Goal: Task Accomplishment & Management: Manage account settings

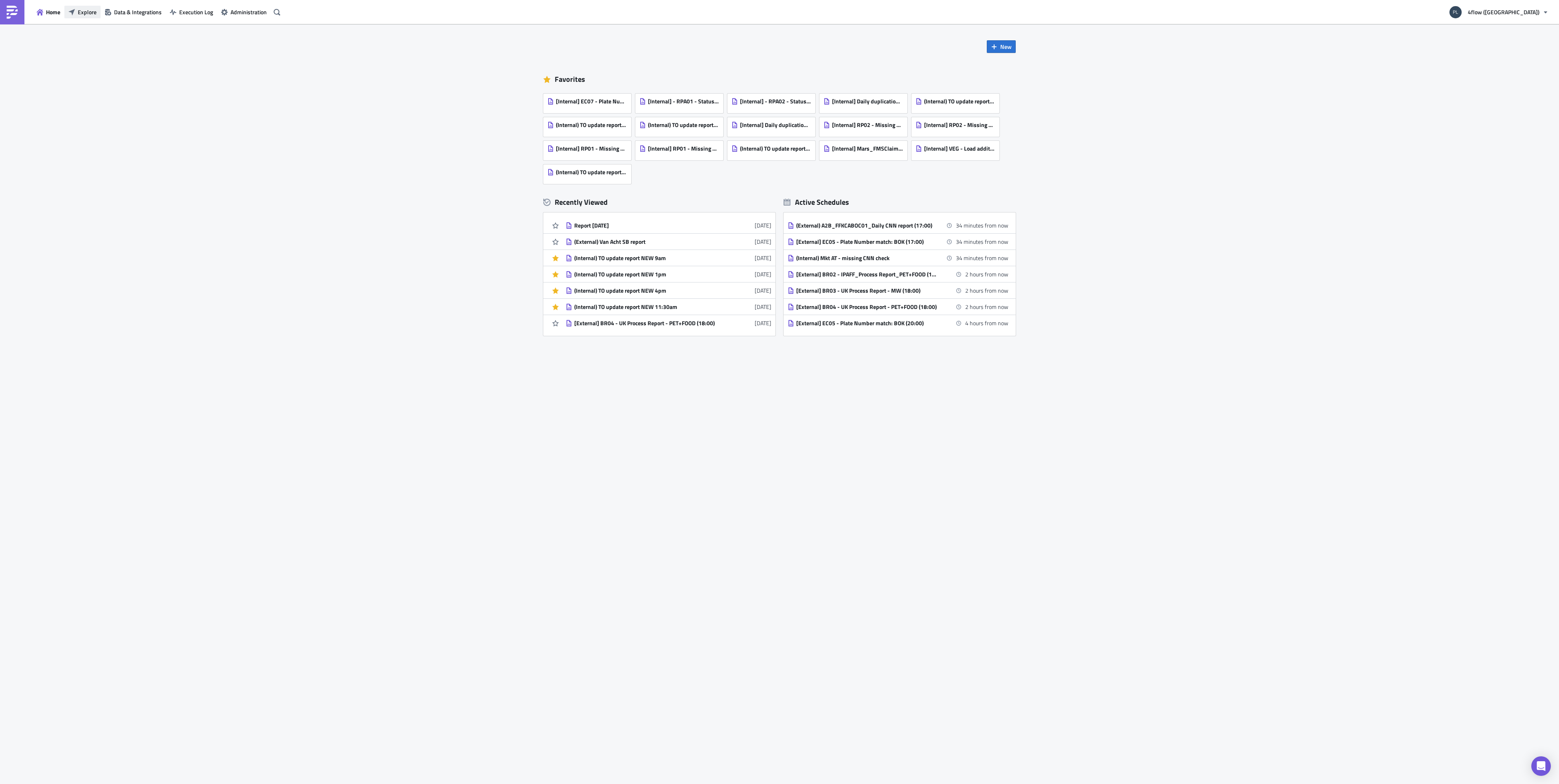
click at [82, 11] on span "Explore" at bounding box center [87, 12] width 19 height 8
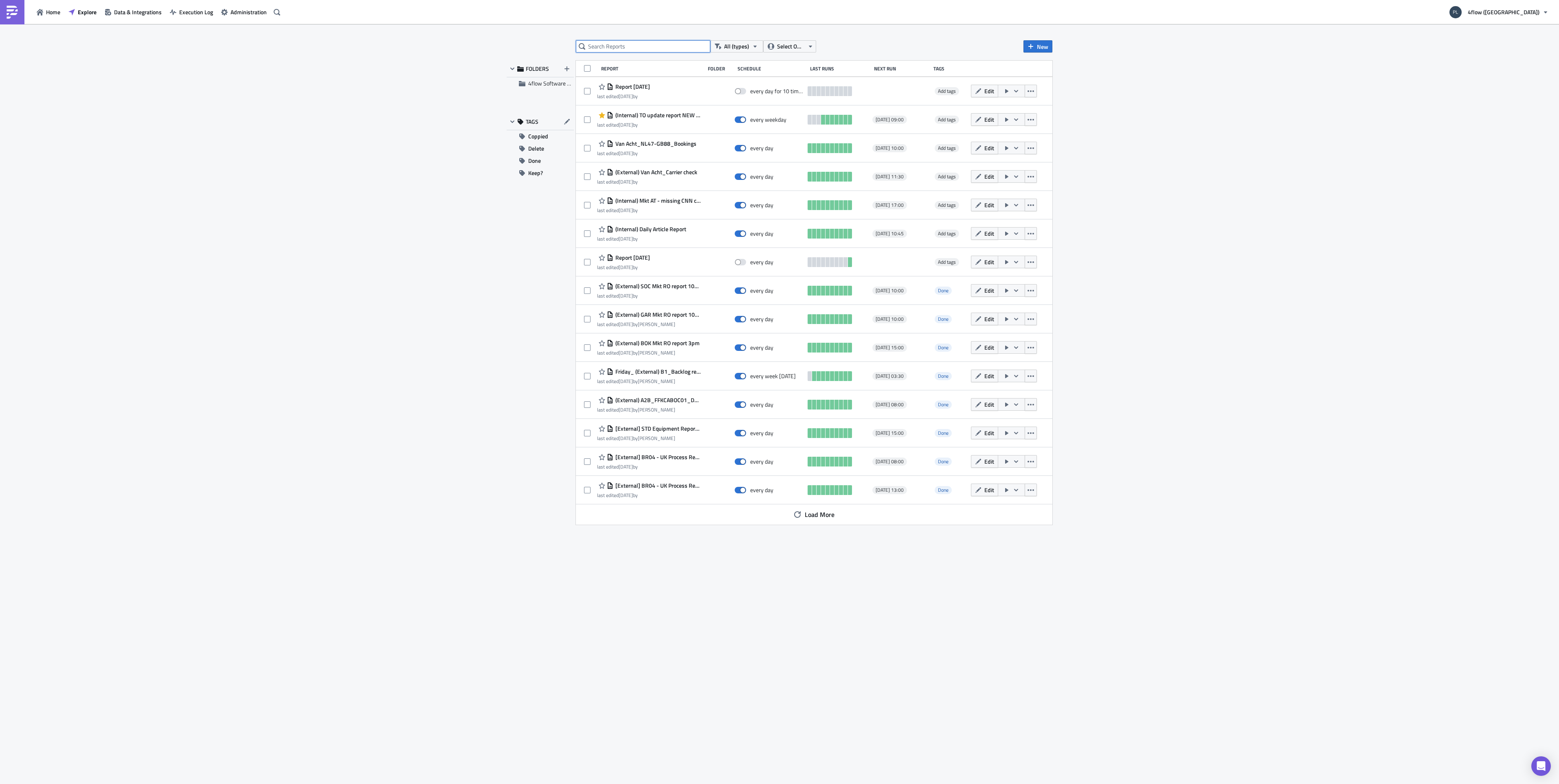
click at [675, 43] on input "text" at bounding box center [643, 47] width 134 height 12
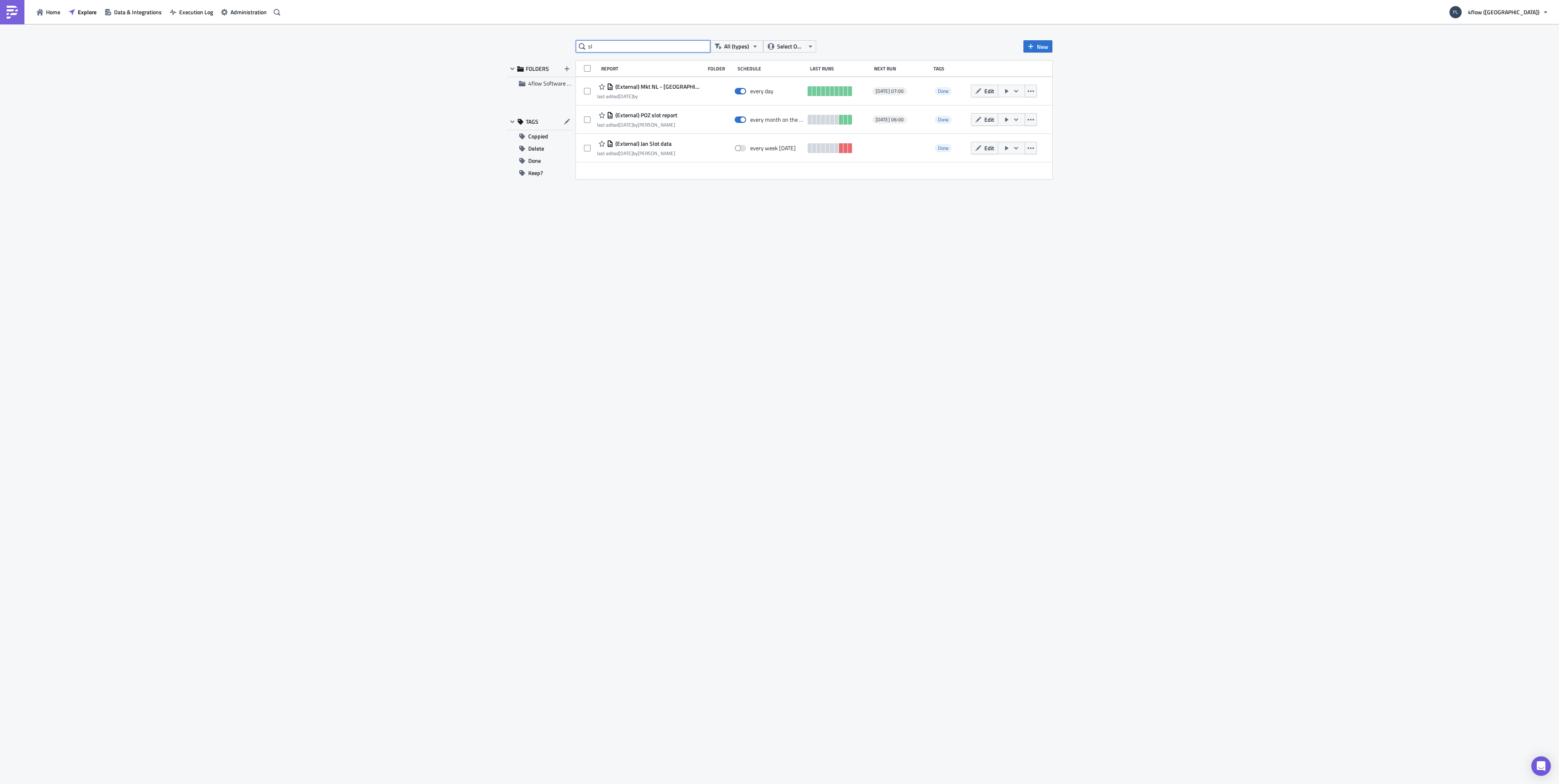
type input "s"
click at [600, 44] on input "bakclog" at bounding box center [643, 47] width 134 height 12
click at [613, 51] on input "backlog" at bounding box center [643, 47] width 134 height 12
type input "backlog"
click at [677, 125] on div "last edited 2 months ago by" at bounding box center [642, 125] width 90 height 6
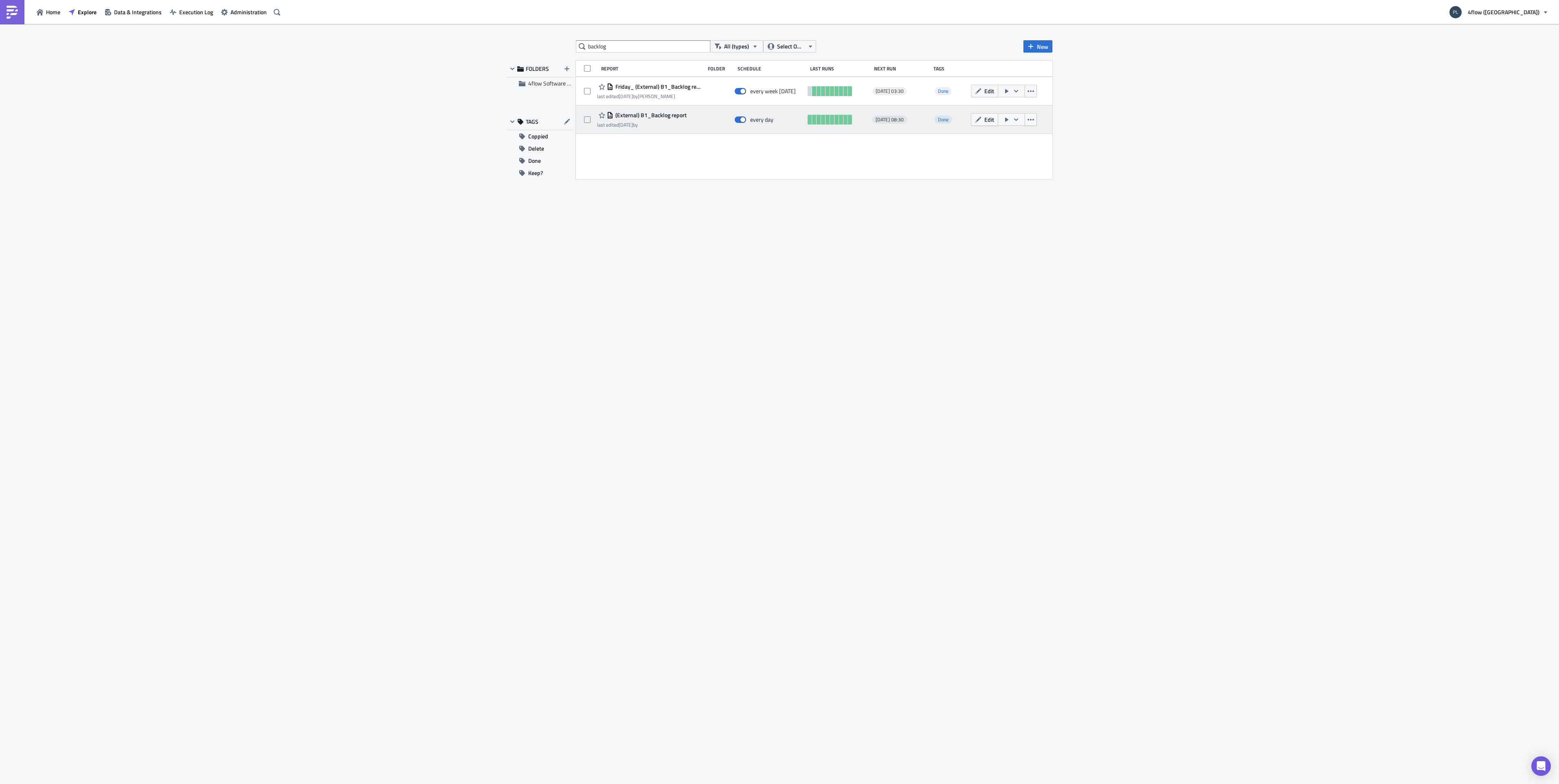
click at [655, 117] on span "(External) B1_Backlog report" at bounding box center [649, 115] width 73 height 7
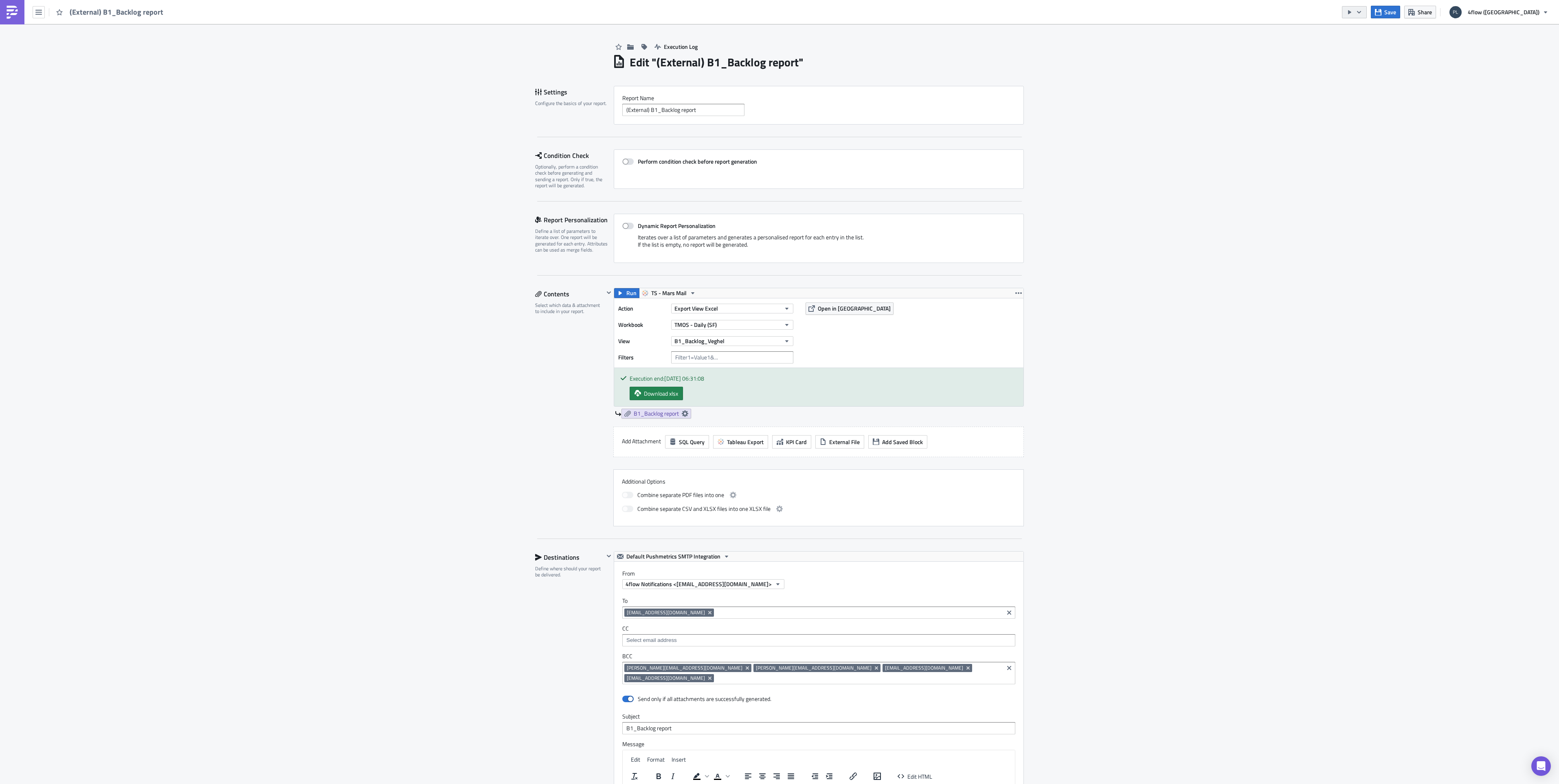
click at [1367, 13] on button "button" at bounding box center [1354, 12] width 25 height 12
click at [749, 178] on div "Perform condition check before report generation" at bounding box center [819, 169] width 410 height 39
click at [38, 14] on icon "button" at bounding box center [39, 12] width 7 height 5
click at [59, 61] on link "Explore" at bounding box center [69, 57] width 69 height 12
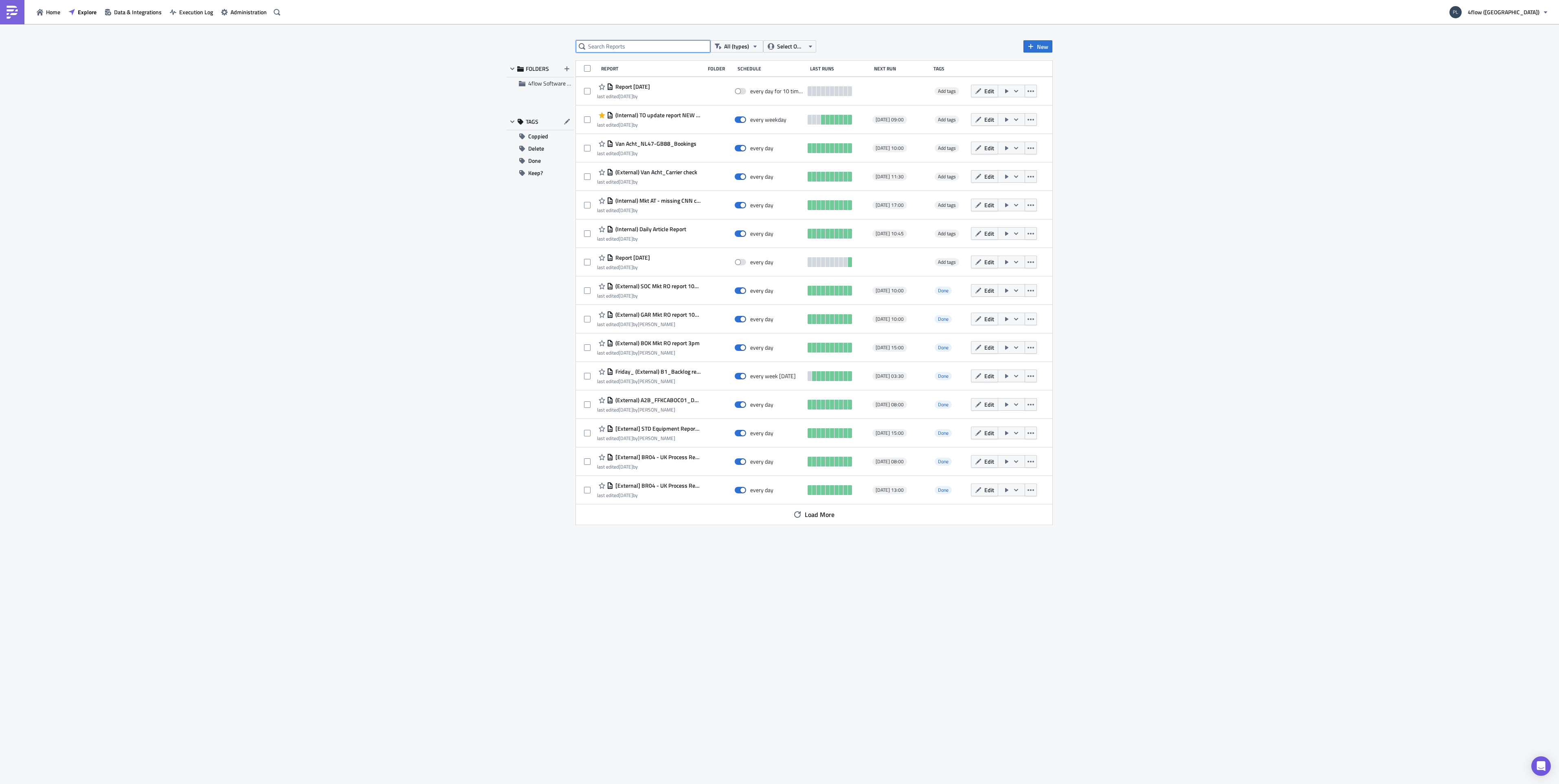
click at [643, 44] on input "text" at bounding box center [643, 47] width 134 height 12
type input "slot"
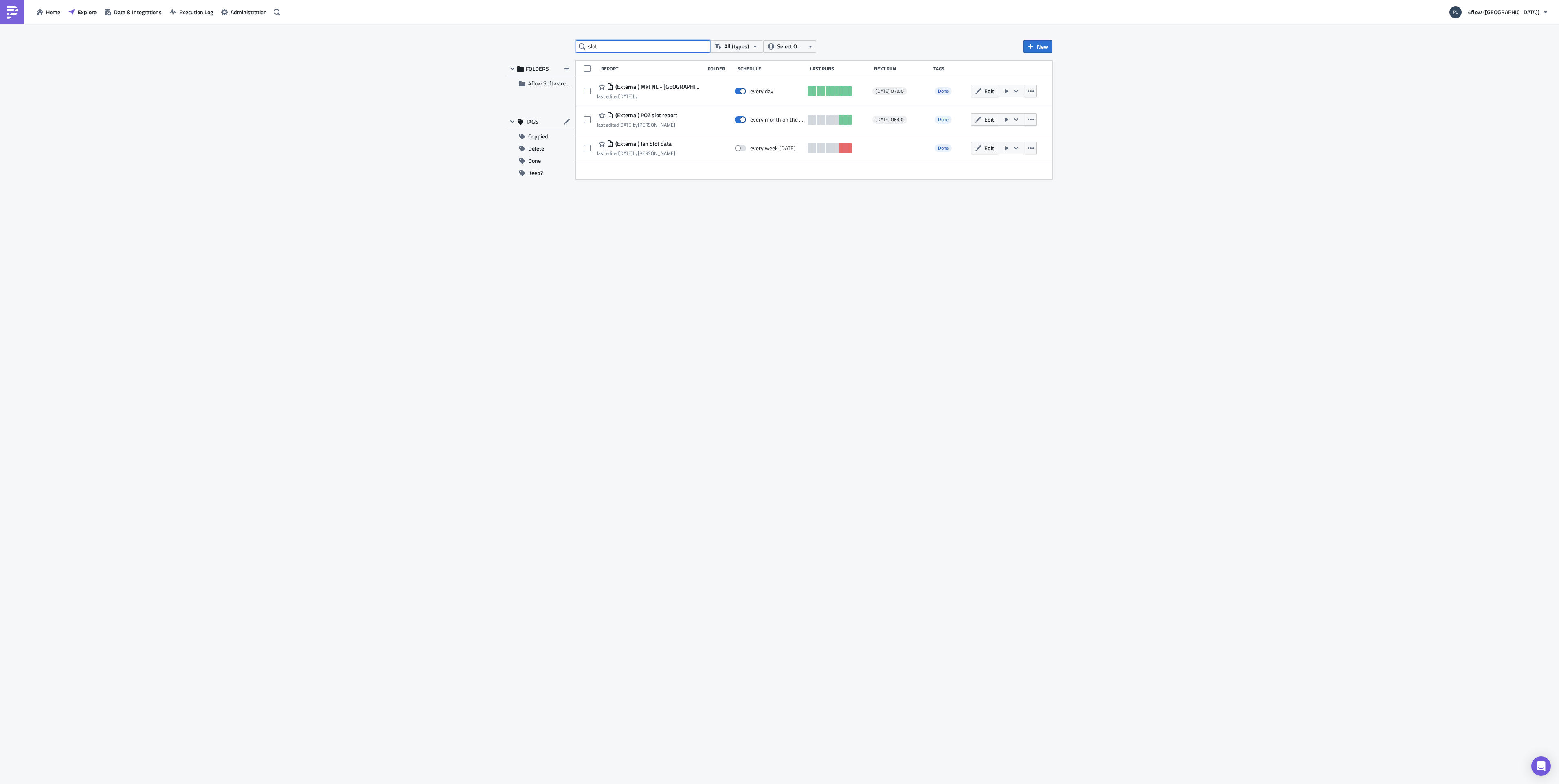
drag, startPoint x: 612, startPoint y: 48, endPoint x: 657, endPoint y: 38, distance: 46.1
click at [657, 38] on div "slot All (types) Select Owner New FOLDERS 4flow Software KAM TAGS Coppied Delet…" at bounding box center [780, 405] width 1559 height 761
click at [1041, 45] on span "New" at bounding box center [1042, 47] width 11 height 8
click at [1046, 70] on div "Report" at bounding box center [1065, 67] width 54 height 8
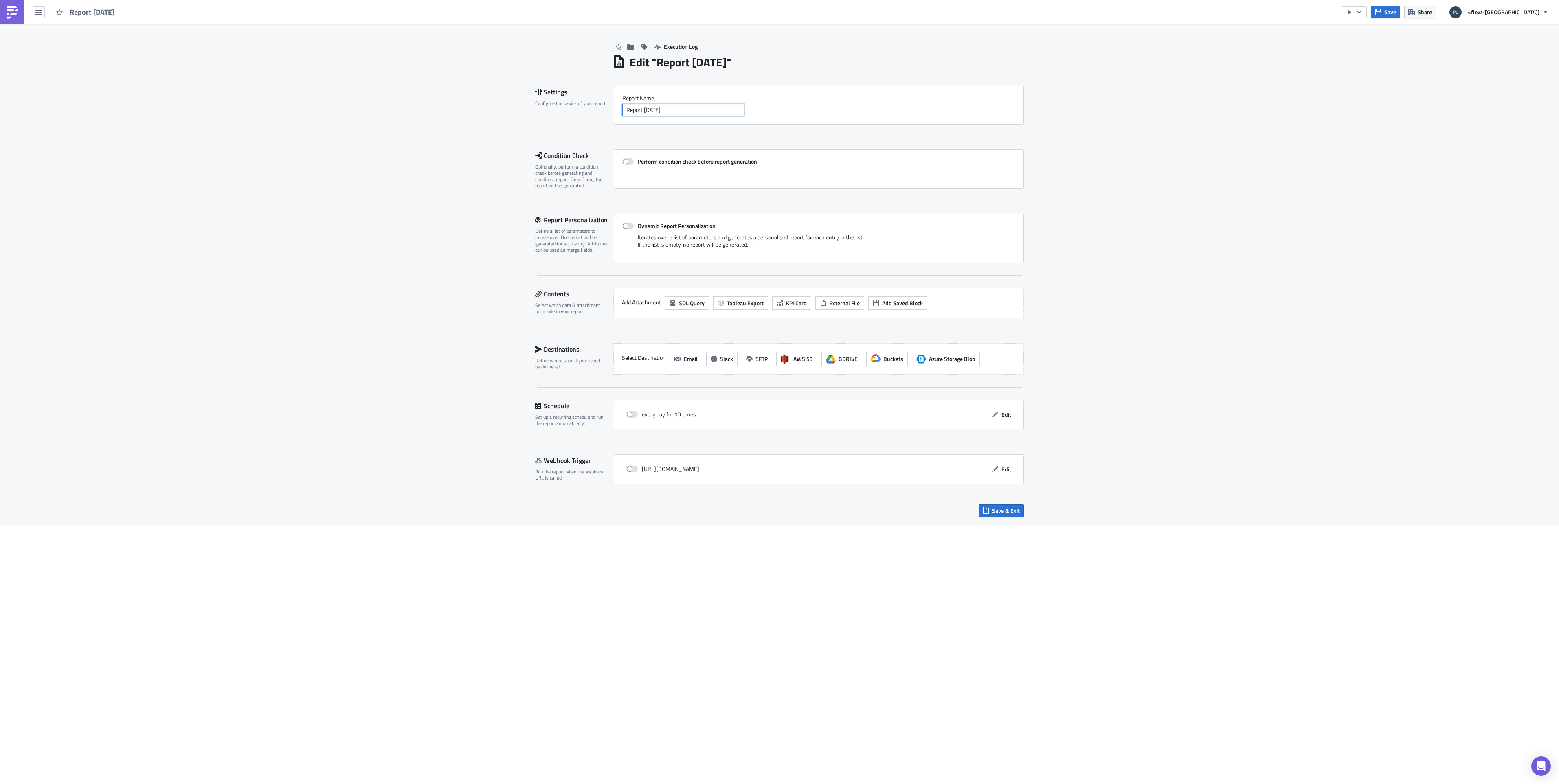
drag, startPoint x: 678, startPoint y: 109, endPoint x: 579, endPoint y: 113, distance: 99.1
click at [579, 113] on div "Settings Configure the basics of your report. Report Nam﻿e Report [DATE]" at bounding box center [780, 105] width 489 height 39
type input "K&S backlog report"
click at [449, 192] on div "Execution Log Edit " K&S backlog report " Draft Settings Configure the basics o…" at bounding box center [780, 275] width 1559 height 501
click at [732, 304] on span "Tableau Export" at bounding box center [745, 303] width 37 height 8
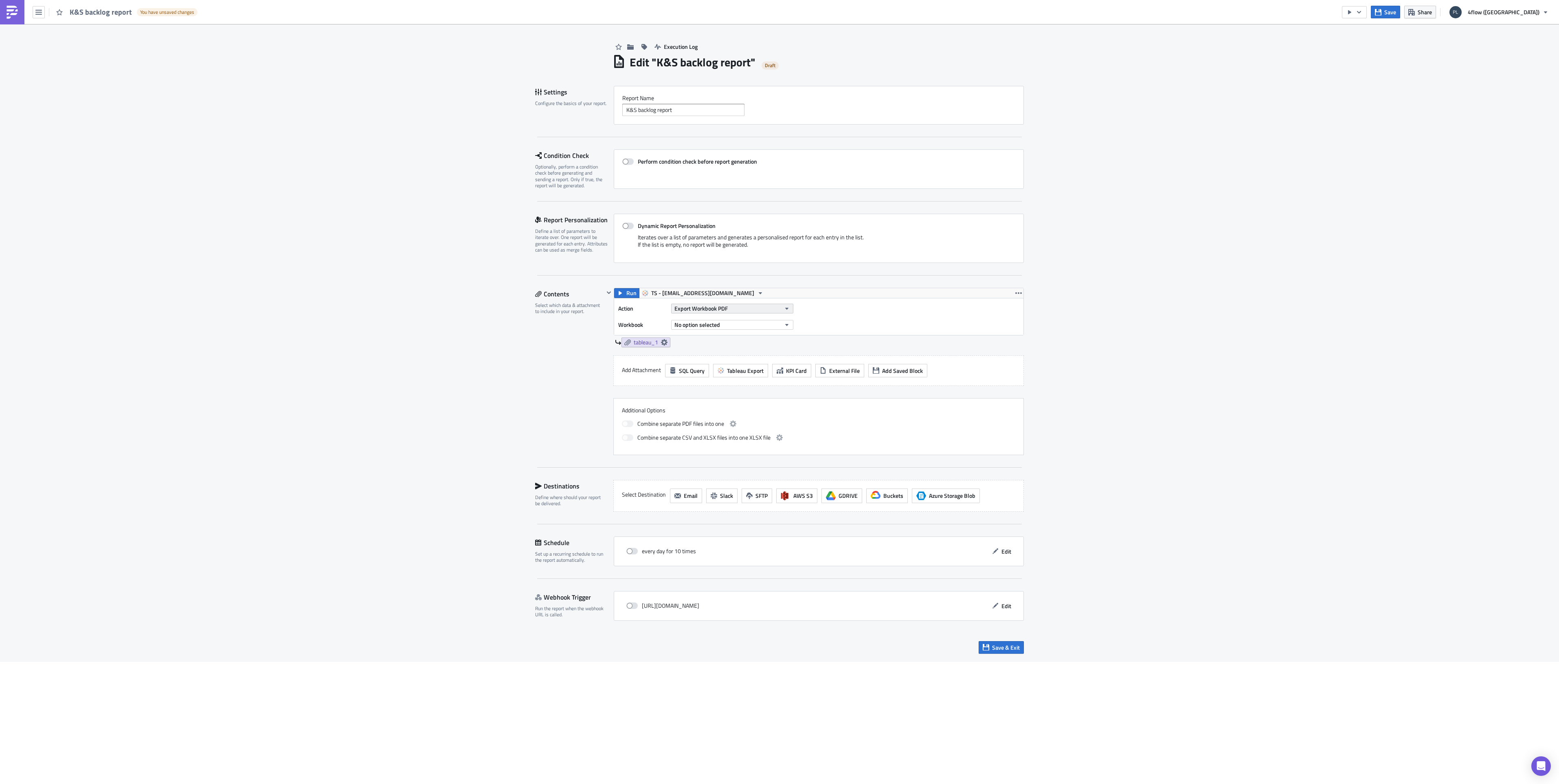
click at [699, 304] on span "Export Workbook PDF" at bounding box center [701, 309] width 53 height 8
click at [694, 379] on div "Export View Excel" at bounding box center [711, 374] width 70 height 8
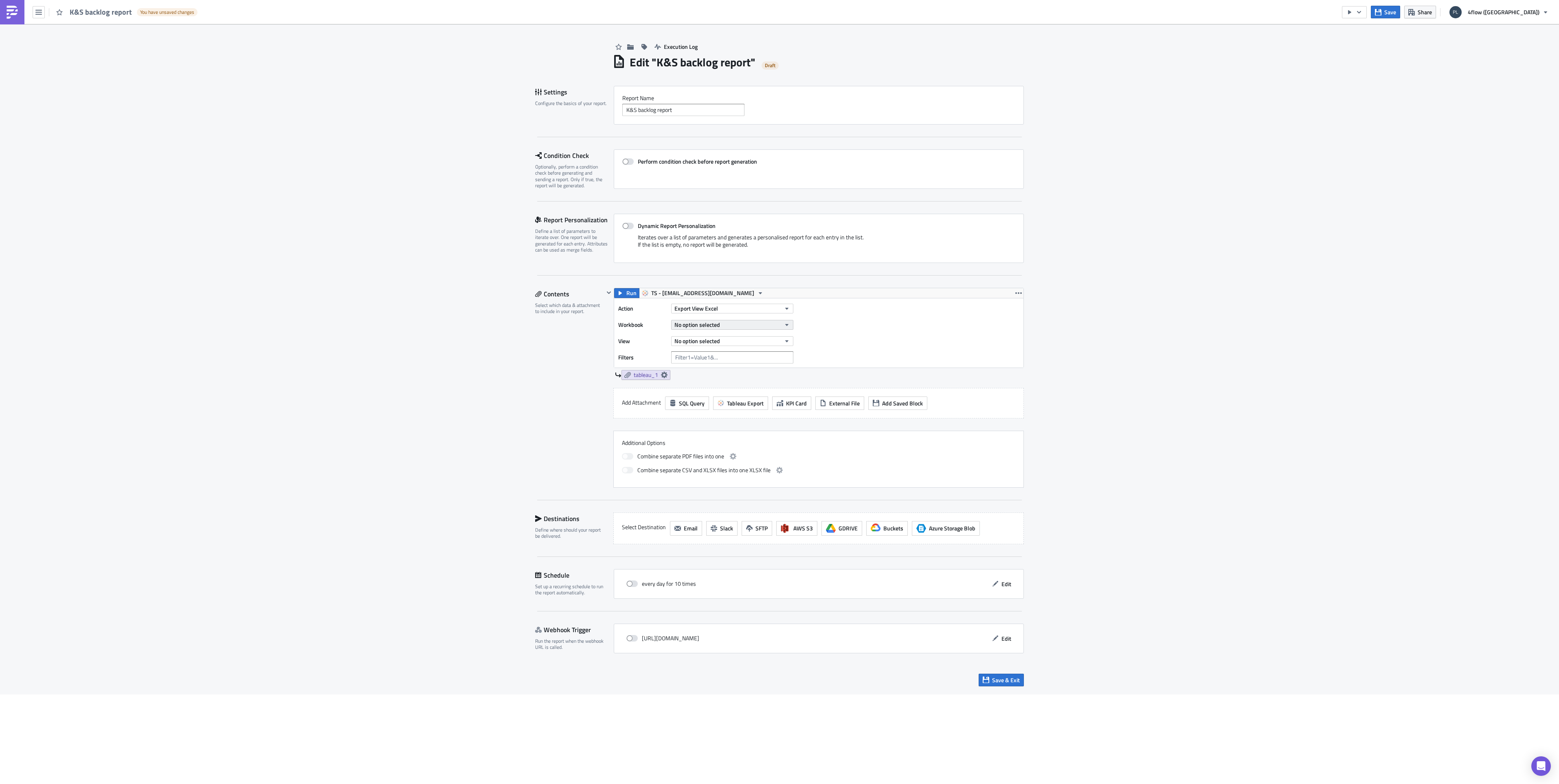
click at [720, 322] on span "No option selected" at bounding box center [697, 325] width 45 height 8
type input "kali"
click at [741, 379] on span "08 - Mail Schedule Reports" at bounding box center [755, 376] width 65 height 8
click at [721, 342] on button "No option selected" at bounding box center [732, 341] width 122 height 10
click at [716, 367] on div "Backlog Report K&S" at bounding box center [712, 368] width 72 height 8
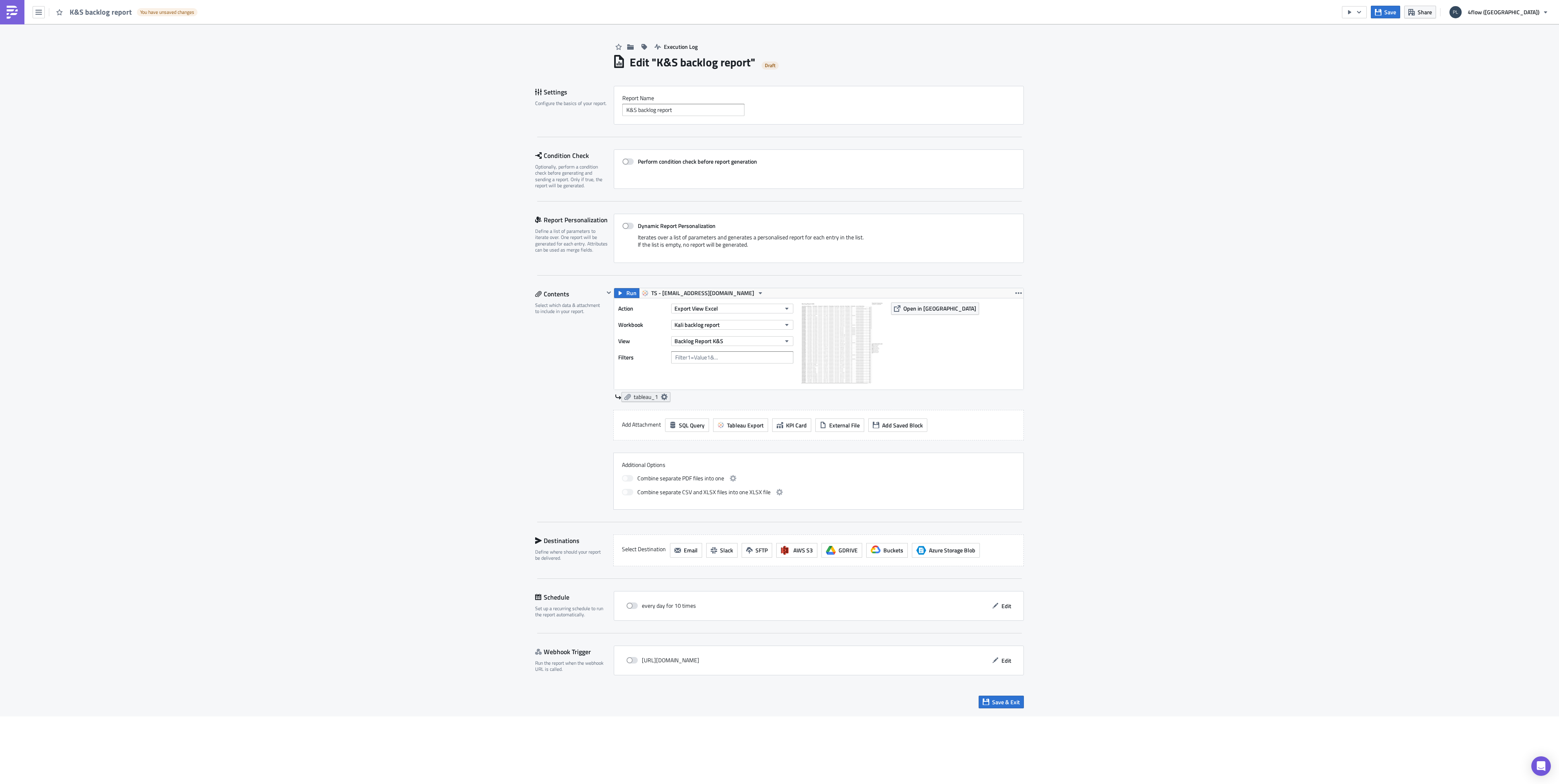
click at [667, 395] on icon at bounding box center [664, 397] width 7 height 7
click at [573, 468] on span at bounding box center [573, 466] width 7 height 7
click at [573, 468] on input "checkbox" at bounding box center [574, 467] width 5 height 5
checkbox input "true"
click at [628, 468] on span "Change Column Datatype" at bounding box center [625, 467] width 62 height 8
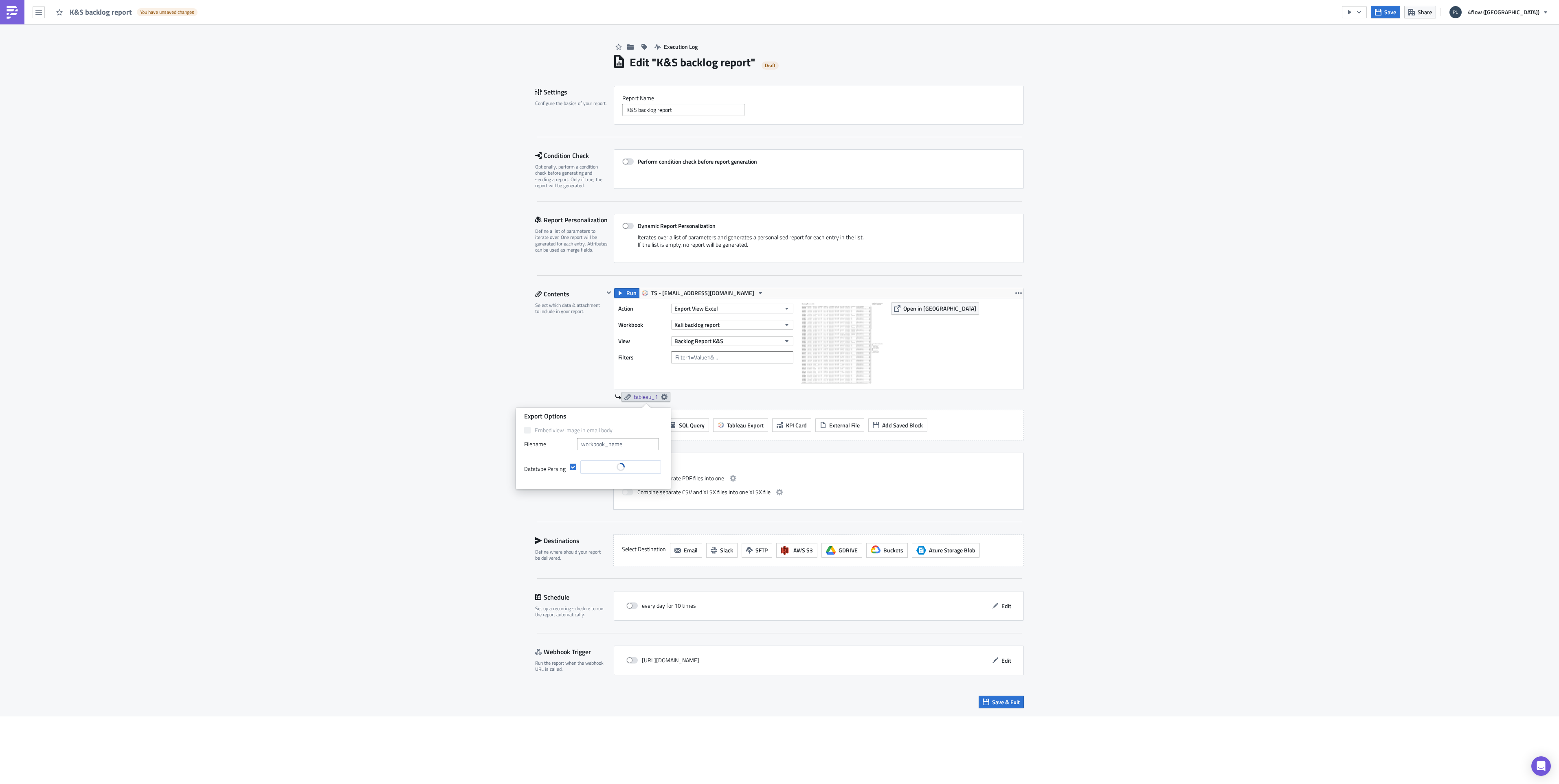
click at [1262, 350] on div "Execution Log Edit " K&S backlog report " Draft Settings Configure the basics o…" at bounding box center [780, 370] width 1559 height 693
click at [1400, 13] on button "Save" at bounding box center [1385, 11] width 29 height 13
click at [664, 396] on icon at bounding box center [664, 397] width 7 height 7
click at [601, 470] on span "Change Column Datatype" at bounding box center [625, 467] width 62 height 8
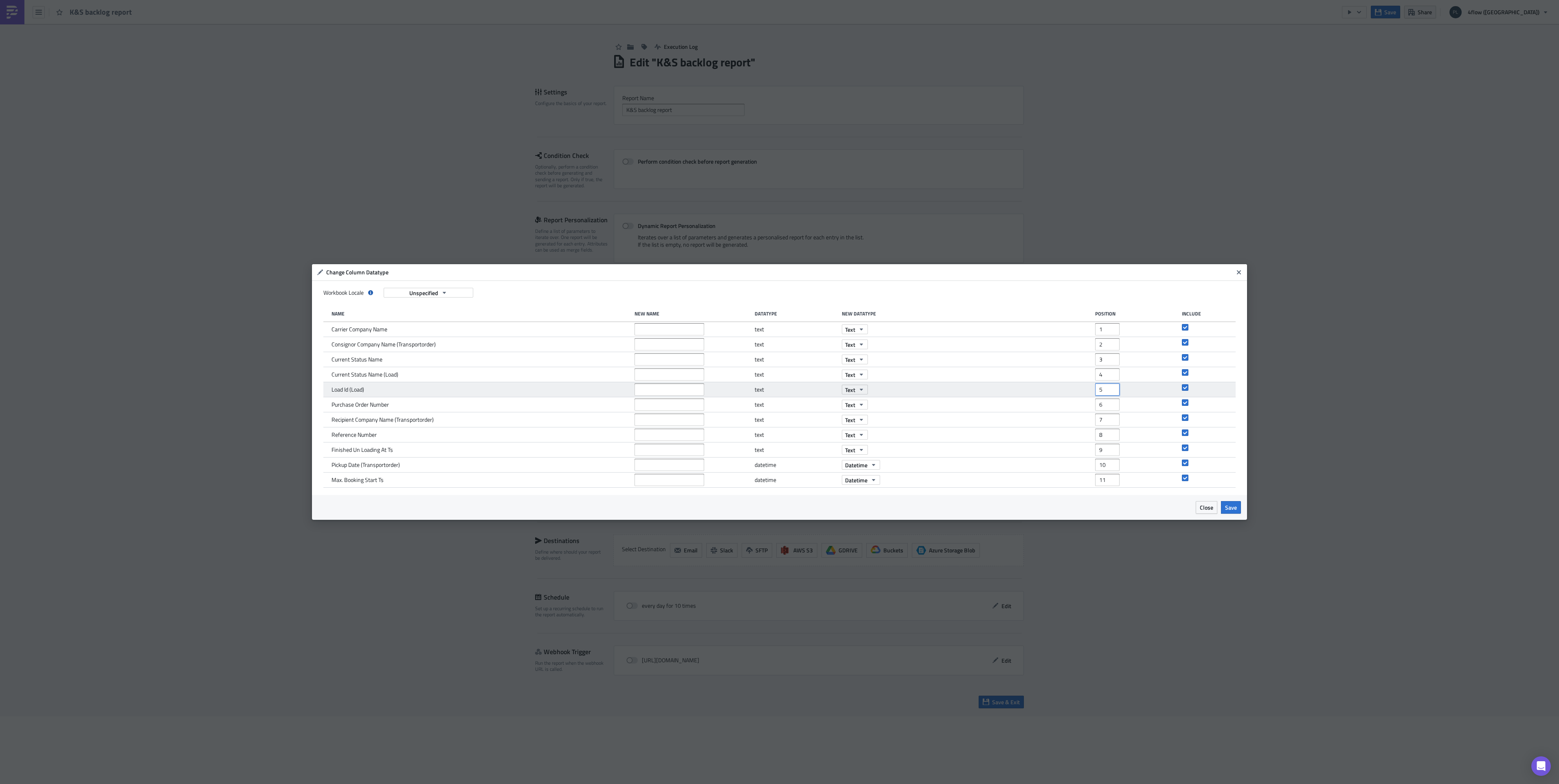
drag, startPoint x: 1105, startPoint y: 390, endPoint x: 1094, endPoint y: 390, distance: 11.0
click at [1094, 390] on div "Load Id (Load) text Text 5" at bounding box center [780, 390] width 913 height 15
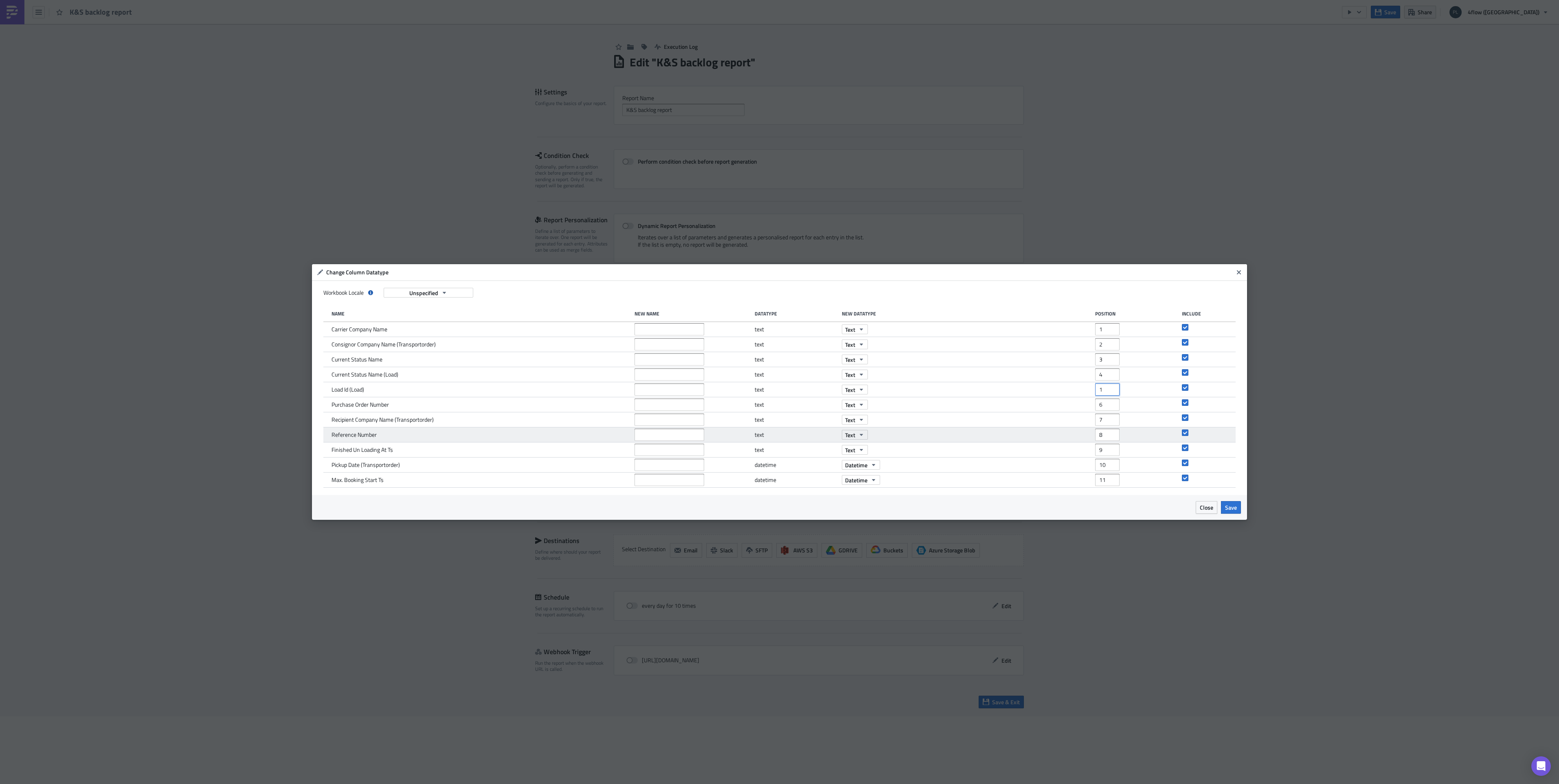
type input "1"
drag, startPoint x: 1104, startPoint y: 435, endPoint x: 1085, endPoint y: 433, distance: 19.1
click at [1085, 433] on div "Reference Number text Text 8" at bounding box center [780, 435] width 913 height 15
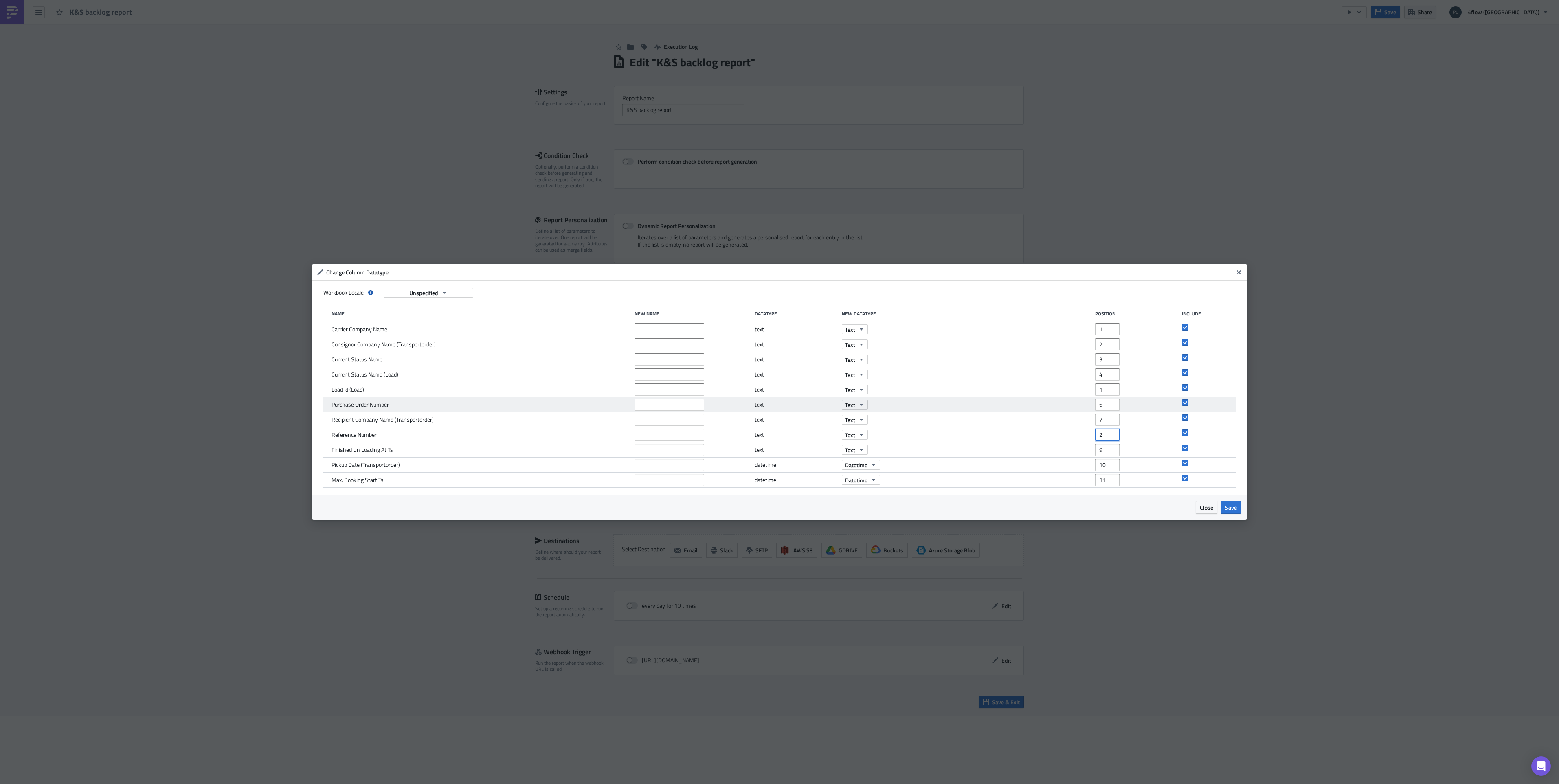
type input "2"
drag, startPoint x: 1105, startPoint y: 405, endPoint x: 1074, endPoint y: 407, distance: 31.1
click at [1074, 407] on div "Purchase Order Number text Text 6" at bounding box center [780, 405] width 913 height 15
type input "3"
drag, startPoint x: 1106, startPoint y: 343, endPoint x: 1088, endPoint y: 343, distance: 18.0
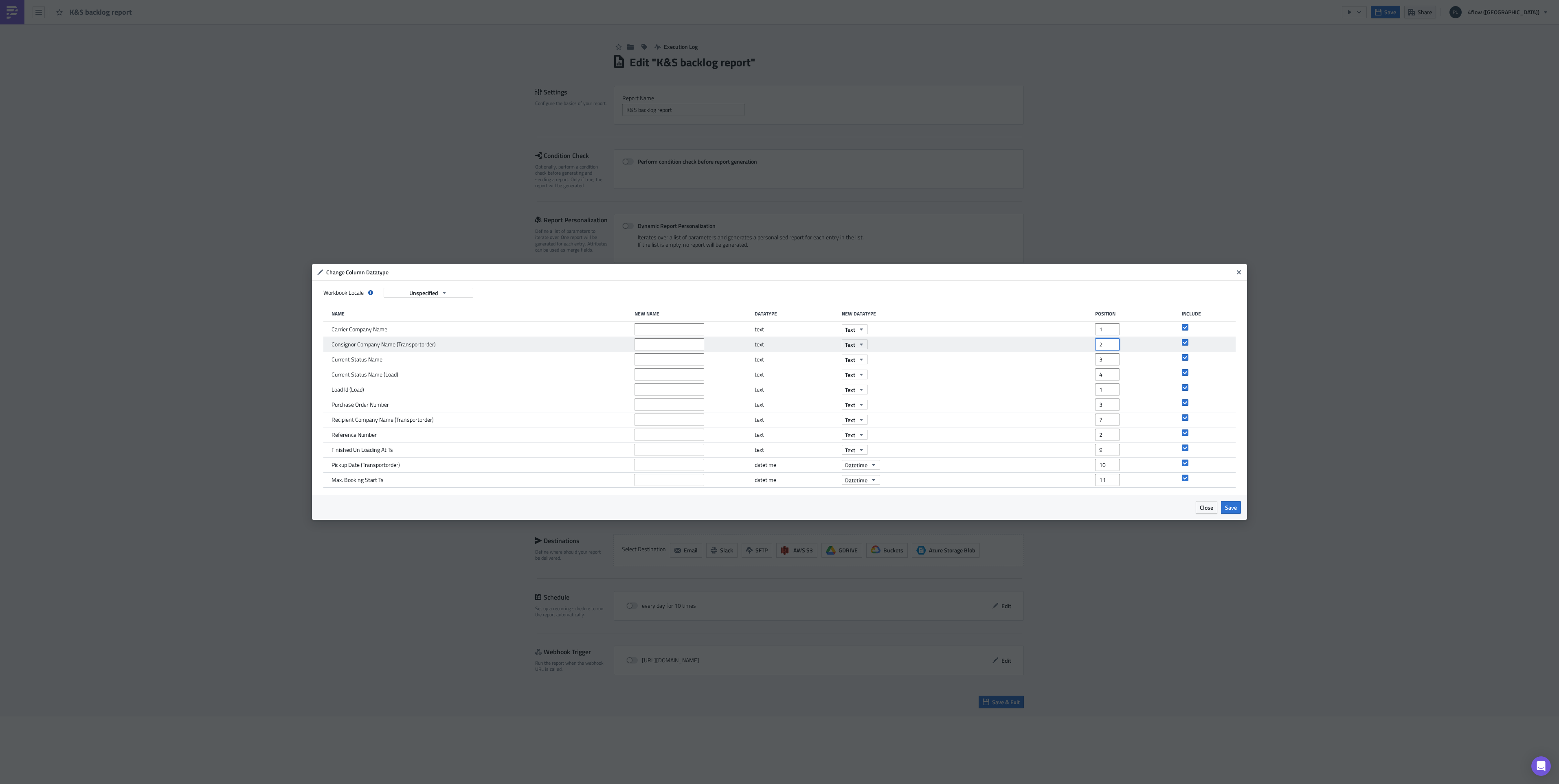
click at [1088, 343] on div "Consignor Company Name (Transportorder) text Text 2" at bounding box center [780, 344] width 913 height 15
type input "4"
drag, startPoint x: 1102, startPoint y: 416, endPoint x: 1084, endPoint y: 416, distance: 18.0
click at [1084, 416] on div "Recipient Company Name (Transportorder) text Text 7" at bounding box center [780, 420] width 913 height 15
type input "5"
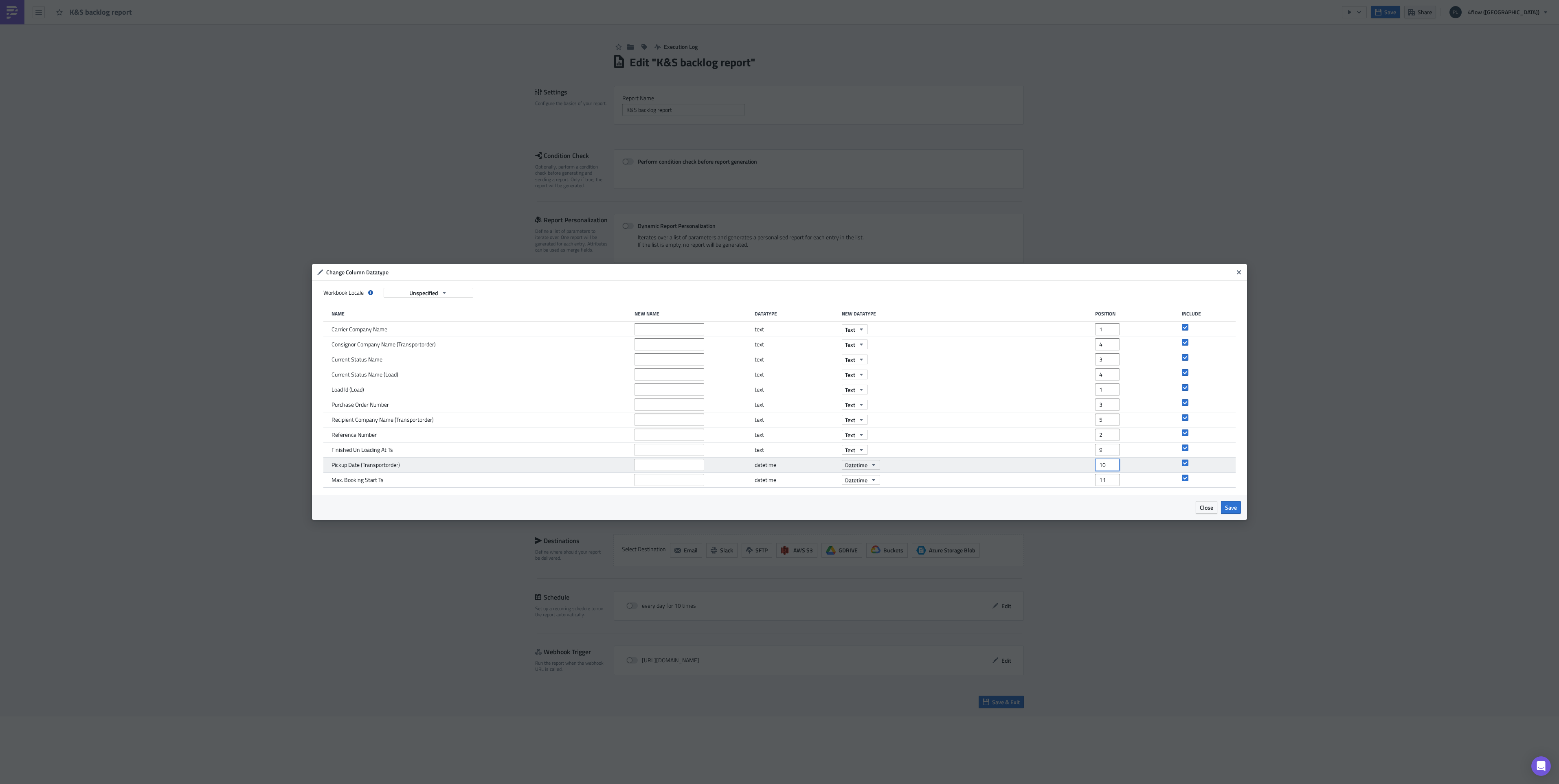
drag, startPoint x: 1108, startPoint y: 465, endPoint x: 1088, endPoint y: 464, distance: 20.0
click at [1088, 464] on div "Pickup Date (Transportorder) datetime Datetime 10" at bounding box center [780, 465] width 913 height 15
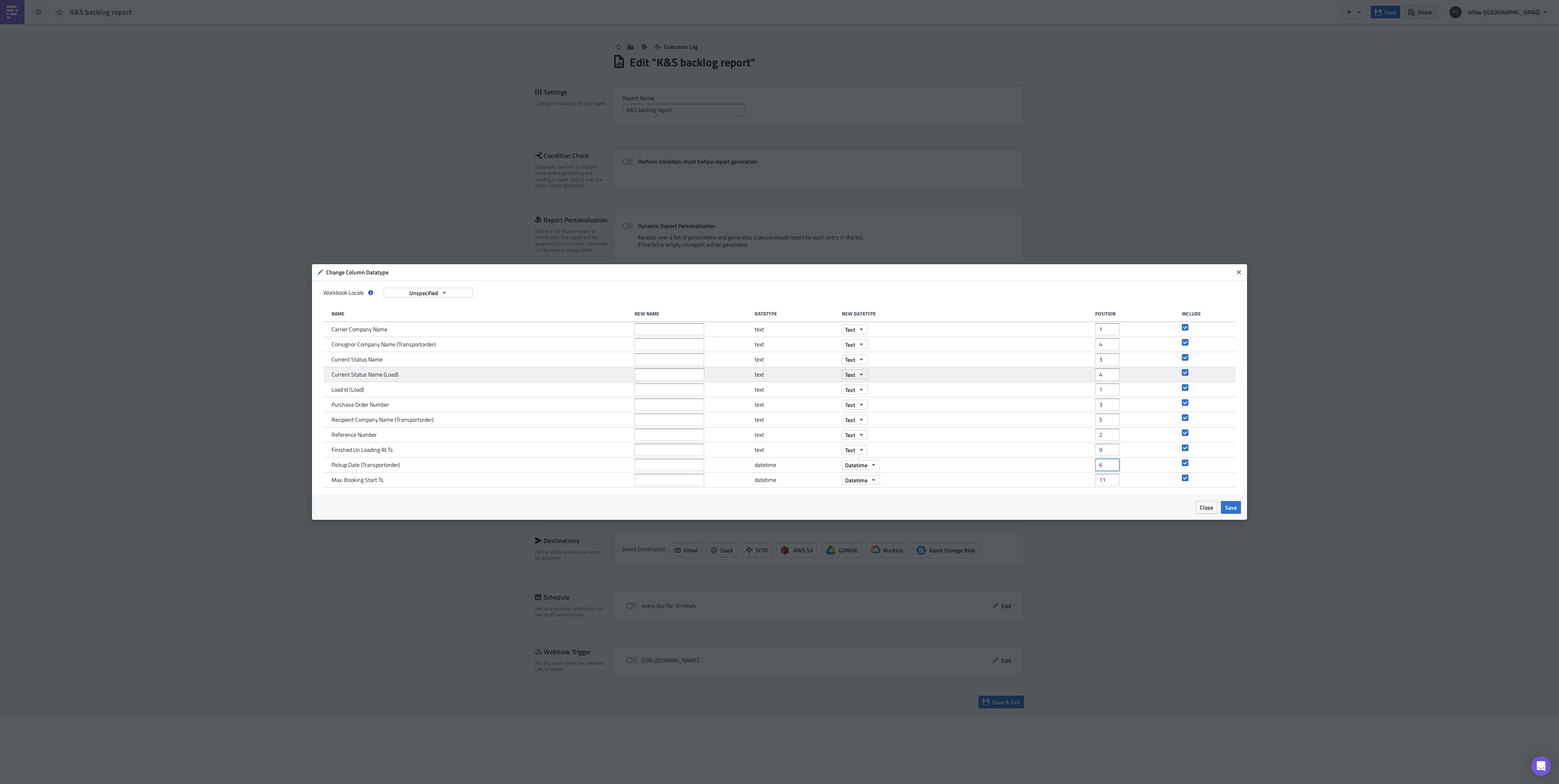
type input "6"
drag, startPoint x: 1104, startPoint y: 376, endPoint x: 1083, endPoint y: 376, distance: 21.0
click at [1083, 376] on div "Current Status Name (Load) text Text 4" at bounding box center [780, 374] width 913 height 15
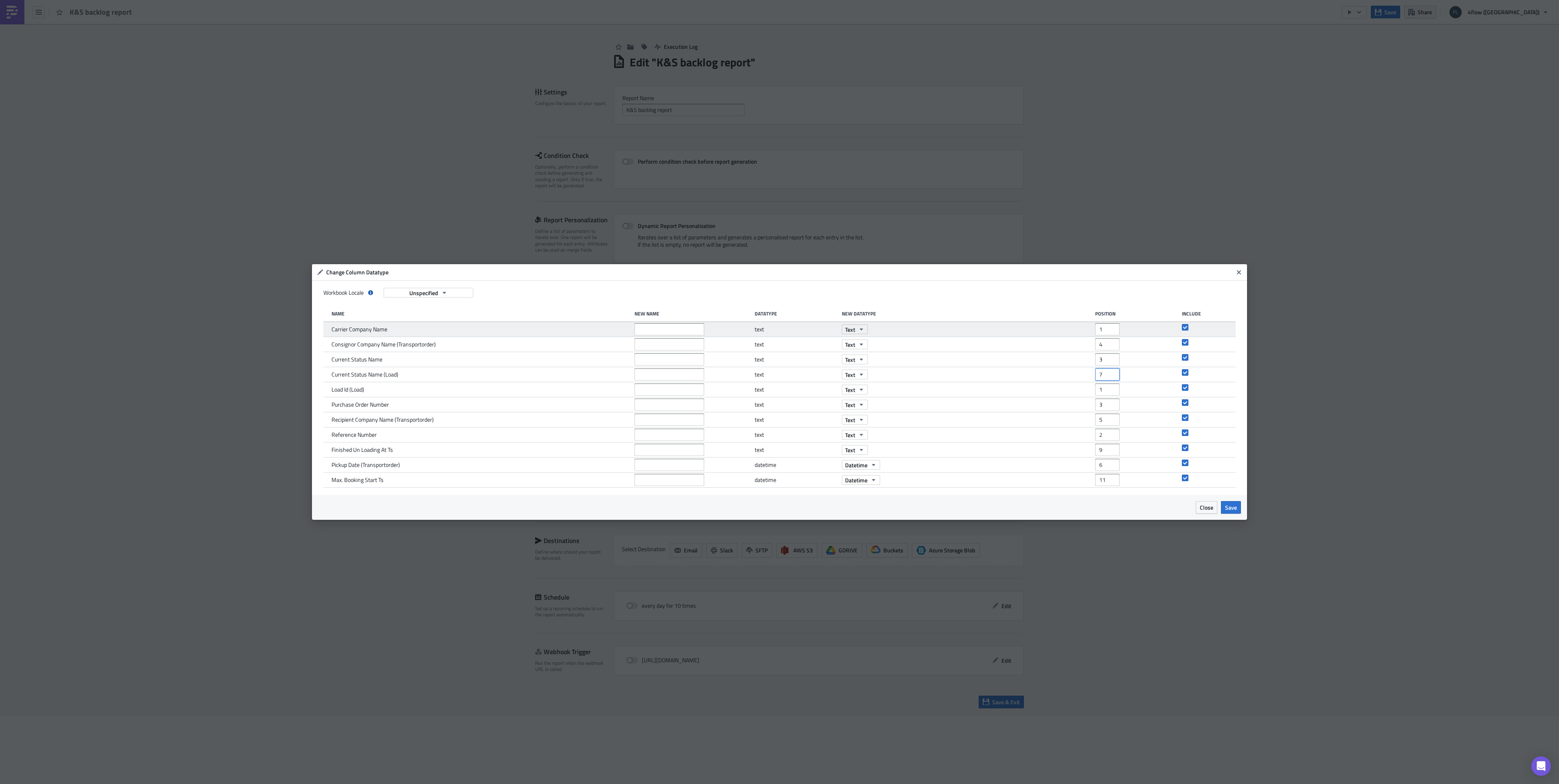
type input "7"
drag, startPoint x: 1107, startPoint y: 331, endPoint x: 1089, endPoint y: 332, distance: 18.0
click at [1089, 332] on div "Carrier Company Name text Text 1" at bounding box center [780, 329] width 913 height 15
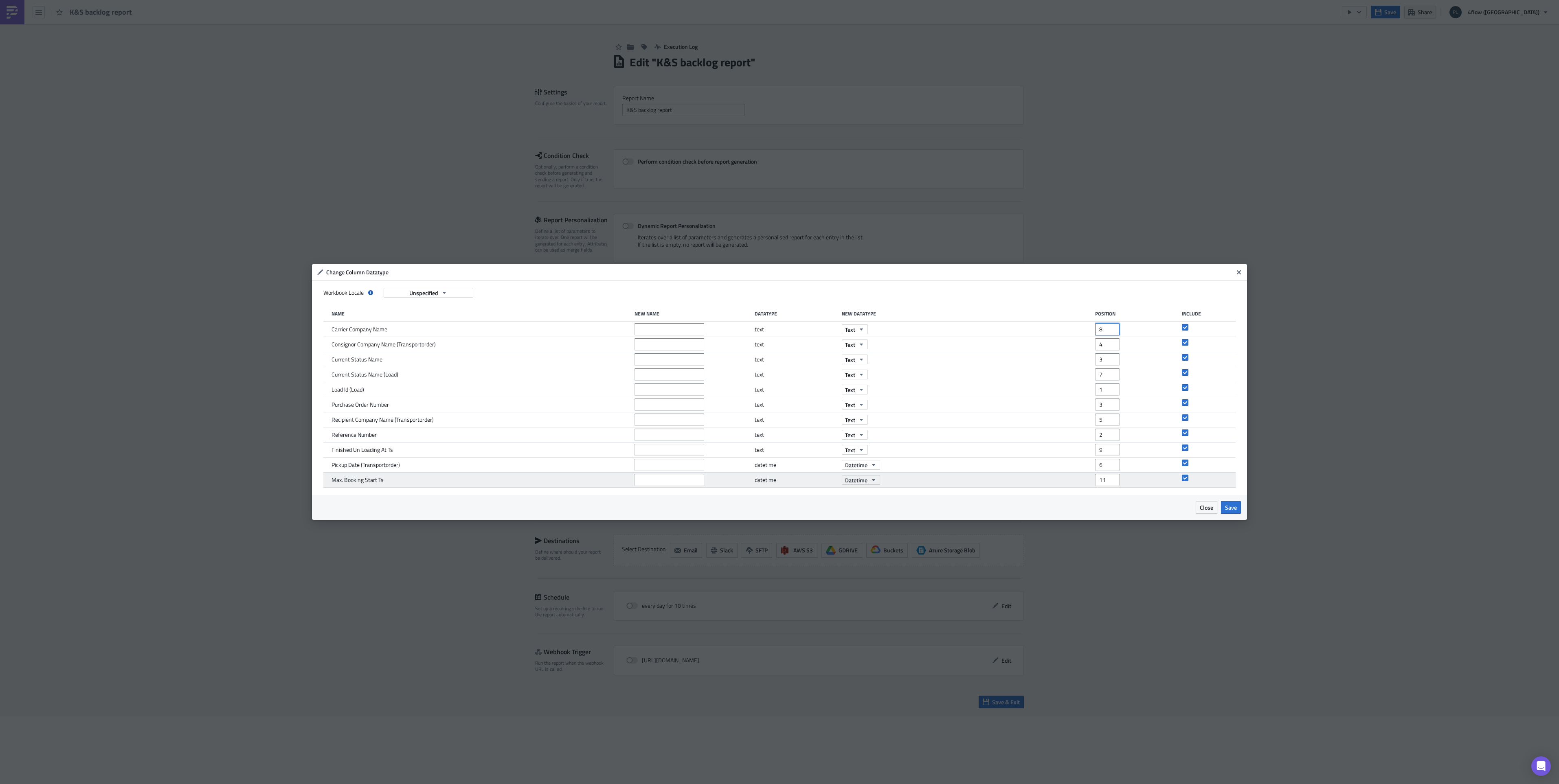
type input "8"
drag, startPoint x: 1106, startPoint y: 483, endPoint x: 1080, endPoint y: 479, distance: 26.3
click at [1080, 479] on div "Max. Booking Start Ts datetime Datetime 11" at bounding box center [780, 480] width 913 height 15
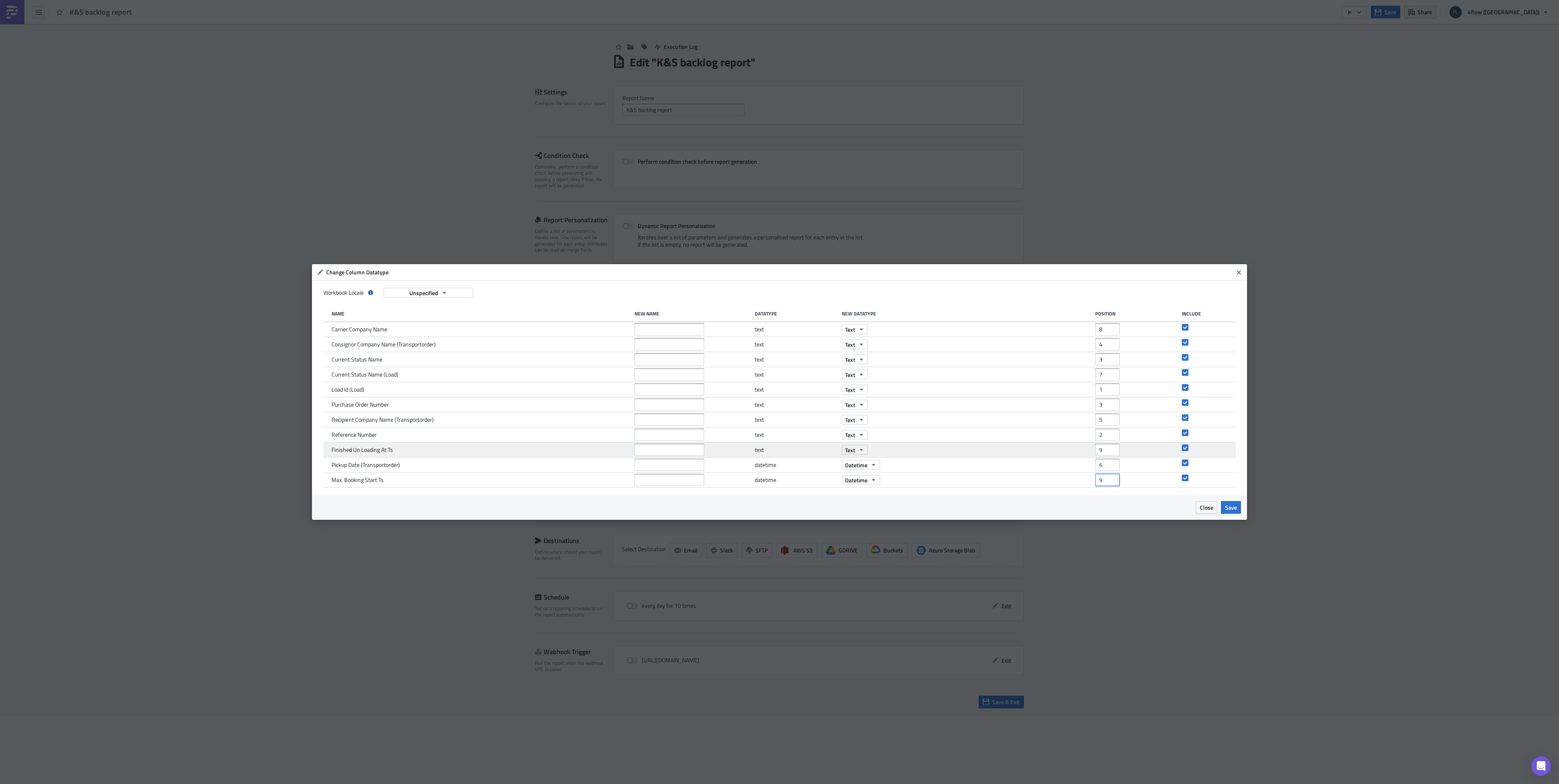
type input "9"
drag, startPoint x: 1105, startPoint y: 451, endPoint x: 1086, endPoint y: 449, distance: 19.1
click at [1086, 449] on div "Finished Un Loading At Ts text Text 9" at bounding box center [780, 449] width 913 height 15
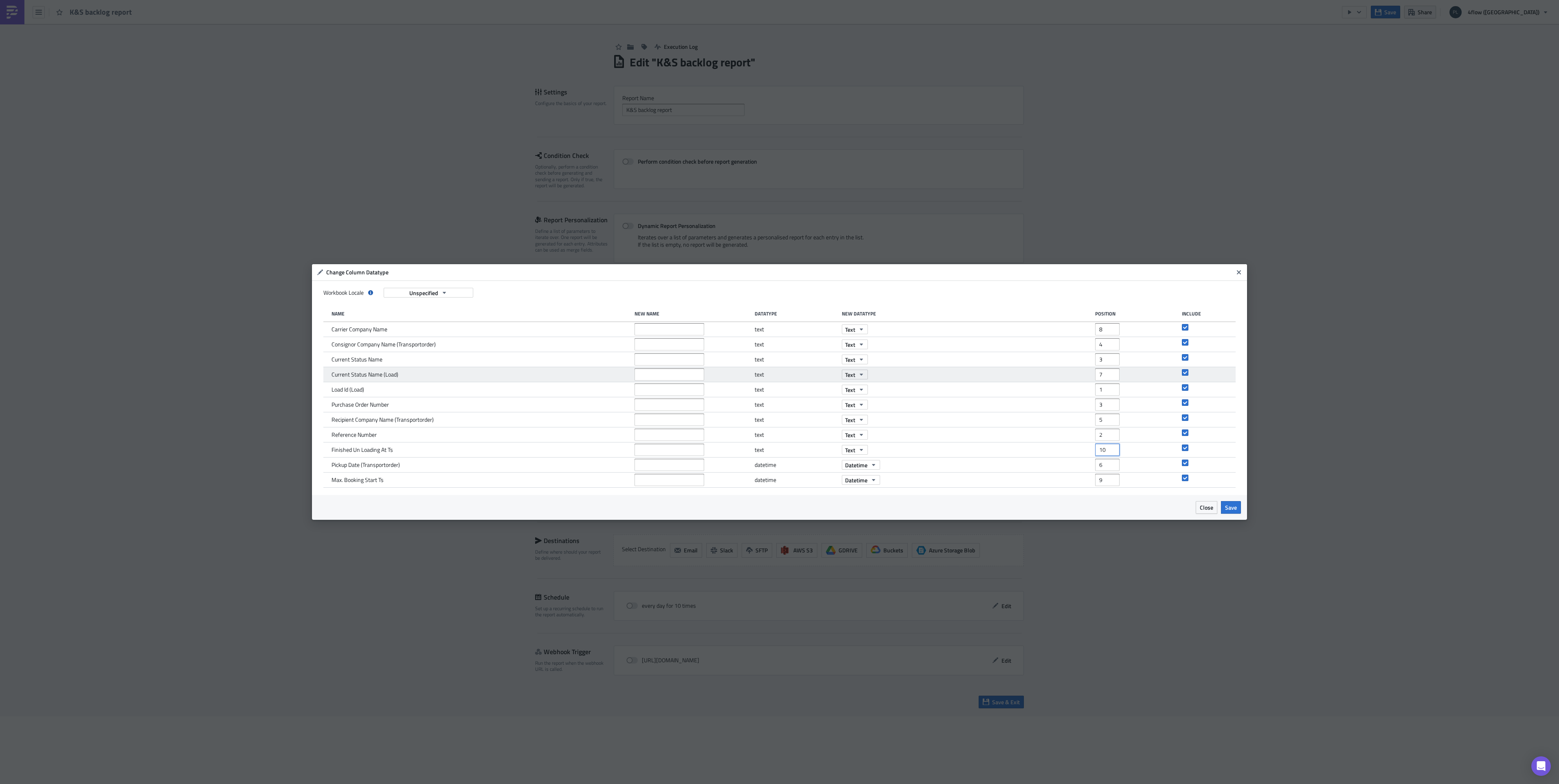
type input "10"
drag, startPoint x: 1104, startPoint y: 373, endPoint x: 1088, endPoint y: 374, distance: 16.0
click at [1088, 374] on div "Current Status Name (Load) text Text 7" at bounding box center [780, 374] width 913 height 15
type input "11"
drag, startPoint x: 1103, startPoint y: 360, endPoint x: 1082, endPoint y: 360, distance: 21.0
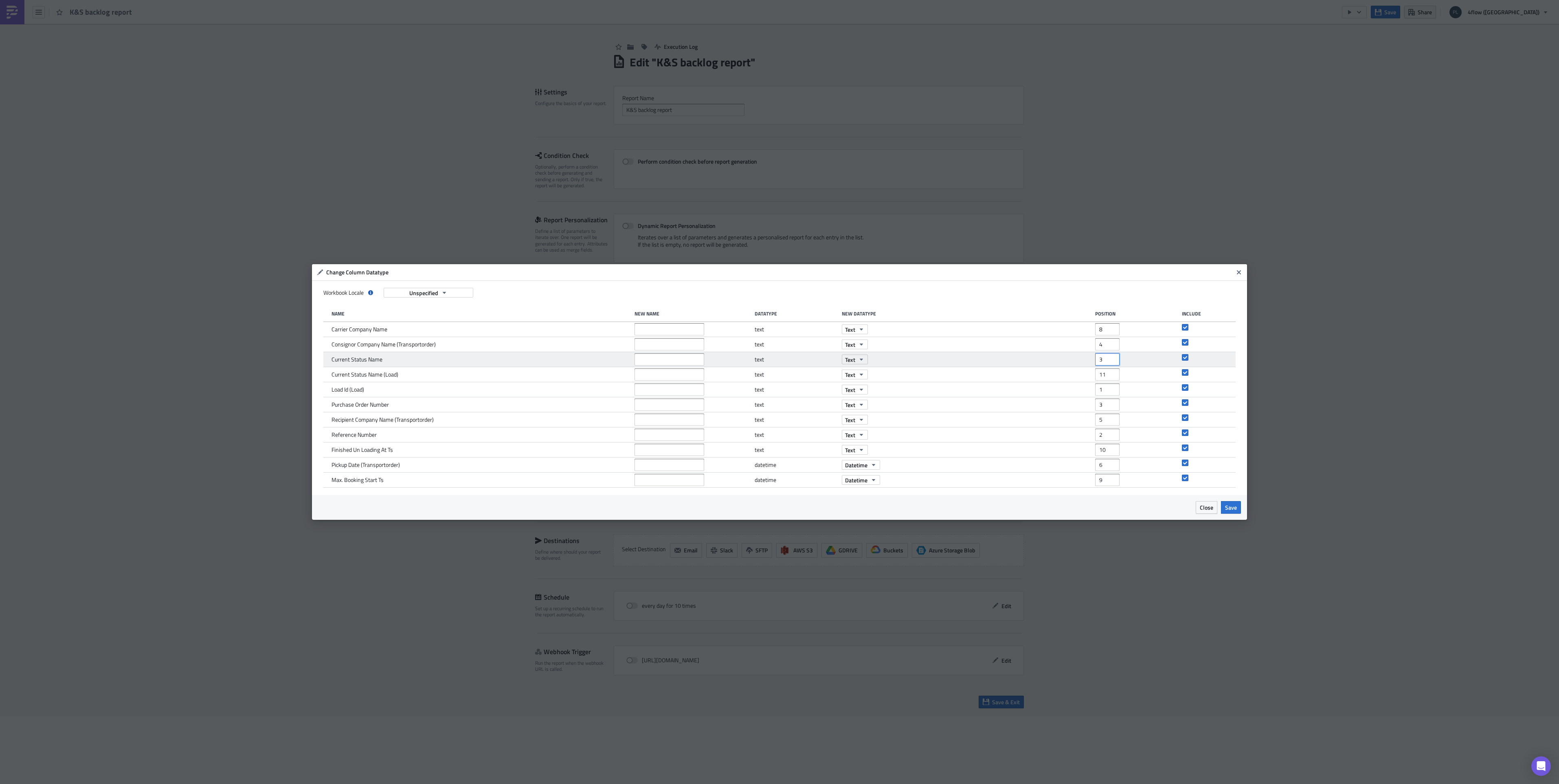
click at [1082, 360] on div "Current Status Name text Text 3" at bounding box center [780, 359] width 913 height 15
type input "7"
click at [1229, 504] on span "Save" at bounding box center [1231, 508] width 12 height 8
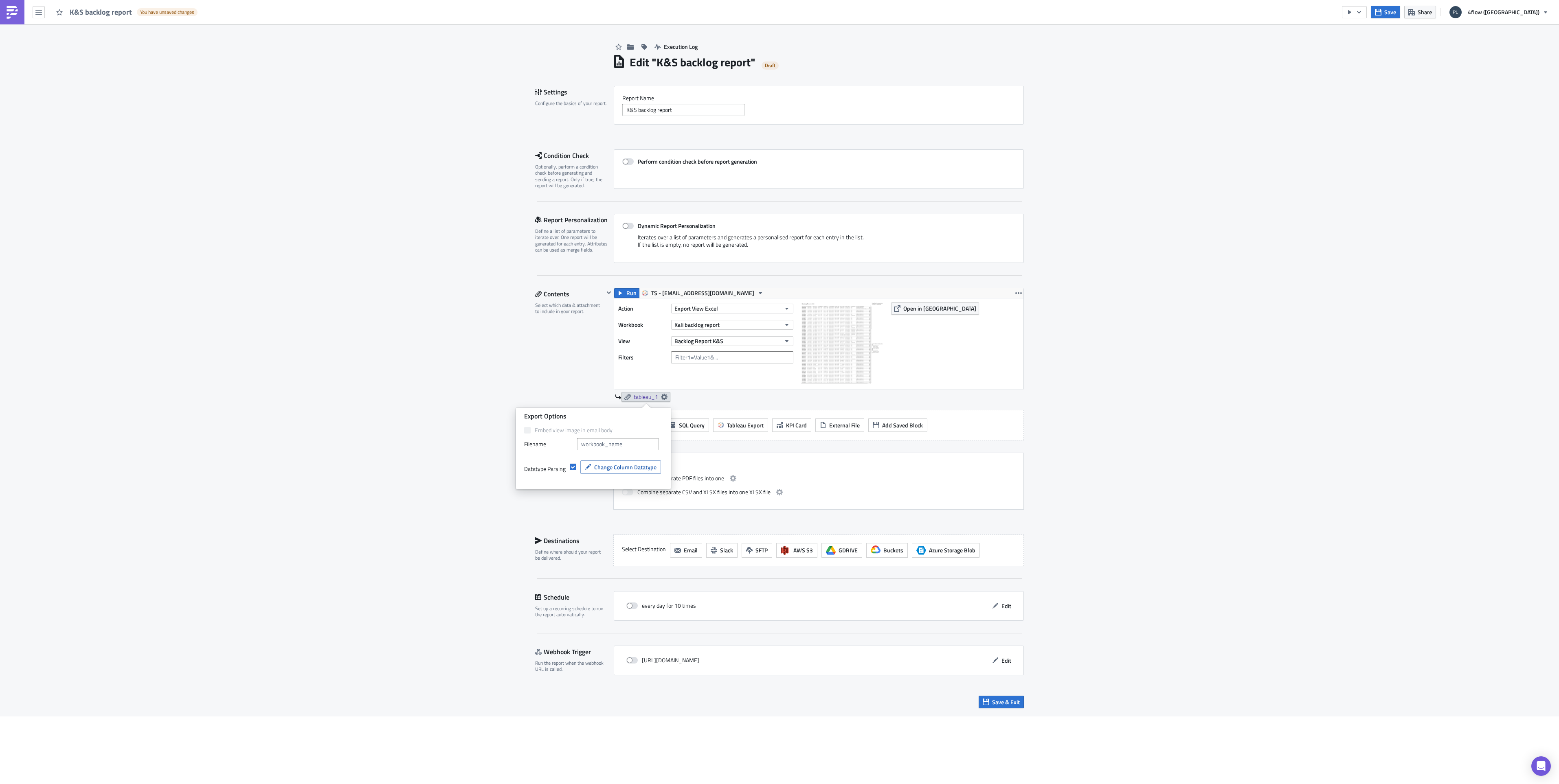
click at [1062, 465] on div "Execution Log Edit " K&S backlog report " Draft Settings Configure the basics o…" at bounding box center [780, 370] width 1559 height 693
click at [1400, 15] on button "Save" at bounding box center [1385, 11] width 29 height 13
click at [684, 552] on span "Email" at bounding box center [691, 550] width 14 height 8
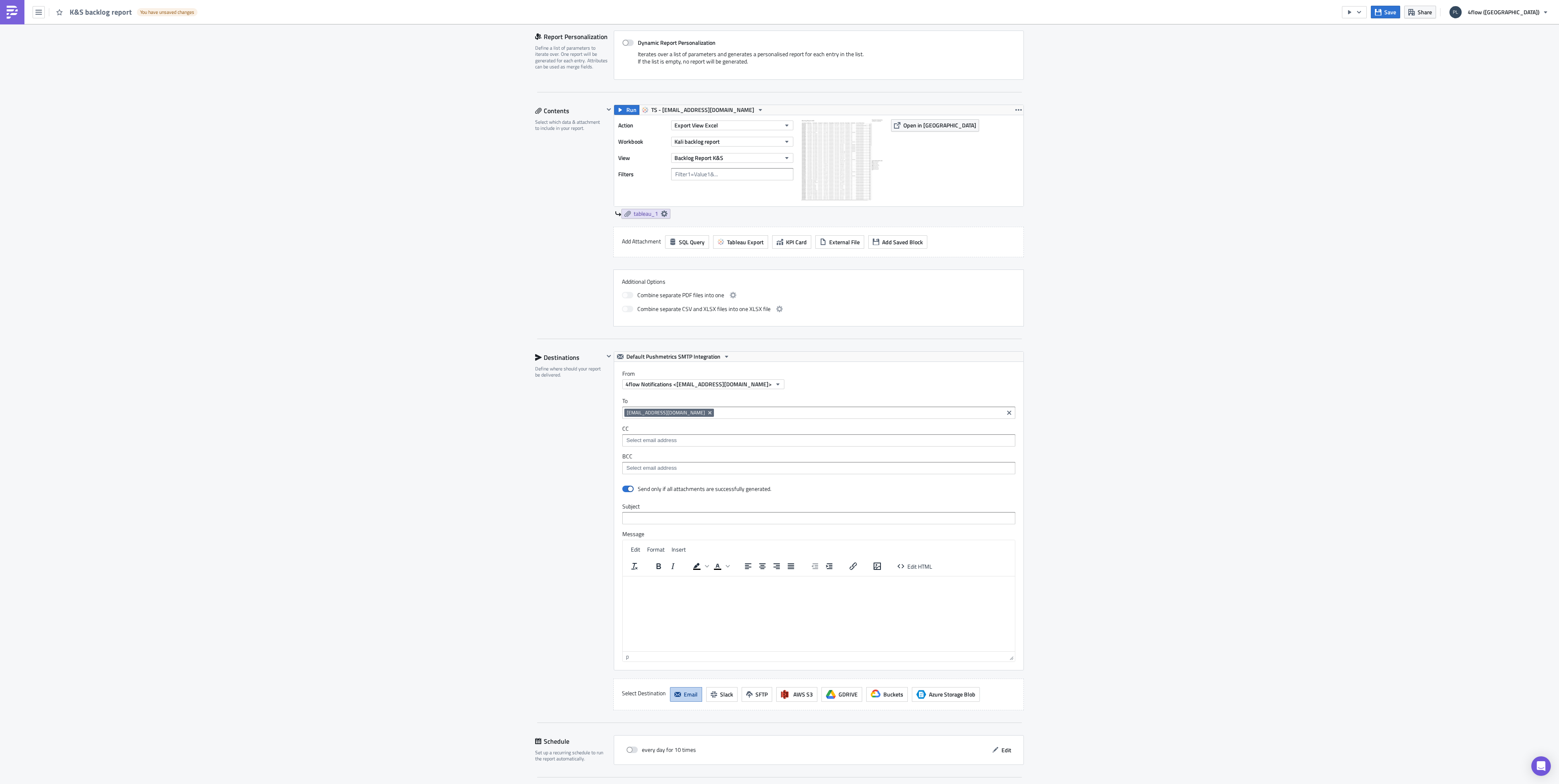
scroll to position [244, 0]
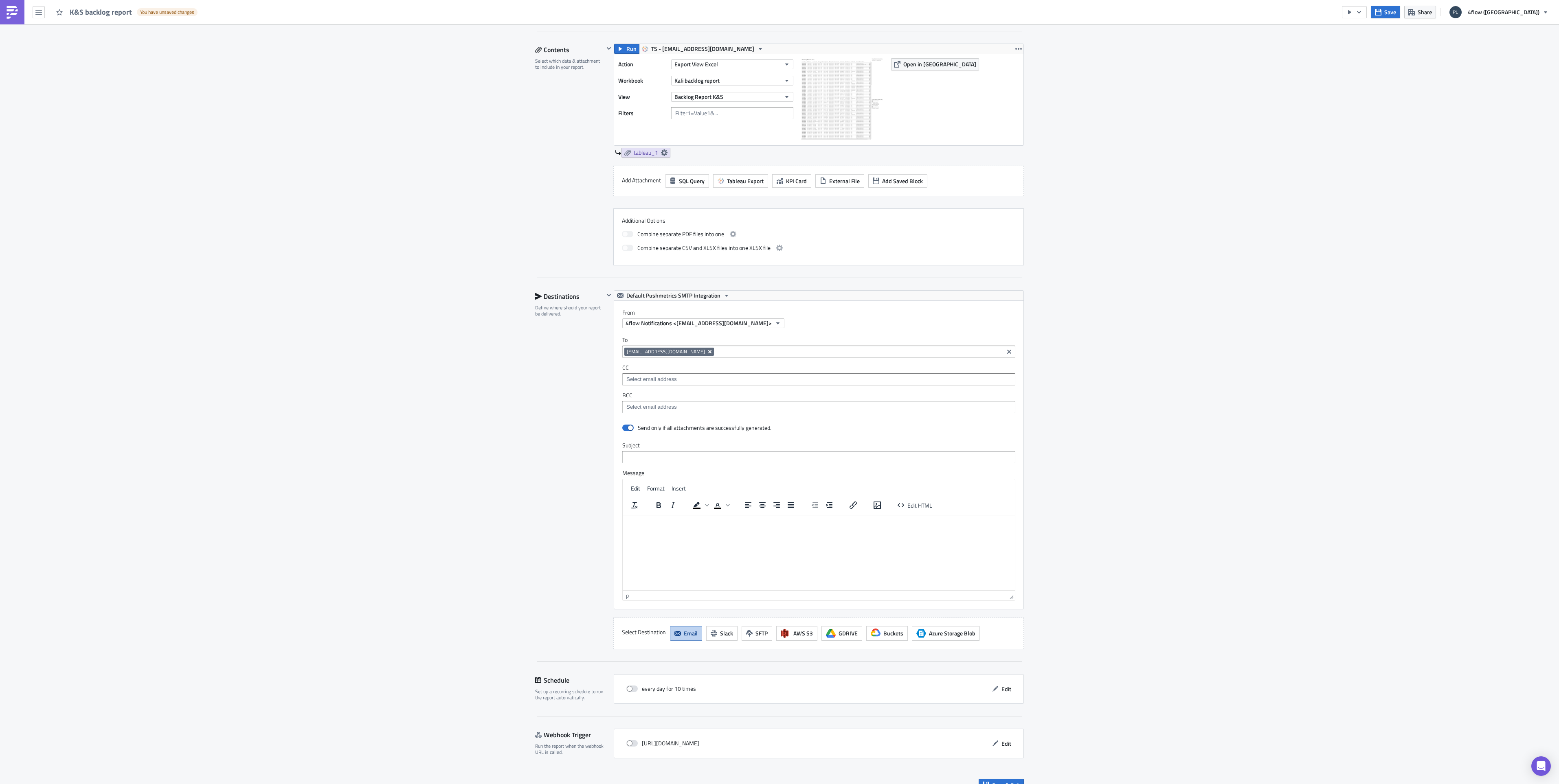
click at [707, 350] on icon "Remove Tag" at bounding box center [710, 351] width 7 height 7
type input "exec"
click at [672, 366] on div "[EMAIL_ADDRESS][DOMAIN_NAME]" at bounding box center [668, 365] width 90 height 8
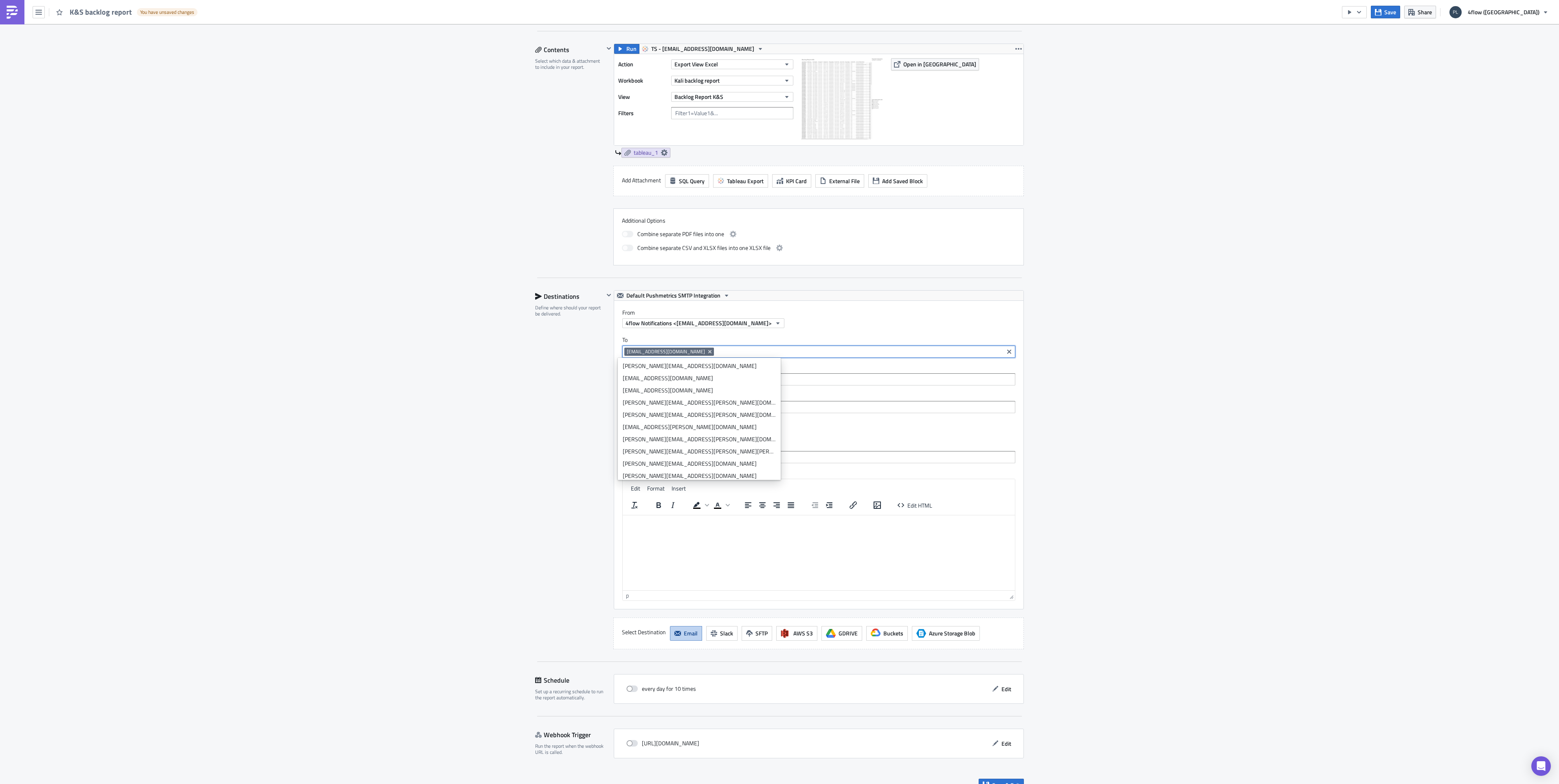
click at [554, 381] on div "Destinations Define where should your report be delivered." at bounding box center [569, 470] width 69 height 359
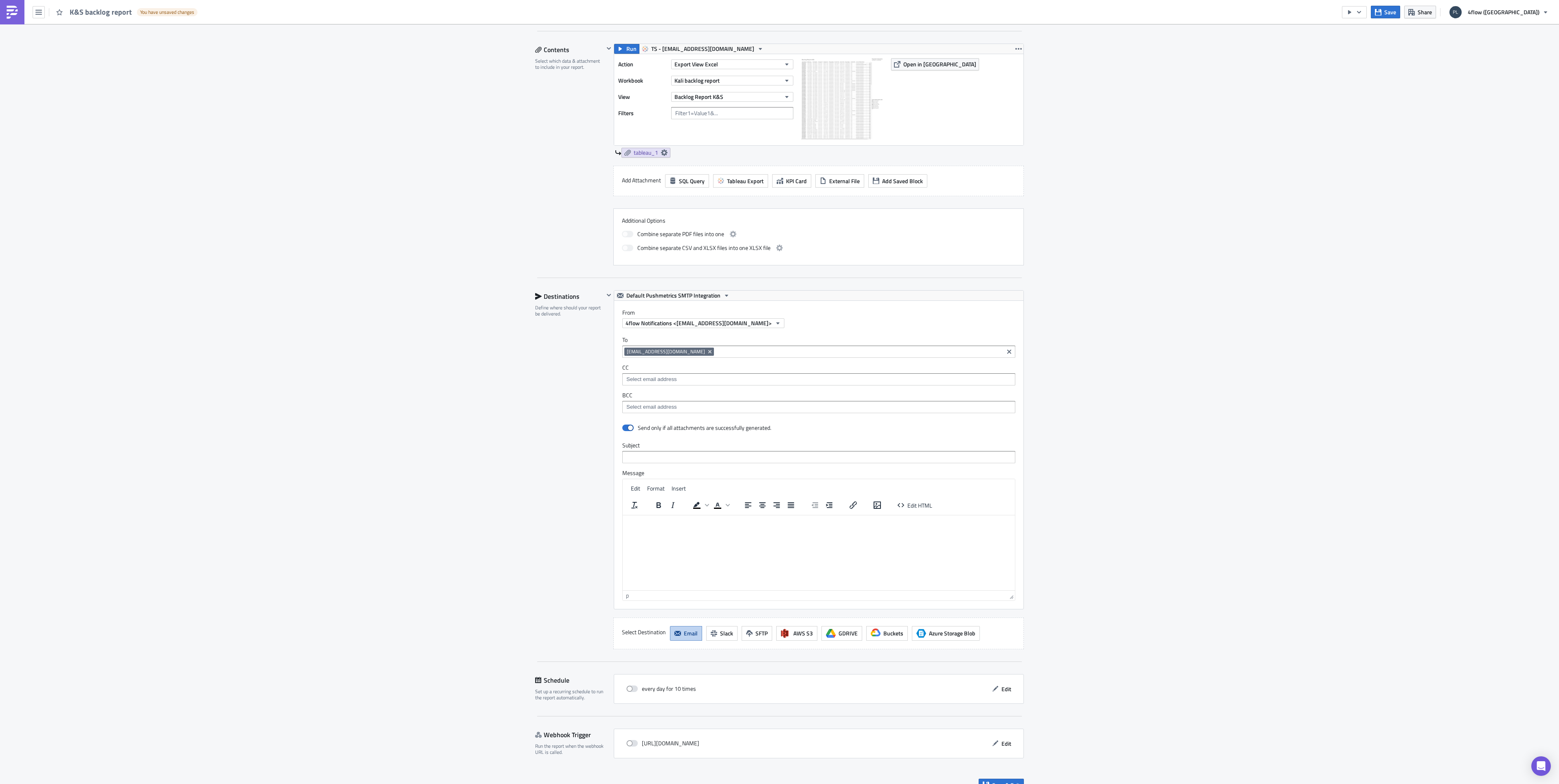
click at [635, 379] on input at bounding box center [818, 379] width 388 height 8
drag, startPoint x: 659, startPoint y: 379, endPoint x: 493, endPoint y: 380, distance: 166.0
click at [493, 380] on div "Execution Log Edit " K&S backlog report " Draft Settings Configure the basics o…" at bounding box center [780, 290] width 1559 height 1020
paste input "@[DOMAIN_NAME]"
type input "[PERSON_NAME][EMAIL_ADDRESS][DOMAIN_NAME]"
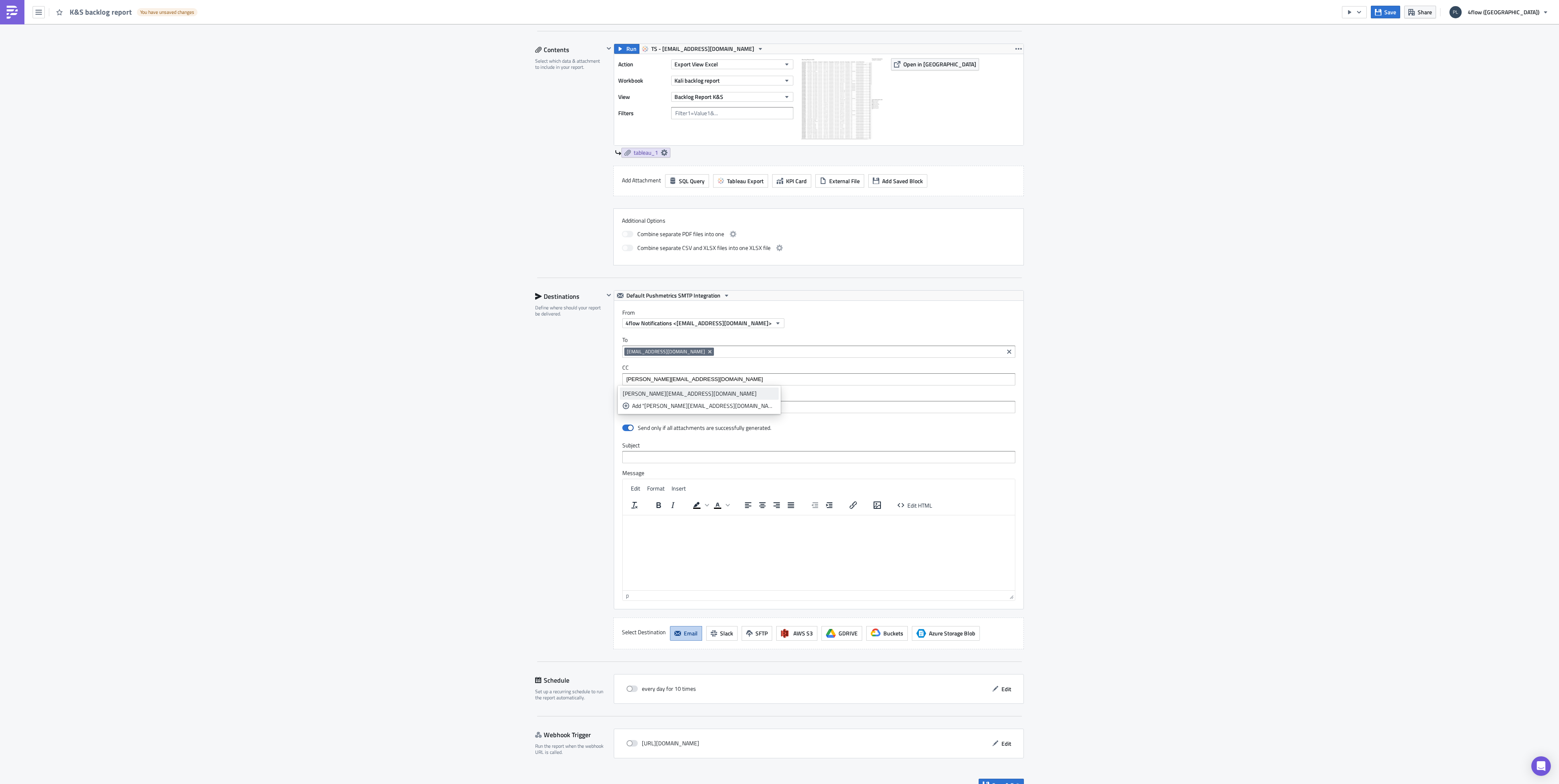
click at [654, 395] on div "[PERSON_NAME][EMAIL_ADDRESS][DOMAIN_NAME]" at bounding box center [699, 393] width 153 height 8
type input "[PERSON_NAME][EMAIL_ADDRESS][DOMAIN_NAME]"
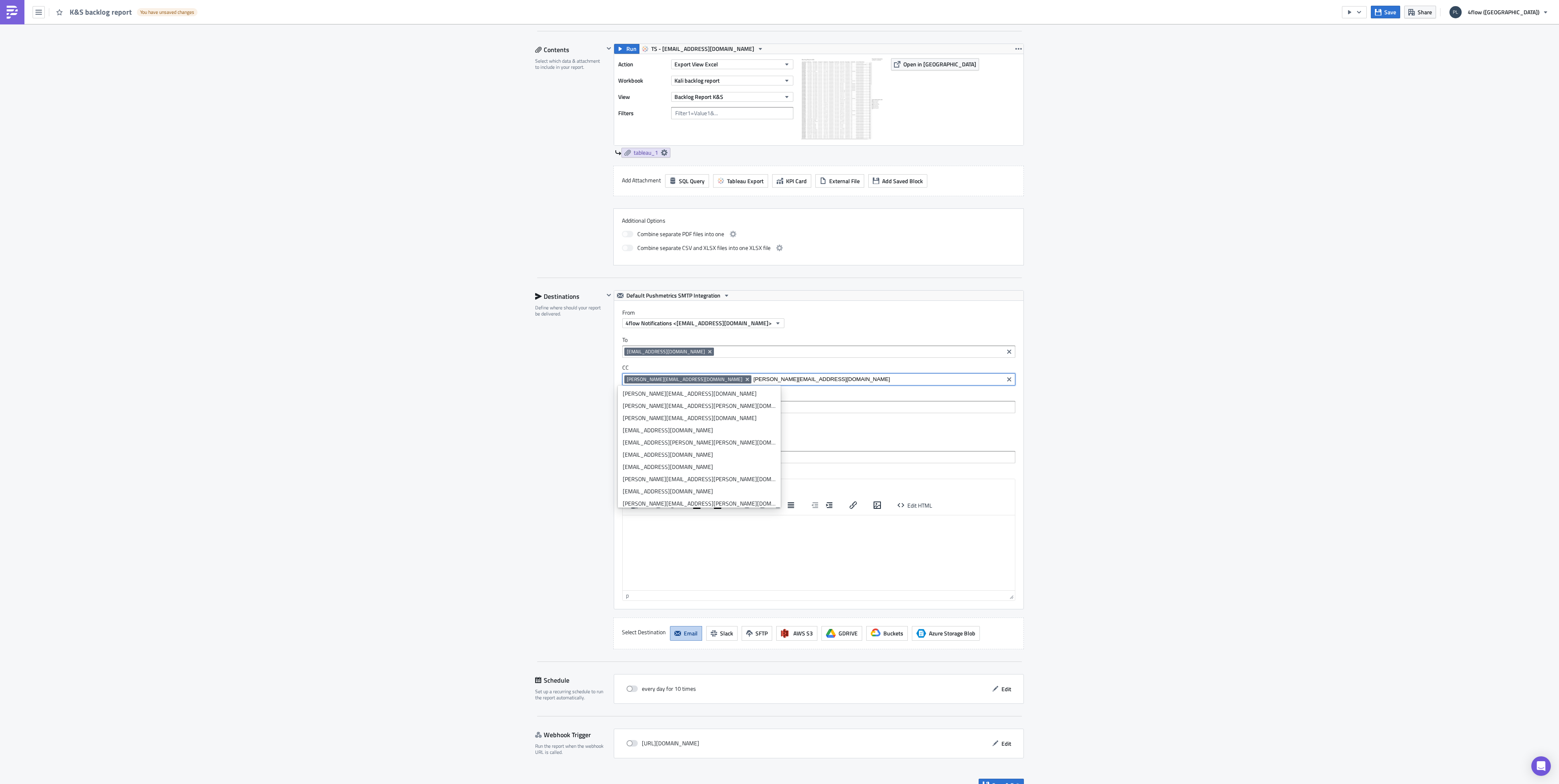
type input "[PERSON_NAME][EMAIL_ADDRESS][DOMAIN_NAME]"
click at [664, 407] on div "Add "[PERSON_NAME][EMAIL_ADDRESS][DOMAIN_NAME]"" at bounding box center [704, 405] width 144 height 8
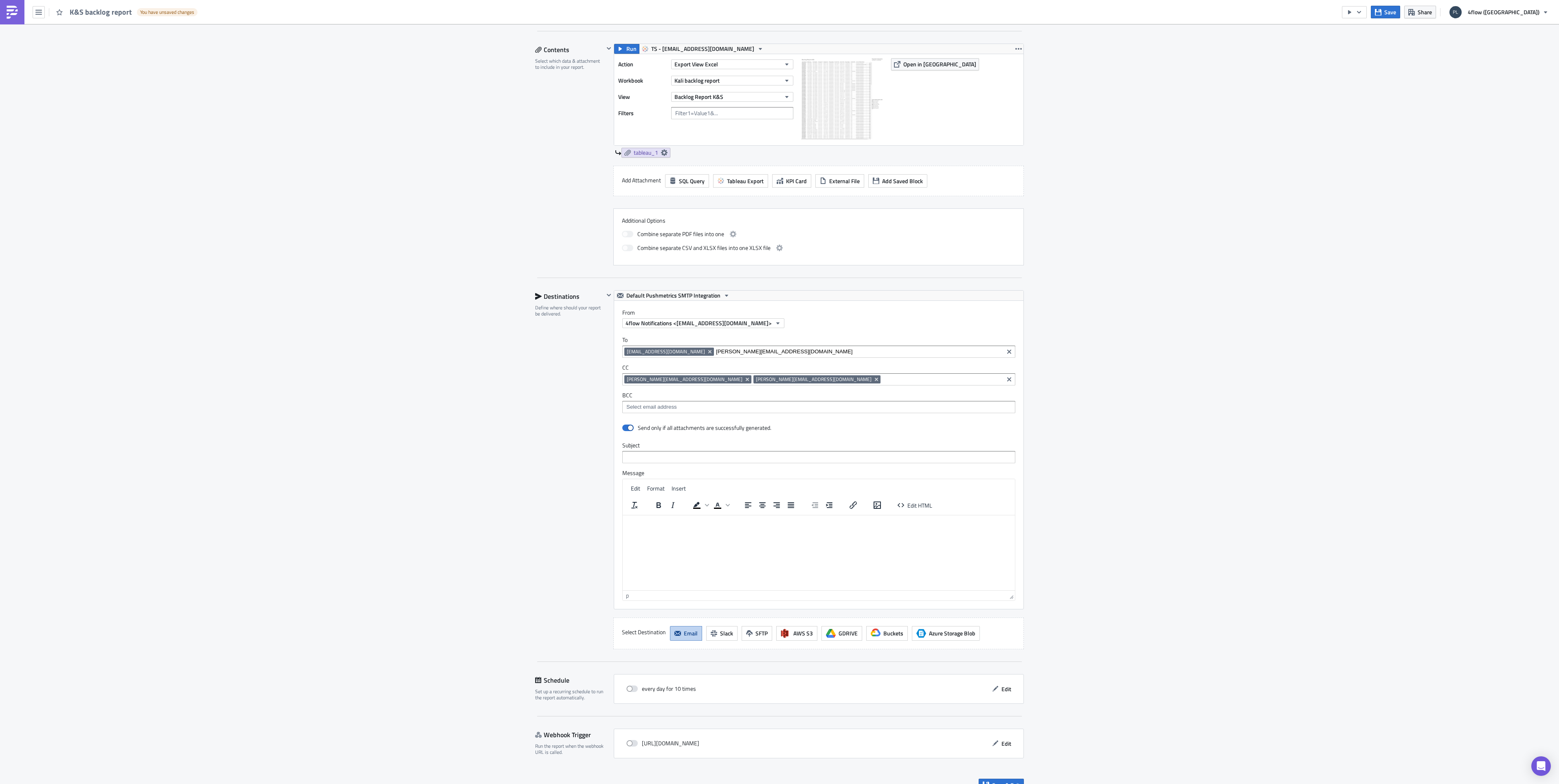
click at [495, 435] on div "Execution Log Edit " K&S backlog report " Draft Settings Configure the basics o…" at bounding box center [780, 290] width 1559 height 1020
click at [655, 408] on input at bounding box center [818, 407] width 388 height 8
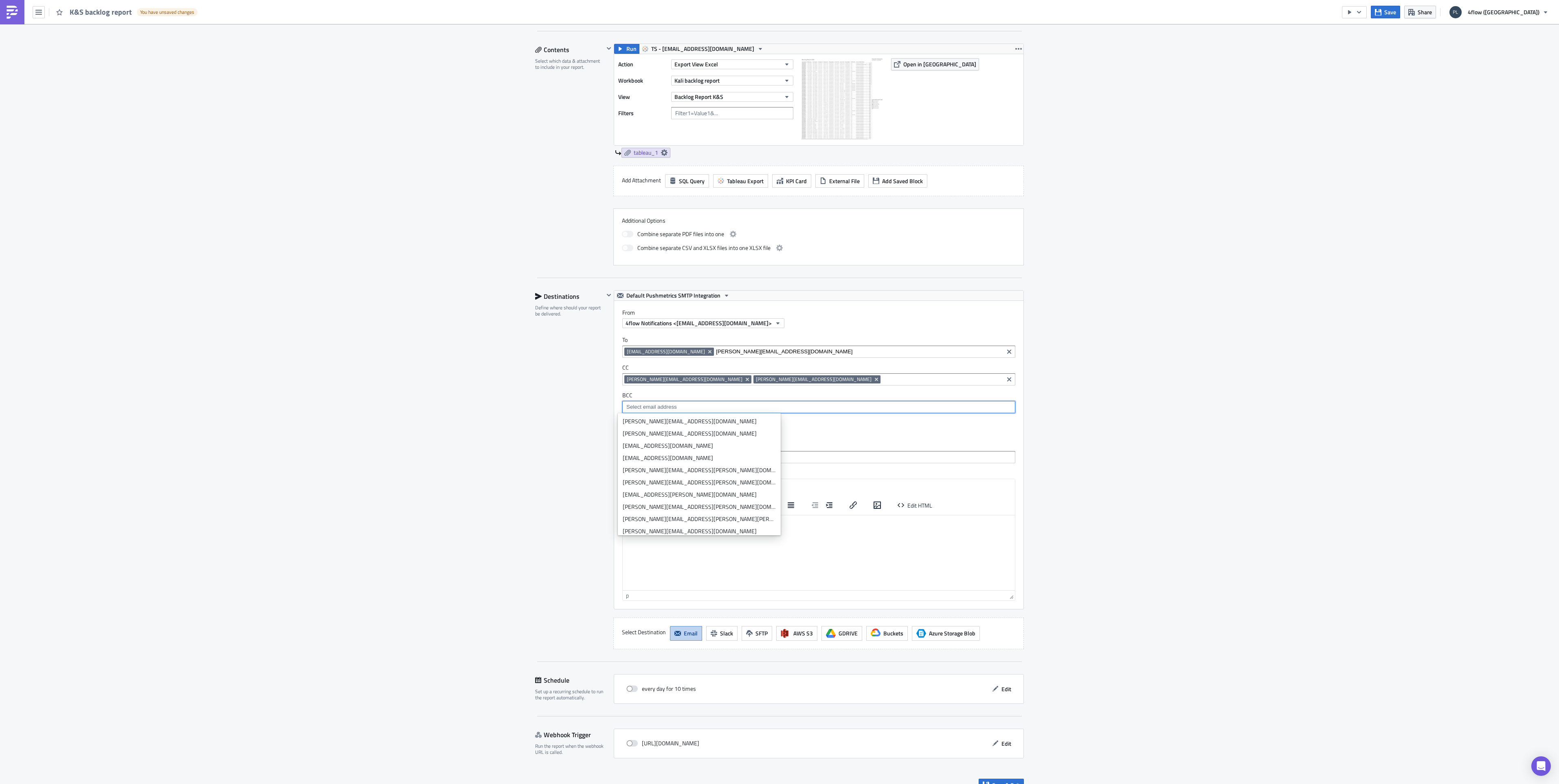
click at [551, 463] on div "Destinations Define where should your report be delivered." at bounding box center [569, 470] width 69 height 359
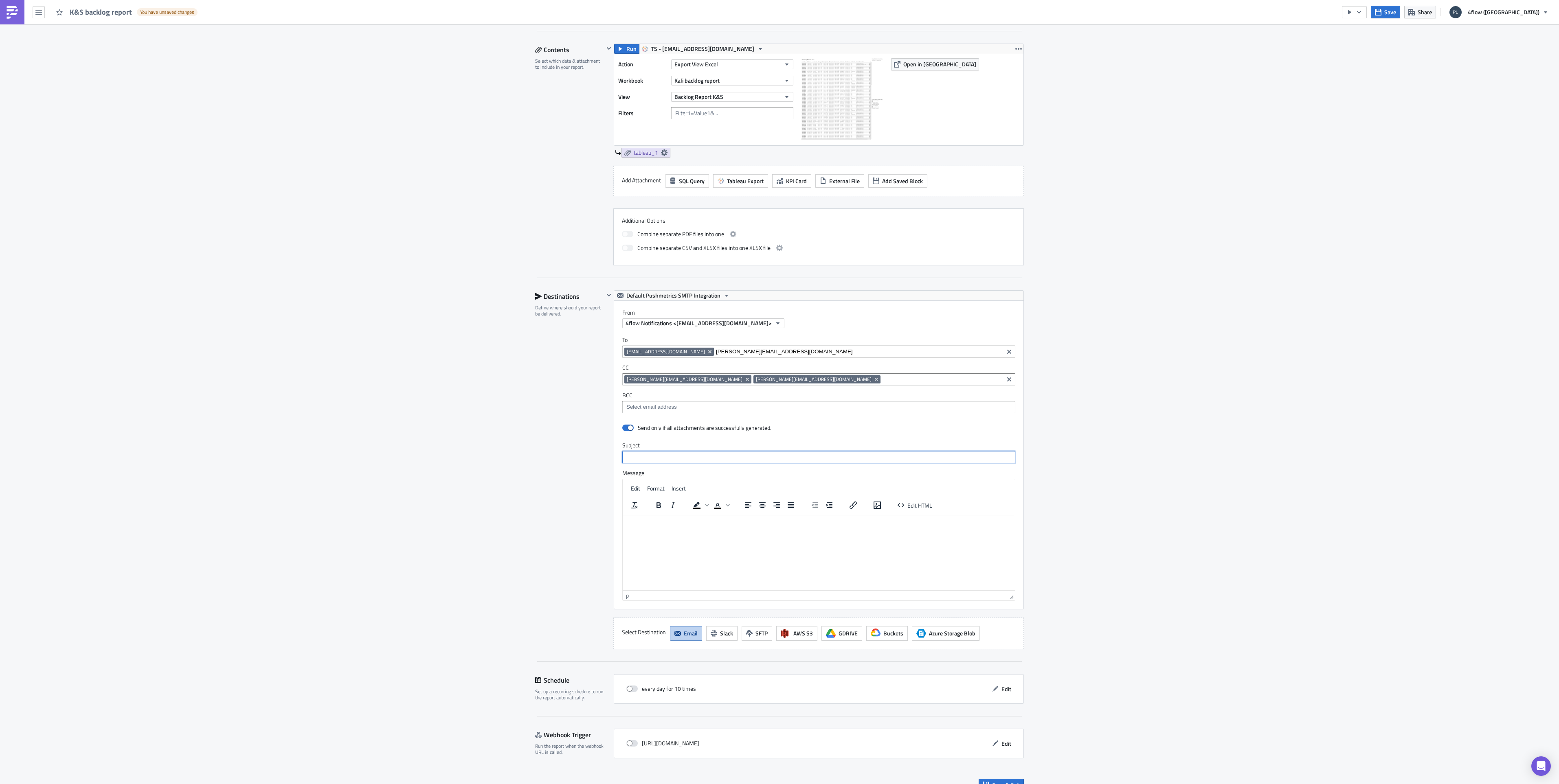
drag, startPoint x: 632, startPoint y: 457, endPoint x: 636, endPoint y: 462, distance: 6.4
click at [632, 457] on input "text" at bounding box center [818, 457] width 393 height 12
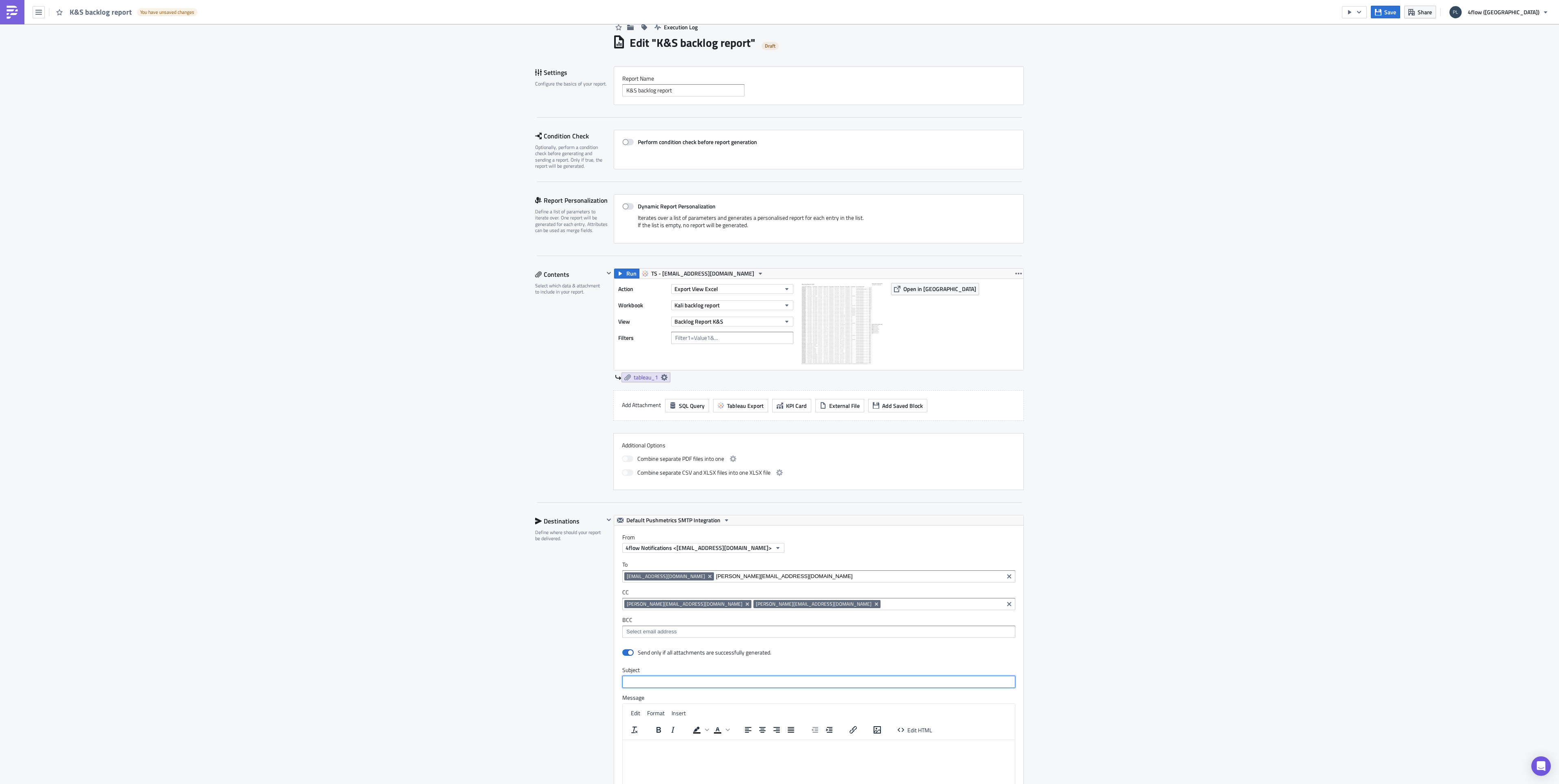
scroll to position [0, 0]
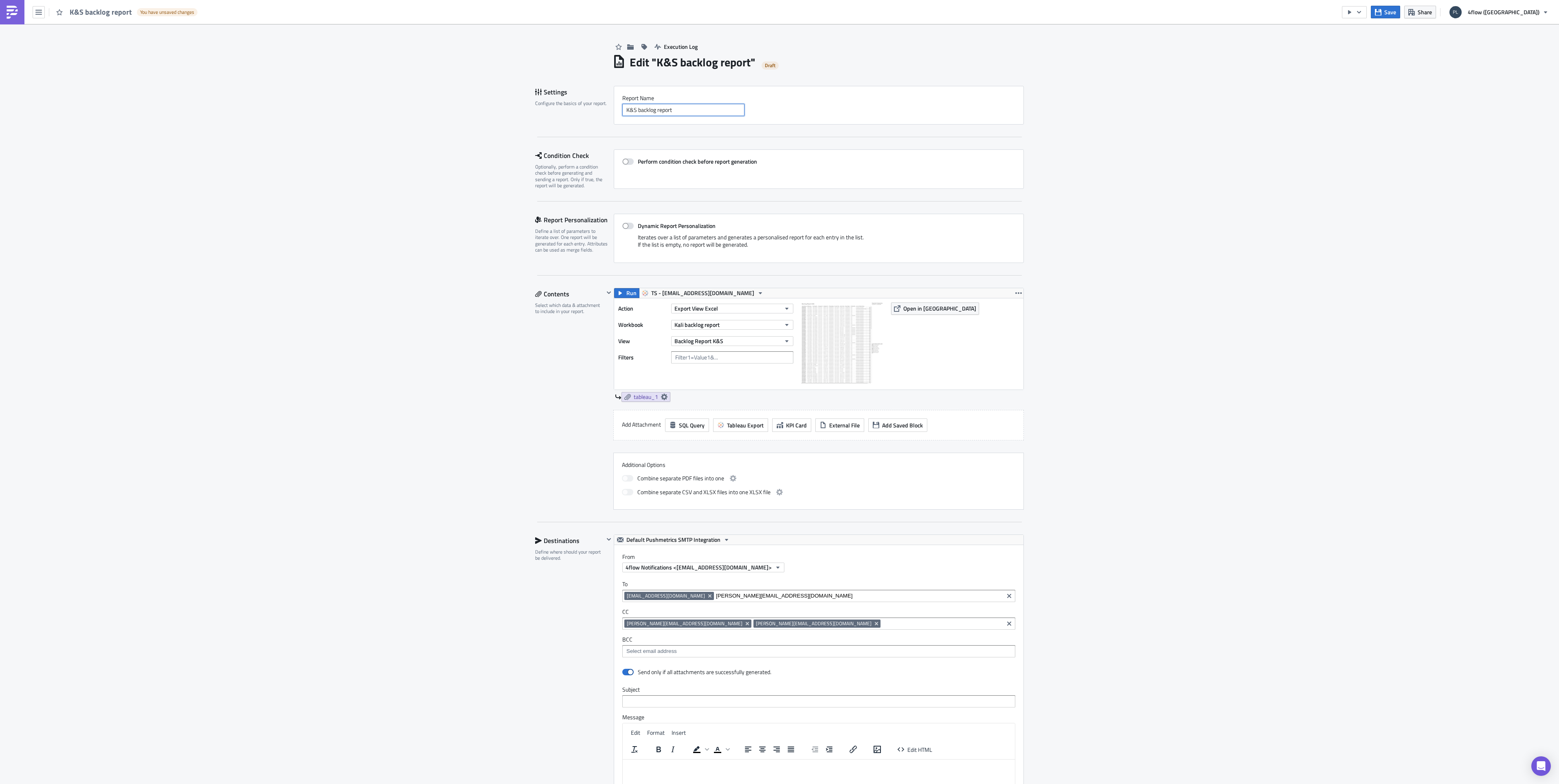
click at [670, 109] on input "K&S backlog report" at bounding box center [683, 110] width 122 height 12
drag, startPoint x: 674, startPoint y: 111, endPoint x: 707, endPoint y: 113, distance: 33.1
click at [707, 113] on input "K&S backlog report - Morning" at bounding box center [683, 110] width 122 height 12
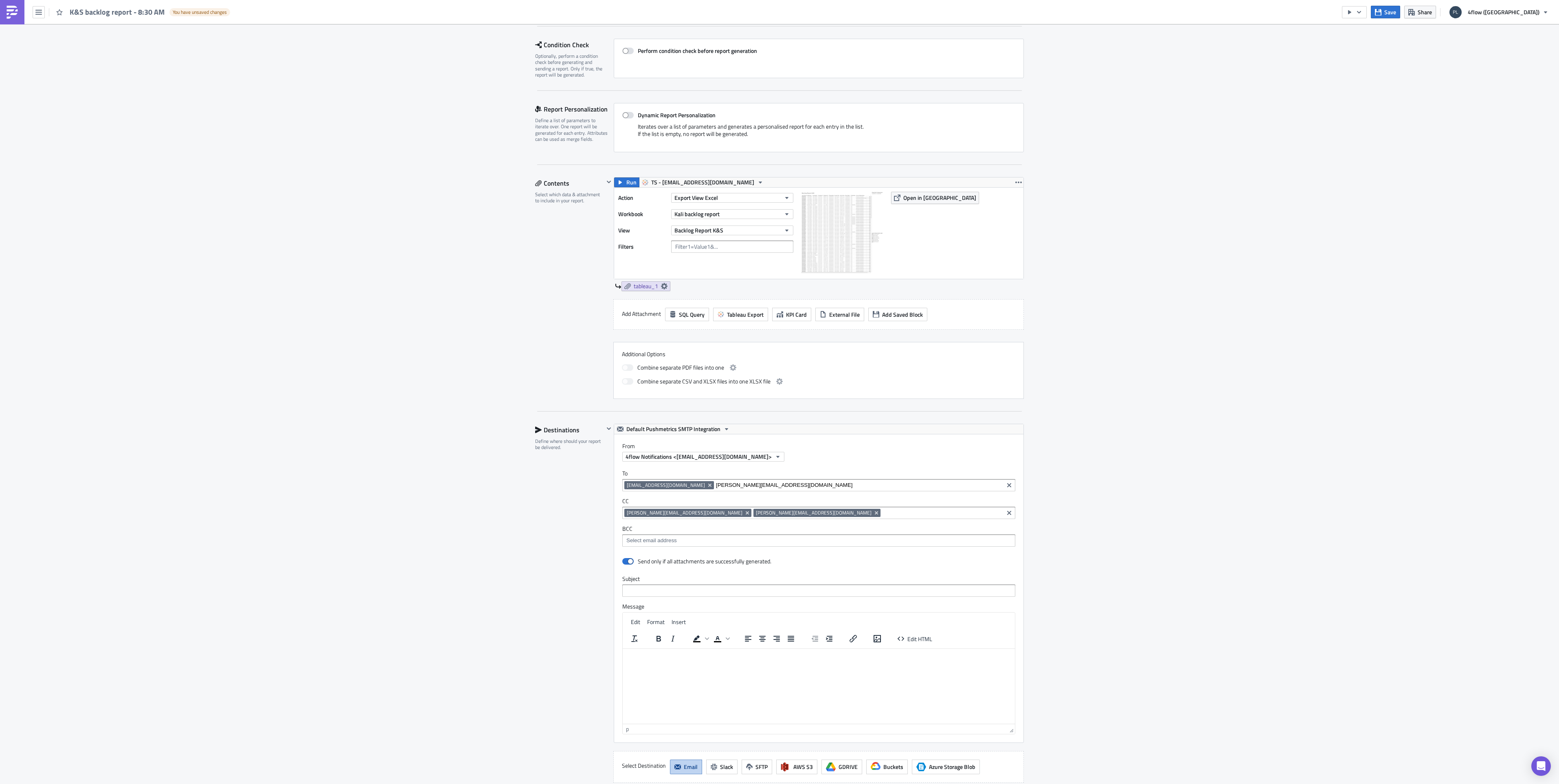
scroll to position [122, 0]
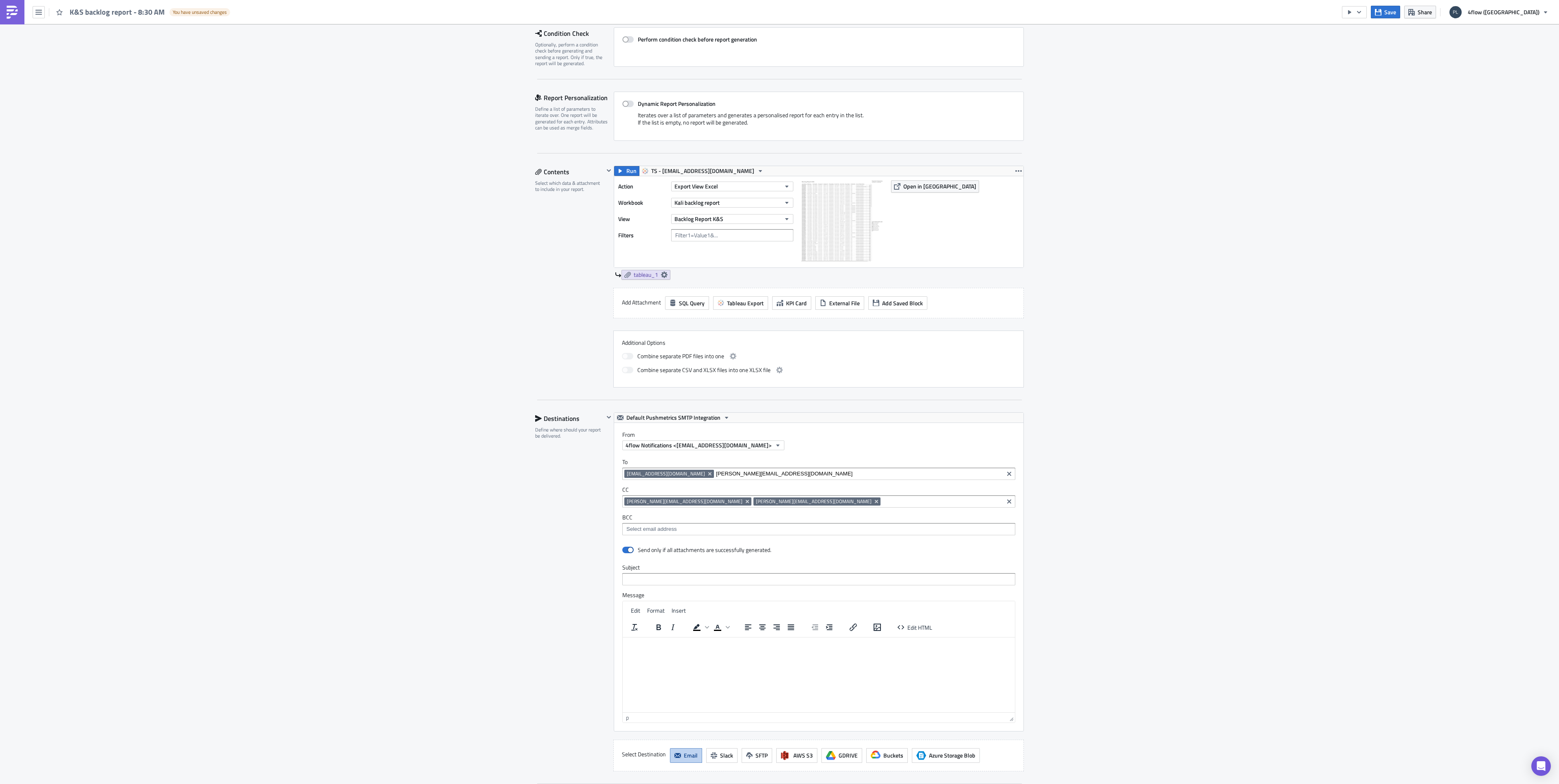
type input "K&S backlog report - 8:30 AM"
click at [635, 583] on input "text" at bounding box center [818, 579] width 393 height 12
type input "Kali&Salz backlog report - Morning"
click at [655, 650] on html at bounding box center [819, 644] width 392 height 13
click at [628, 662] on p "please find attached the" at bounding box center [818, 661] width 386 height 7
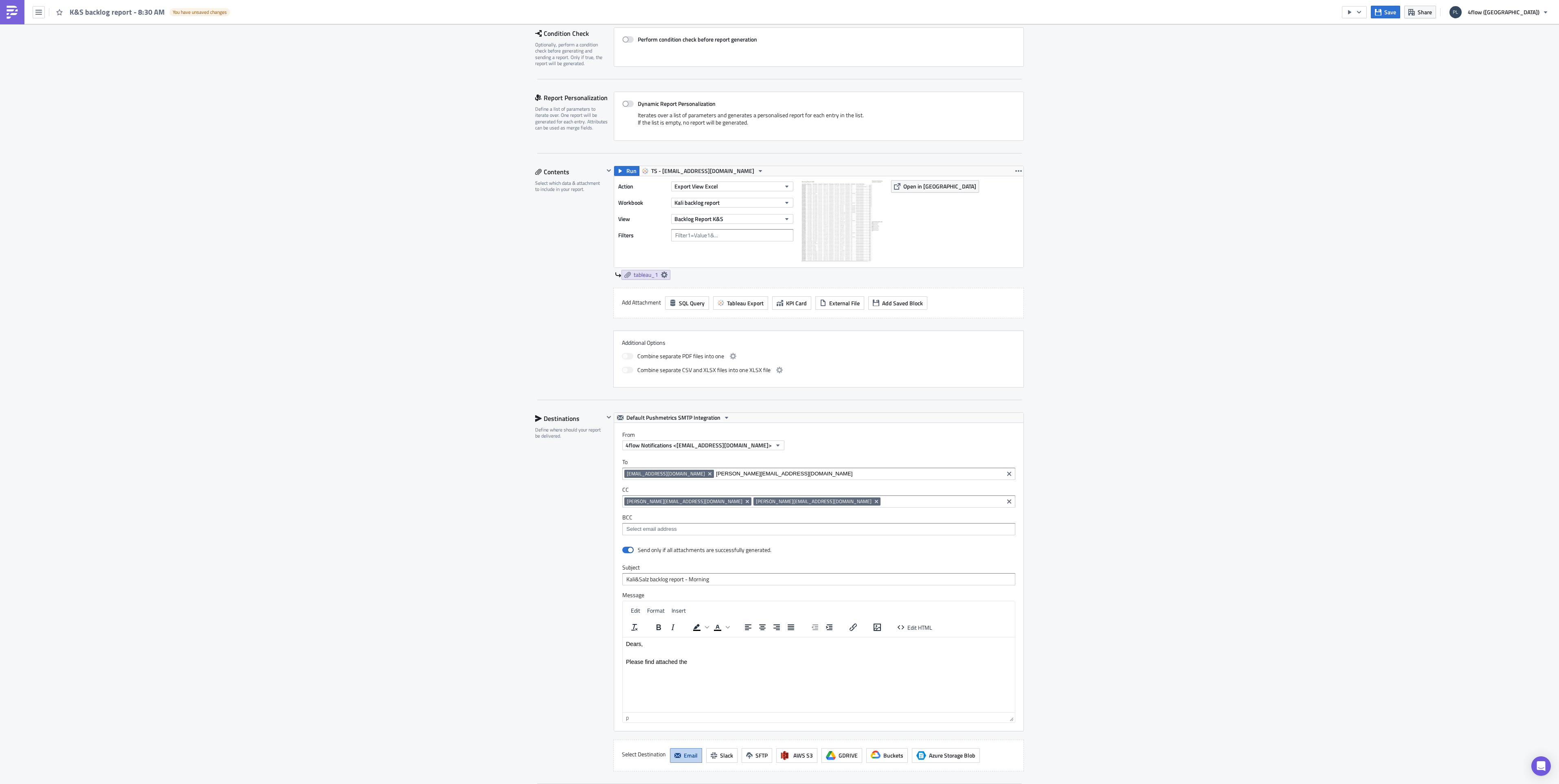
click at [707, 667] on html "Dears, Please find attached the" at bounding box center [819, 652] width 392 height 31
click at [627, 691] on p "planning Team" at bounding box center [818, 688] width 386 height 7
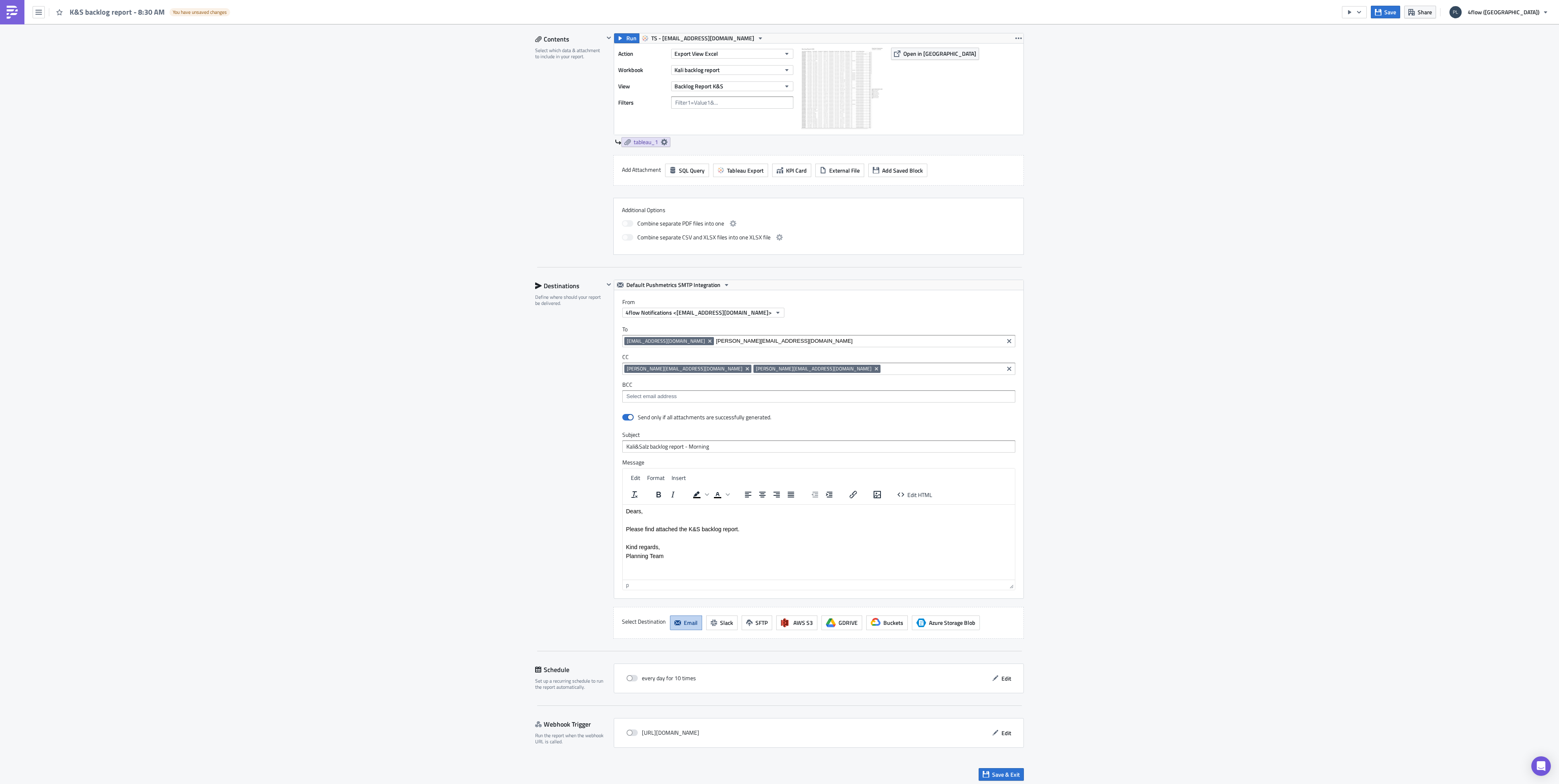
scroll to position [258, 0]
click at [631, 673] on span at bounding box center [632, 675] width 11 height 7
click at [631, 673] on input "checkbox" at bounding box center [631, 675] width 5 height 5
checkbox input "true"
click at [1002, 674] on span "Edit" at bounding box center [1006, 675] width 10 height 8
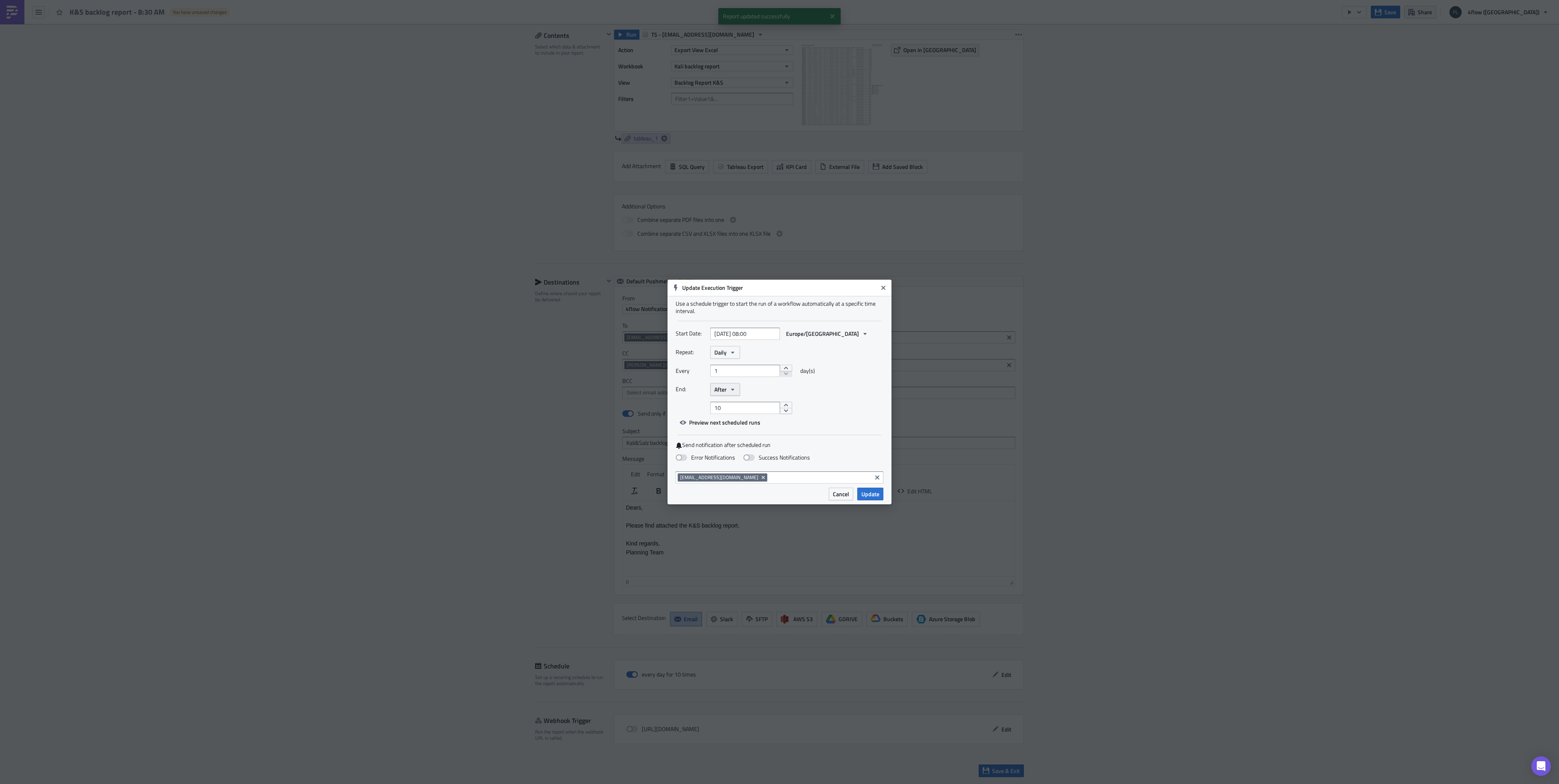
click at [731, 391] on icon "button" at bounding box center [732, 390] width 7 height 7
click at [732, 400] on div "Never" at bounding box center [749, 403] width 68 height 8
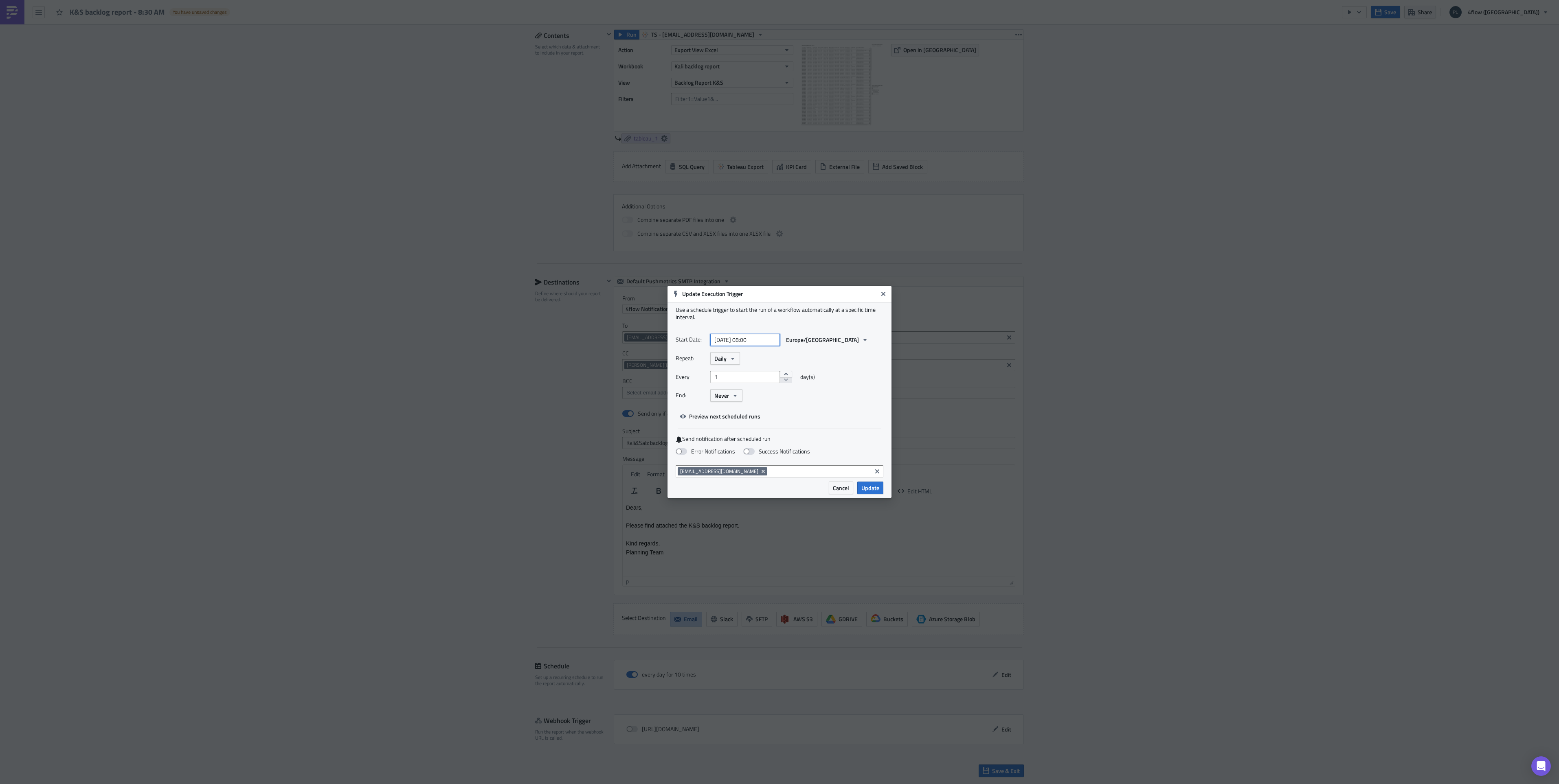
click at [756, 341] on input "[DATE] 08:00" at bounding box center [745, 340] width 70 height 12
select select "7"
select select "2025"
type input "[DATE] 08:30"
click at [845, 367] on div "Repeat: Daily Every 1 day(s) End: Never" at bounding box center [779, 380] width 208 height 56
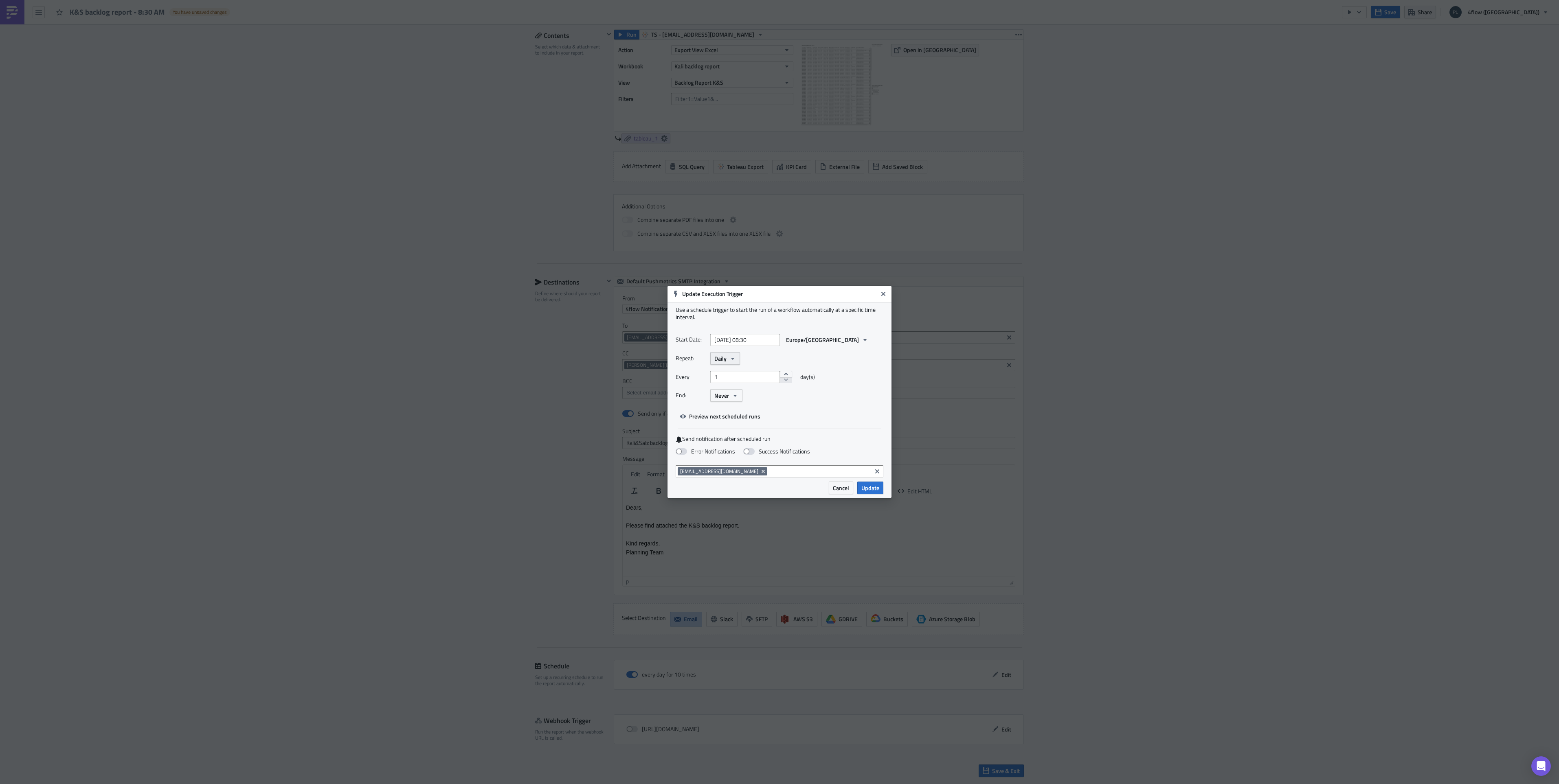
click at [732, 359] on icon "button" at bounding box center [732, 358] width 3 height 2
click at [821, 410] on div "Start Date: [DATE] 08:30 Europe/[GEOGRAPHIC_DATA] Repeat: Daily Yearly Monthly …" at bounding box center [779, 377] width 208 height 89
click at [870, 490] on span "Update" at bounding box center [870, 488] width 18 height 8
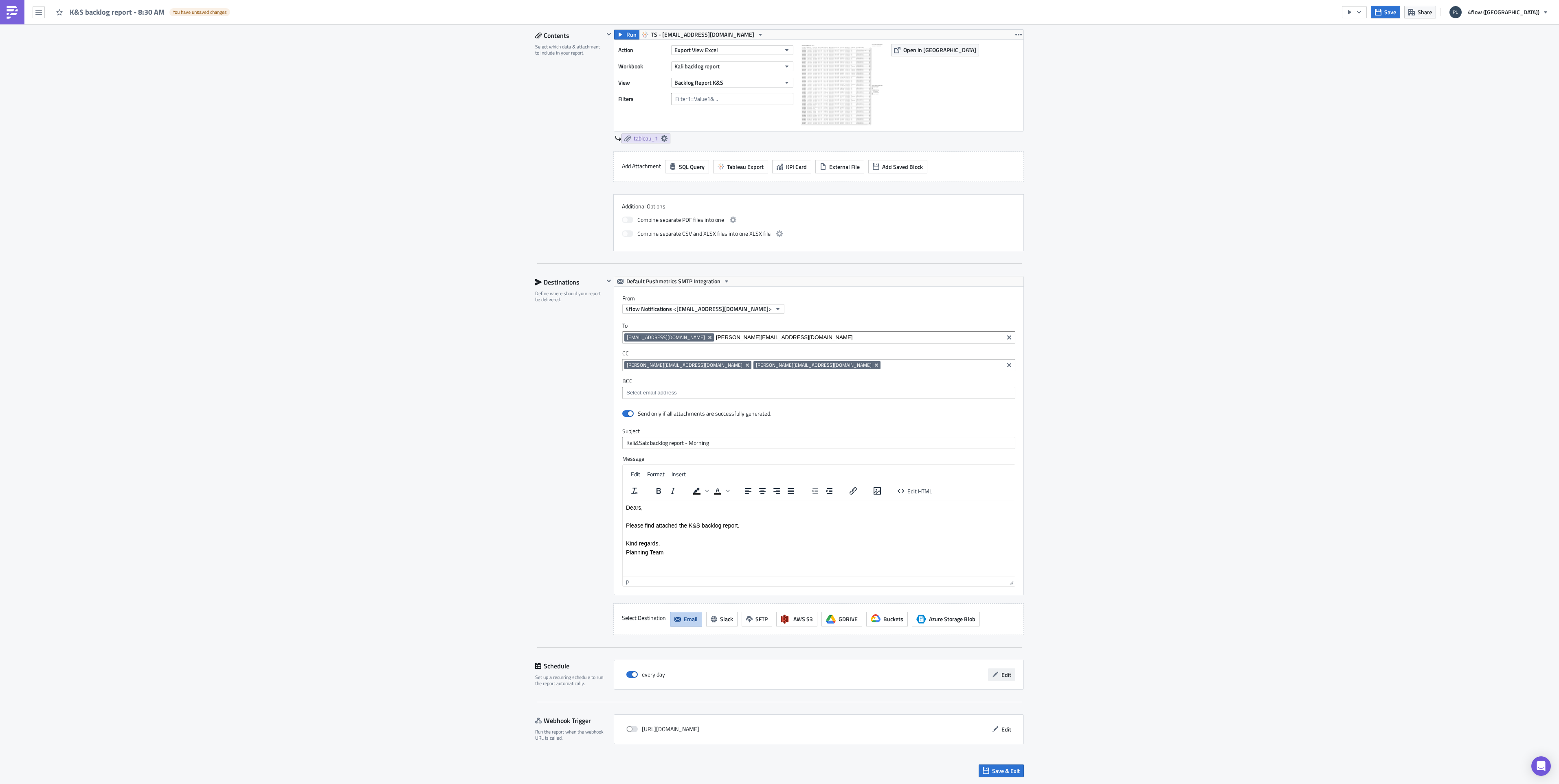
click at [1010, 671] on button "Edit" at bounding box center [1002, 675] width 27 height 13
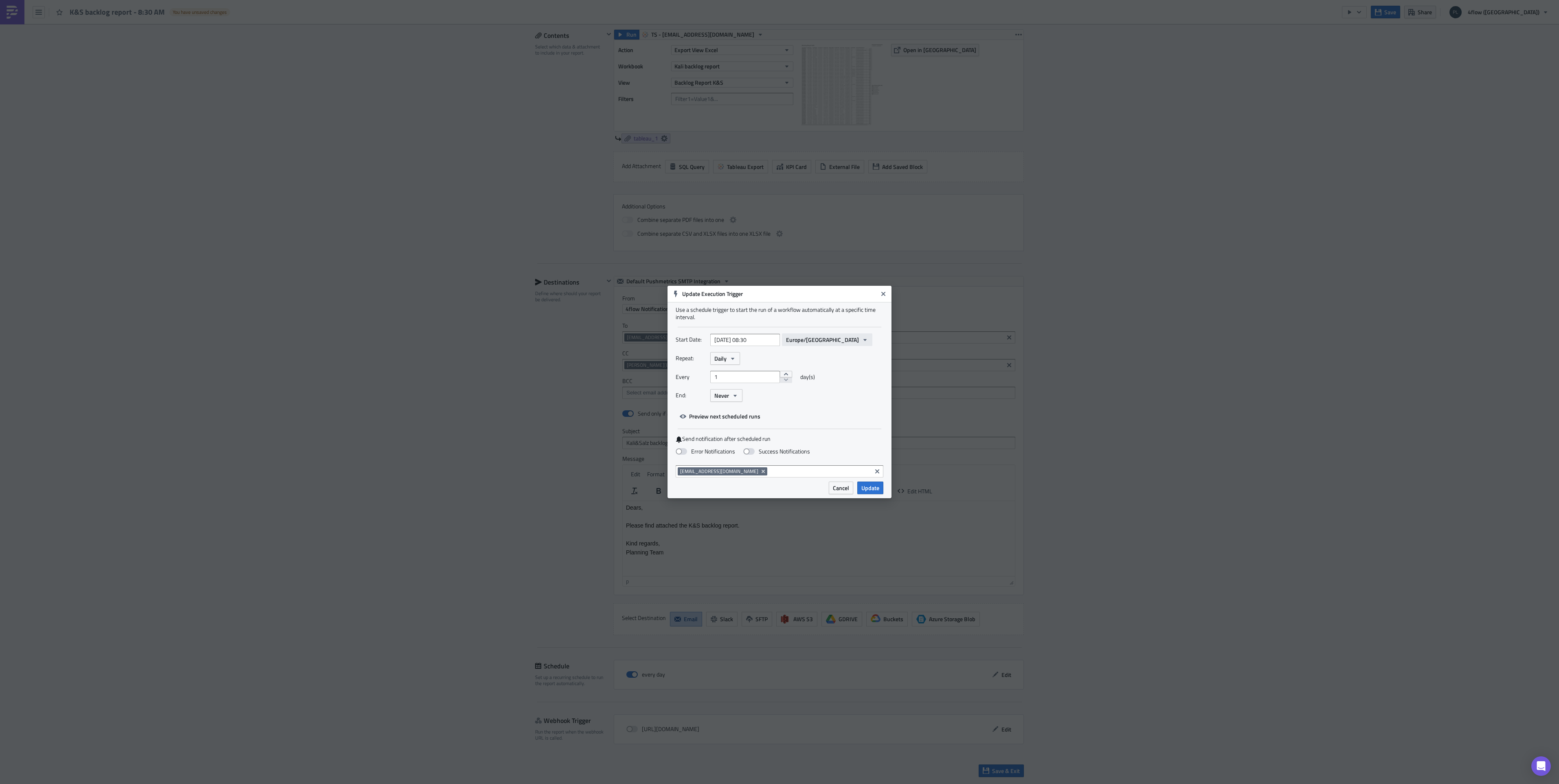
click at [862, 341] on icon "button" at bounding box center [865, 340] width 7 height 7
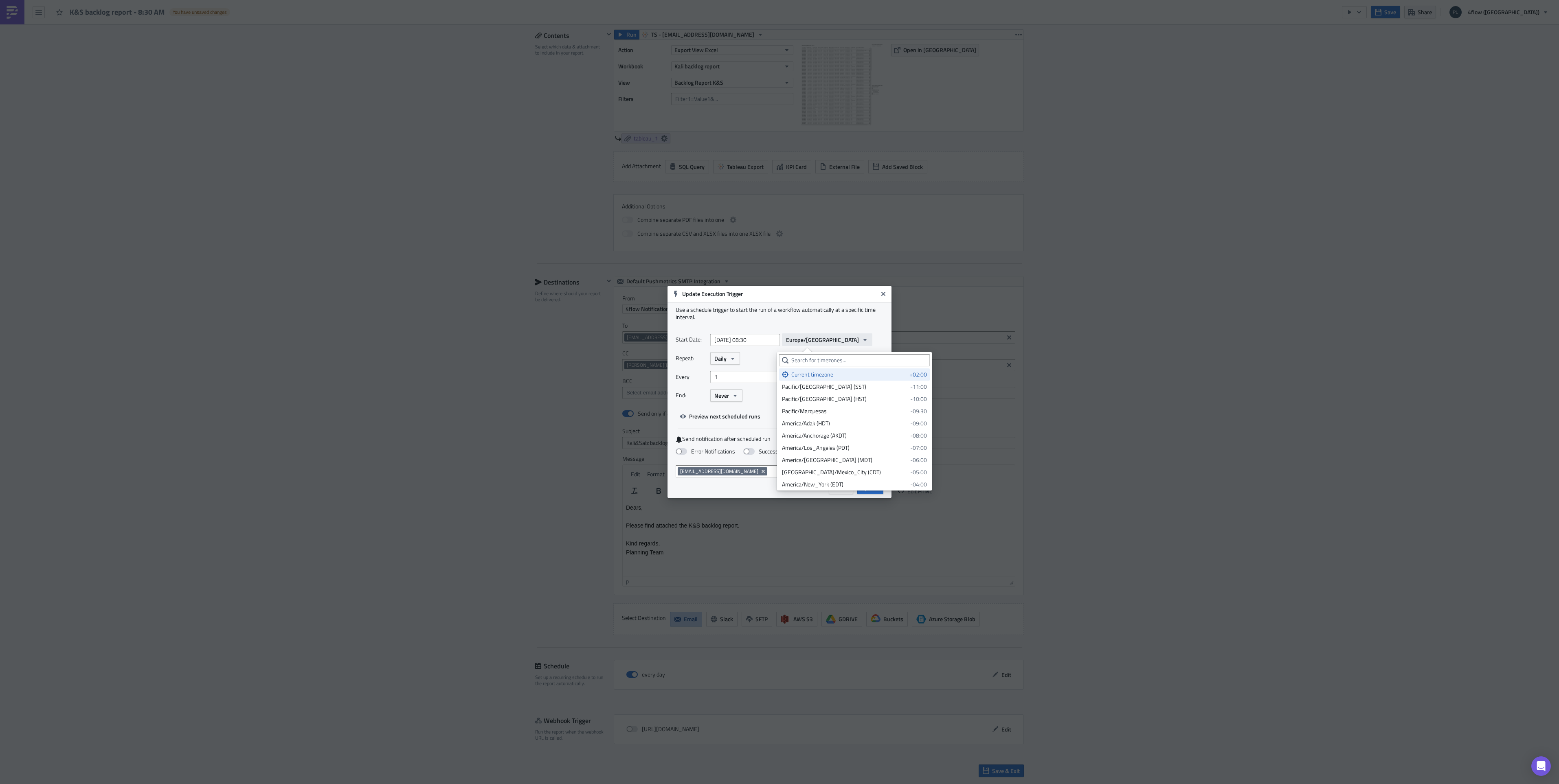
click at [862, 341] on icon "button" at bounding box center [865, 340] width 7 height 7
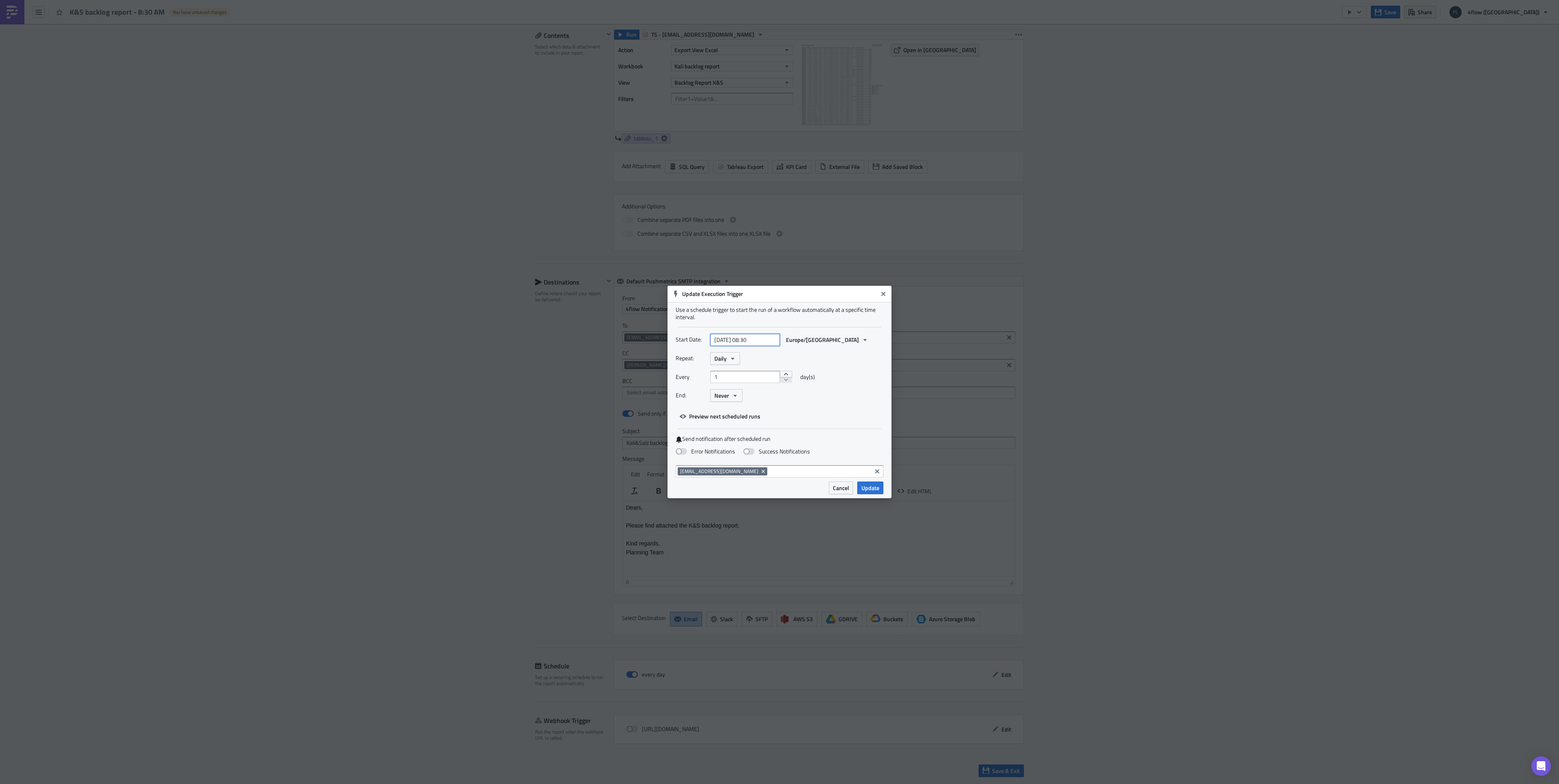
click at [769, 339] on input "[DATE] 08:30" at bounding box center [745, 340] width 70 height 12
select select "7"
select select "2025"
click at [768, 339] on input "[DATE] 08:30" at bounding box center [745, 340] width 70 height 12
click at [836, 368] on div "Repeat: Daily Every 1 day(s) End: Never" at bounding box center [779, 380] width 208 height 56
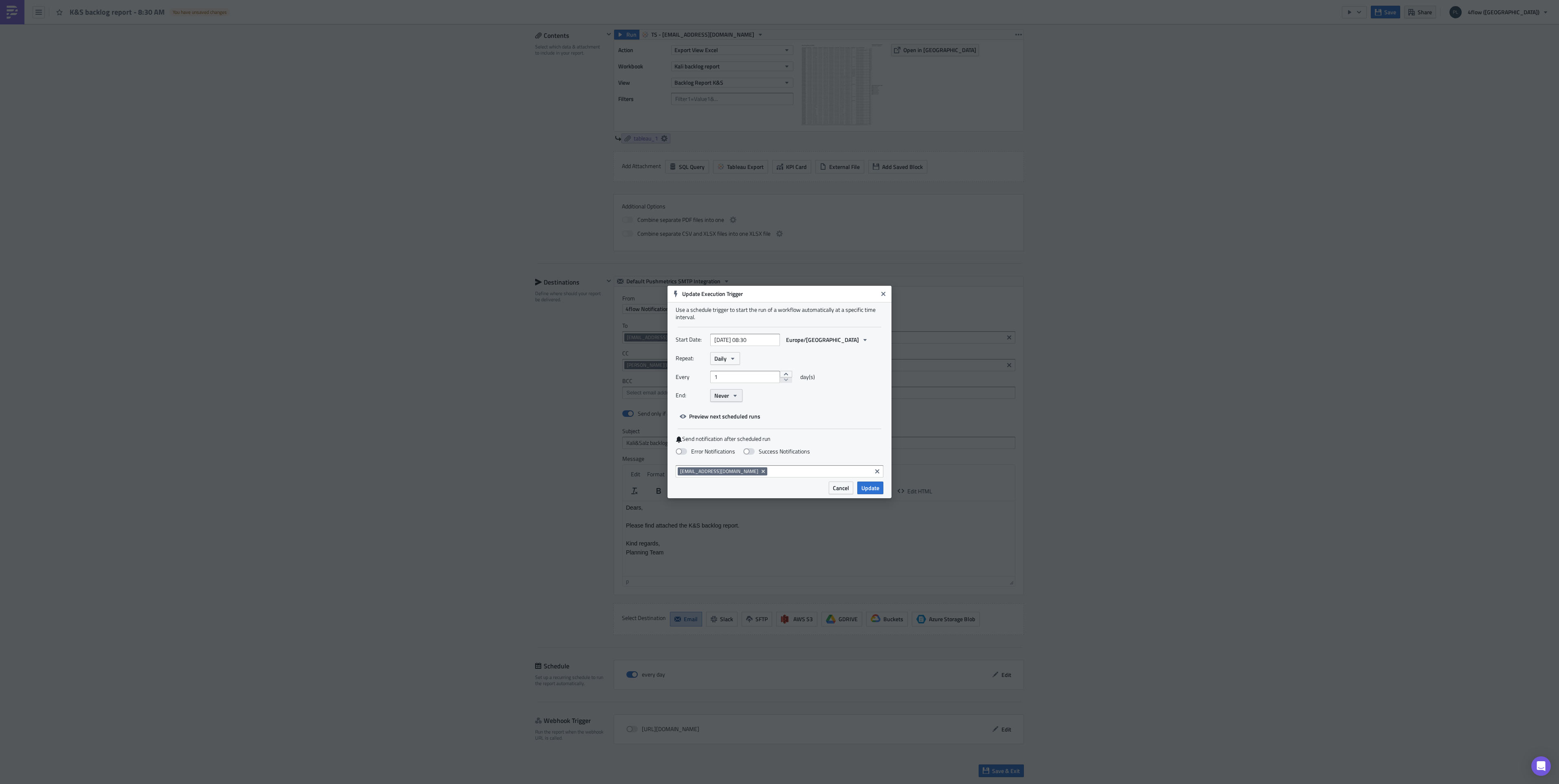
click at [728, 393] on span "Never" at bounding box center [721, 396] width 15 height 8
click at [793, 393] on div "End: Never" at bounding box center [779, 395] width 208 height 13
click at [728, 359] on button "Daily" at bounding box center [725, 358] width 30 height 13
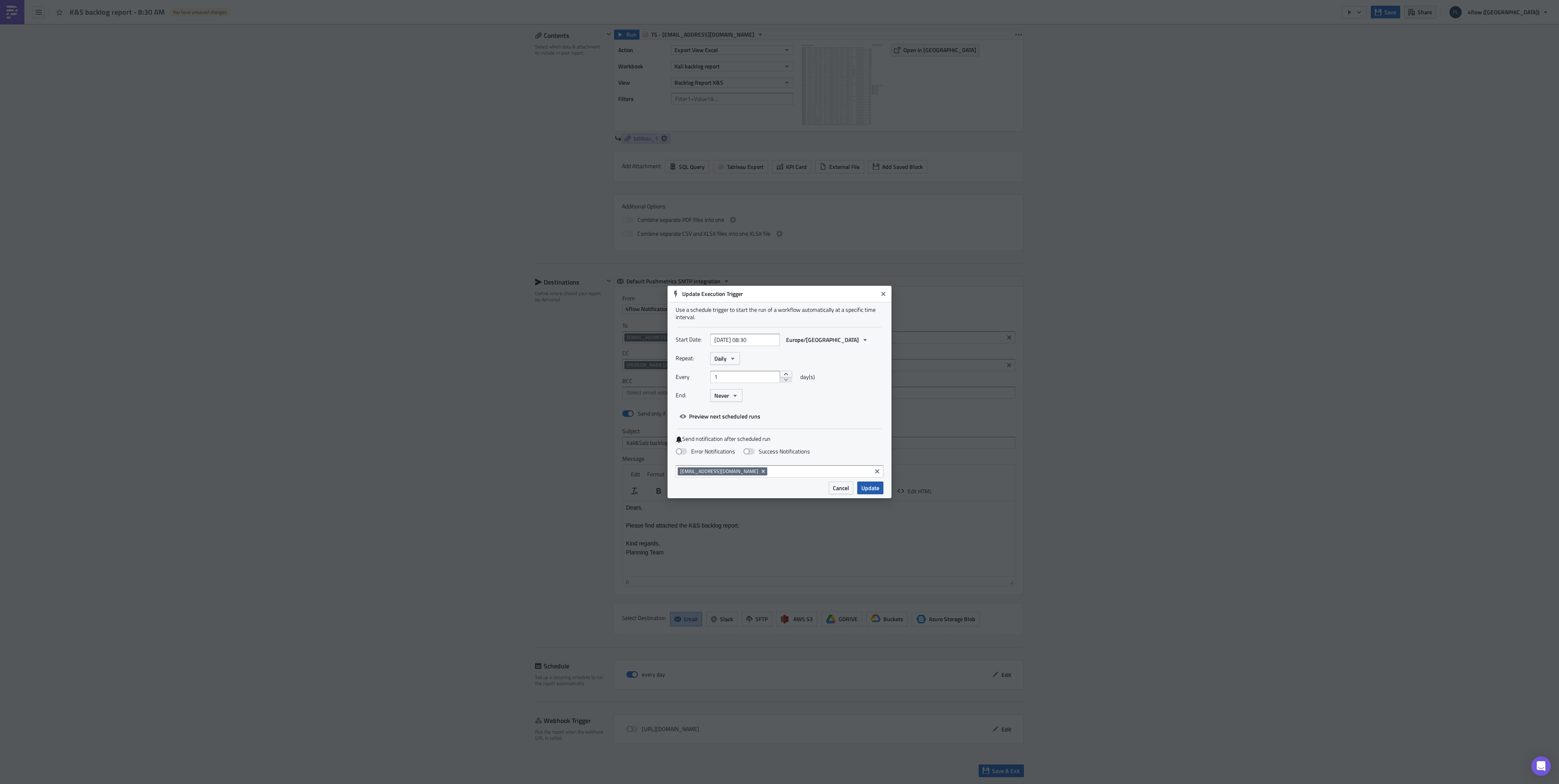
click at [866, 491] on span "Update" at bounding box center [870, 488] width 18 height 8
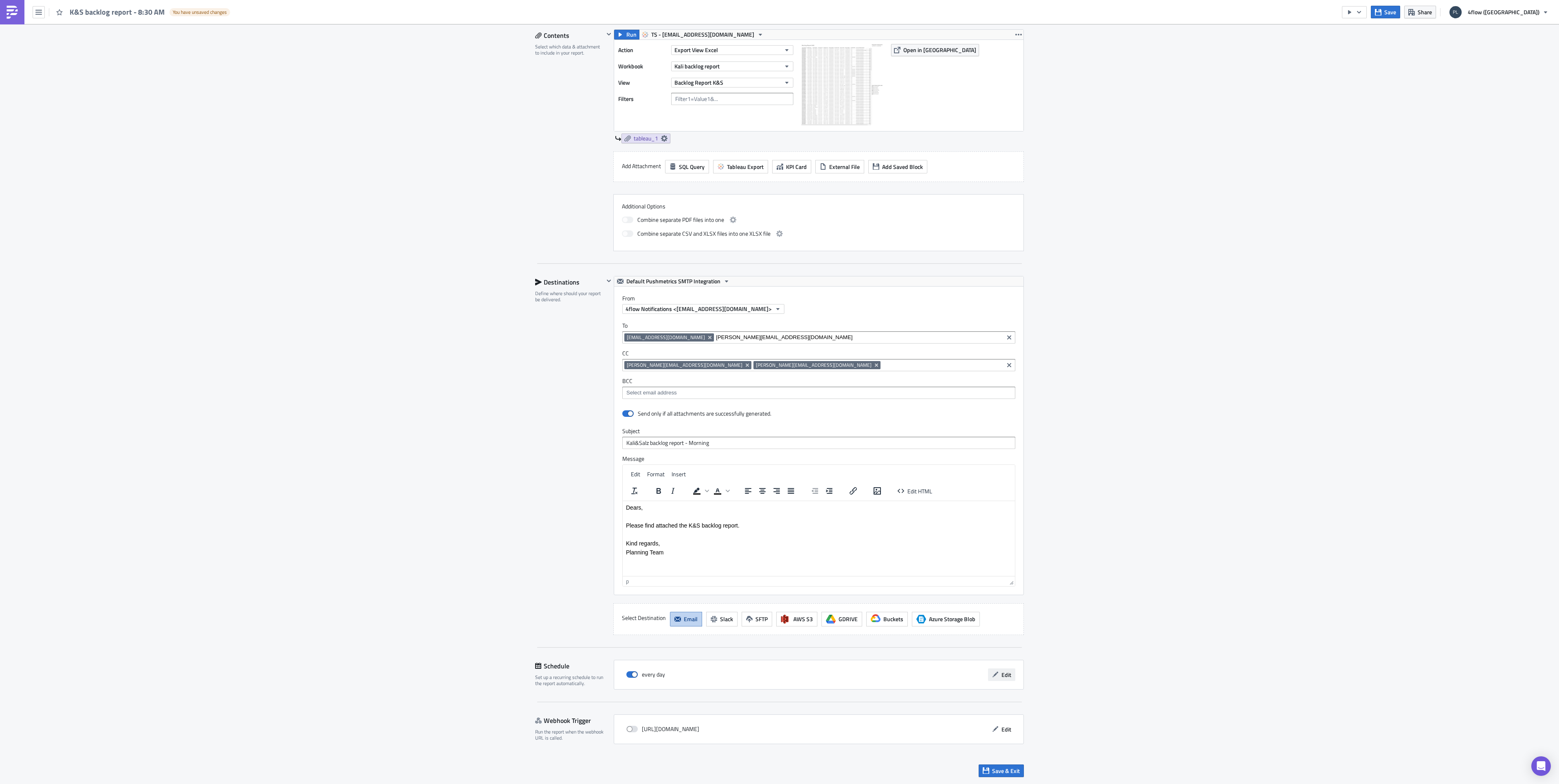
click at [996, 676] on button "Edit" at bounding box center [1002, 675] width 27 height 13
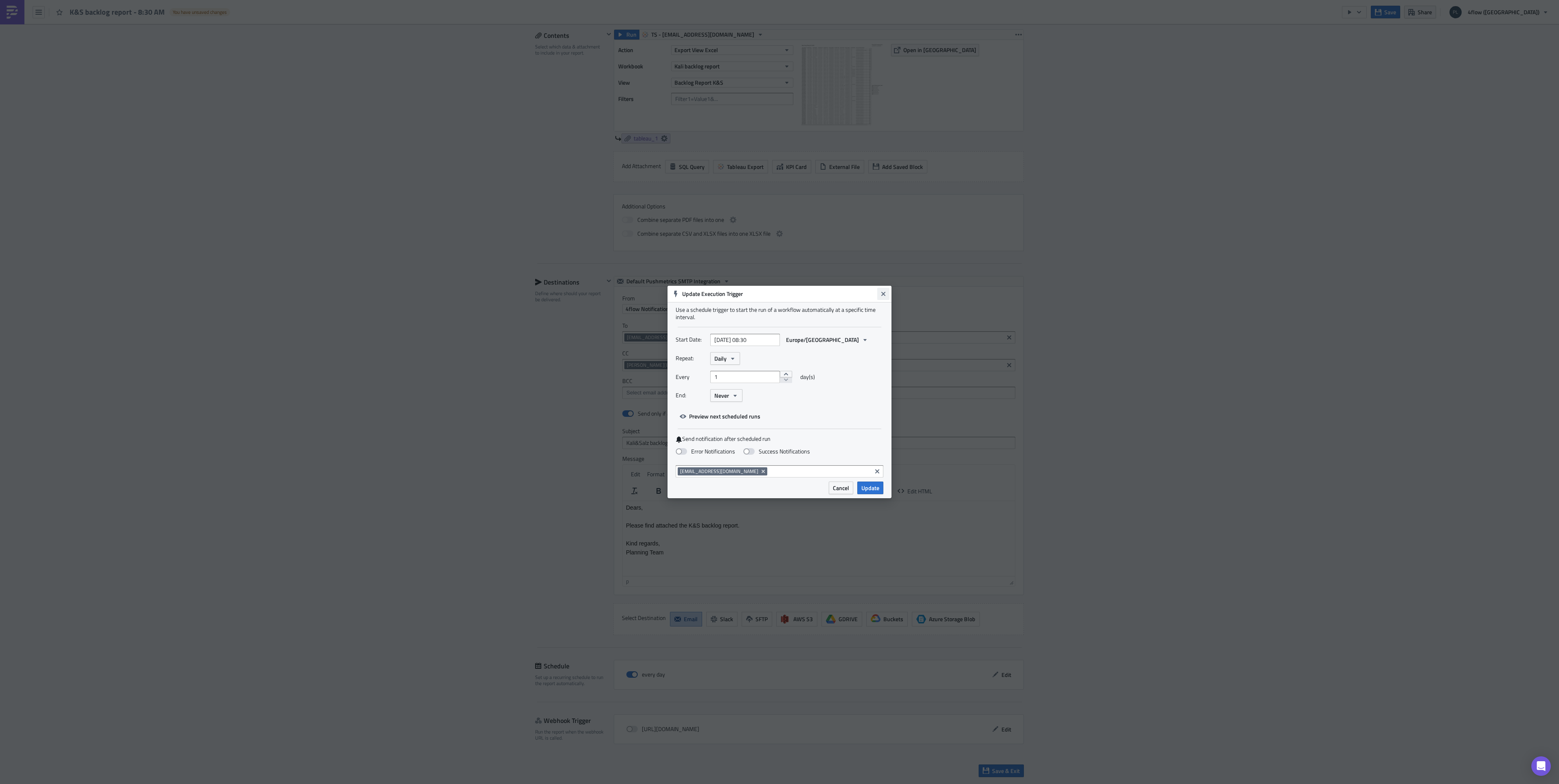
click at [881, 295] on icon "Close" at bounding box center [883, 293] width 7 height 7
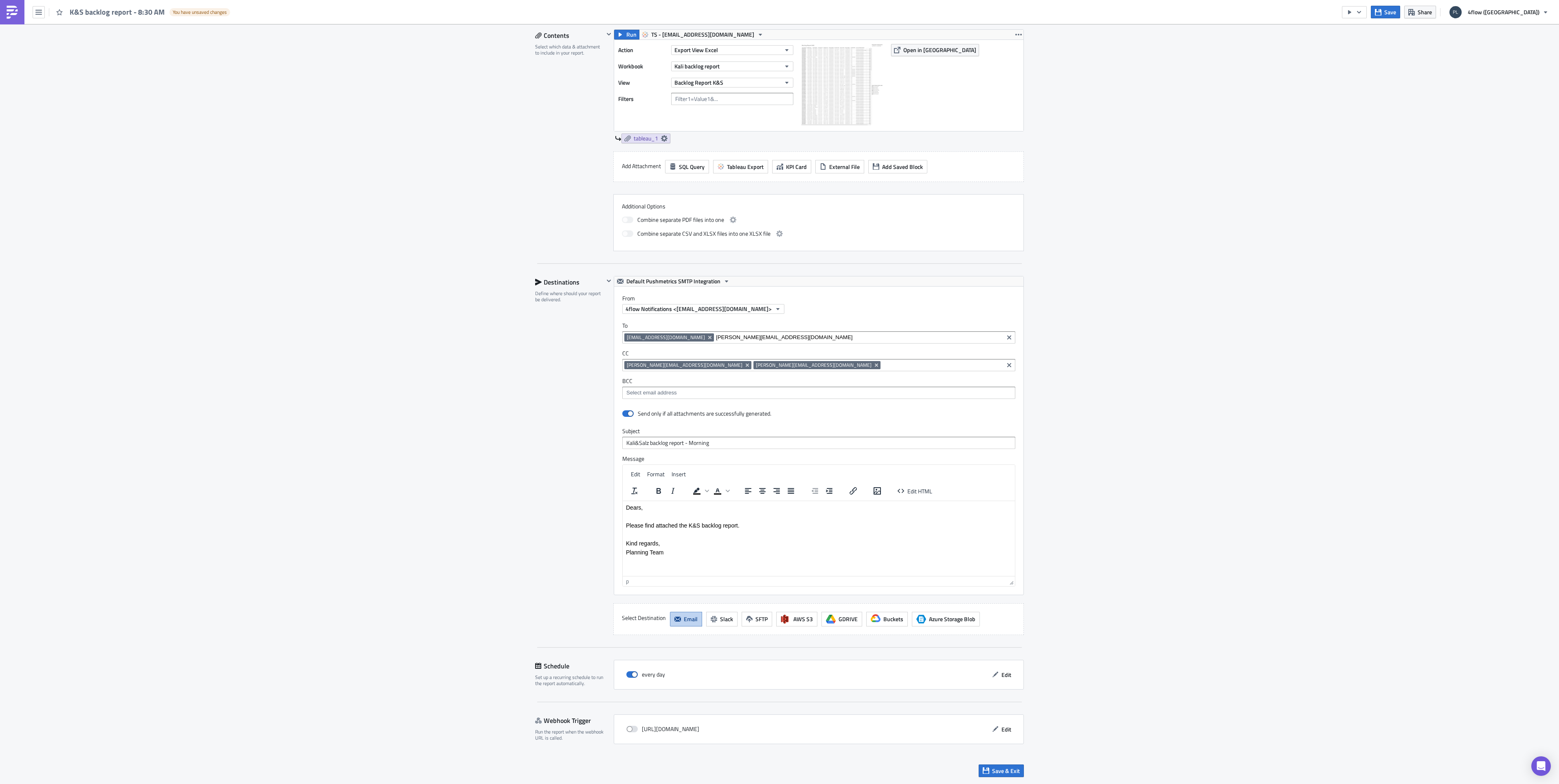
drag, startPoint x: 990, startPoint y: 776, endPoint x: 877, endPoint y: 771, distance: 113.1
click at [879, 771] on div "Save & Exit" at bounding box center [780, 771] width 489 height 29
click at [1396, 12] on span "Save" at bounding box center [1390, 12] width 12 height 8
click at [1004, 679] on button "Edit" at bounding box center [1002, 675] width 27 height 13
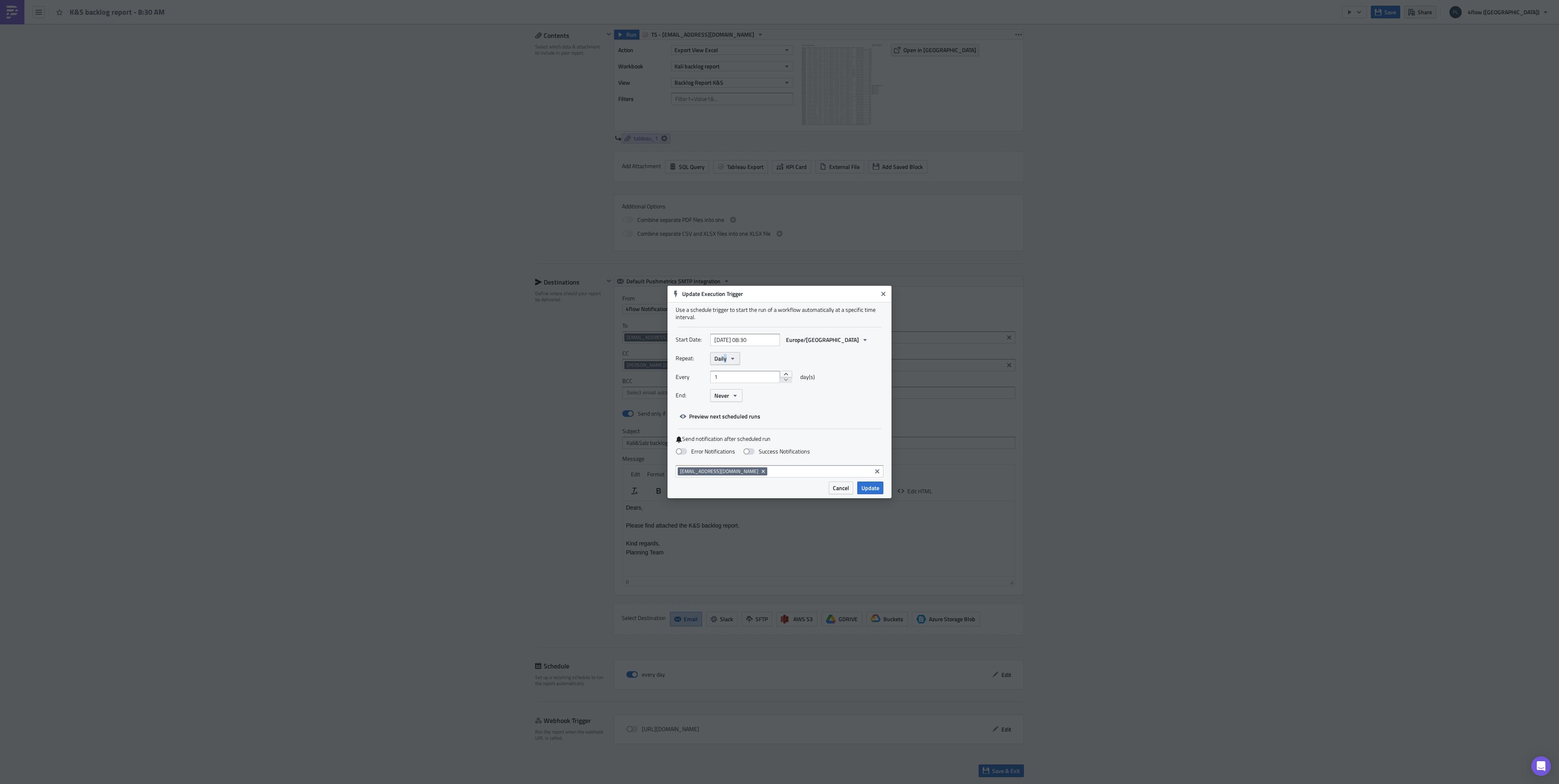
click at [725, 359] on span "Daily" at bounding box center [720, 358] width 12 height 8
drag, startPoint x: 725, startPoint y: 359, endPoint x: 847, endPoint y: 379, distance: 123.6
click at [847, 379] on div "Every 1 day(s)" at bounding box center [779, 380] width 208 height 18
click at [730, 359] on icon "button" at bounding box center [732, 358] width 7 height 7
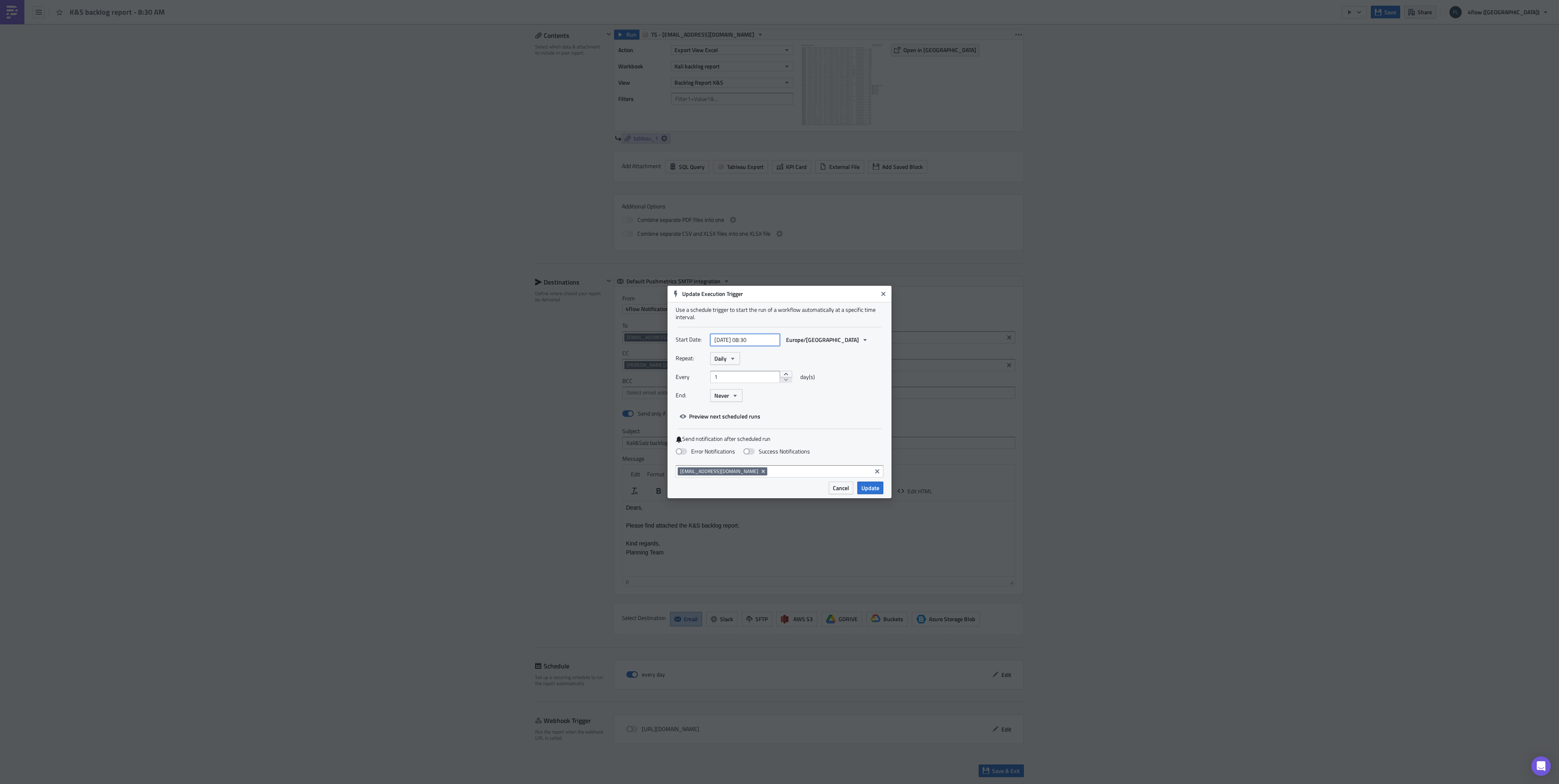
click at [746, 338] on input "[DATE] 08:30" at bounding box center [745, 340] width 70 height 12
select select "7"
select select "2025"
click at [746, 338] on input "[DATE] 08:30" at bounding box center [745, 340] width 70 height 12
click at [832, 351] on div "Start Date: [DATE] 08:30 [GEOGRAPHIC_DATA]/[GEOGRAPHIC_DATA]" at bounding box center [779, 342] width 208 height 19
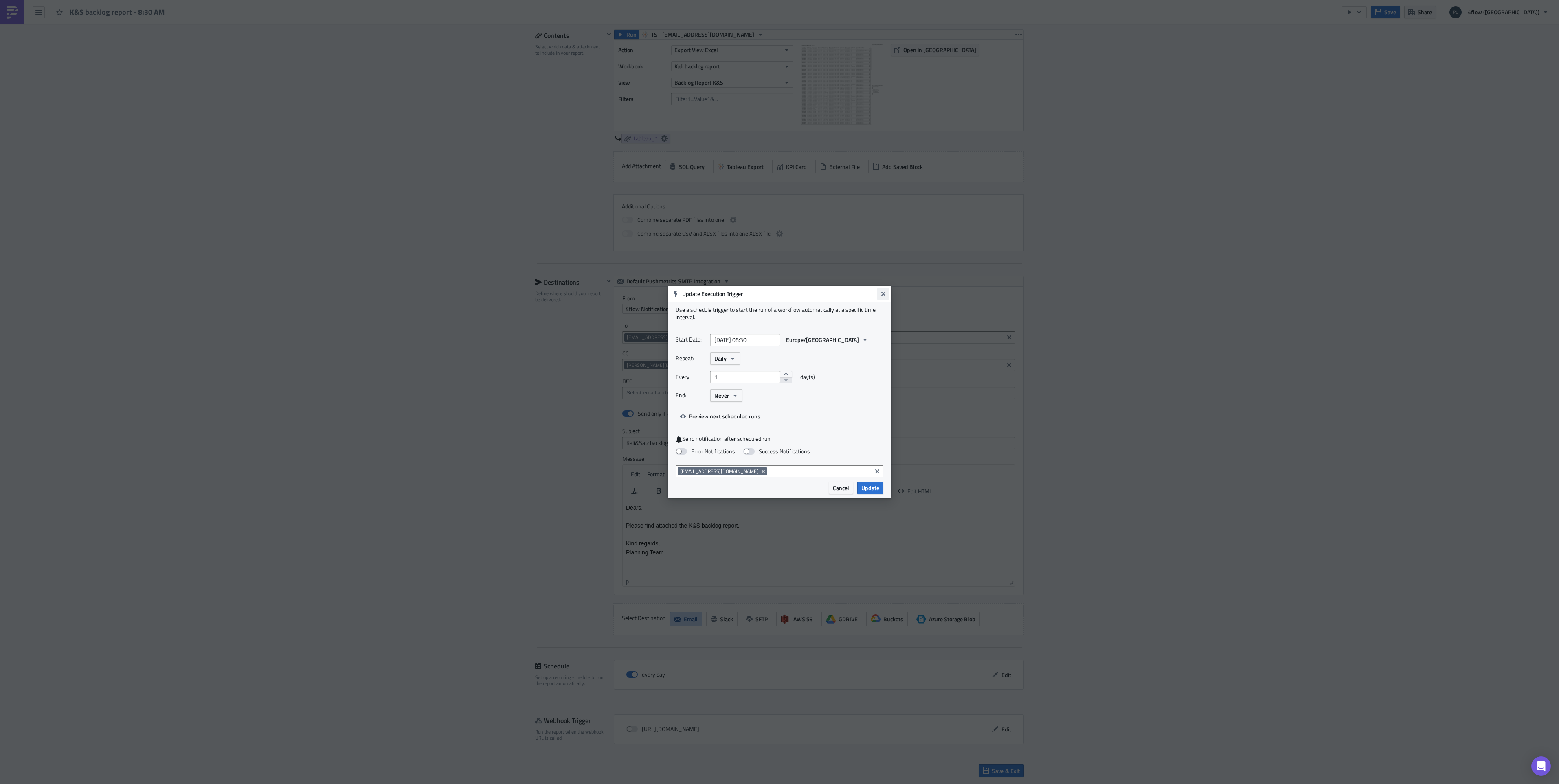
click at [884, 291] on icon "Close" at bounding box center [883, 293] width 7 height 7
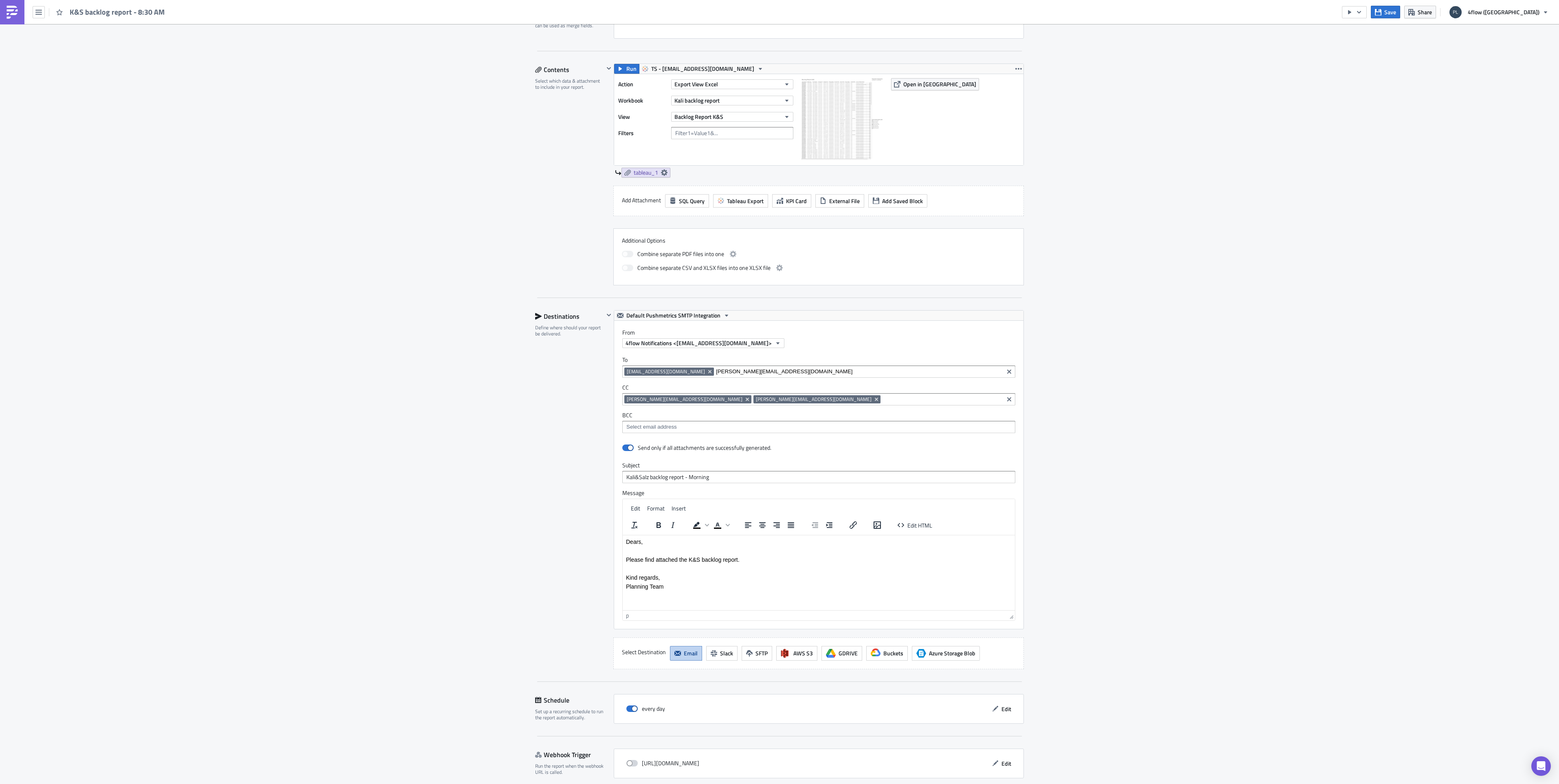
scroll to position [197, 0]
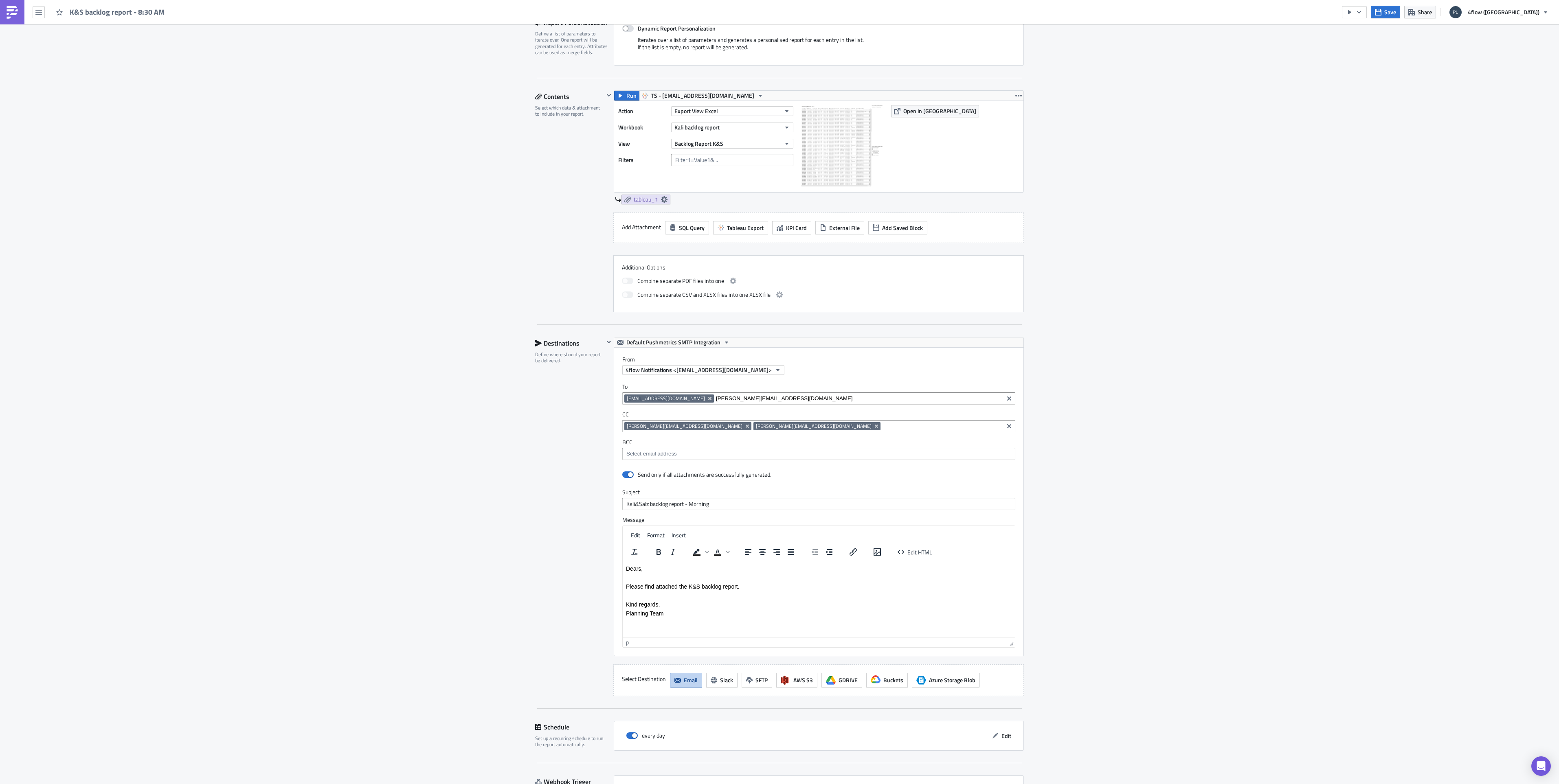
click at [753, 586] on p "Please find attached the K&S backlog report." at bounding box center [818, 586] width 386 height 7
click at [778, 624] on p "Kind regards," at bounding box center [818, 622] width 386 height 7
click at [1400, 9] on button "Save" at bounding box center [1385, 11] width 29 height 13
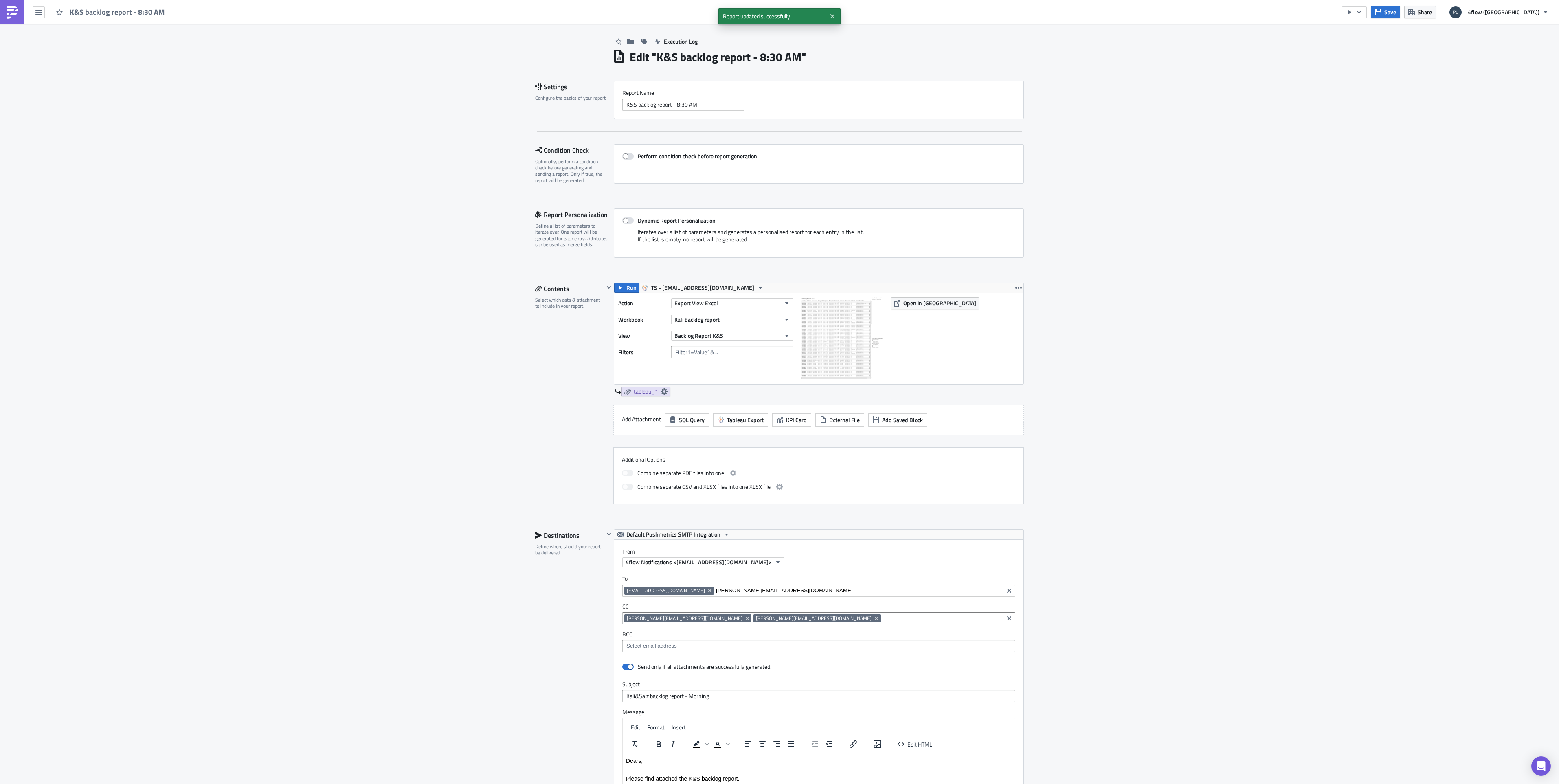
scroll to position [0, 0]
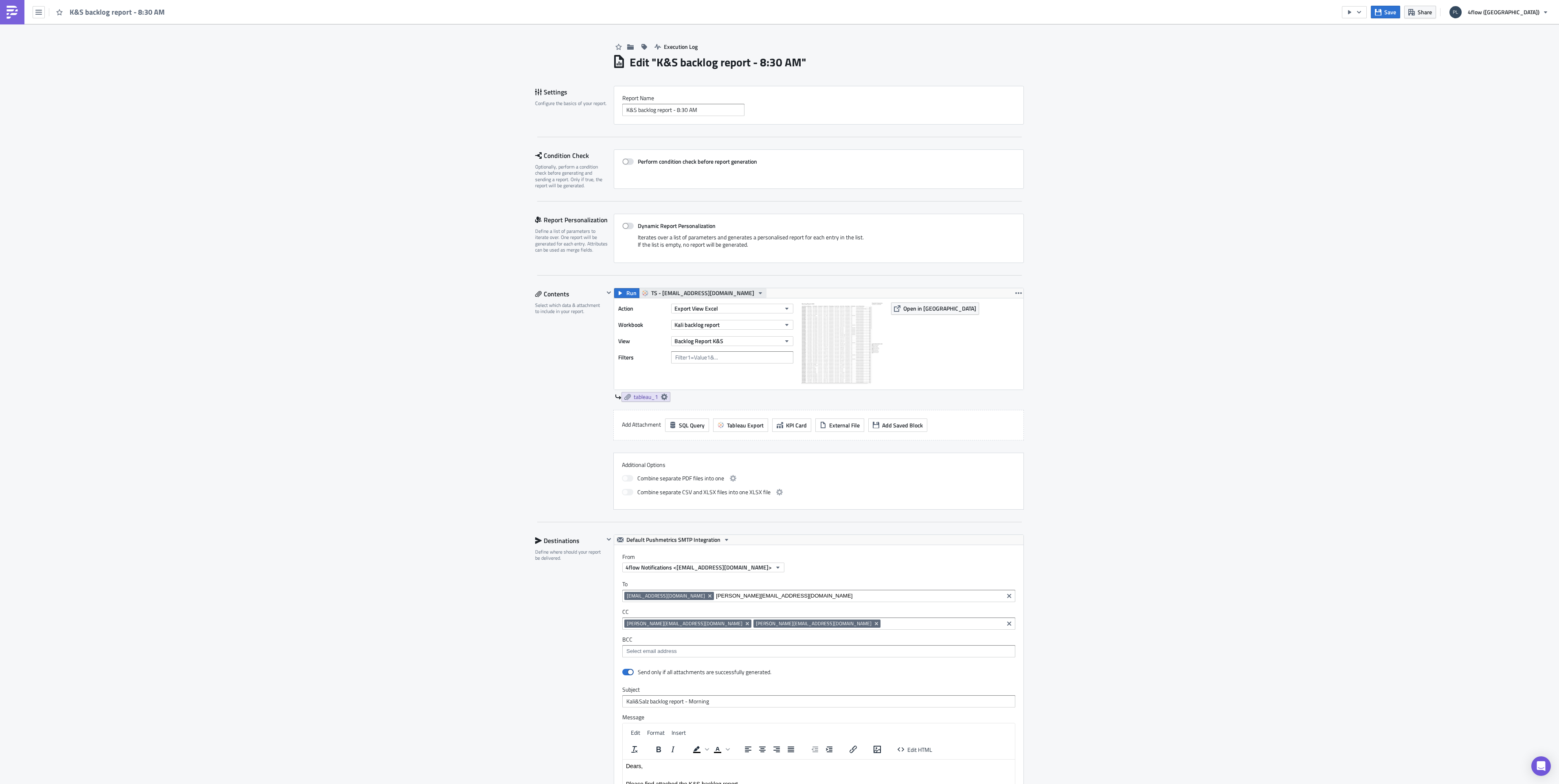
click at [757, 292] on icon "button" at bounding box center [760, 293] width 7 height 7
click at [687, 321] on div "TS - Mars Mail" at bounding box center [699, 318] width 102 height 8
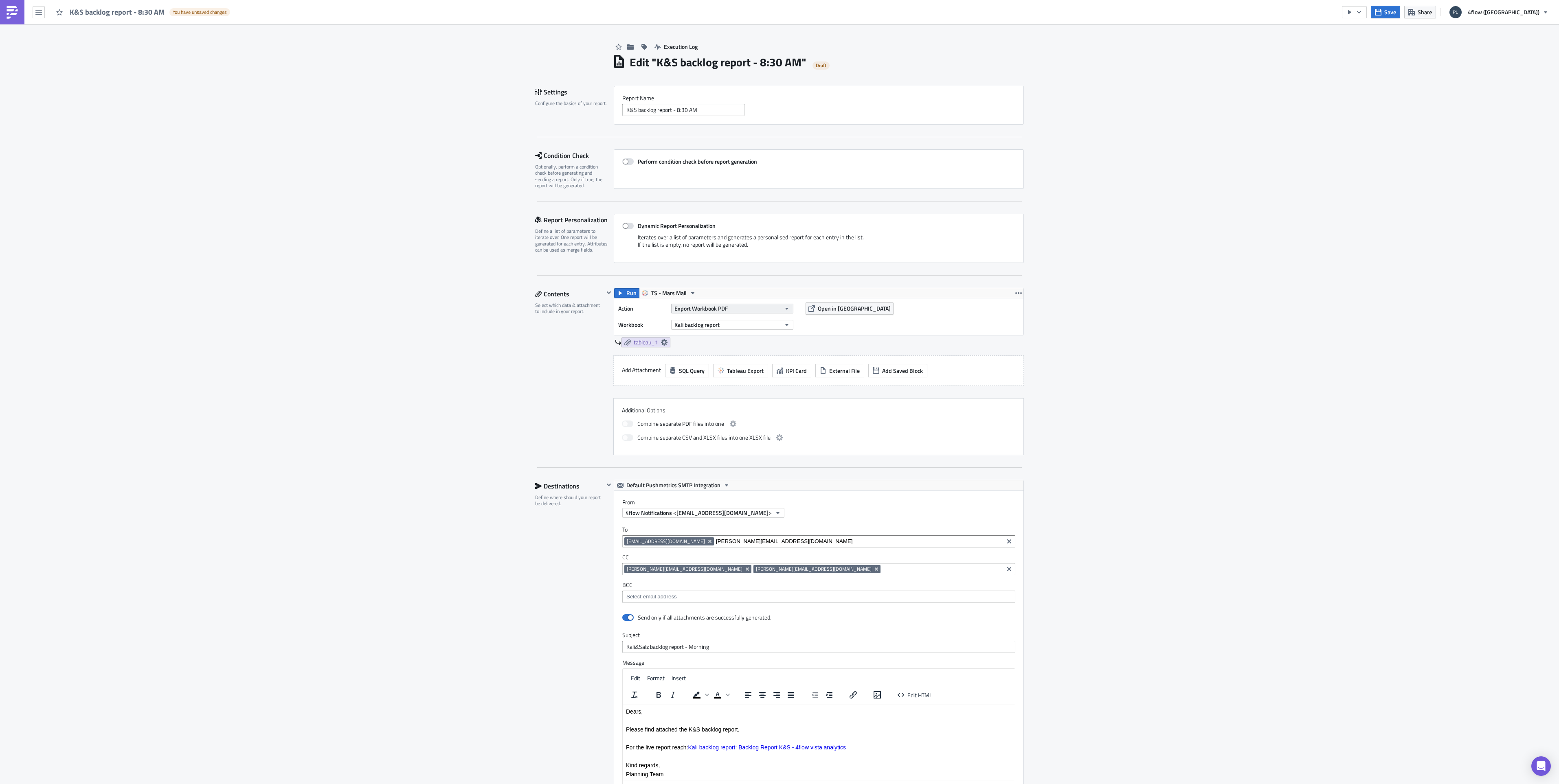
click at [770, 306] on button "Export Workbook PDF" at bounding box center [732, 309] width 122 height 10
click at [715, 377] on div "Export View Excel" at bounding box center [707, 374] width 70 height 8
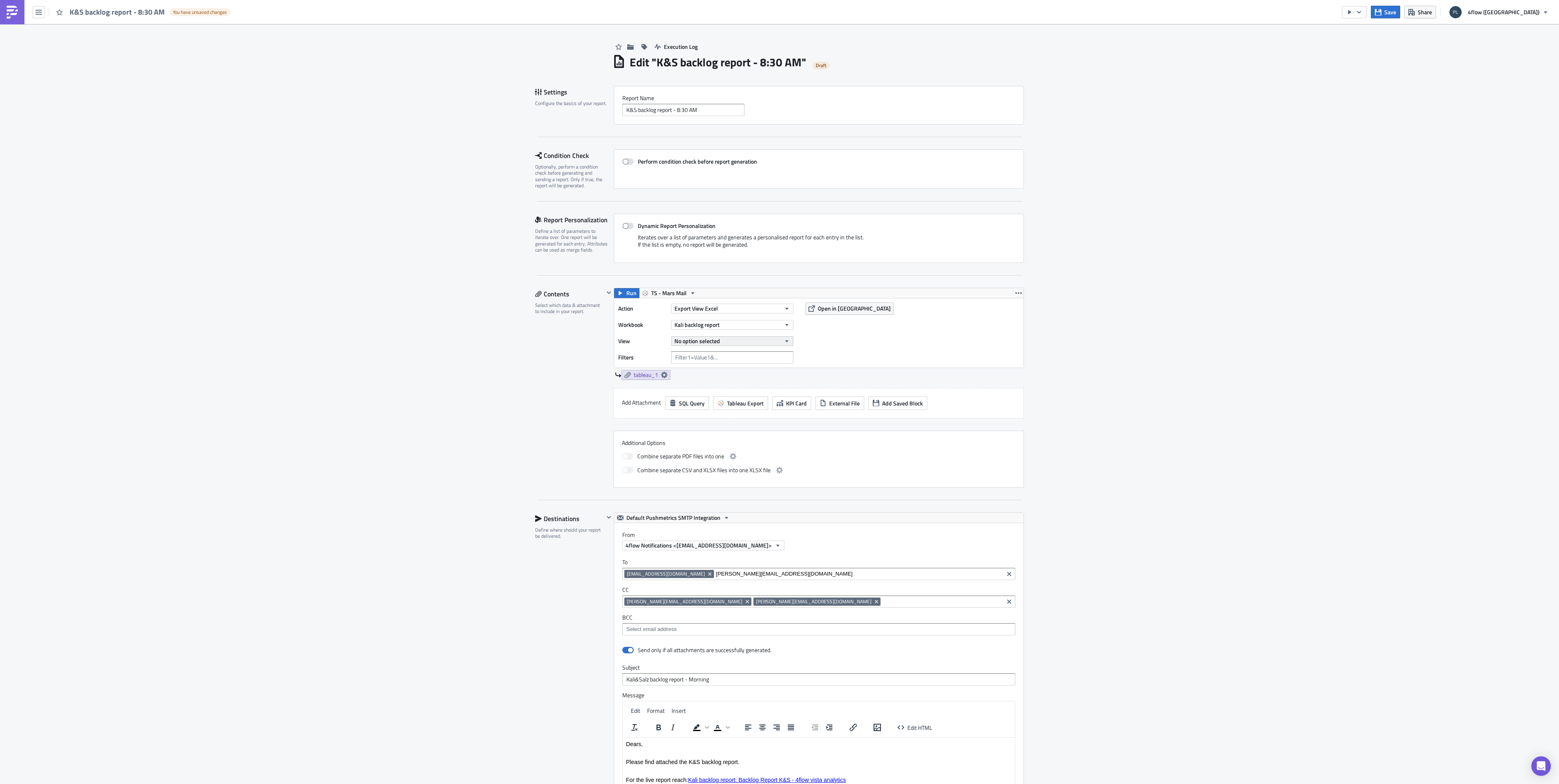
click at [784, 339] on icon "button" at bounding box center [787, 341] width 7 height 7
click at [784, 322] on icon "button" at bounding box center [787, 325] width 7 height 7
click at [826, 334] on div "Action Export View Excel Workbook Kali backlog report View No option selected F…" at bounding box center [819, 333] width 409 height 69
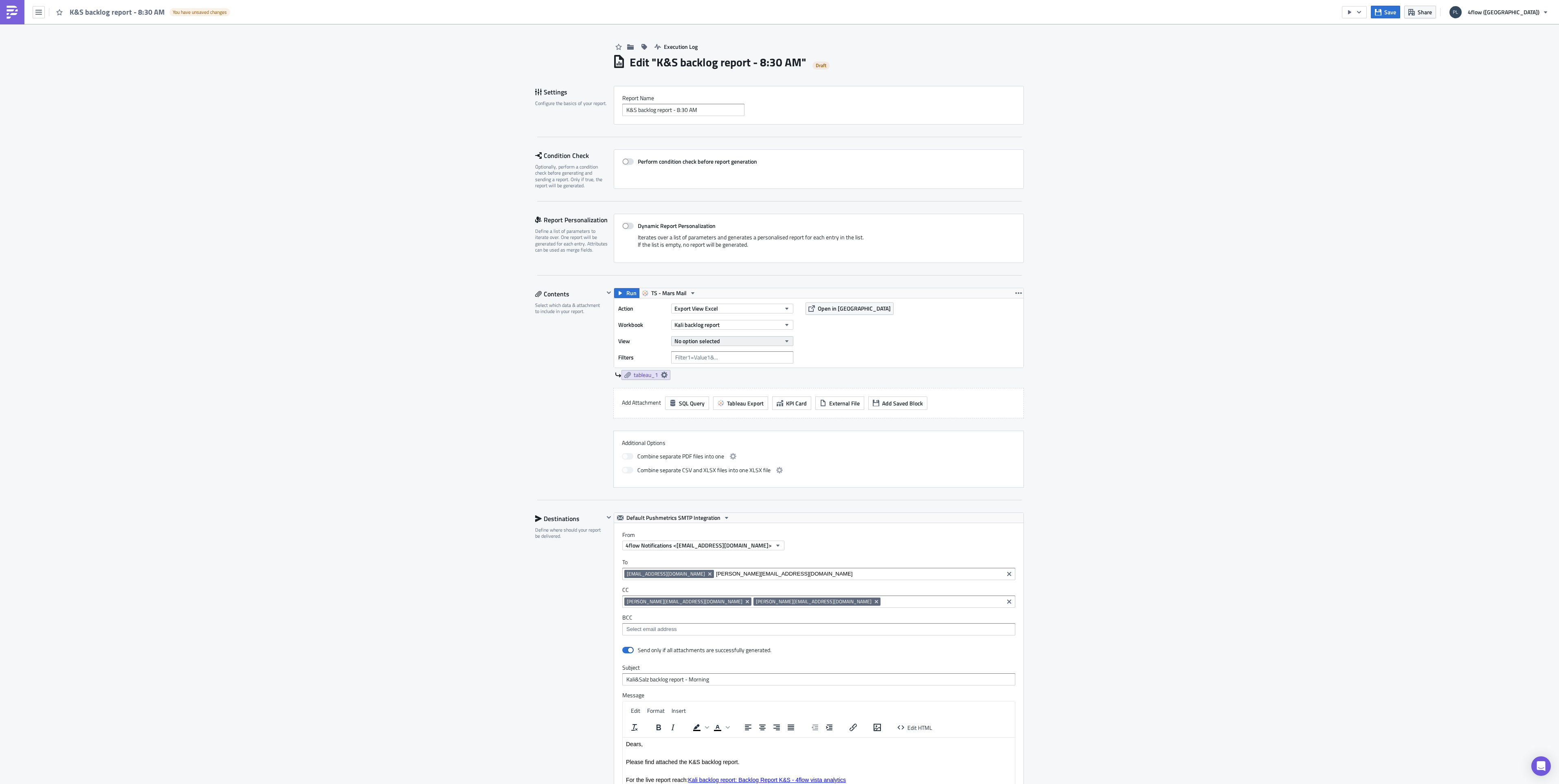
click at [778, 342] on button "No option selected" at bounding box center [732, 341] width 122 height 10
click at [695, 320] on button "Kali backlog report" at bounding box center [732, 325] width 122 height 10
click at [530, 348] on div "Execution Log Edit " K&S backlog report - 8:30 AM " Draft Settings Configure th…" at bounding box center [780, 523] width 505 height 998
click at [708, 324] on span "Kali backlog report" at bounding box center [697, 325] width 45 height 8
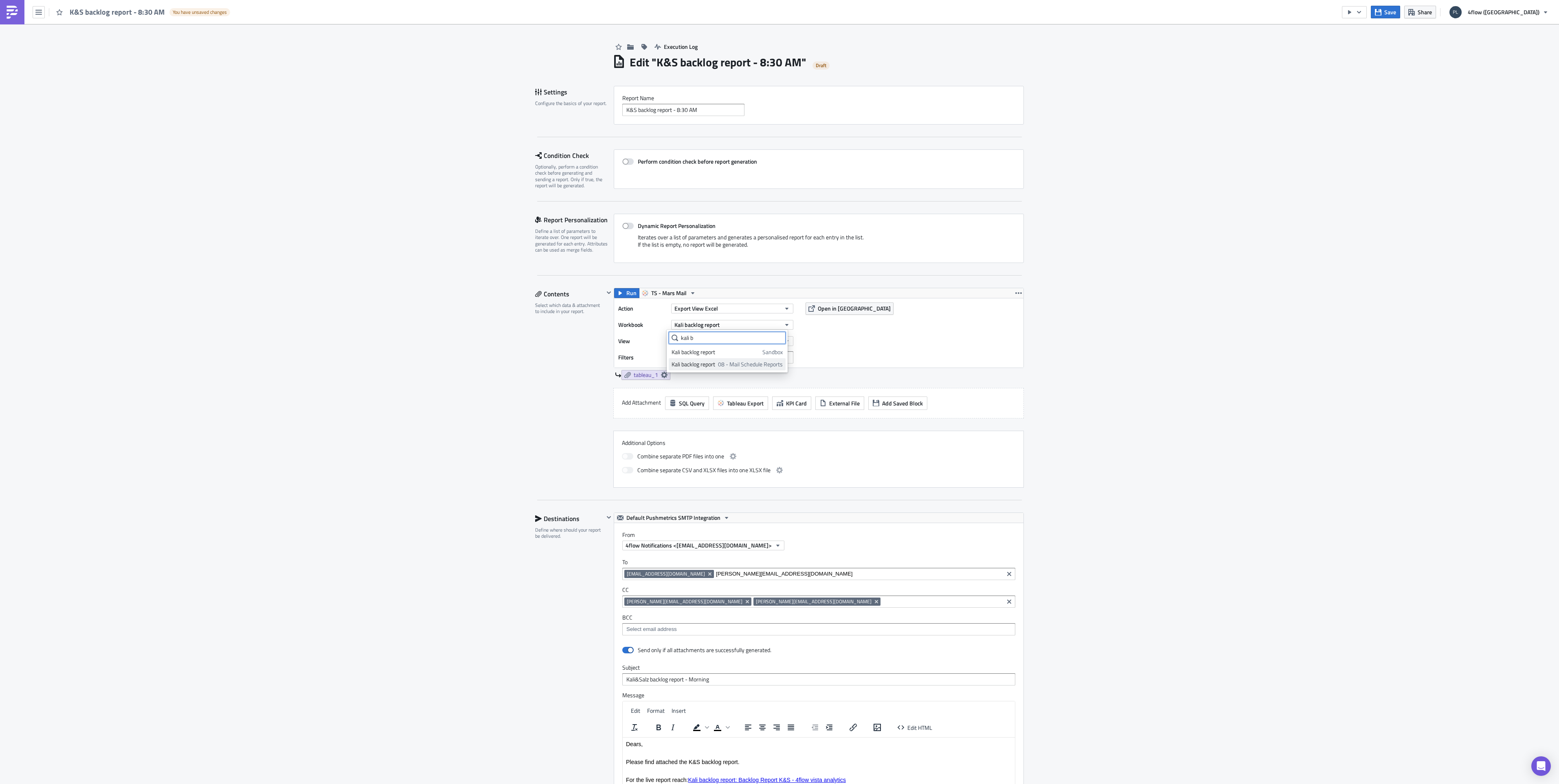
type input "kali b"
click at [695, 367] on div "Kali backlog report" at bounding box center [694, 364] width 44 height 8
click at [684, 343] on span "No option selected" at bounding box center [697, 341] width 45 height 8
click at [689, 353] on input "text" at bounding box center [707, 354] width 78 height 12
click at [1044, 377] on div "Execution Log Edit " K&S backlog report - 8:30 AM " Draft Settings Configure th…" at bounding box center [780, 523] width 1559 height 998
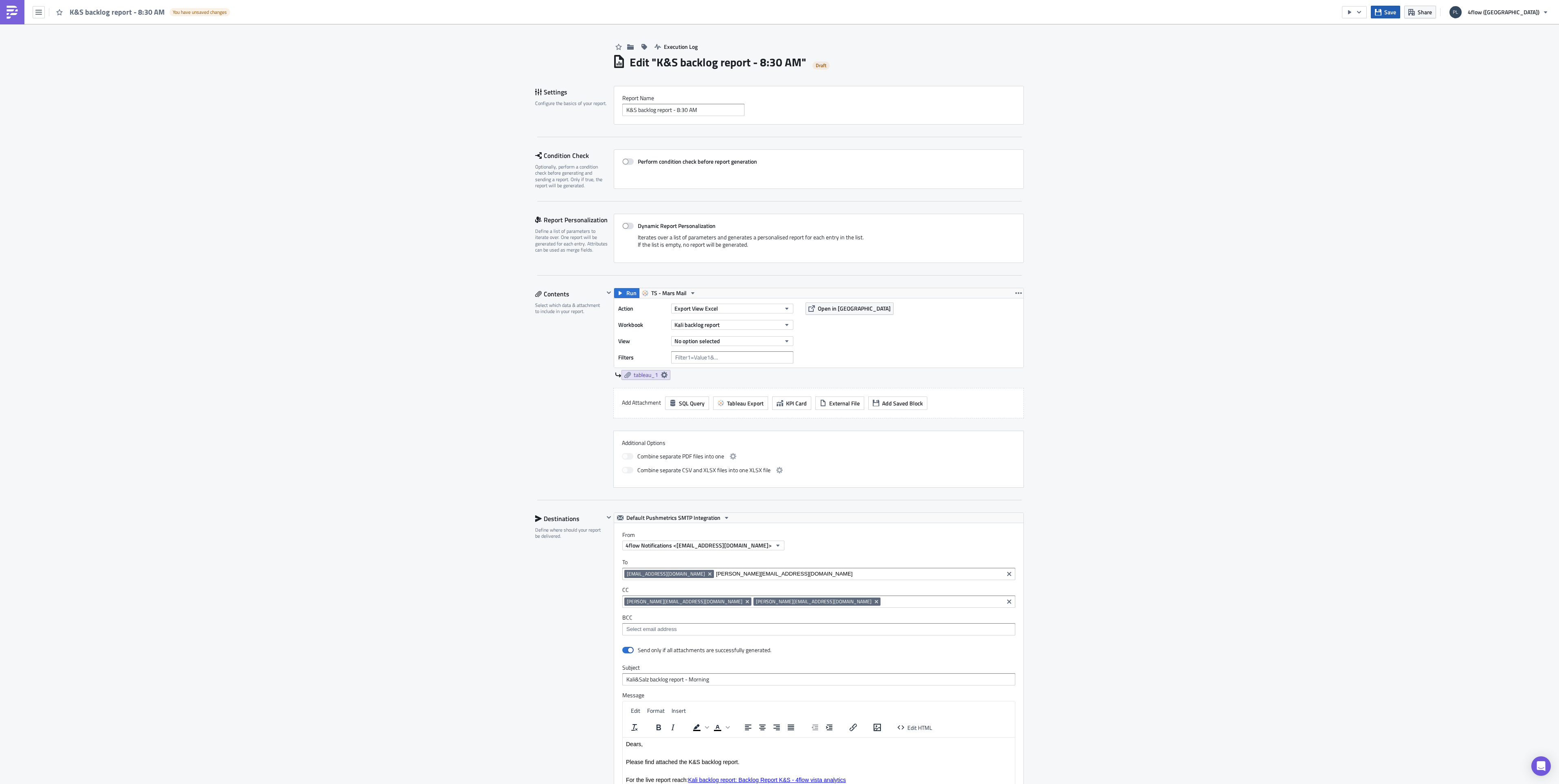
click at [1400, 10] on button "Save" at bounding box center [1385, 11] width 29 height 13
drag, startPoint x: 1514, startPoint y: 12, endPoint x: 1189, endPoint y: 134, distance: 347.1
click at [1227, 120] on div "Execution Log Edit " K&S backlog report - 8:30 AM " Settings Configure the basi…" at bounding box center [780, 523] width 1559 height 998
click at [756, 341] on button "No option selected" at bounding box center [732, 341] width 122 height 10
type input "backl"
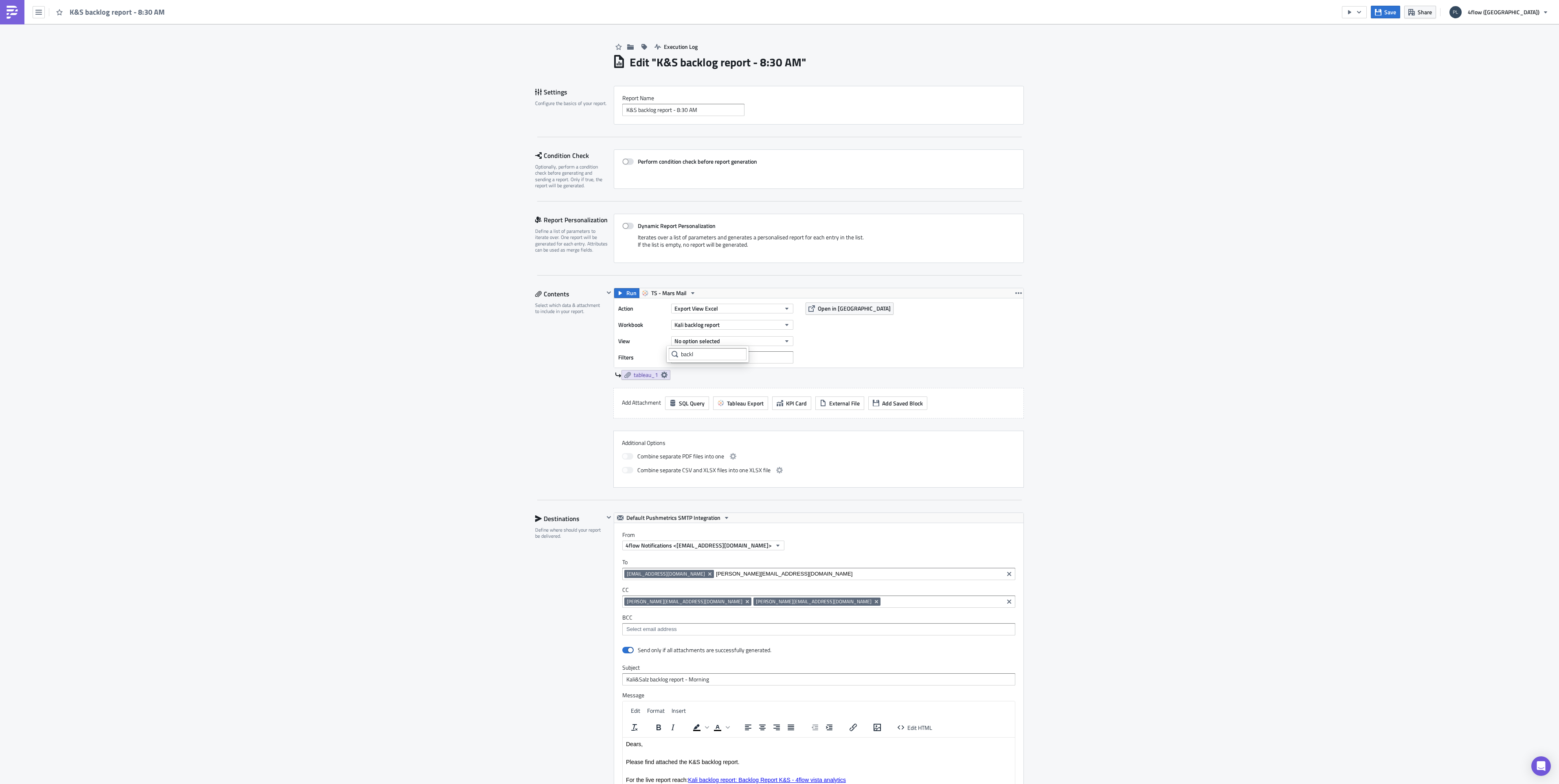
click at [567, 377] on div "Contents Select which data & attachment to include in your report." at bounding box center [569, 388] width 69 height 200
click at [634, 374] on span "tableau_1" at bounding box center [646, 375] width 24 height 7
click at [692, 341] on span "No option selected" at bounding box center [697, 341] width 45 height 8
click at [700, 354] on input "backl" at bounding box center [707, 354] width 78 height 12
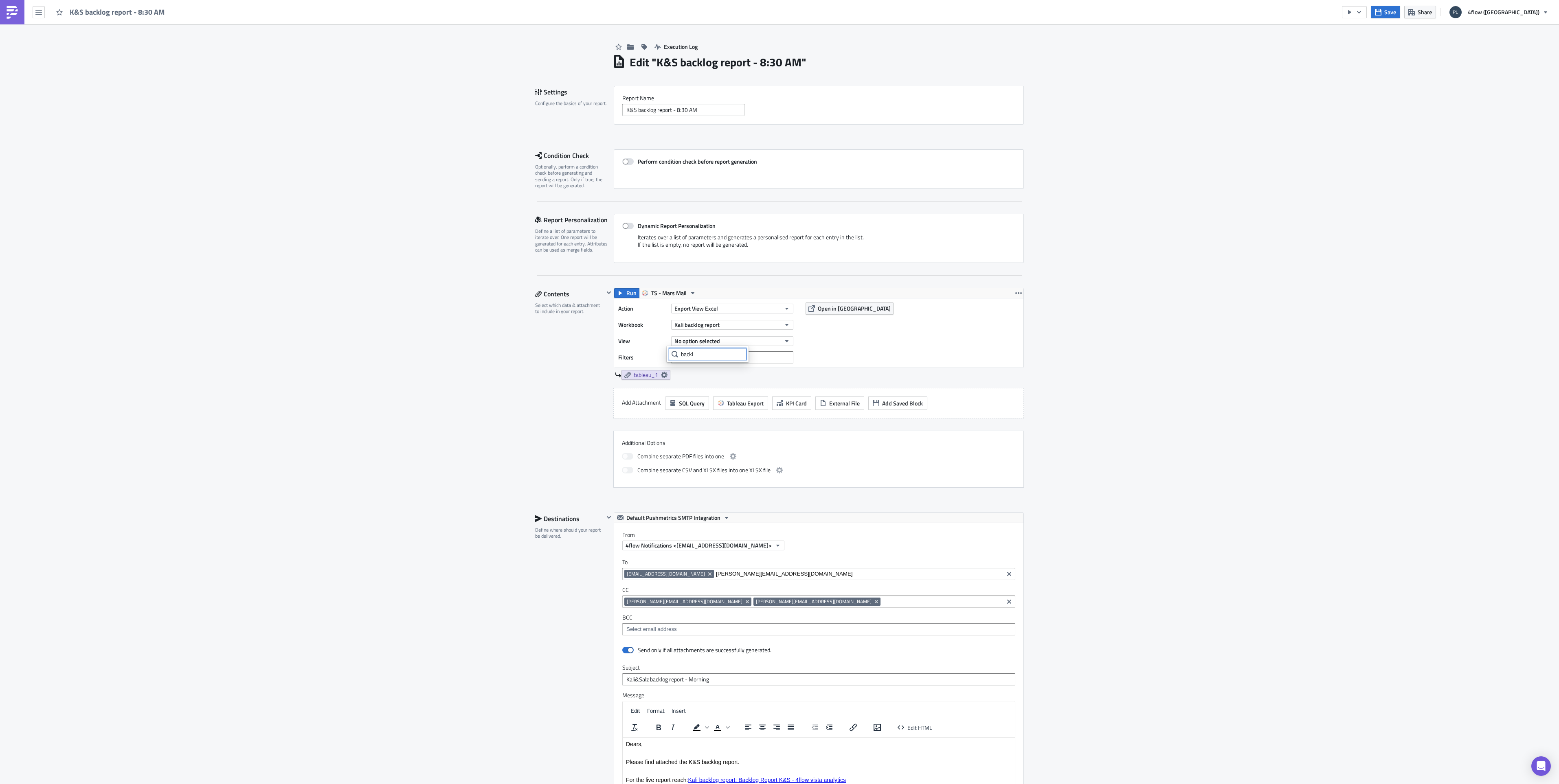
drag, startPoint x: 700, startPoint y: 354, endPoint x: 626, endPoint y: 354, distance: 74.0
click at [626, 354] on body "K&S backlog report - 8:30 AM Save Share 4flow (Mars) Execution Log Edit " K&S b…" at bounding box center [780, 393] width 1559 height 785
type input "b"
click at [1158, 365] on div "Execution Log Edit " K&S backlog report - 8:30 AM " Settings Configure the basi…" at bounding box center [780, 523] width 1559 height 998
click at [784, 307] on icon "button" at bounding box center [787, 309] width 7 height 7
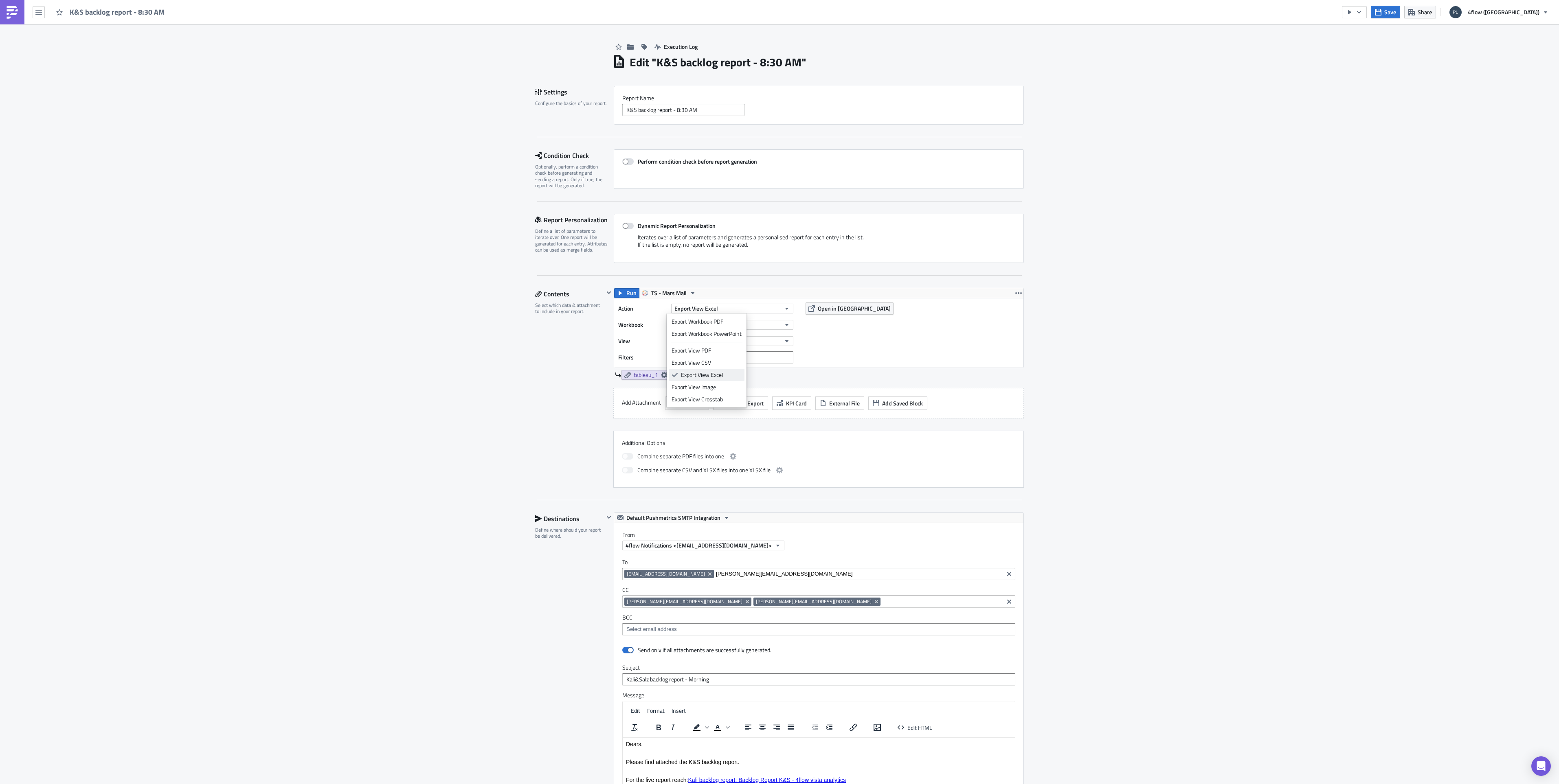
click at [694, 373] on div "Export View Excel" at bounding box center [711, 374] width 61 height 8
click at [689, 324] on span "Kali backlog report" at bounding box center [697, 325] width 45 height 8
click at [687, 365] on div "Kali backlog report" at bounding box center [703, 364] width 44 height 8
click at [684, 343] on span "No option selected" at bounding box center [697, 341] width 45 height 8
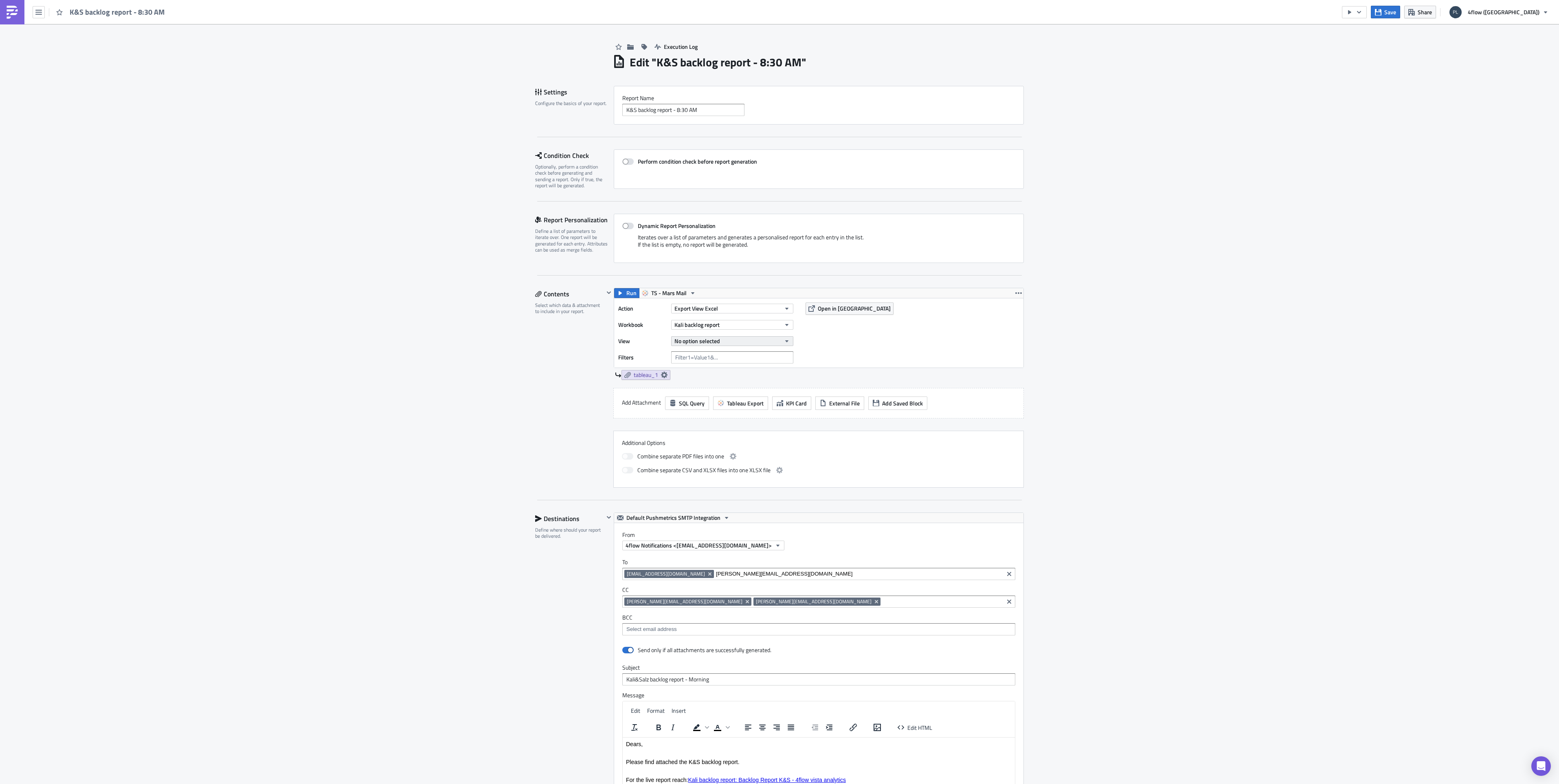
click at [684, 343] on span "No option selected" at bounding box center [697, 341] width 45 height 8
click at [691, 359] on input "text" at bounding box center [707, 354] width 78 height 12
click at [691, 358] on input "text" at bounding box center [707, 354] width 78 height 12
click at [660, 292] on span "TS - Mars Mail" at bounding box center [669, 293] width 36 height 10
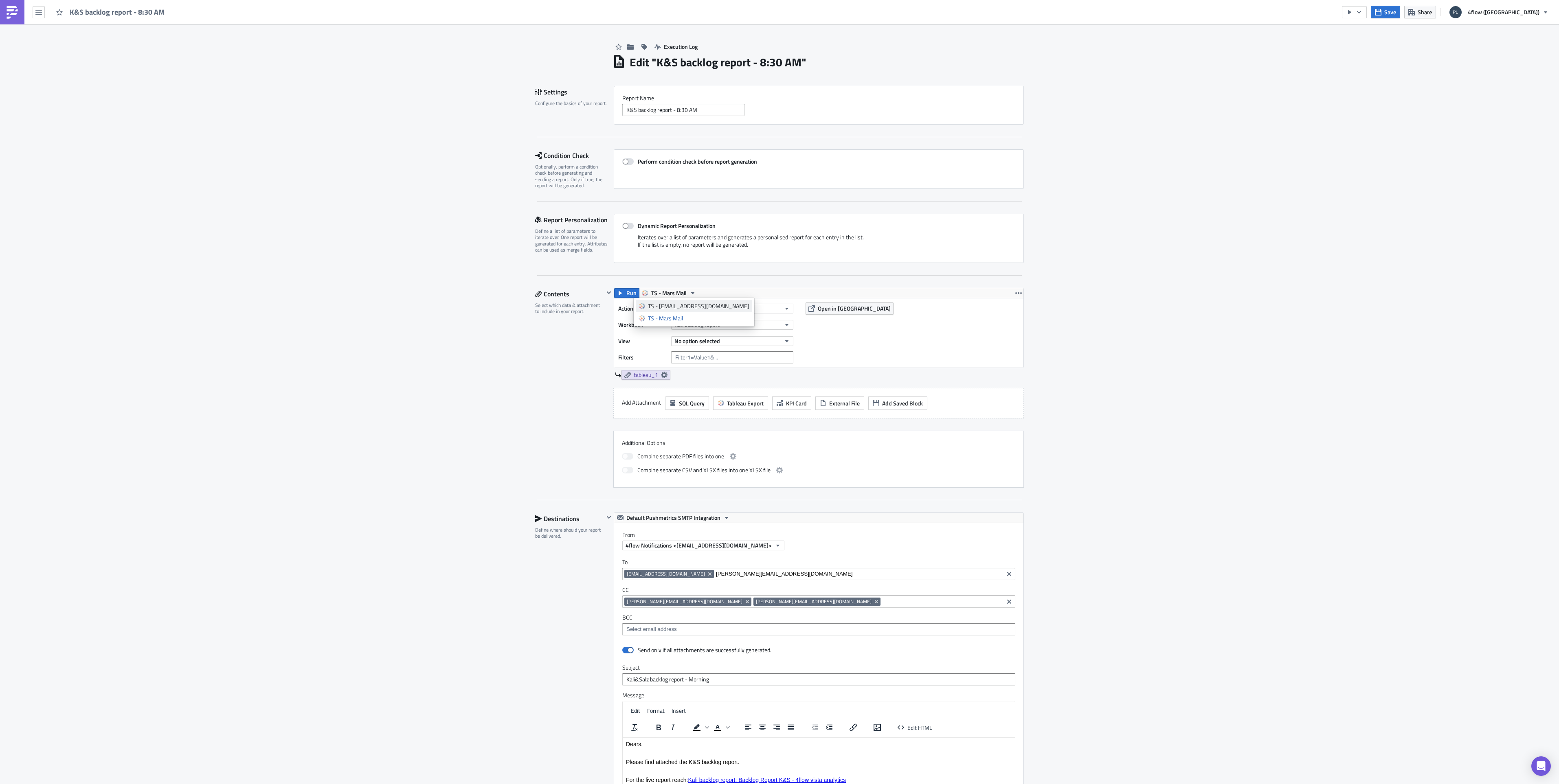
click at [663, 307] on div "TS - [EMAIL_ADDRESS][DOMAIN_NAME]" at bounding box center [699, 305] width 102 height 8
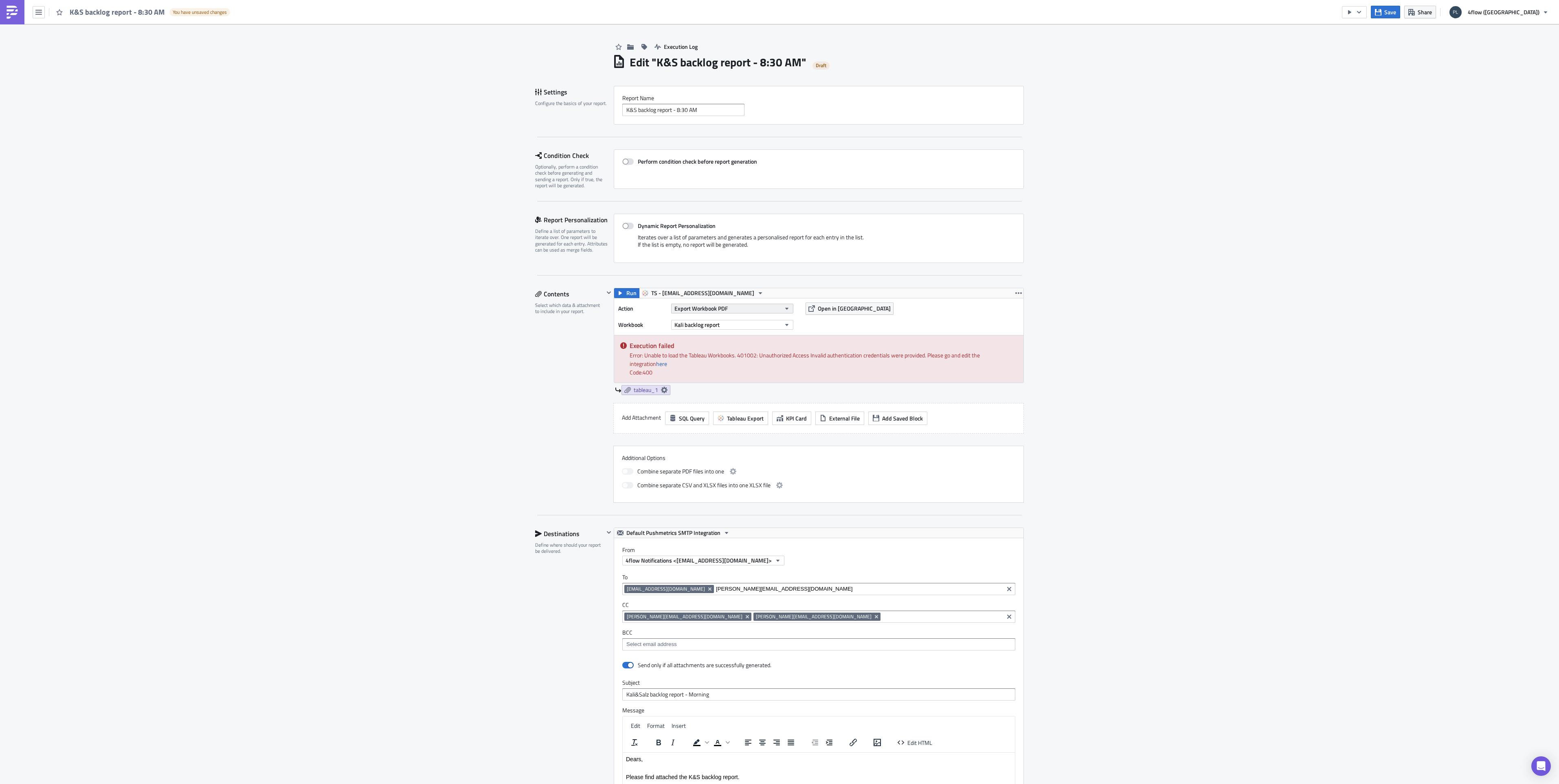
click at [741, 310] on button "Export Workbook PDF" at bounding box center [732, 309] width 122 height 10
click at [724, 371] on div "Export View Excel" at bounding box center [707, 374] width 70 height 8
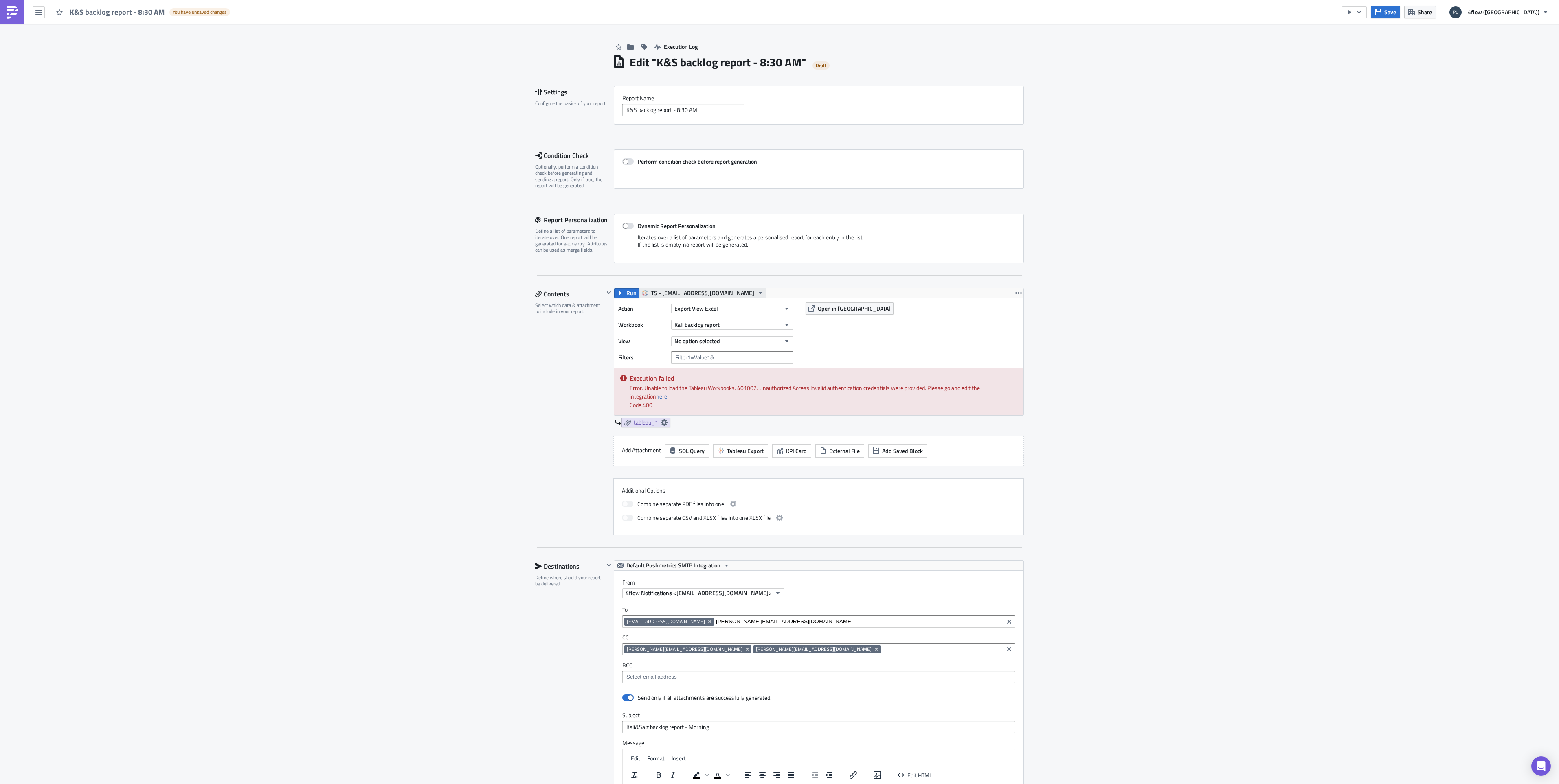
click at [665, 291] on span "TS - [EMAIL_ADDRESS][DOMAIN_NAME]" at bounding box center [703, 293] width 103 height 10
click at [665, 315] on div "TS - Mars Mail" at bounding box center [699, 318] width 102 height 8
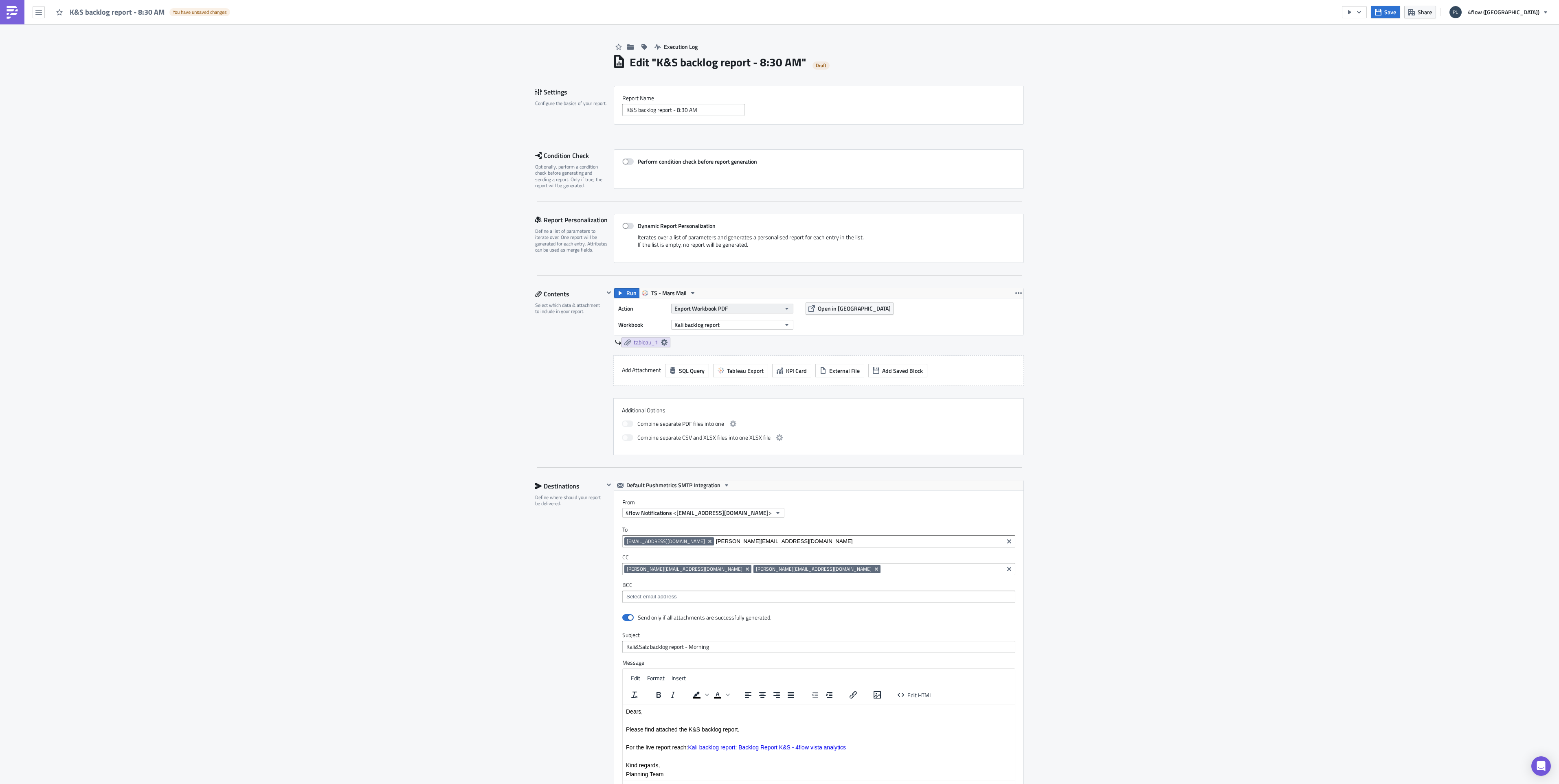
click at [702, 311] on span "Export Workbook PDF" at bounding box center [701, 309] width 53 height 8
click at [695, 373] on div "Export View Excel" at bounding box center [707, 374] width 70 height 8
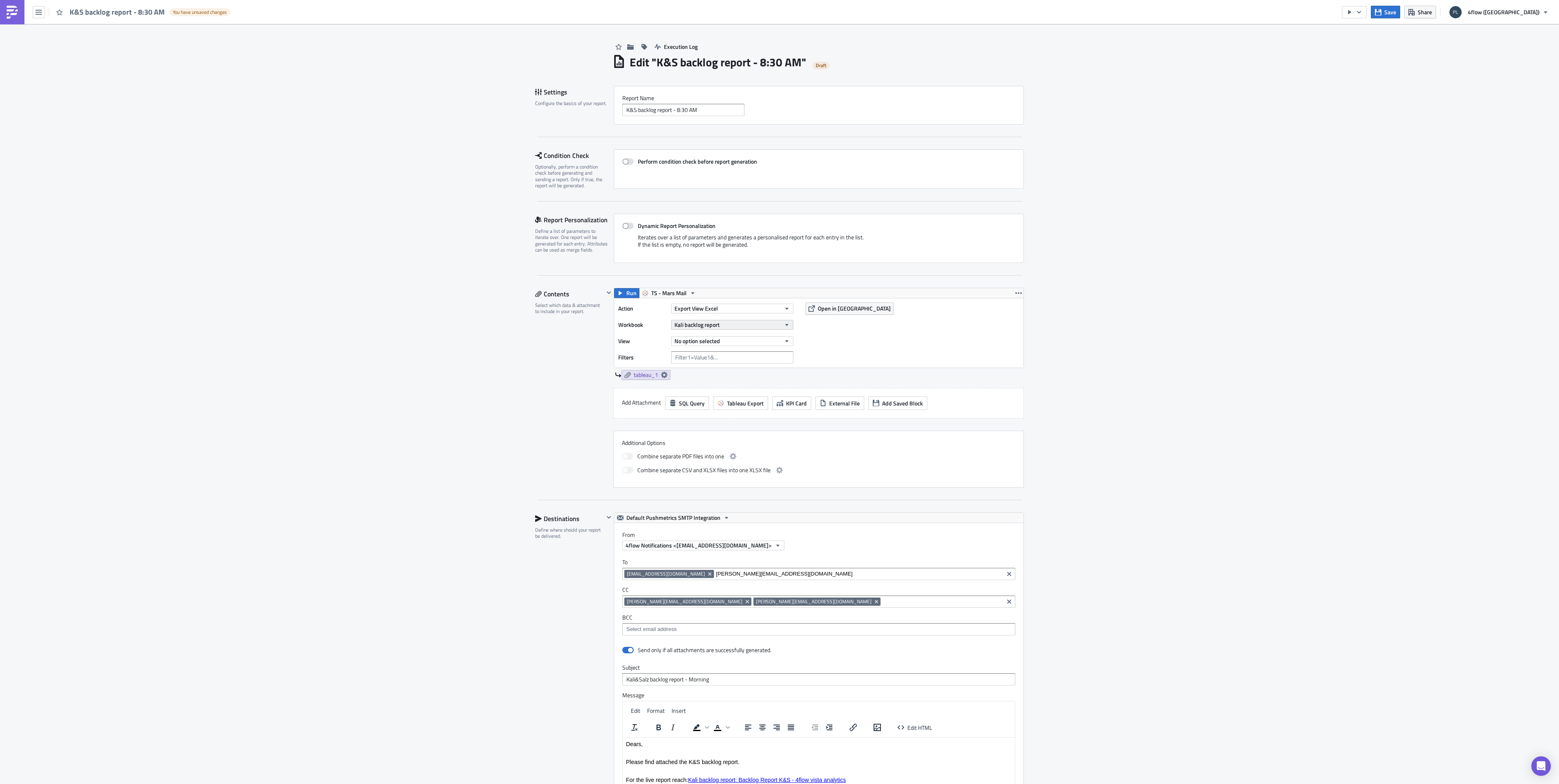
click at [687, 327] on span "Kali backlog report" at bounding box center [697, 325] width 45 height 8
click at [685, 323] on span "Kali backlog report" at bounding box center [697, 325] width 45 height 8
click at [859, 347] on div "Action Export View Excel Workbook Kali backlog report View No option selected F…" at bounding box center [819, 333] width 409 height 69
click at [773, 339] on button "No option selected" at bounding box center [732, 341] width 122 height 10
click at [769, 572] on input "[PERSON_NAME][EMAIL_ADDRESS][DOMAIN_NAME]" at bounding box center [859, 573] width 286 height 8
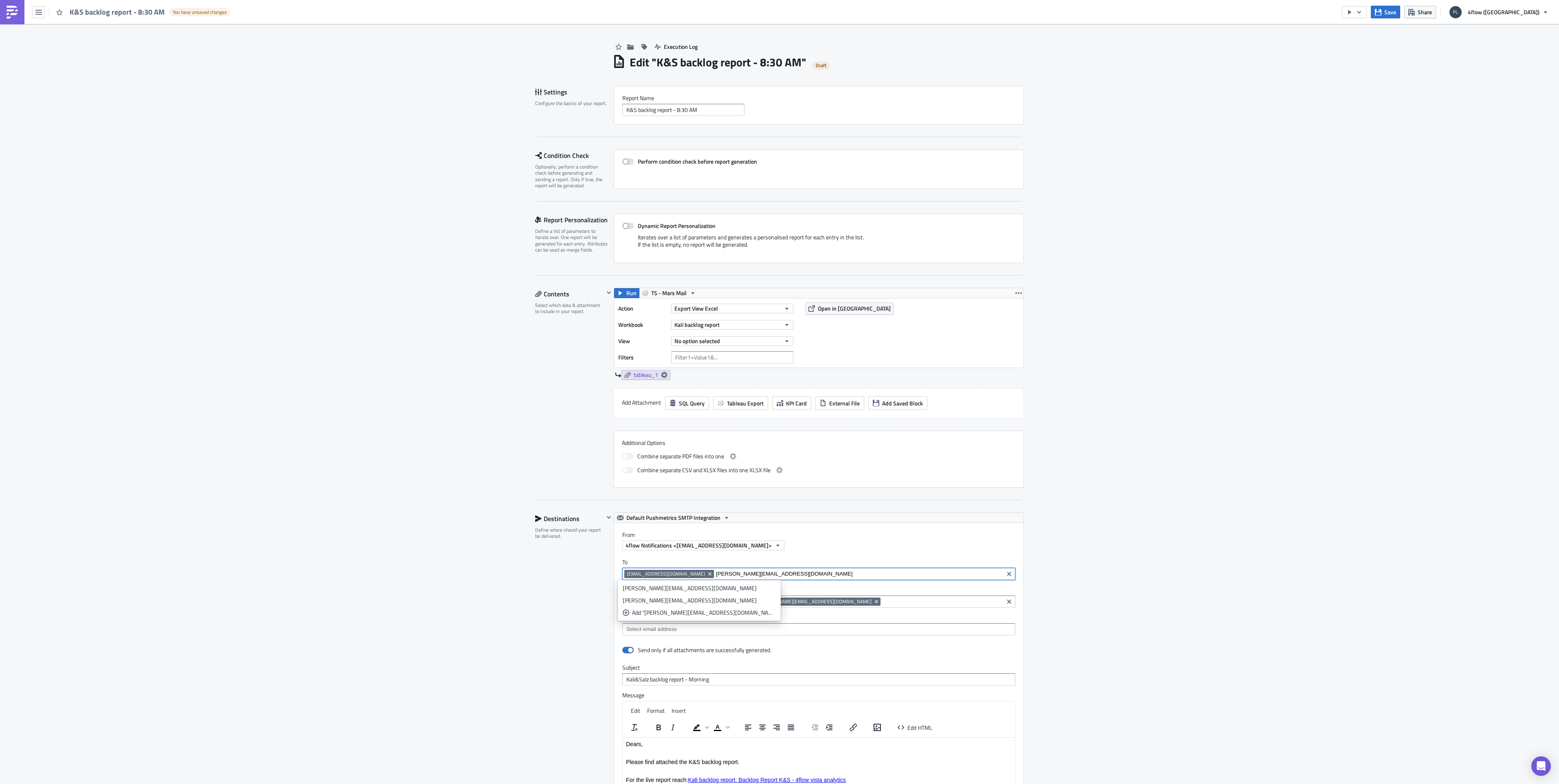
drag, startPoint x: 772, startPoint y: 573, endPoint x: 707, endPoint y: 575, distance: 65.0
click at [707, 575] on div "[EMAIL_ADDRESS][DOMAIN_NAME] [DOMAIN_NAME][EMAIL_ADDRESS][DOMAIN_NAME]" at bounding box center [813, 575] width 377 height 10
click at [1226, 569] on div "Execution Log Edit " K&S backlog report - 8:30 AM " Draft Settings Configure th…" at bounding box center [780, 523] width 1559 height 998
click at [1092, 414] on div "Execution Log Edit " K&S backlog report - 8:30 AM " Draft Settings Configure th…" at bounding box center [780, 523] width 1559 height 998
click at [1382, 14] on icon "button" at bounding box center [1378, 12] width 7 height 7
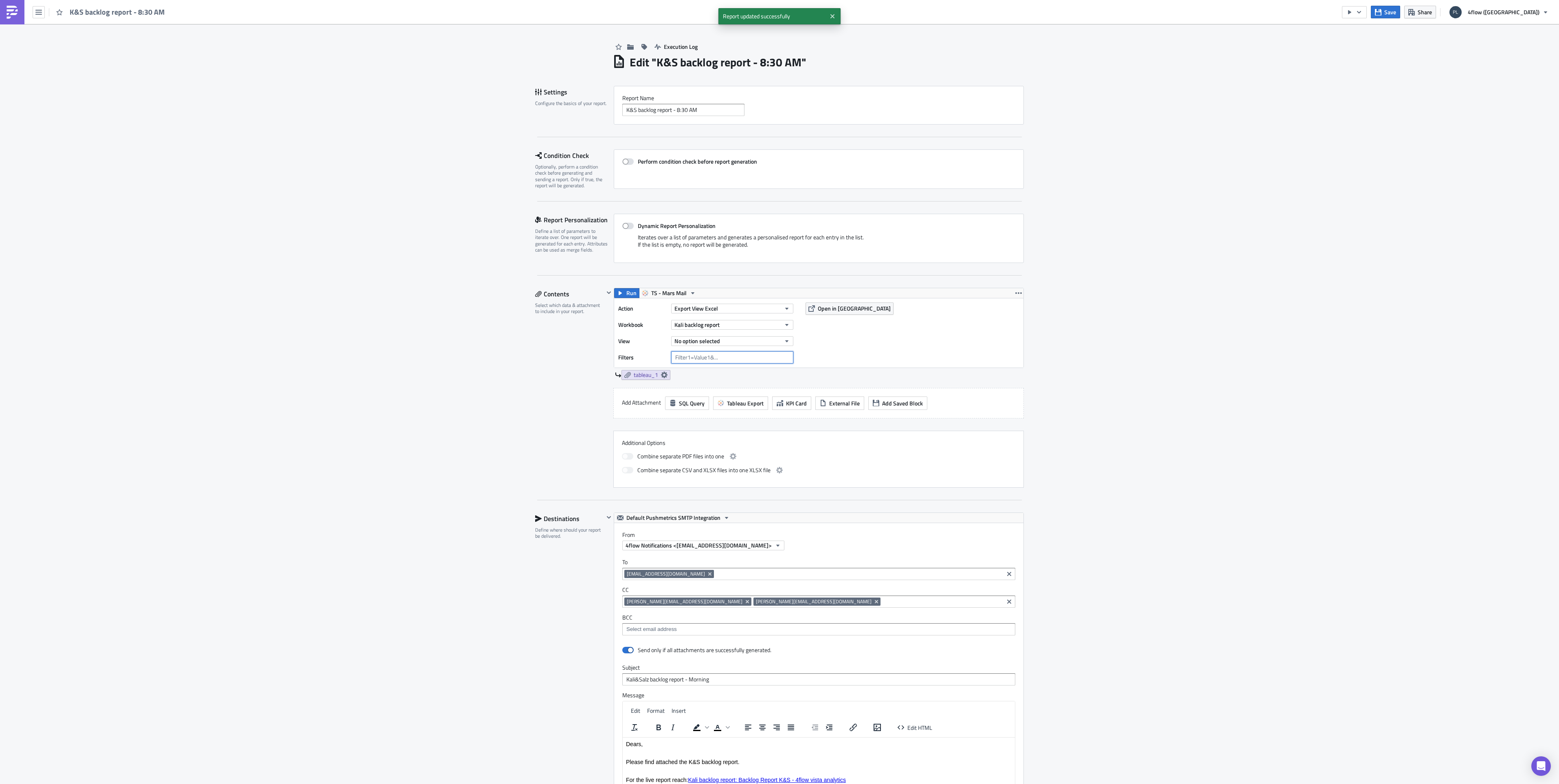
click at [707, 357] on input "text" at bounding box center [732, 358] width 122 height 12
click at [706, 343] on span "No option selected" at bounding box center [697, 341] width 45 height 8
click at [697, 353] on input "text" at bounding box center [707, 354] width 78 height 12
click at [700, 341] on span "No option selected" at bounding box center [697, 341] width 45 height 8
click at [853, 341] on div "Action Export View Excel Workbook Kali backlog report View No option selected F…" at bounding box center [819, 333] width 409 height 69
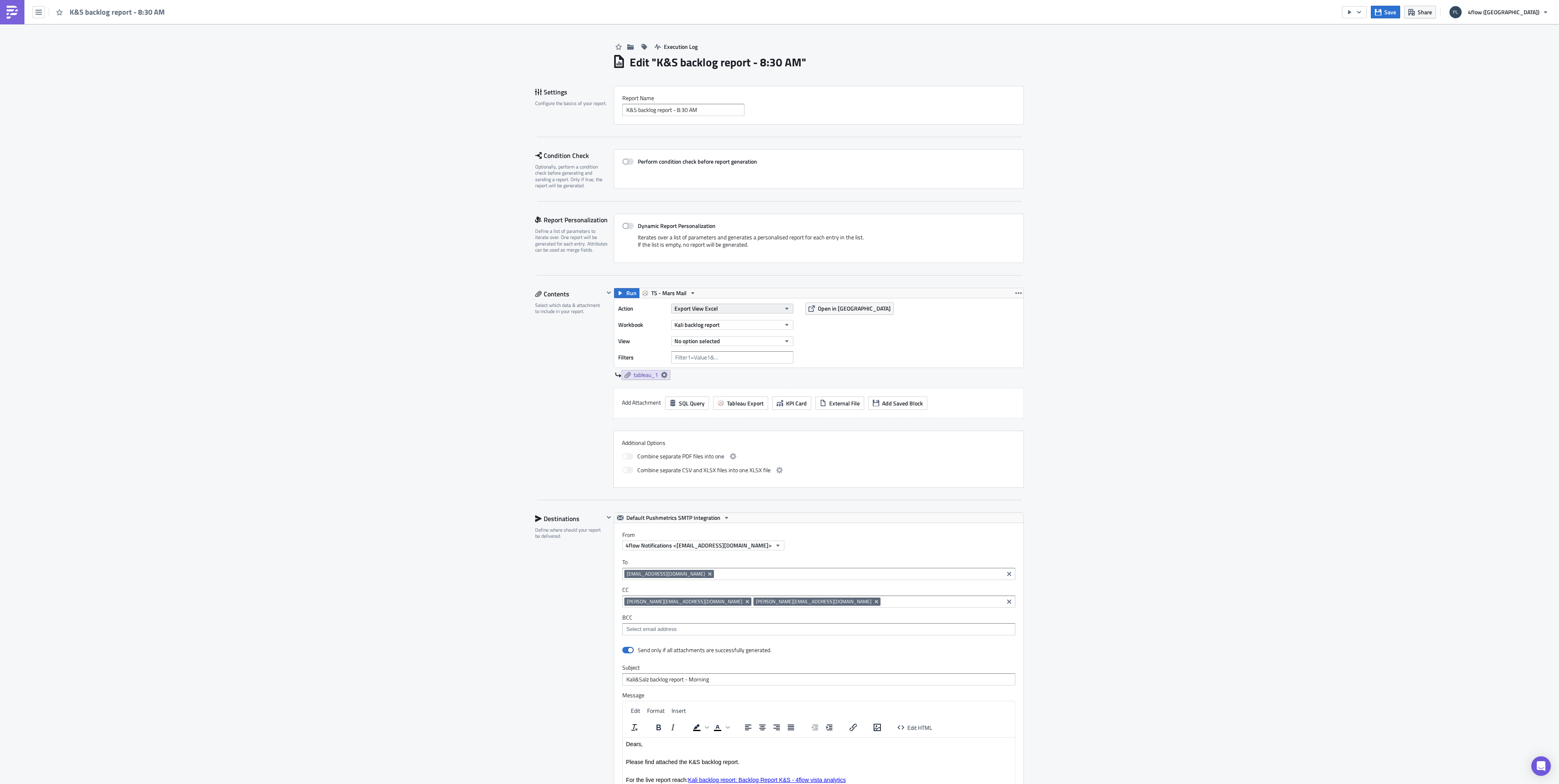
click at [705, 309] on span "Export View Excel" at bounding box center [696, 309] width 44 height 8
click at [703, 322] on span "Kali backlog report" at bounding box center [697, 325] width 45 height 8
click at [771, 342] on button "No option selected" at bounding box center [732, 341] width 122 height 10
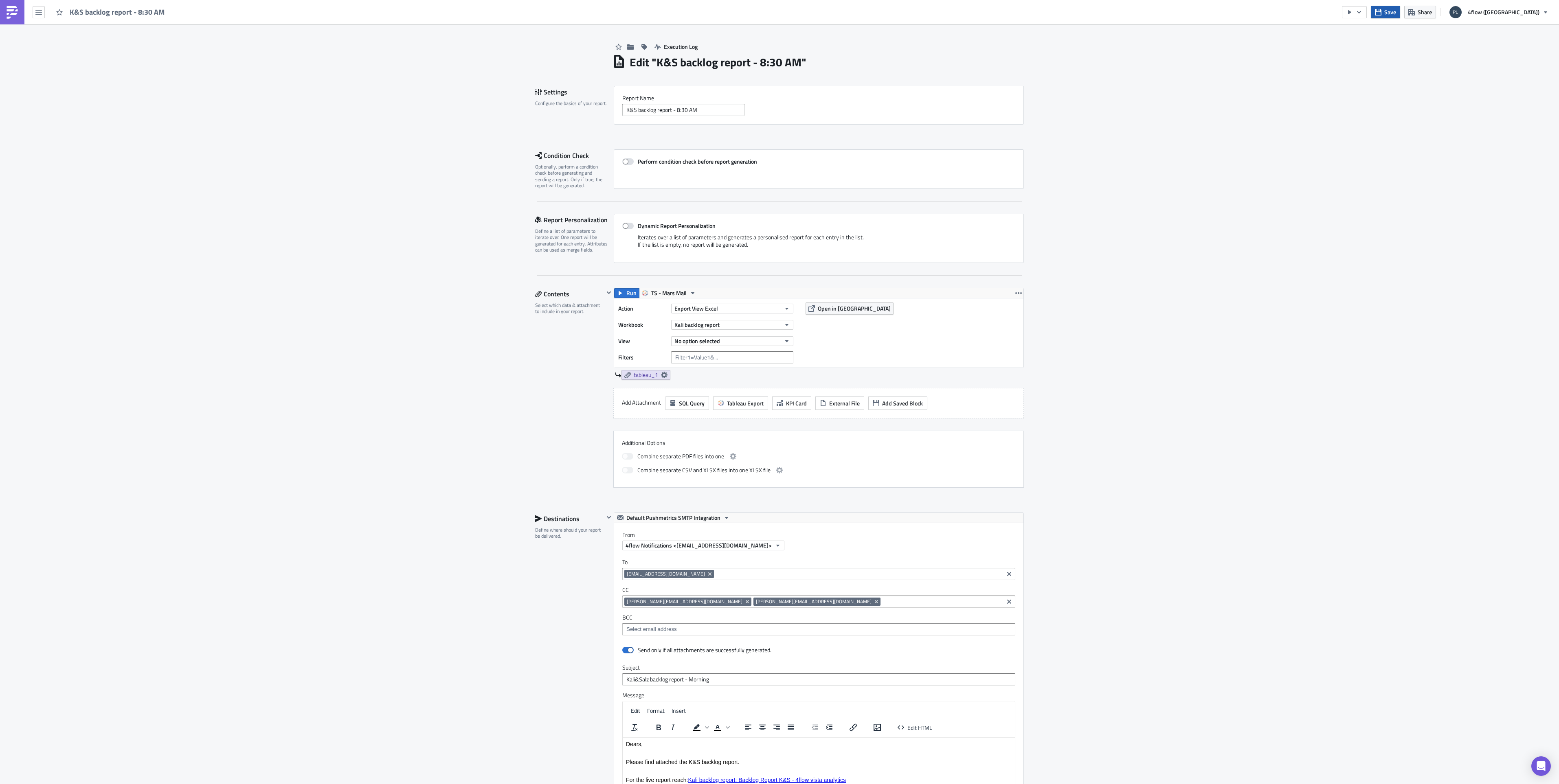
click at [1400, 14] on button "Save" at bounding box center [1385, 11] width 29 height 13
click at [1367, 14] on button "button" at bounding box center [1354, 12] width 25 height 12
click at [1112, 195] on div "Execution Log Edit " K&S backlog report - 8:30 AM " Settings Configure the basi…" at bounding box center [780, 523] width 1559 height 998
click at [776, 344] on button "No option selected" at bounding box center [732, 341] width 122 height 10
click at [777, 344] on button "No option selected" at bounding box center [732, 341] width 122 height 10
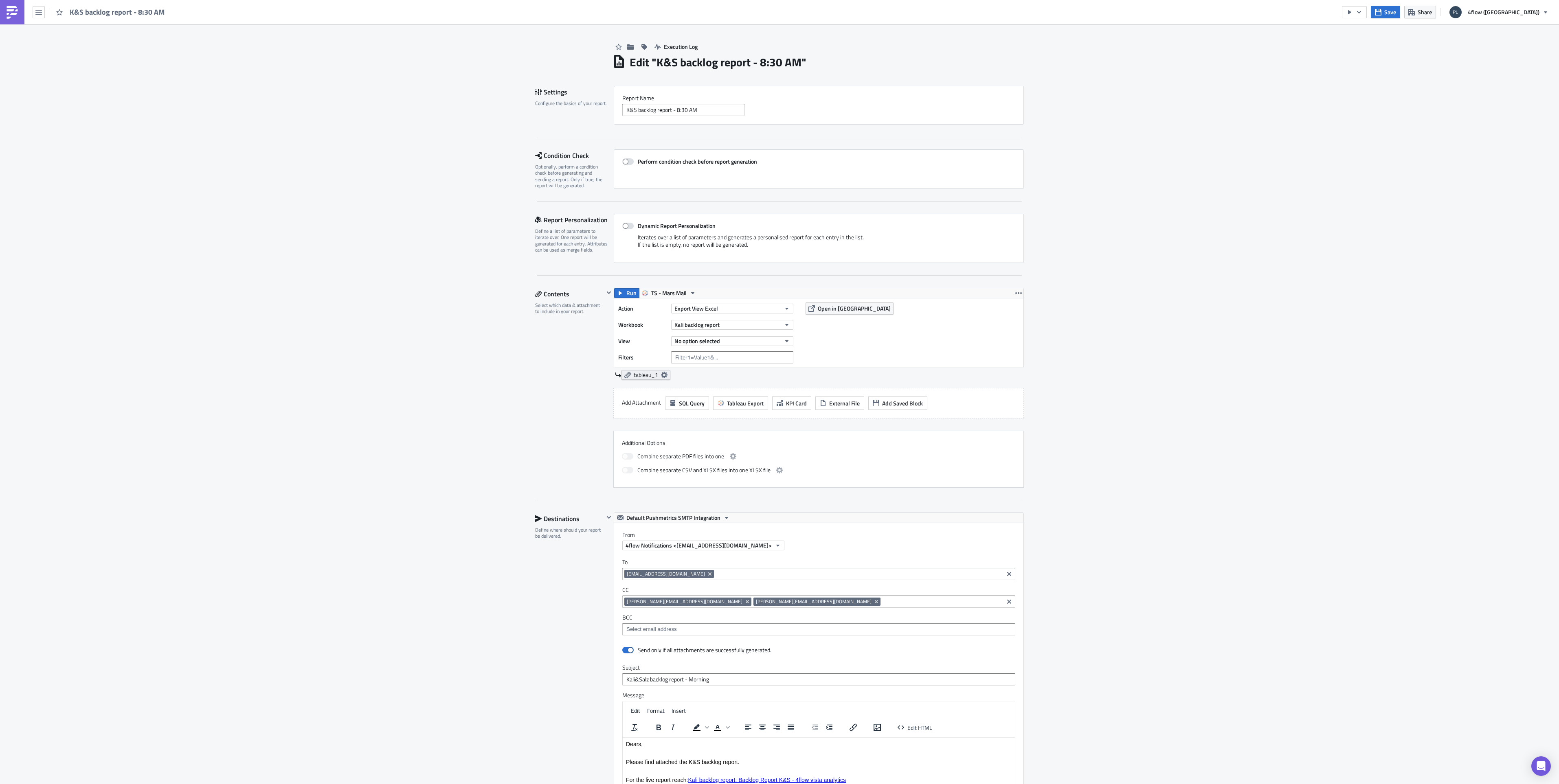
click at [656, 374] on link "tableau_1" at bounding box center [646, 375] width 49 height 10
click at [656, 373] on link "tableau_1" at bounding box center [646, 375] width 49 height 10
click at [38, 18] on button "button" at bounding box center [39, 12] width 12 height 12
click at [67, 60] on div "Explore" at bounding box center [74, 56] width 54 height 8
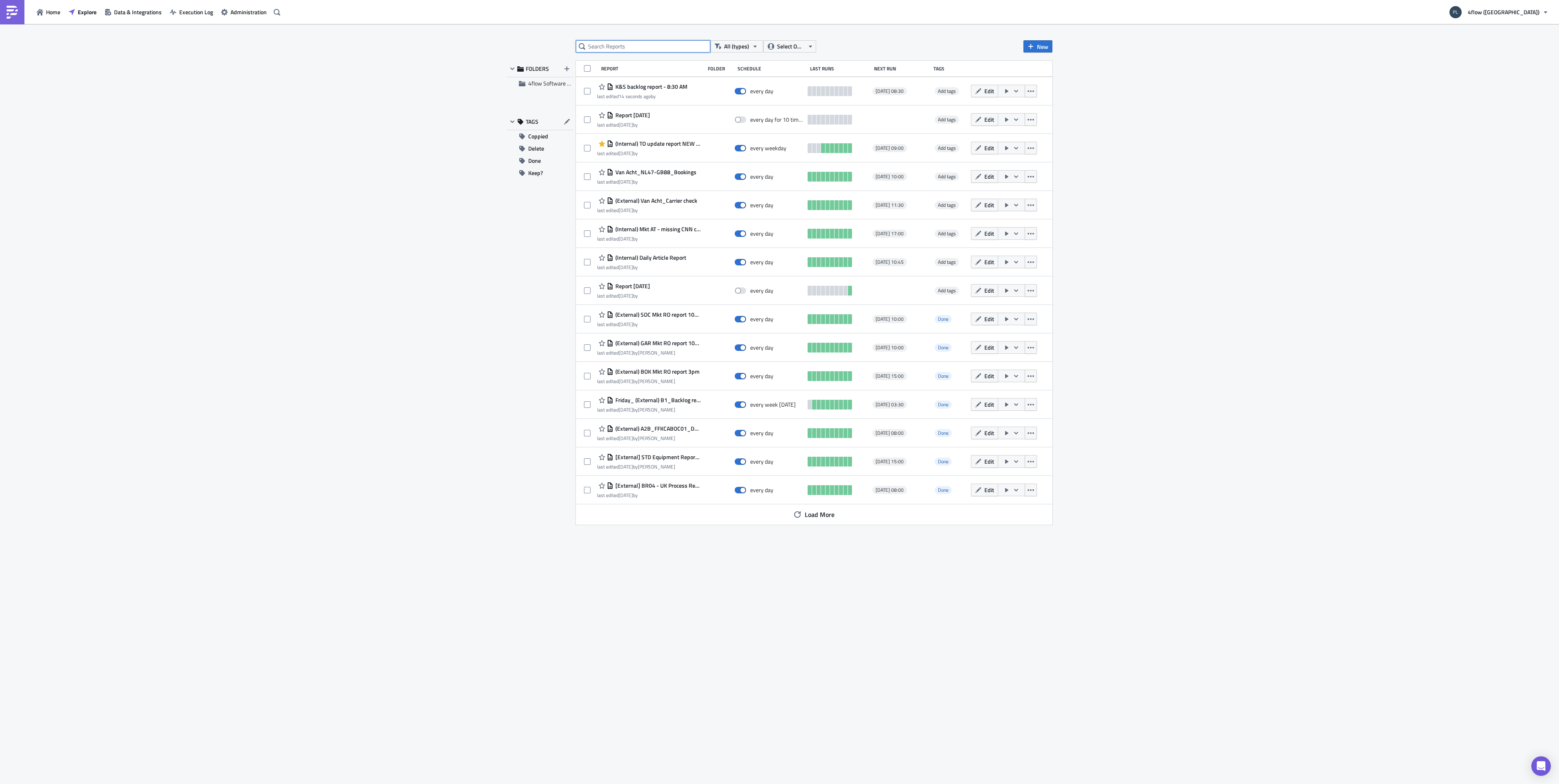
click at [674, 50] on input "text" at bounding box center [643, 47] width 134 height 12
type input "k&"
click at [983, 93] on button "Edit" at bounding box center [984, 91] width 27 height 13
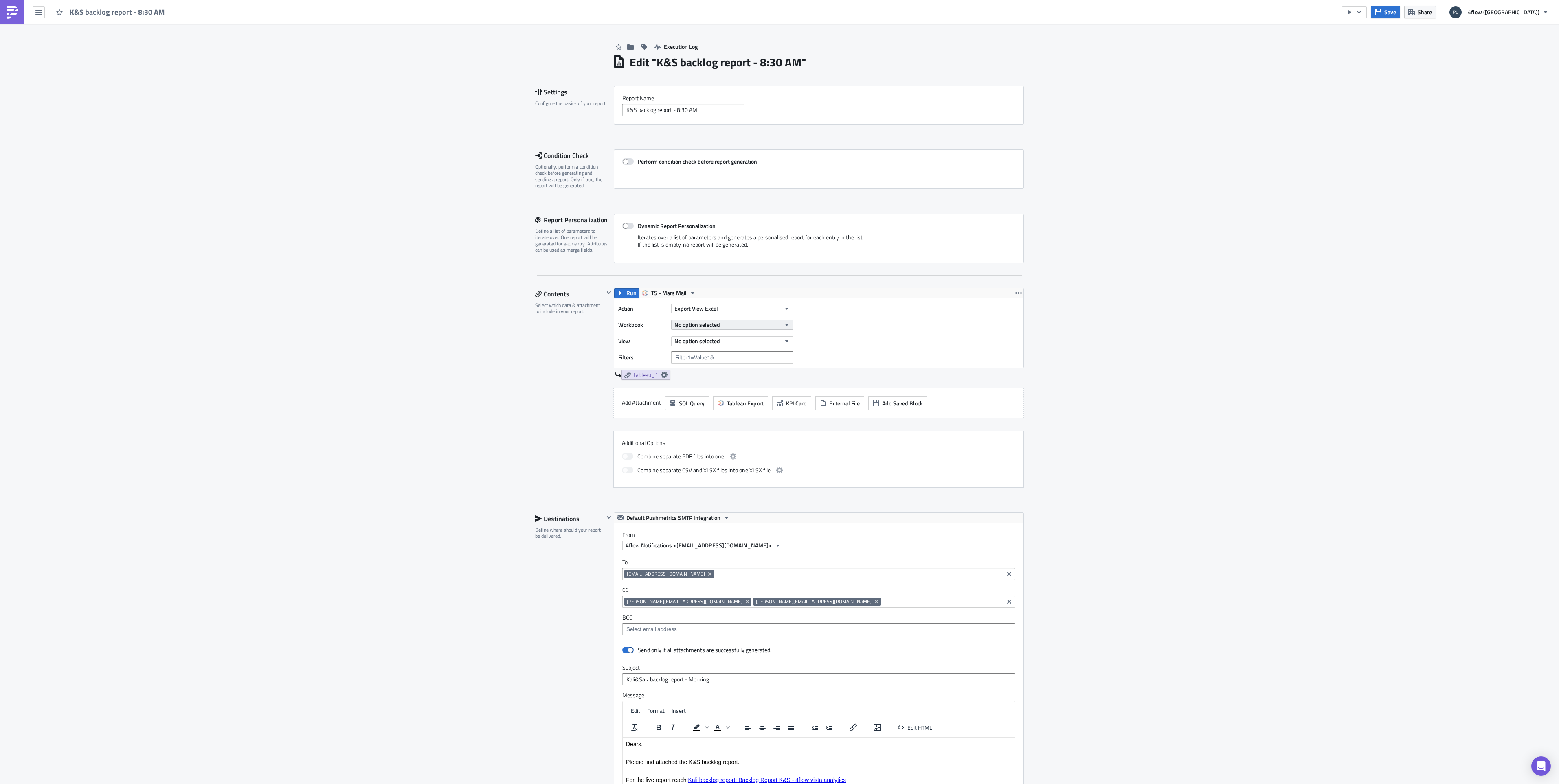
click at [784, 327] on icon "button" at bounding box center [787, 325] width 7 height 7
type input "kali"
click at [752, 377] on span "08 - Mail Schedule Reports" at bounding box center [750, 376] width 65 height 8
click at [776, 342] on button "No option selected" at bounding box center [732, 341] width 122 height 10
click at [722, 366] on div "Backlog Report K&S" at bounding box center [707, 368] width 72 height 8
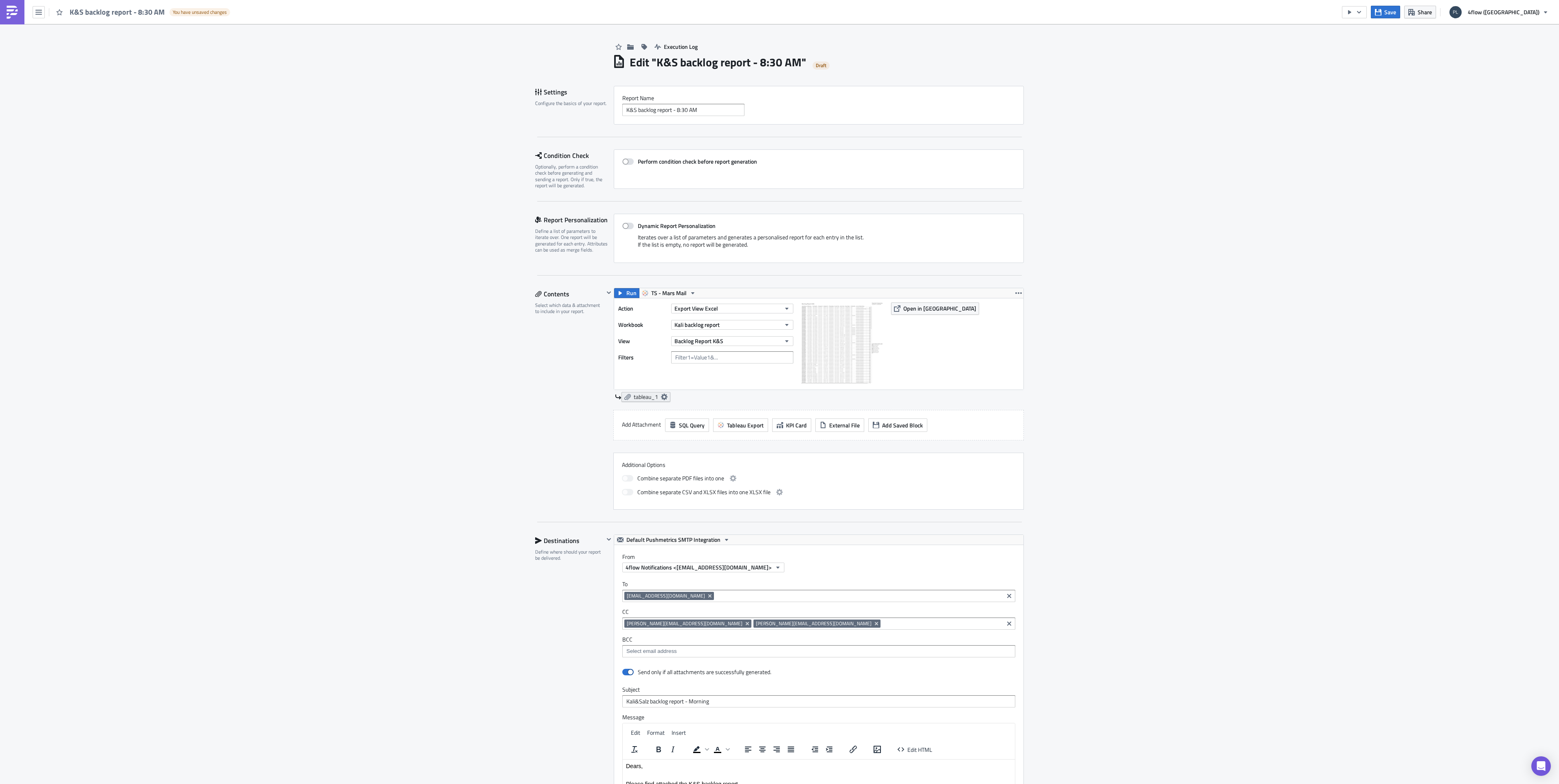
click at [661, 396] on icon at bounding box center [664, 397] width 7 height 7
click at [617, 465] on span "Change Column Datatype" at bounding box center [620, 467] width 62 height 8
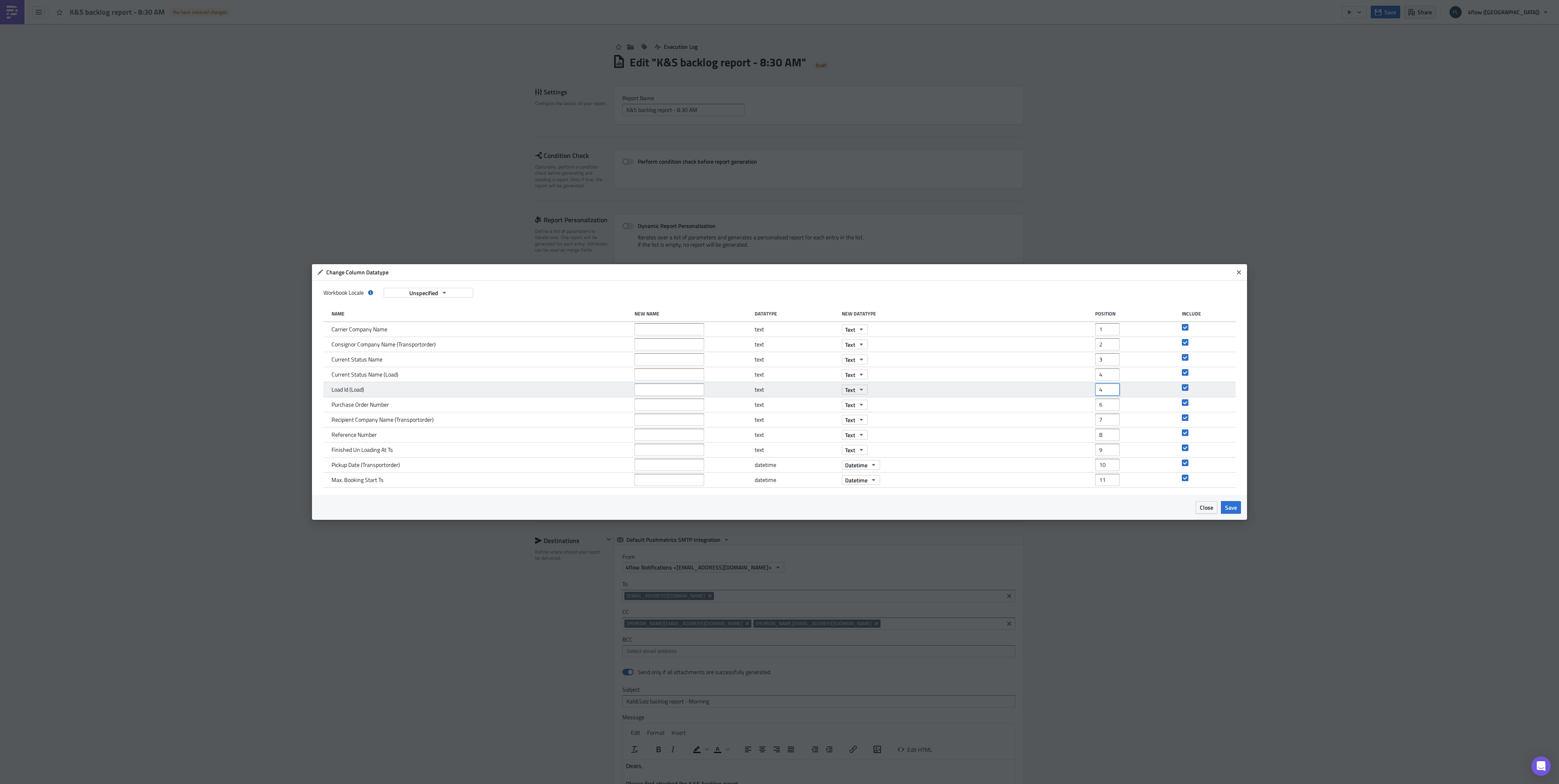
click at [1112, 392] on input "4" at bounding box center [1108, 390] width 24 height 12
click at [1112, 392] on input "3" at bounding box center [1108, 390] width 24 height 12
click at [1112, 392] on input "2" at bounding box center [1108, 390] width 24 height 12
type input "1"
click at [1112, 392] on input "1" at bounding box center [1108, 390] width 24 height 12
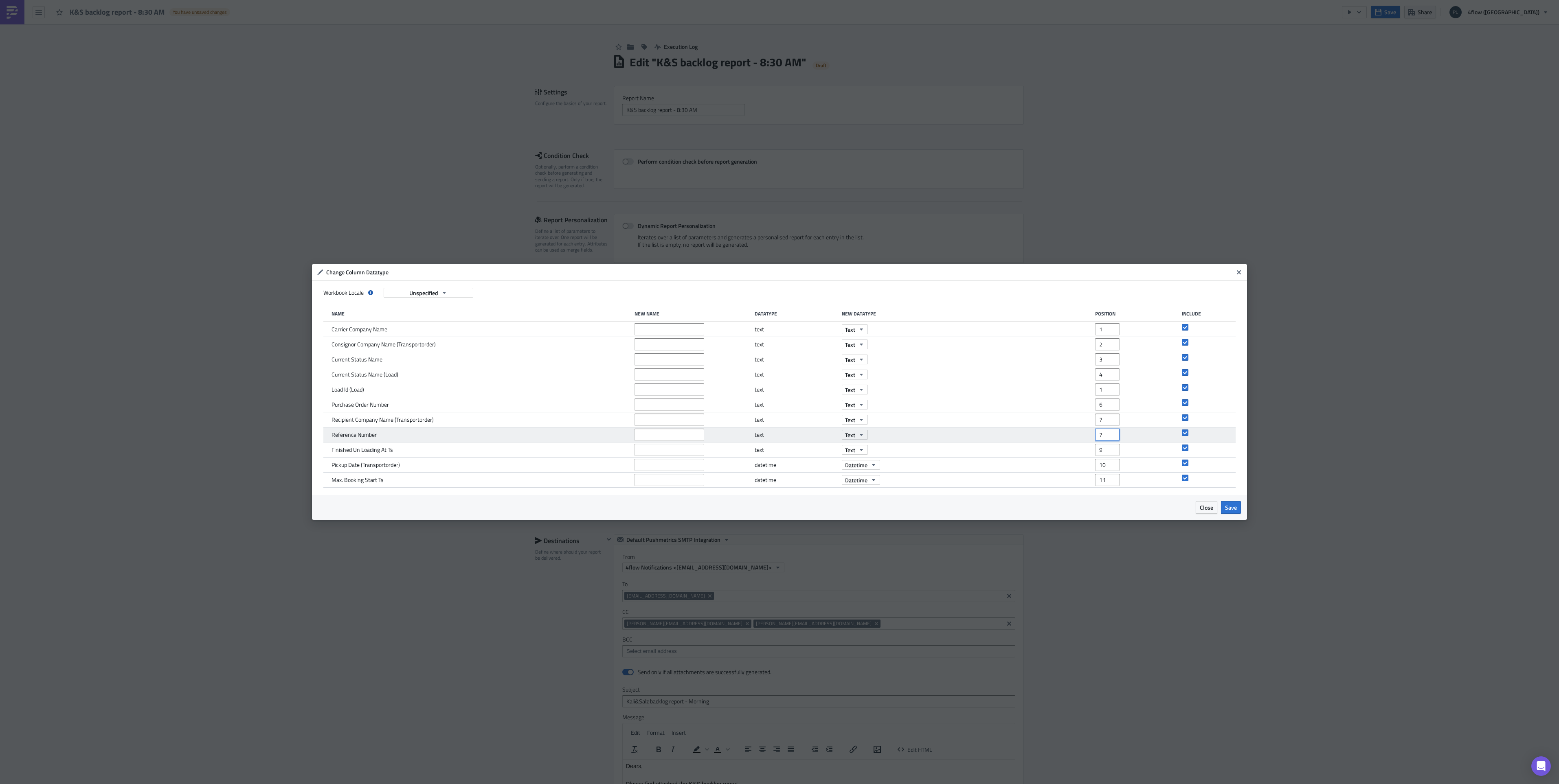
click at [1114, 437] on input "7" at bounding box center [1108, 435] width 24 height 12
click at [1114, 437] on input "6" at bounding box center [1108, 435] width 24 height 12
click at [1114, 437] on input "5" at bounding box center [1108, 435] width 24 height 12
click at [1114, 437] on input "4" at bounding box center [1108, 435] width 24 height 12
click at [1114, 437] on input "3" at bounding box center [1108, 435] width 24 height 12
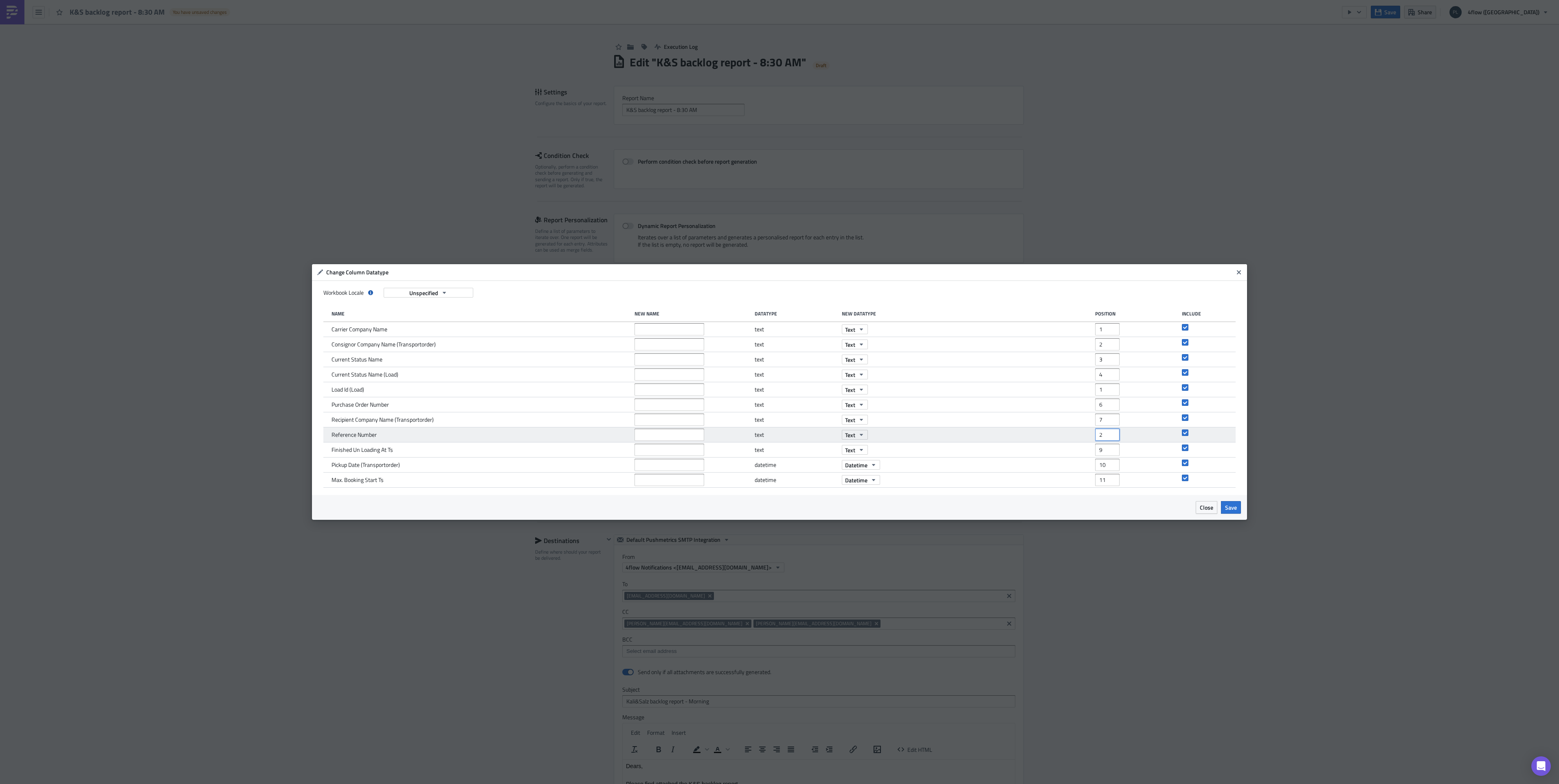
type input "2"
click at [1114, 437] on input "2" at bounding box center [1108, 435] width 24 height 12
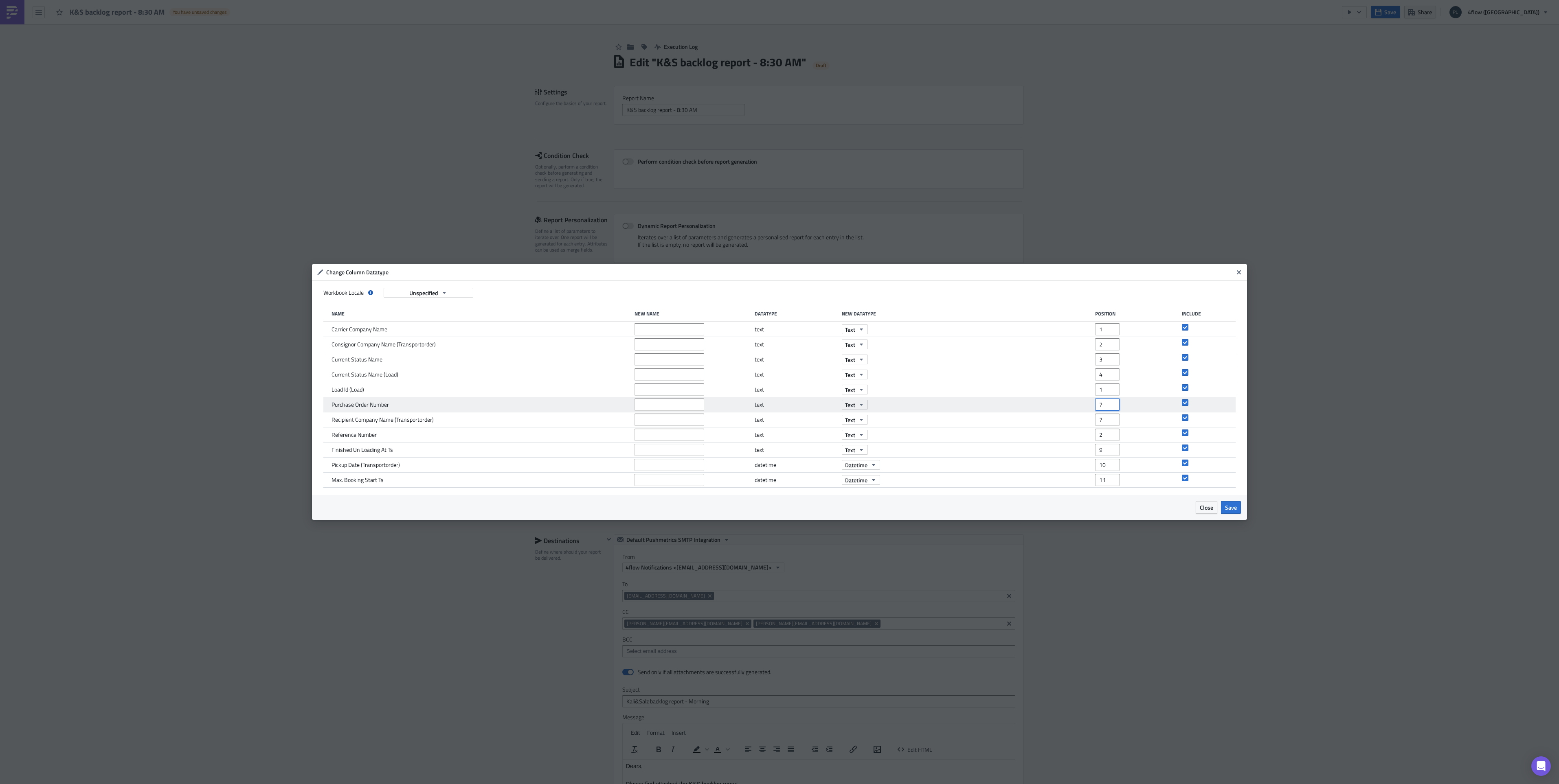
click at [1111, 403] on input "7" at bounding box center [1108, 405] width 24 height 12
click at [1111, 403] on input "8" at bounding box center [1108, 405] width 24 height 12
click at [1111, 403] on input "9" at bounding box center [1108, 405] width 24 height 12
click at [1113, 412] on div "Purchase Order Number text Text 9" at bounding box center [780, 405] width 913 height 15
click at [1112, 406] on input "8" at bounding box center [1108, 405] width 24 height 12
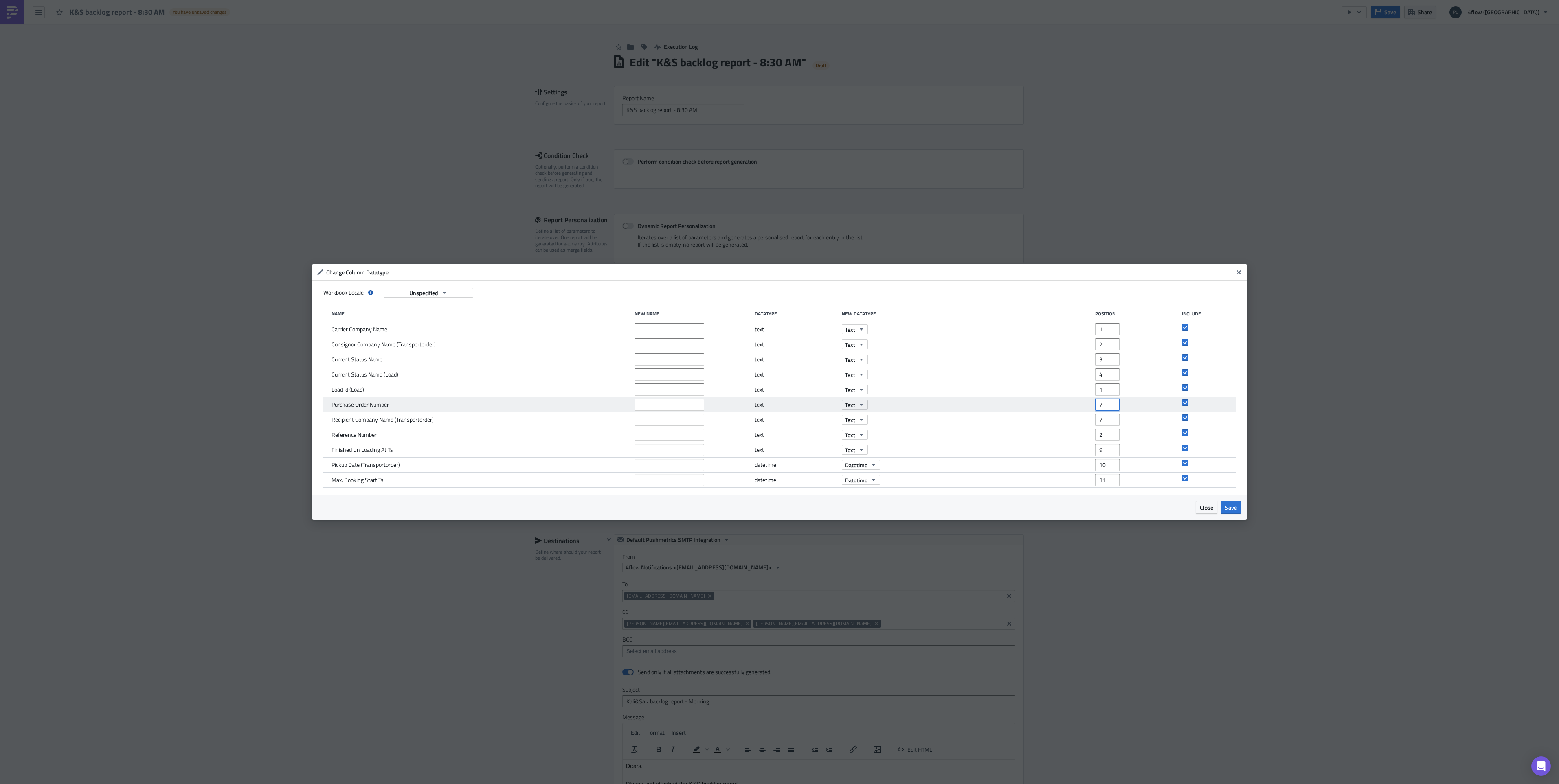
click at [1112, 406] on input "7" at bounding box center [1108, 405] width 24 height 12
click at [1112, 406] on input "6" at bounding box center [1108, 405] width 24 height 12
click at [1112, 406] on input "5" at bounding box center [1108, 405] width 24 height 12
click at [1112, 406] on input "4" at bounding box center [1108, 405] width 24 height 12
type input "3"
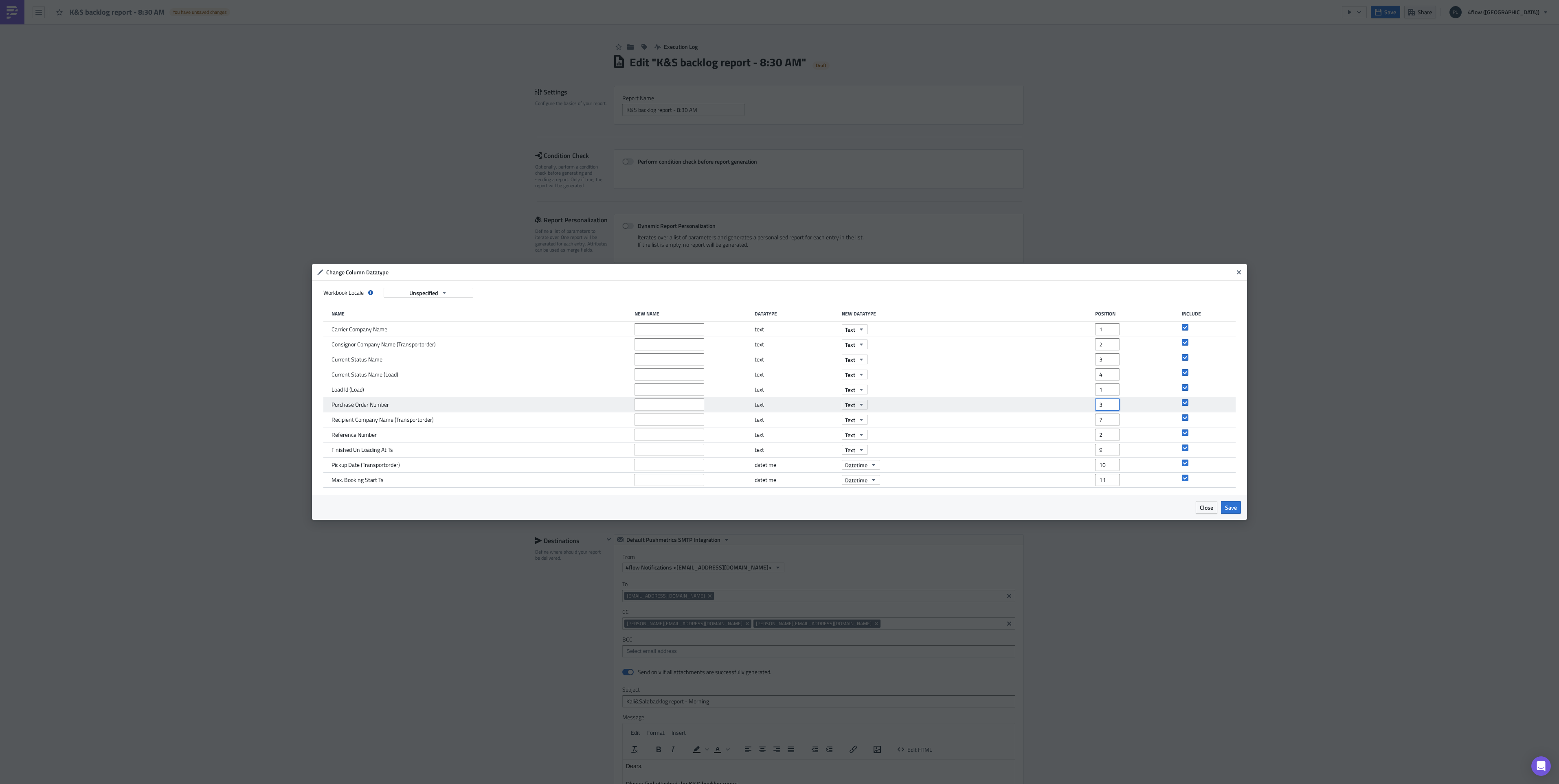
click at [1112, 406] on input "3" at bounding box center [1108, 405] width 24 height 12
drag, startPoint x: 1103, startPoint y: 342, endPoint x: 1092, endPoint y: 337, distance: 12.1
click at [1092, 337] on div "Consignor Company Name (Transportorder) text Text 2" at bounding box center [780, 344] width 913 height 15
type input "4"
drag, startPoint x: 1108, startPoint y: 421, endPoint x: 1088, endPoint y: 421, distance: 20.0
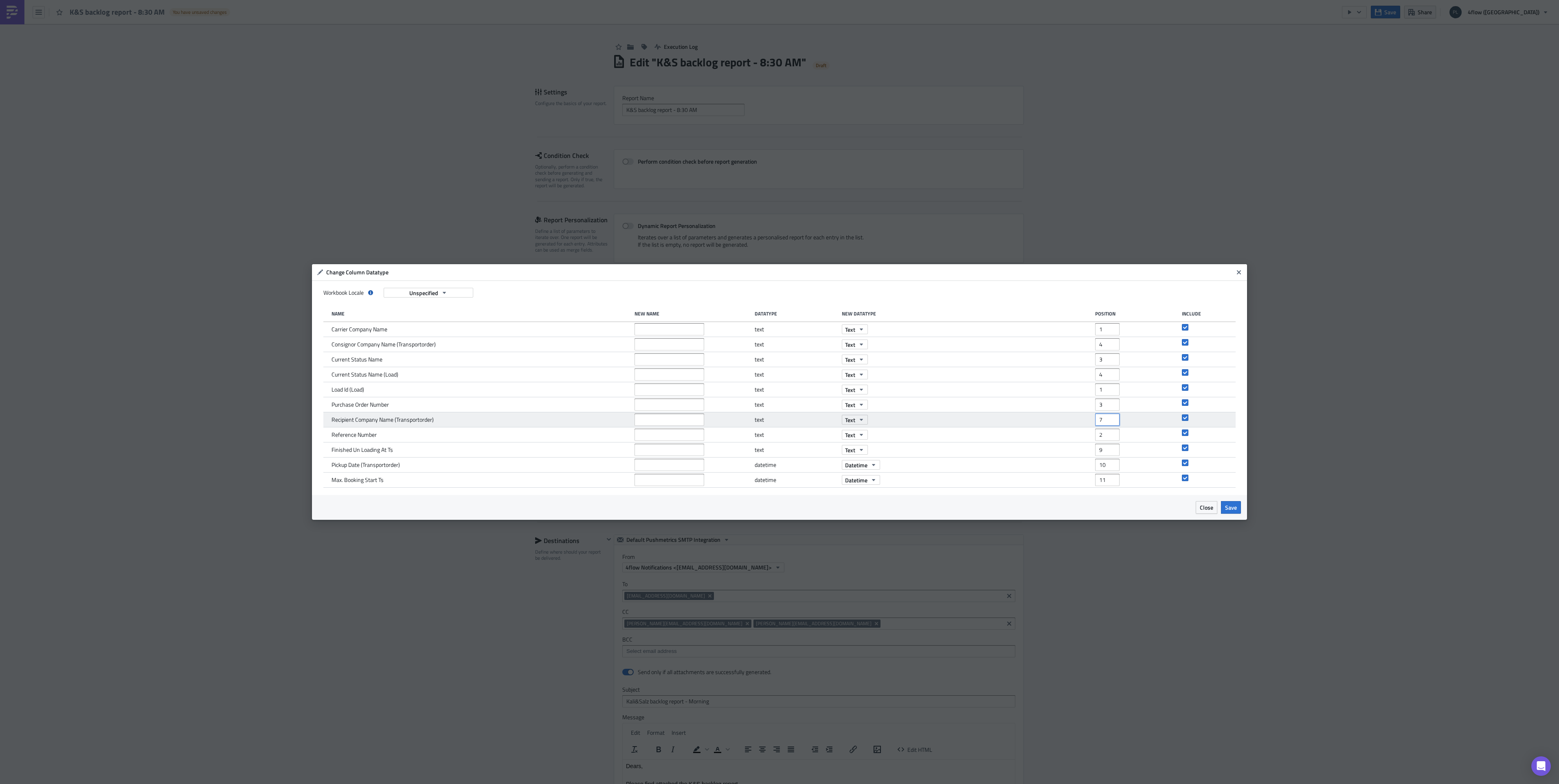
click at [1088, 421] on div "Recipient Company Name (Transportorder) text Text 7" at bounding box center [780, 420] width 913 height 15
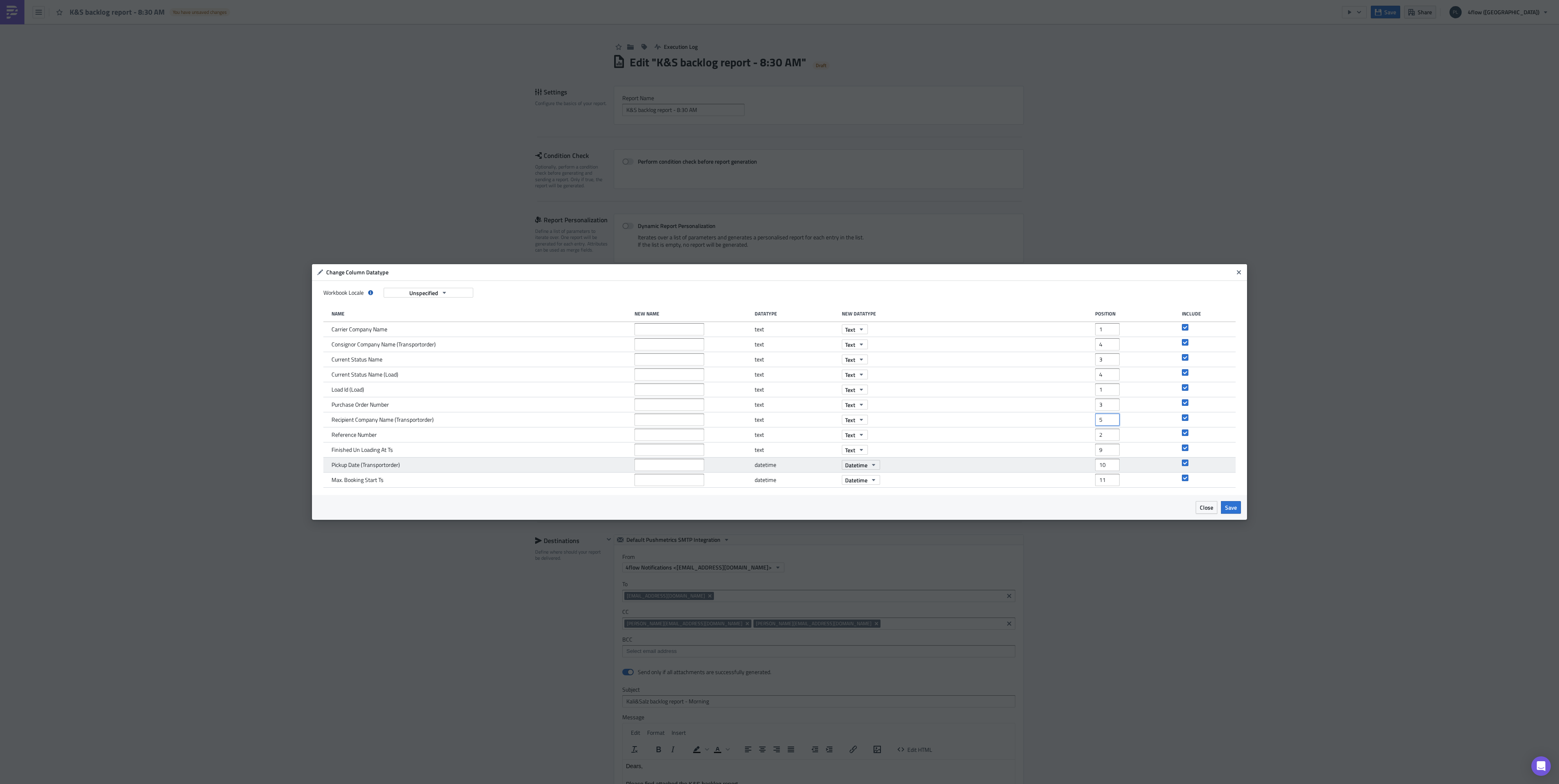
type input "5"
drag, startPoint x: 1108, startPoint y: 466, endPoint x: 1092, endPoint y: 466, distance: 16.0
click at [1092, 466] on div "Pickup Date (Transportorder) datetime Datetime 10" at bounding box center [780, 465] width 913 height 15
type input "6"
drag, startPoint x: 1104, startPoint y: 363, endPoint x: 1078, endPoint y: 364, distance: 26.0
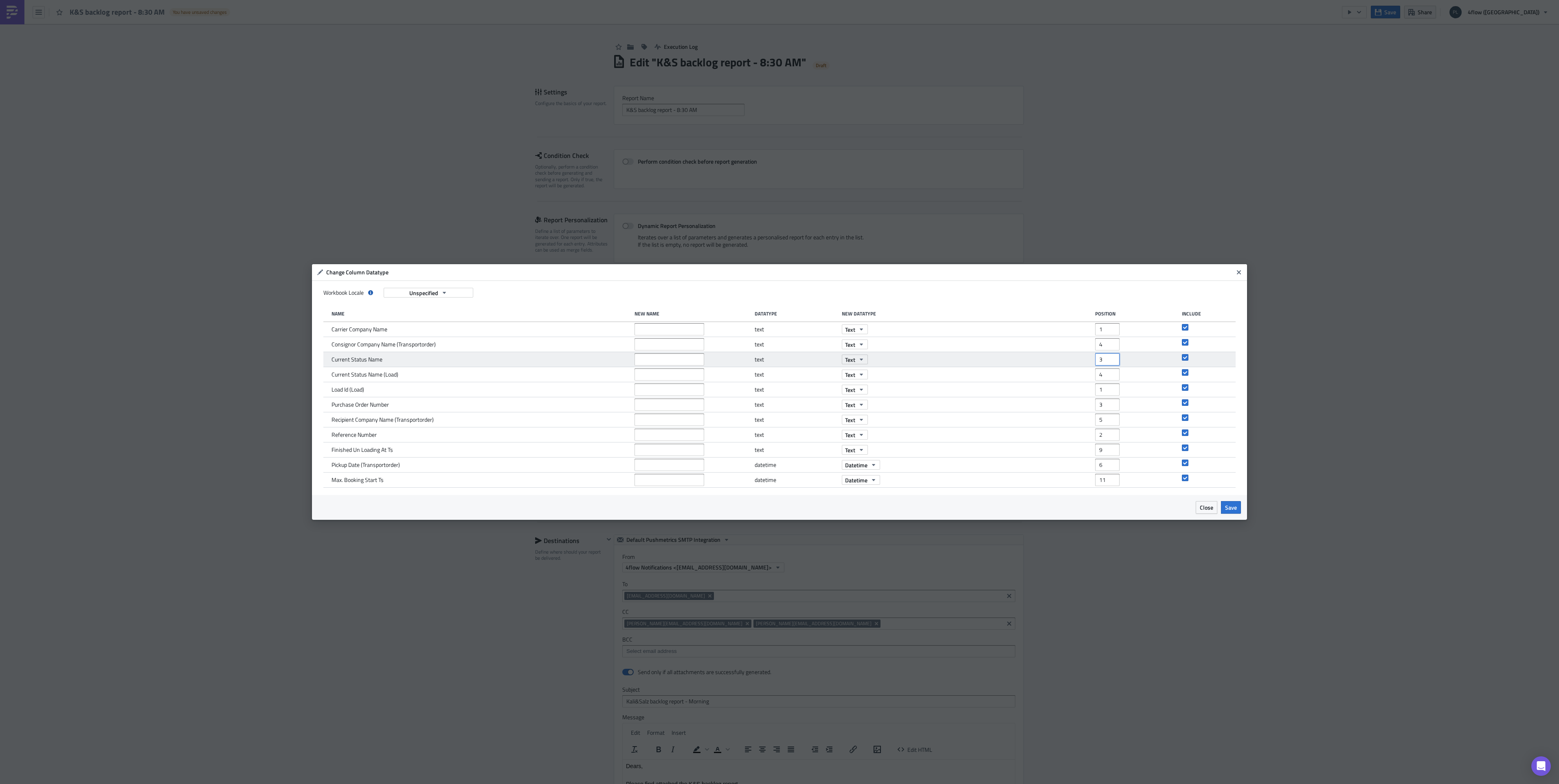
click at [1078, 364] on div "Current Status Name text Text 3" at bounding box center [780, 359] width 913 height 15
type input "7"
drag, startPoint x: 1105, startPoint y: 329, endPoint x: 1075, endPoint y: 329, distance: 30.0
click at [1075, 329] on div "Carrier Company Name text Text 1" at bounding box center [780, 329] width 913 height 15
type input "8"
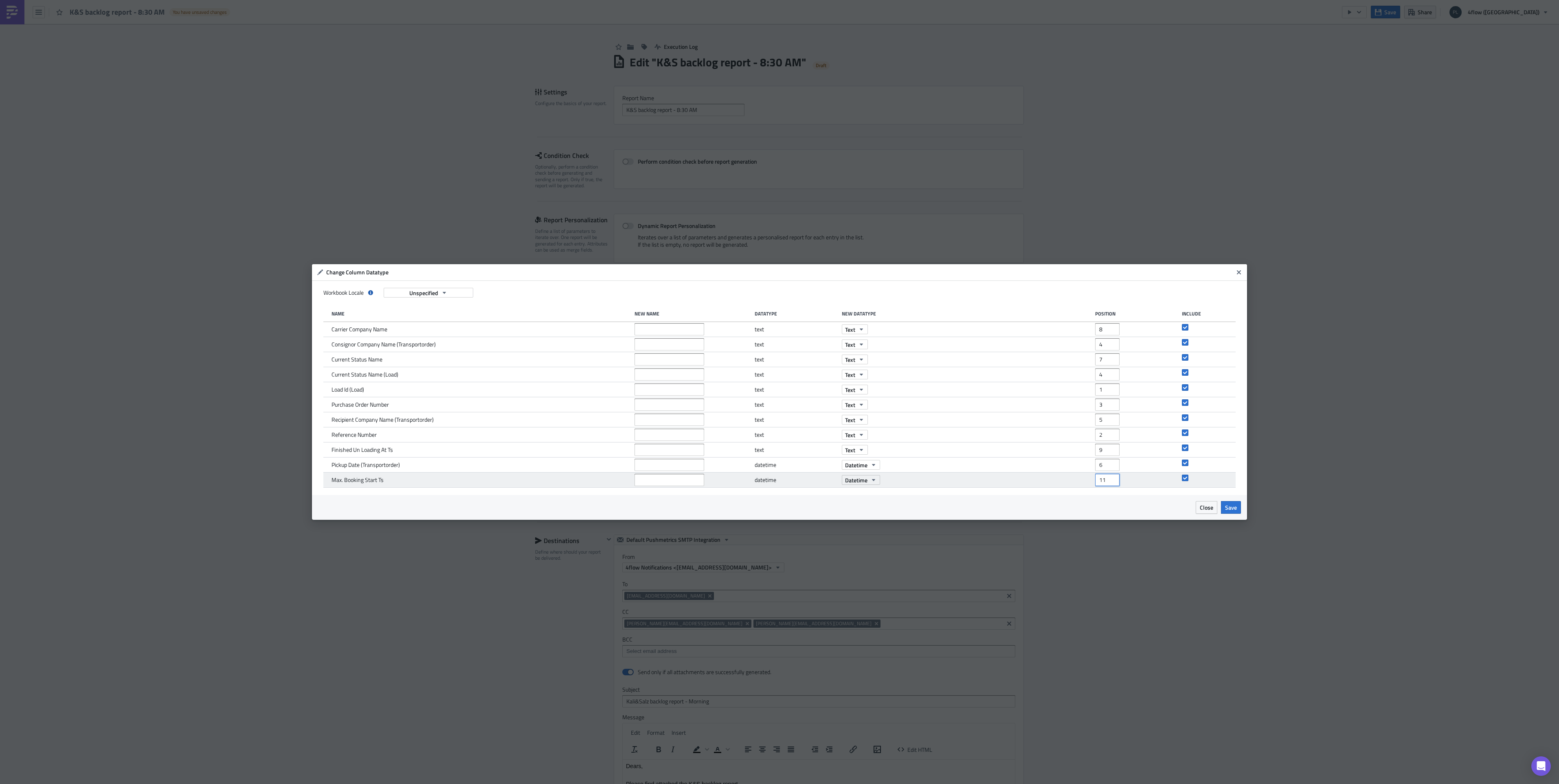
drag, startPoint x: 1109, startPoint y: 482, endPoint x: 1094, endPoint y: 482, distance: 15.0
click at [1094, 482] on div "Max. Booking Start Ts datetime Datetime 11" at bounding box center [780, 480] width 913 height 15
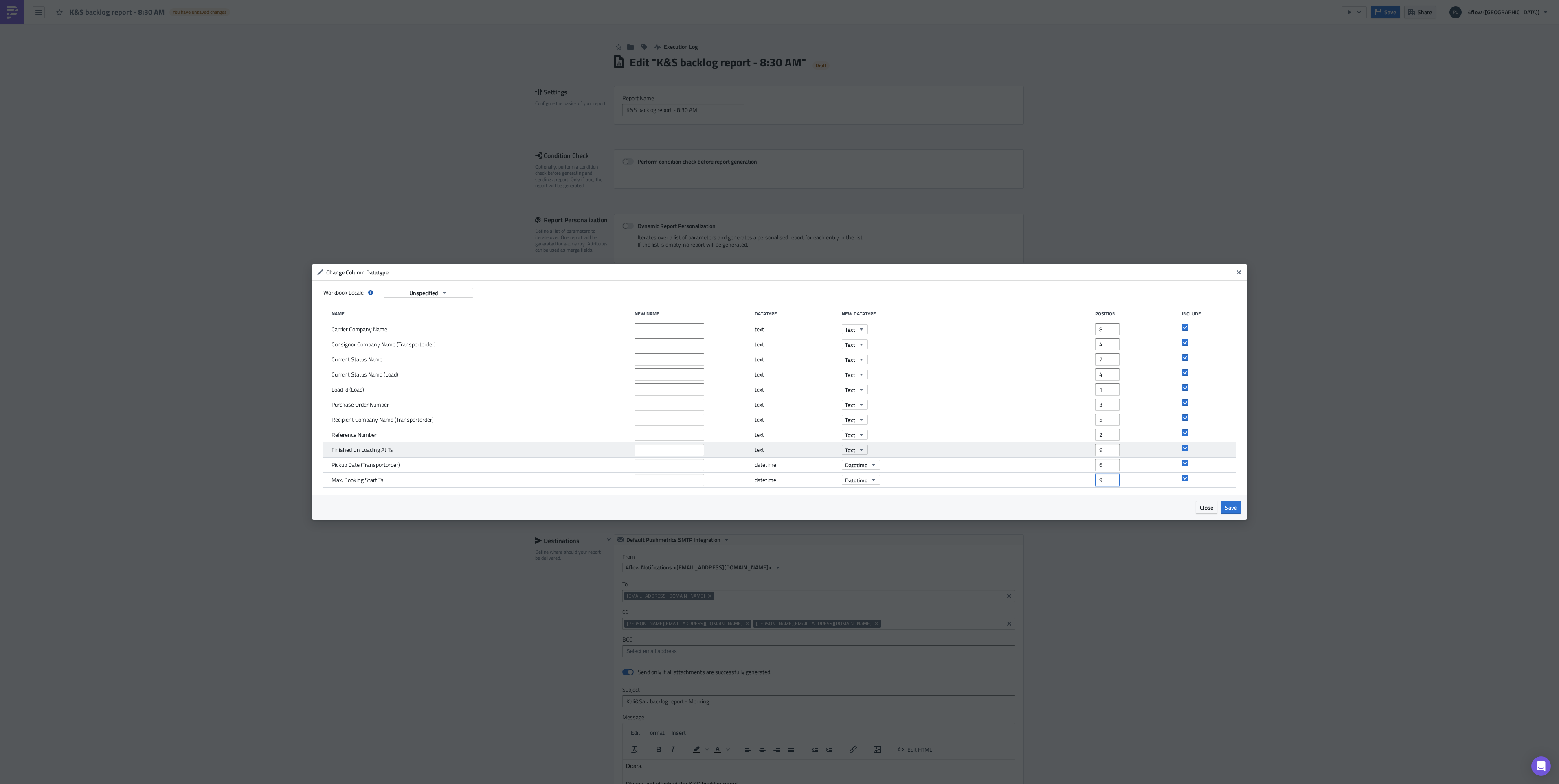
type input "9"
drag, startPoint x: 1106, startPoint y: 449, endPoint x: 1088, endPoint y: 448, distance: 18.0
click at [1088, 448] on div "Finished Un Loading At Ts text Text 9" at bounding box center [780, 449] width 913 height 15
type input "10"
drag, startPoint x: 1104, startPoint y: 361, endPoint x: 1089, endPoint y: 361, distance: 15.0
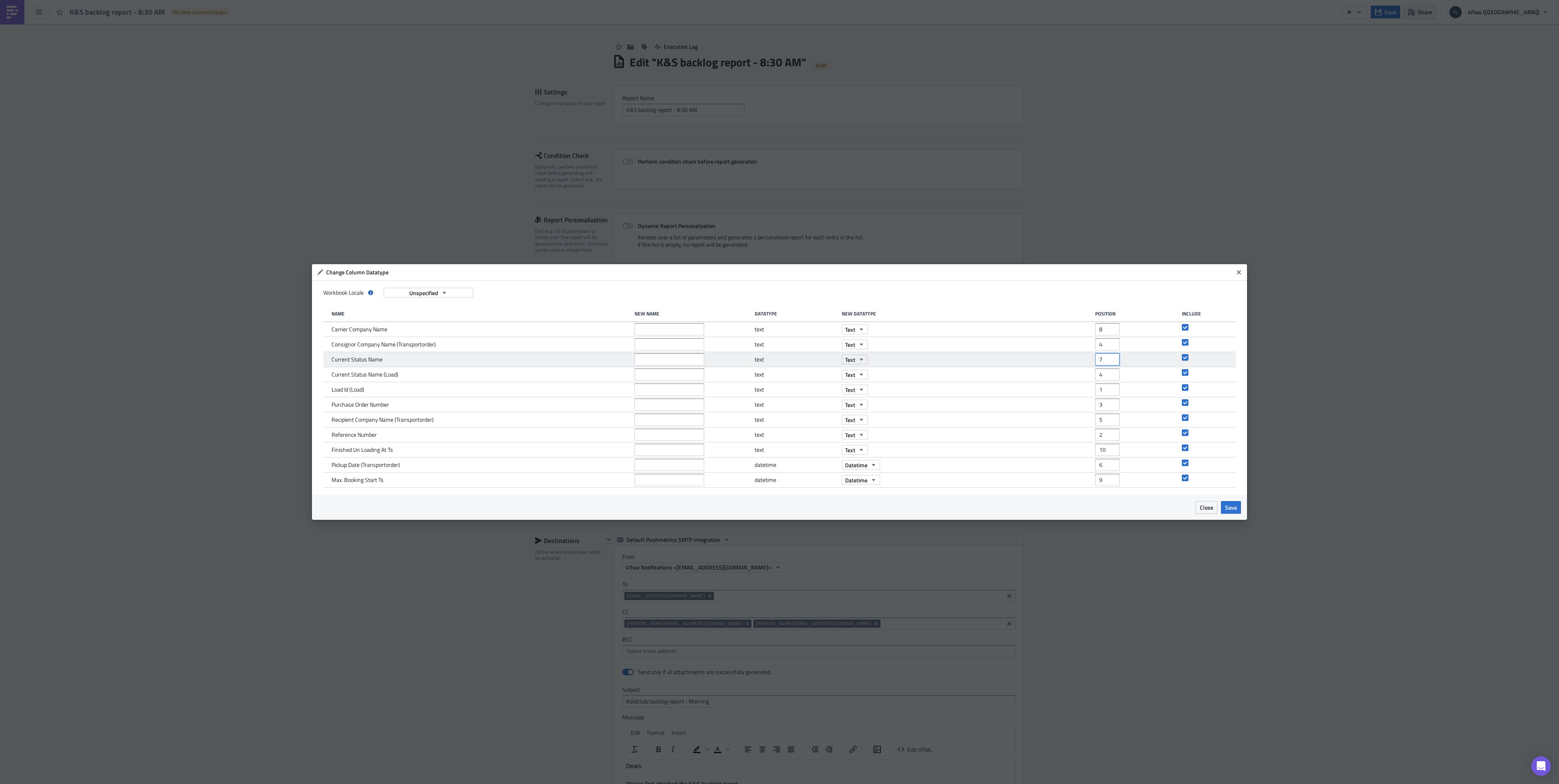
click at [1089, 361] on div "Current Status Name text Text 7" at bounding box center [780, 359] width 913 height 15
type input "11"
drag, startPoint x: 1100, startPoint y: 345, endPoint x: 1094, endPoint y: 345, distance: 6.0
click at [1094, 345] on div "Consignor Company Name (Transportorder) text Text 4" at bounding box center [780, 344] width 913 height 15
drag, startPoint x: 1105, startPoint y: 343, endPoint x: 1090, endPoint y: 343, distance: 15.0
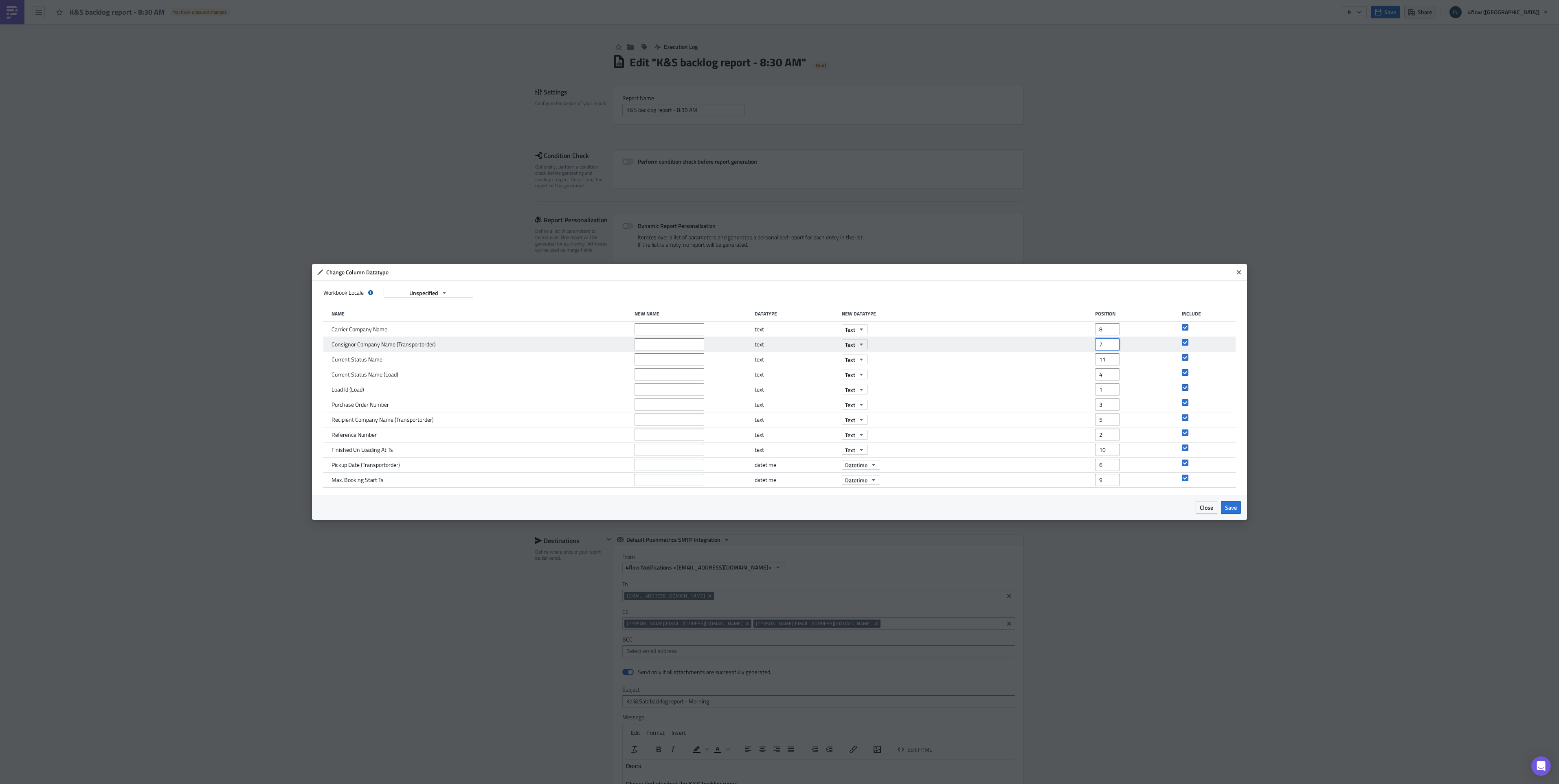
click at [1090, 343] on div "Consignor Company Name (Transportorder) text Text 7" at bounding box center [780, 344] width 913 height 15
type input "4"
drag, startPoint x: 1108, startPoint y: 373, endPoint x: 1086, endPoint y: 371, distance: 22.1
click at [1086, 371] on div "Current Status Name (Load) text Text 4" at bounding box center [780, 374] width 913 height 15
type input "7"
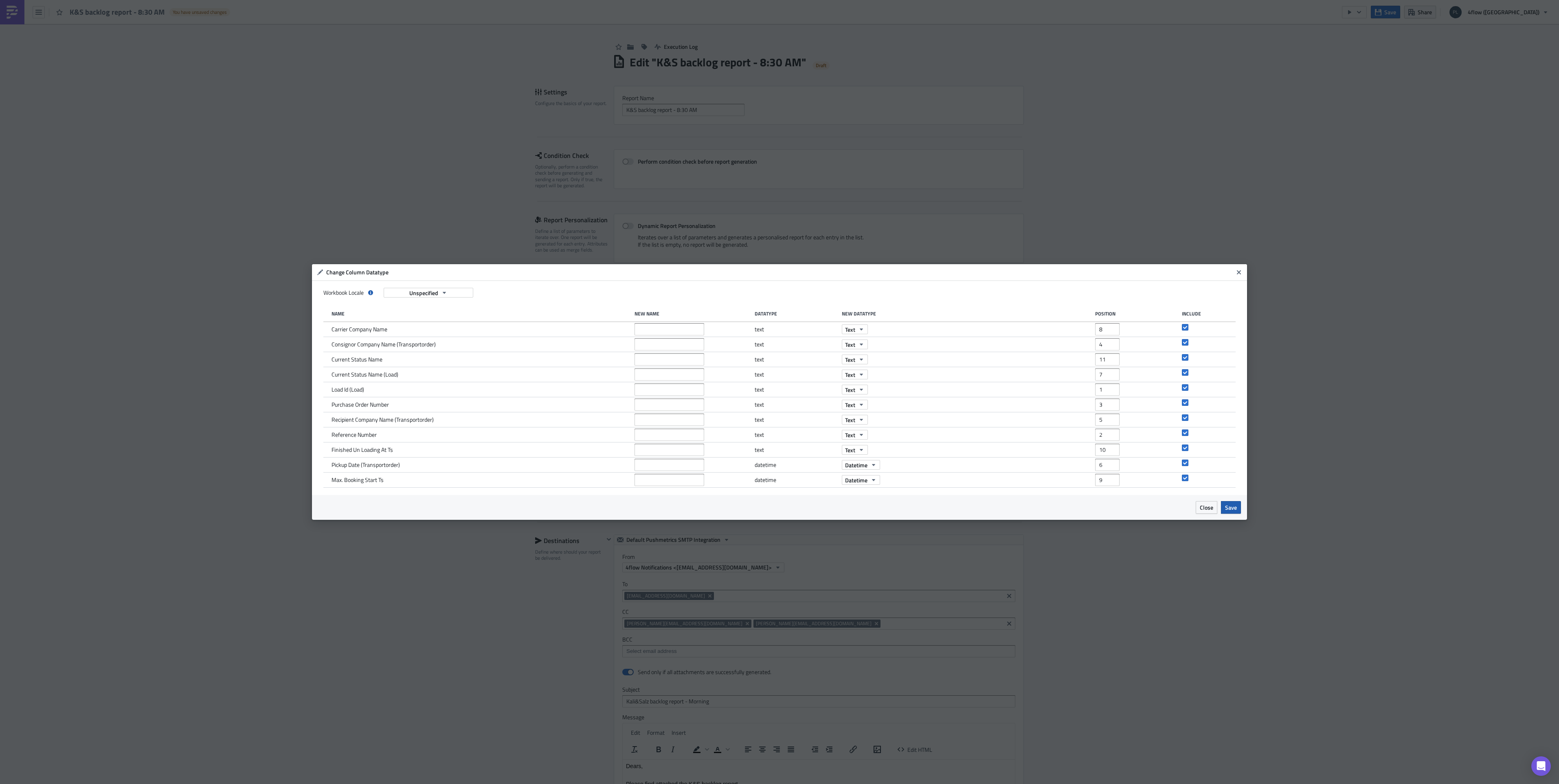
click at [1234, 507] on span "Save" at bounding box center [1231, 508] width 12 height 8
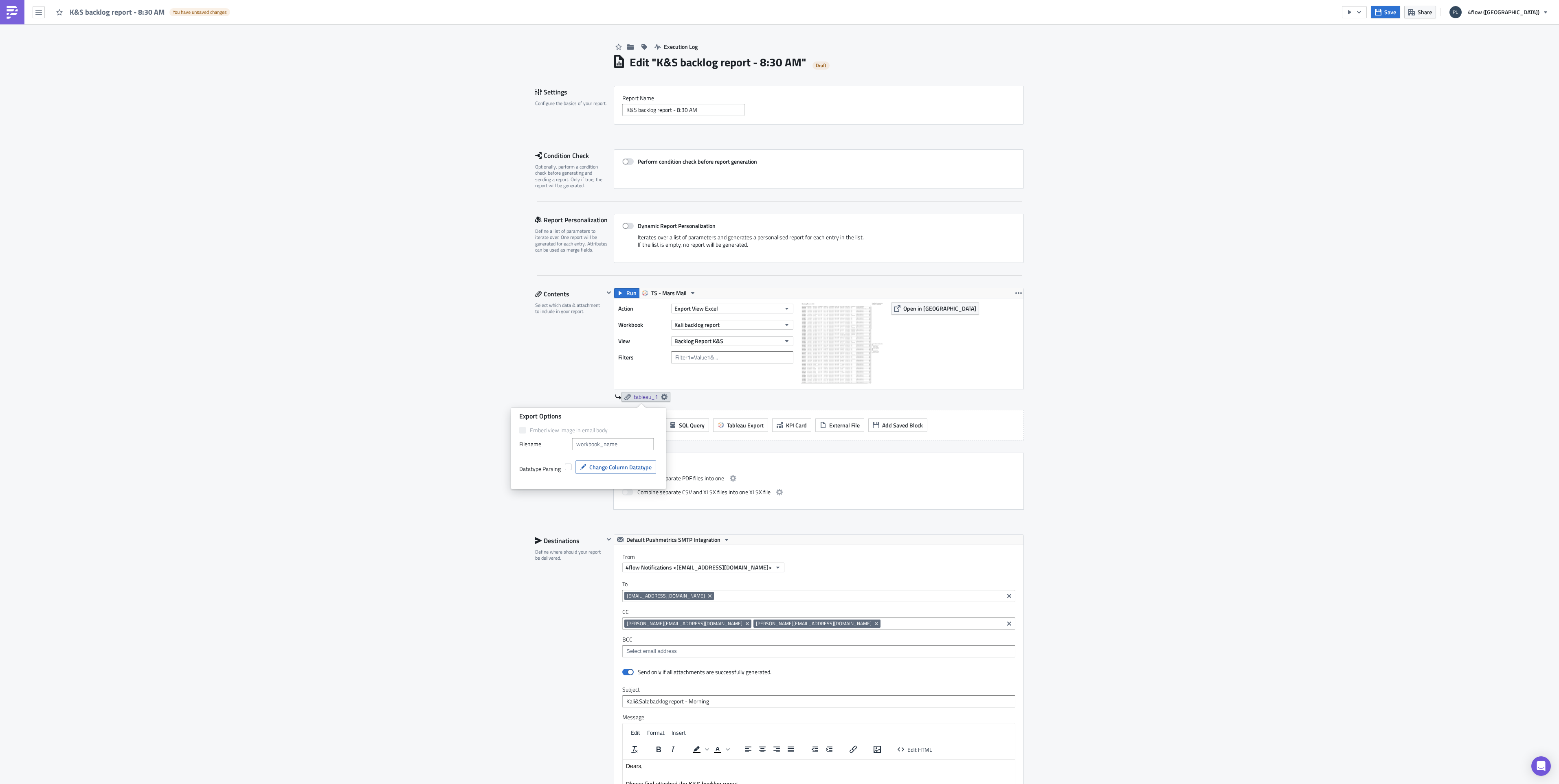
click at [1109, 449] on div "Execution Log Edit " K&S backlog report - 8:30 AM " Draft Settings Configure th…" at bounding box center [780, 534] width 1559 height 1020
click at [1400, 8] on button "Save" at bounding box center [1385, 11] width 29 height 13
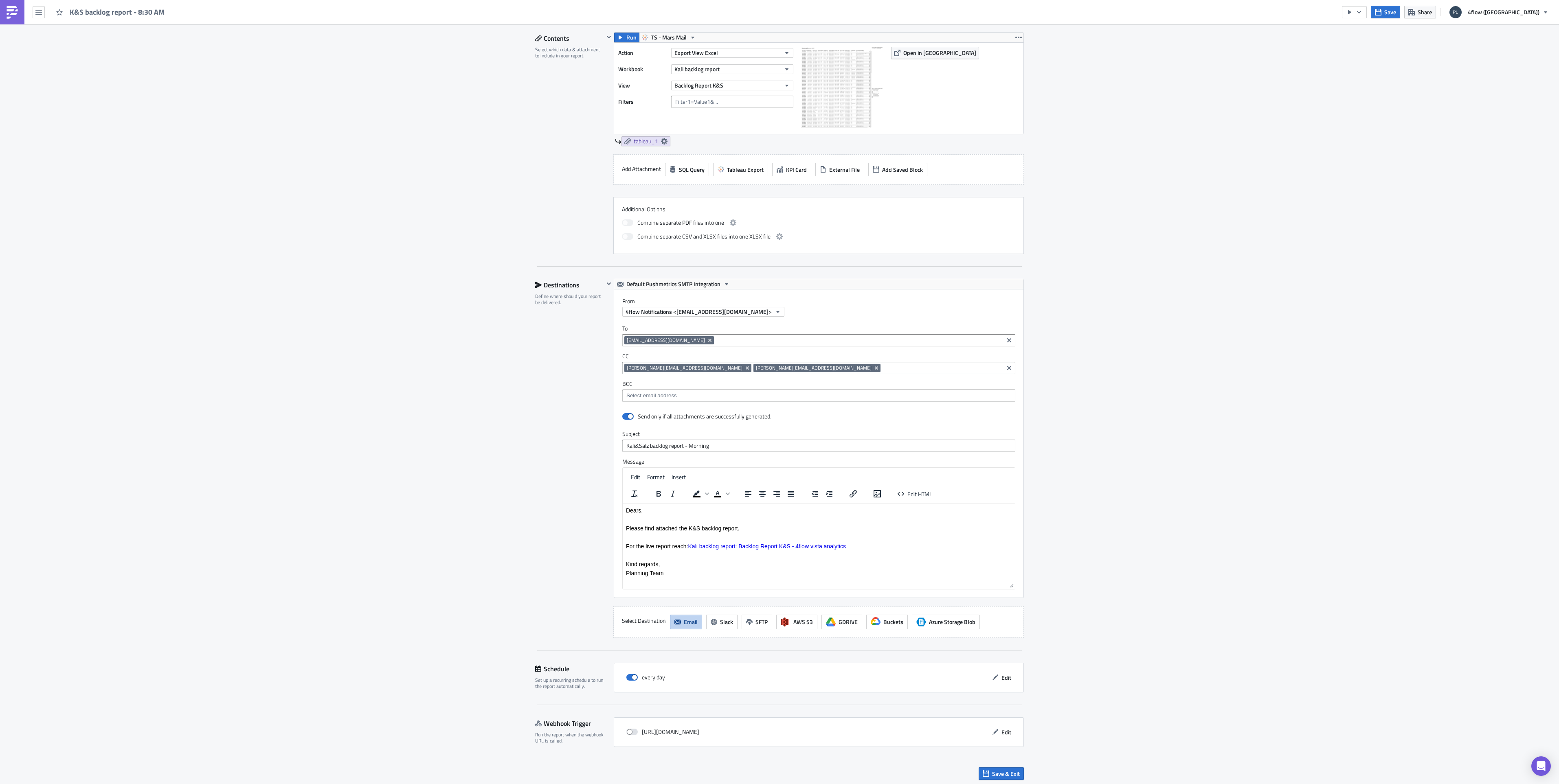
scroll to position [258, 0]
click at [1011, 774] on span "Save & Exit" at bounding box center [1006, 771] width 28 height 8
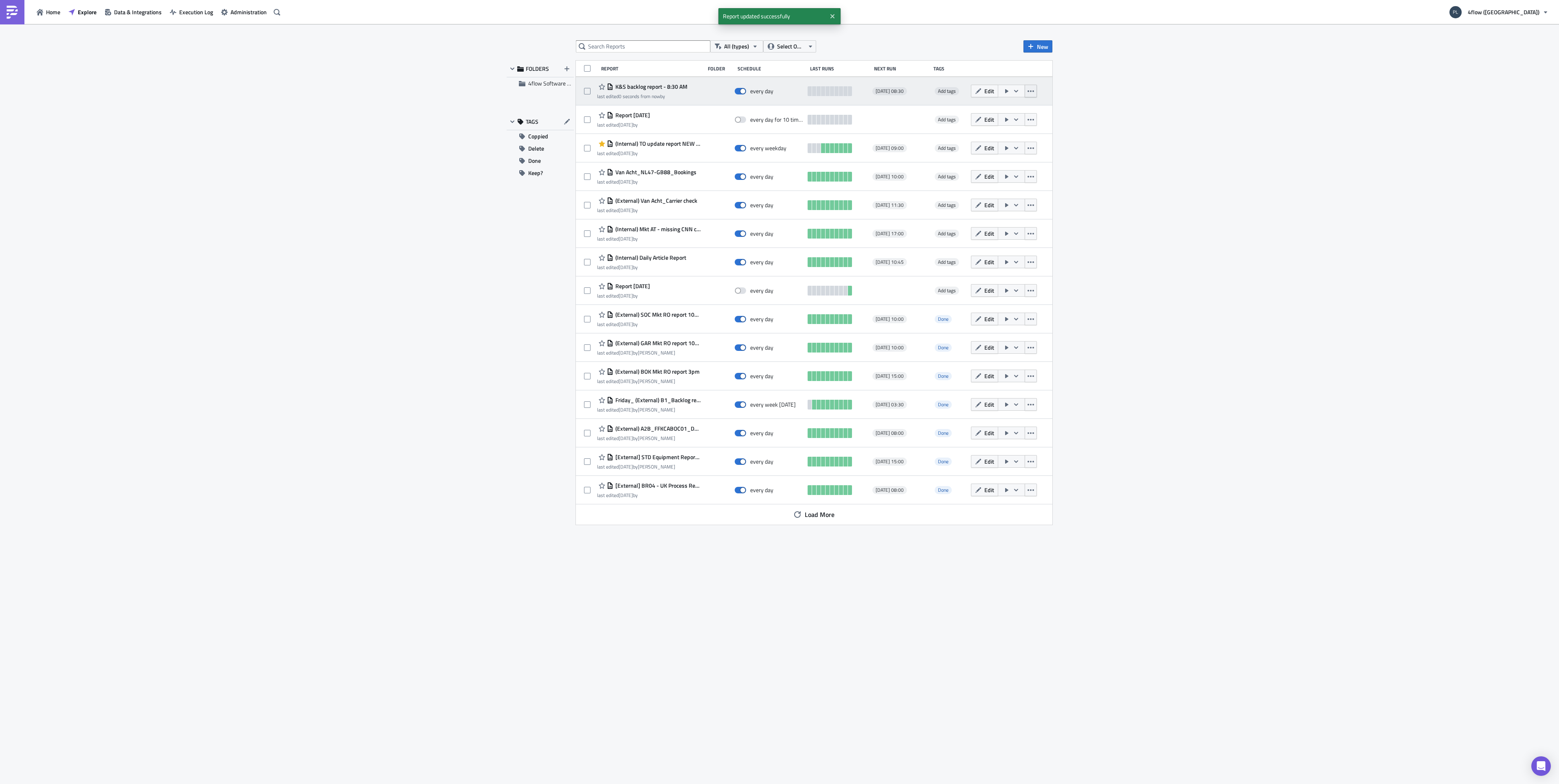
click at [1033, 93] on icon "button" at bounding box center [1031, 91] width 7 height 7
click at [1011, 109] on div "Duplicate" at bounding box center [996, 111] width 72 height 8
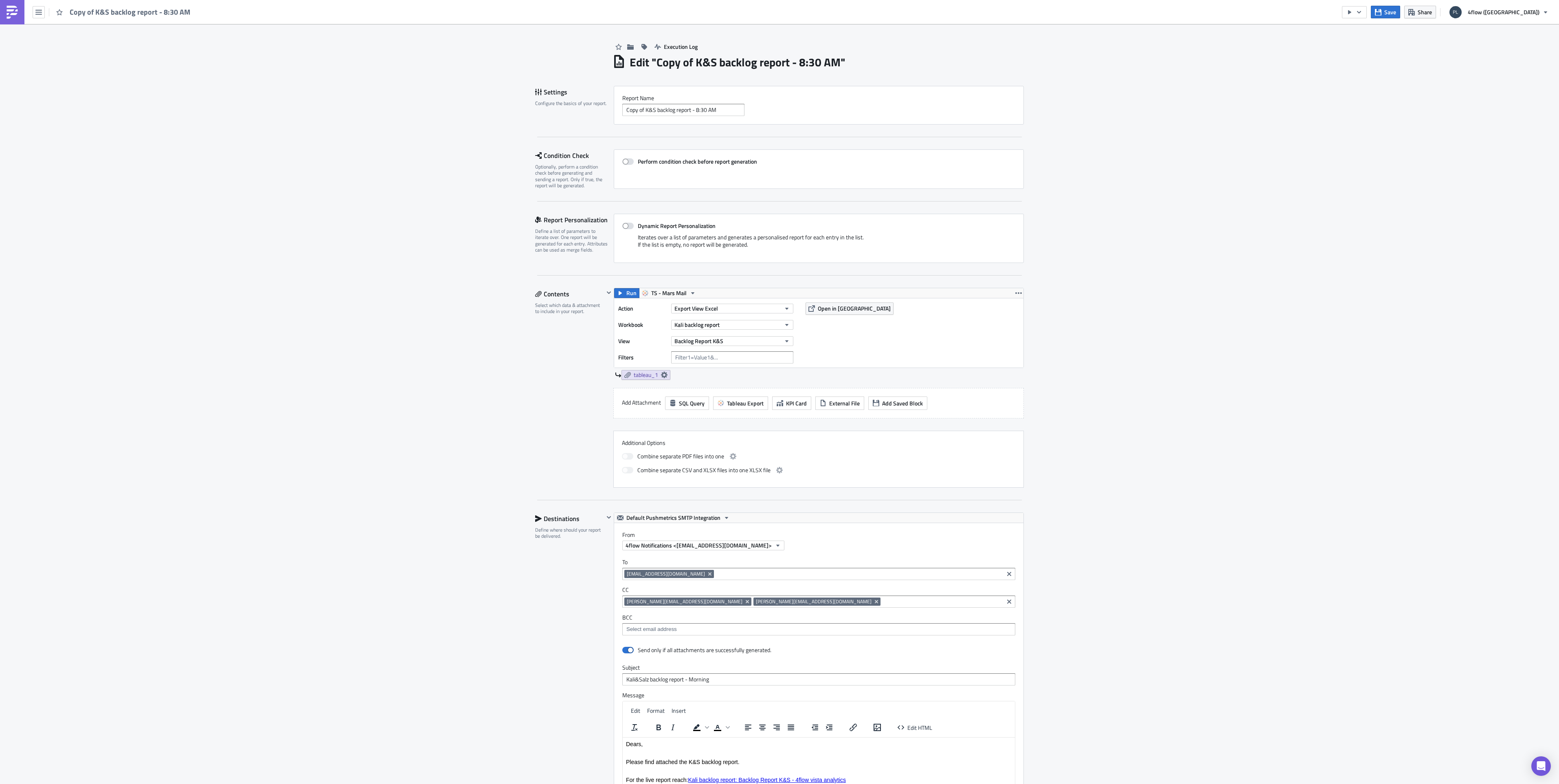
click at [805, 60] on h1 "Edit " Copy of K&S backlog report - 8:30 AM "" at bounding box center [737, 62] width 216 height 15
drag, startPoint x: 641, startPoint y: 113, endPoint x: 569, endPoint y: 113, distance: 72.0
click at [569, 113] on div "Settings Configure the basics of your report. Report Nam﻿e Copy of K&S backlog …" at bounding box center [780, 105] width 489 height 39
click at [675, 111] on input "K&S backlog report - 8:30 AM" at bounding box center [683, 110] width 122 height 12
click at [689, 111] on input "K&S backlog report - 2:30 AM" at bounding box center [683, 110] width 122 height 12
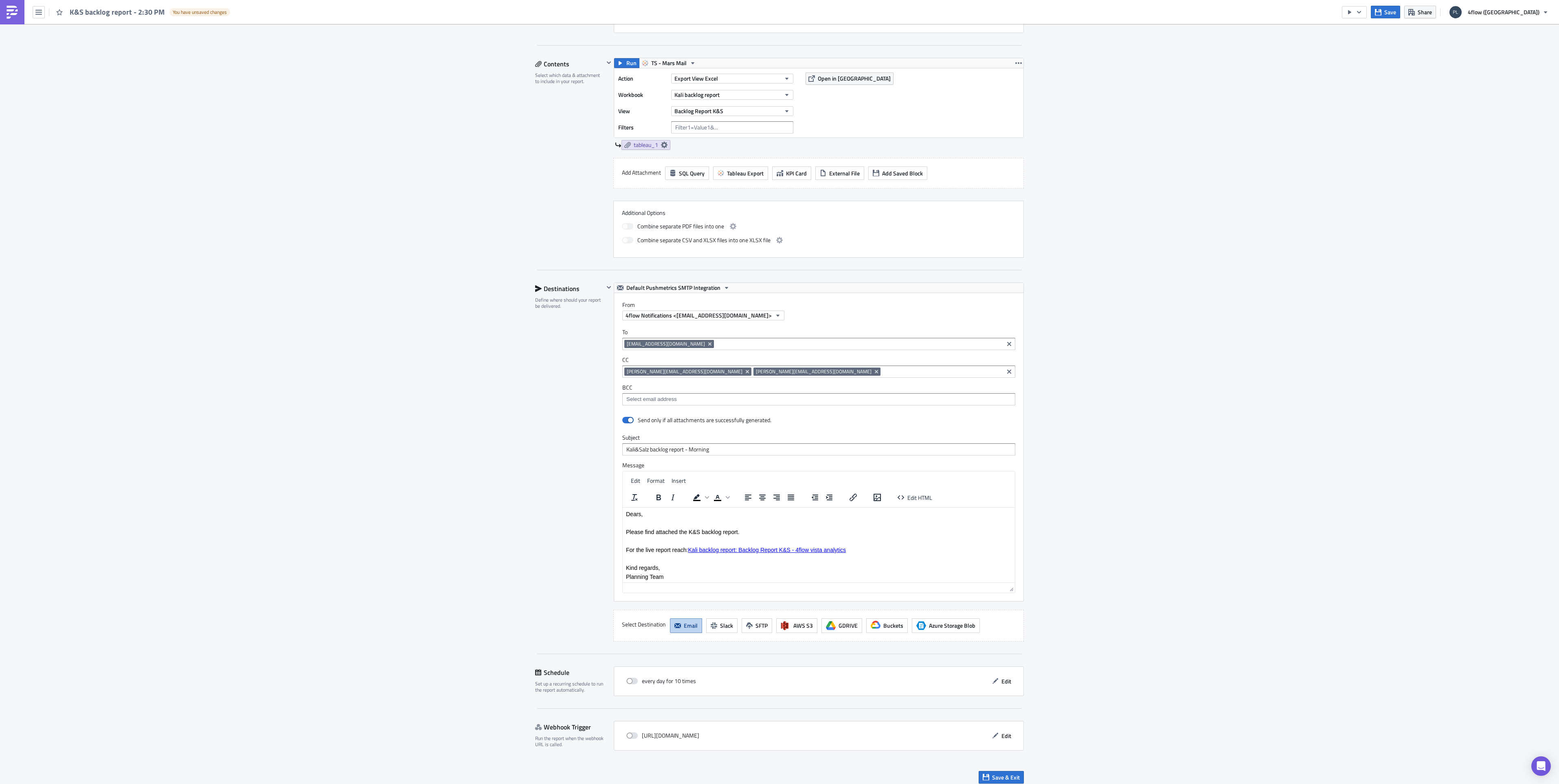
scroll to position [237, 0]
type input "K&S backlog report - 2:30 PM"
click at [629, 677] on span at bounding box center [632, 675] width 11 height 7
click at [629, 677] on input "checkbox" at bounding box center [631, 675] width 5 height 5
checkbox input "true"
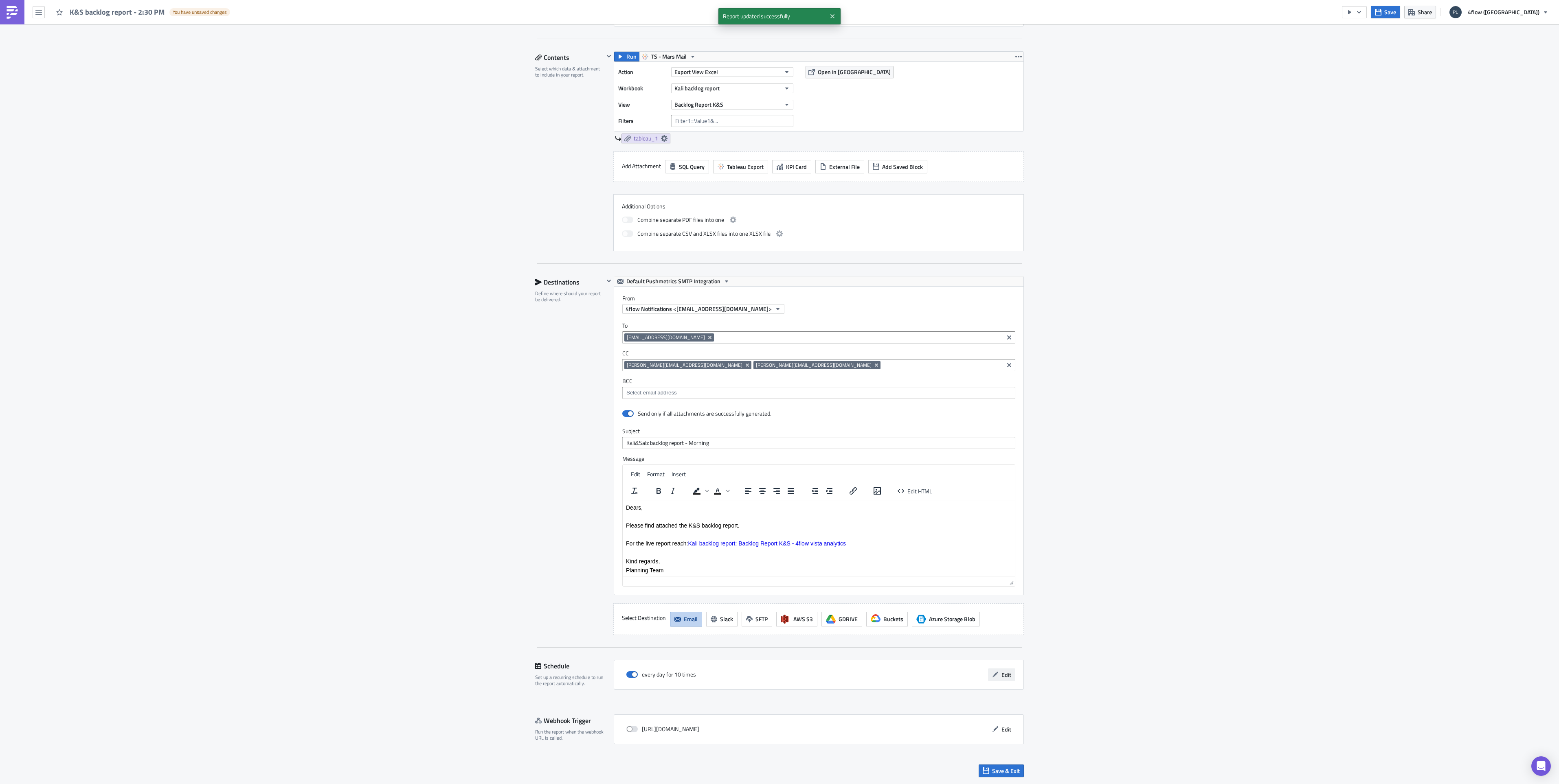
click at [1005, 679] on button "Edit" at bounding box center [1002, 675] width 27 height 13
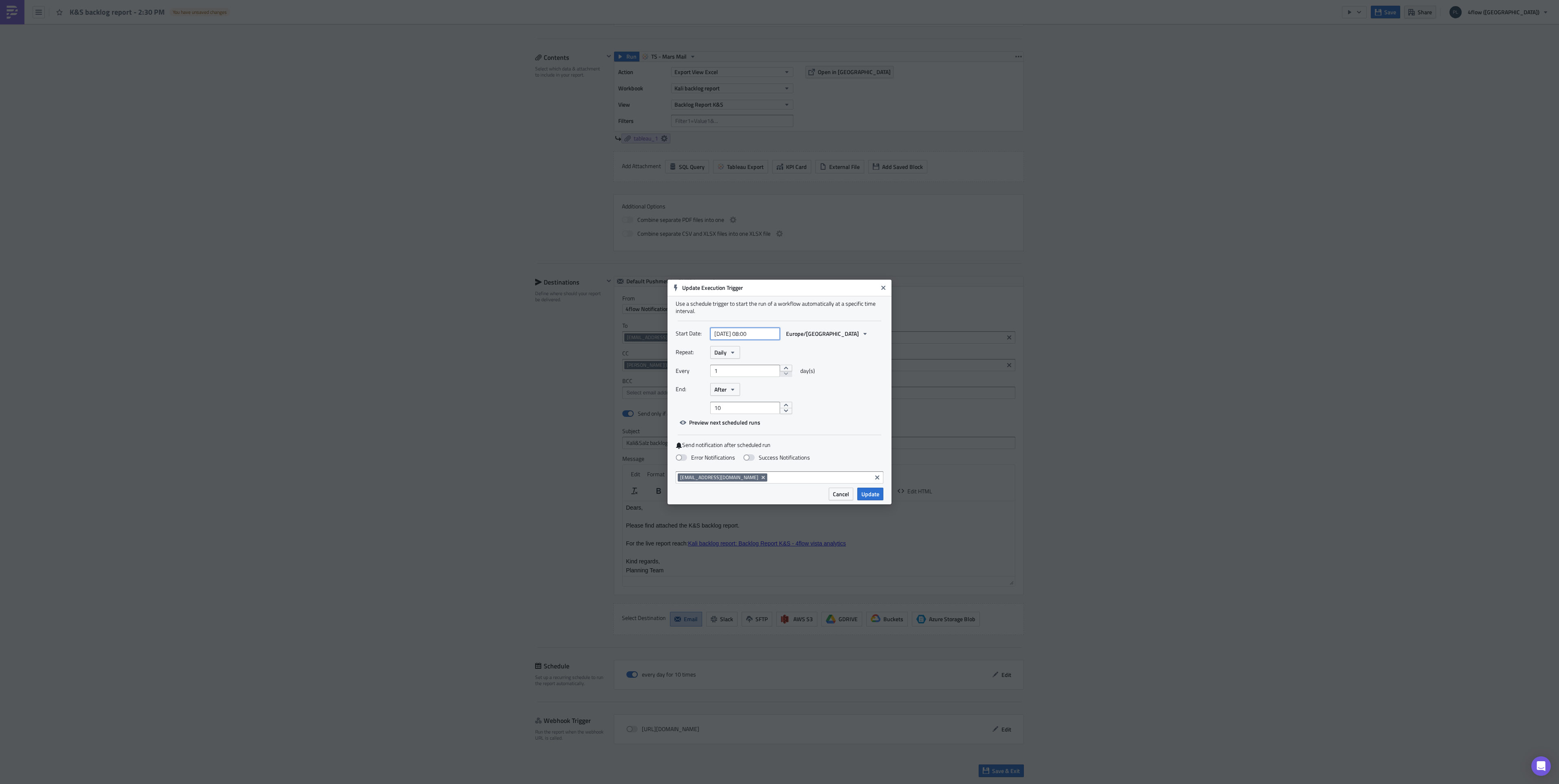
select select "7"
select select "2025"
click at [750, 333] on input "[DATE] 08:00" at bounding box center [745, 334] width 70 height 12
click at [704, 428] on div "25" at bounding box center [705, 430] width 12 height 11
type input "2025-08-25 08:00"
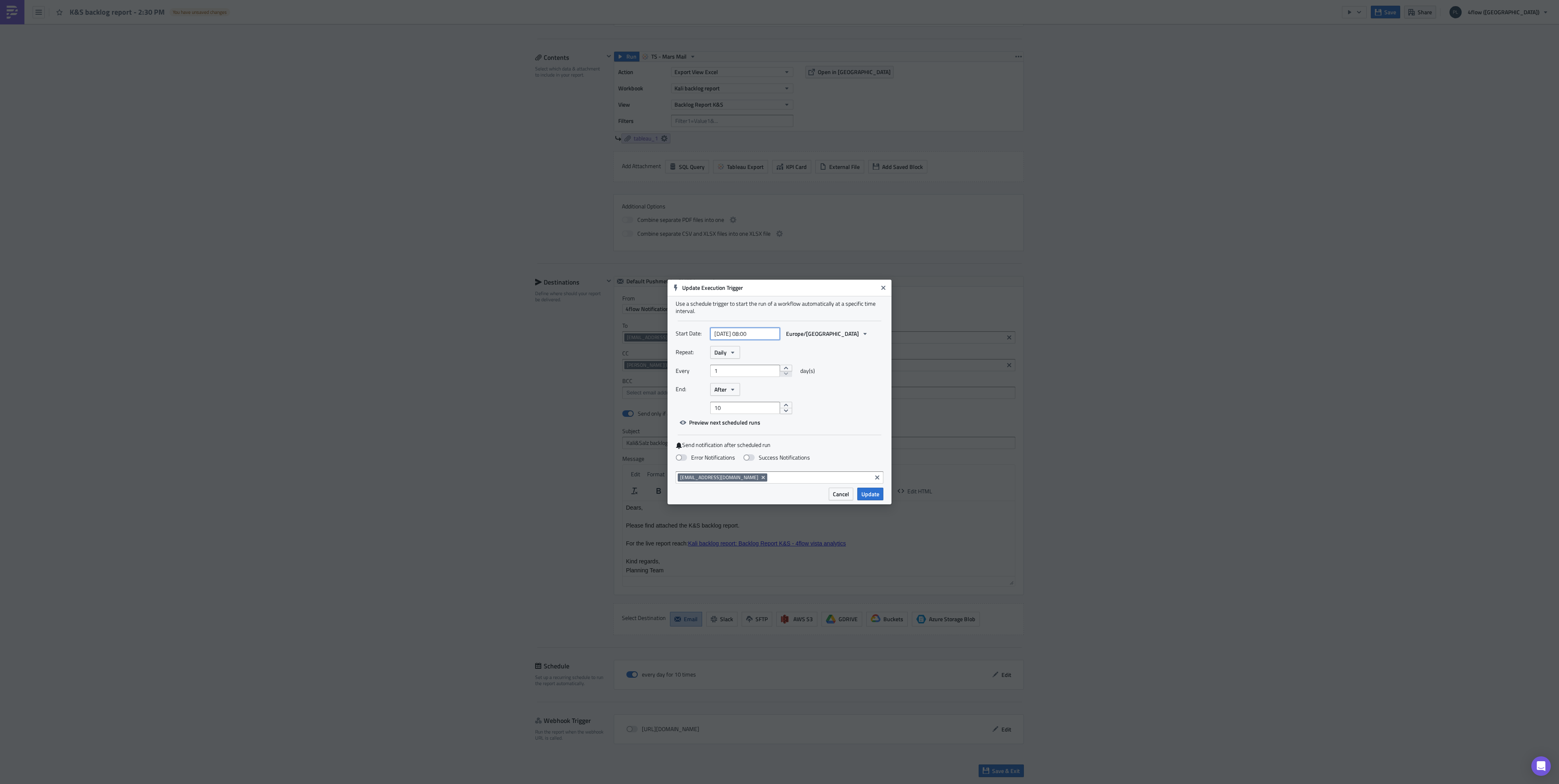
select select "7"
select select "2025"
click at [753, 333] on input "2025-08-25 08:00" at bounding box center [745, 334] width 70 height 12
type input "2025-08-25 14:30"
click at [840, 394] on div "End: After" at bounding box center [779, 389] width 208 height 13
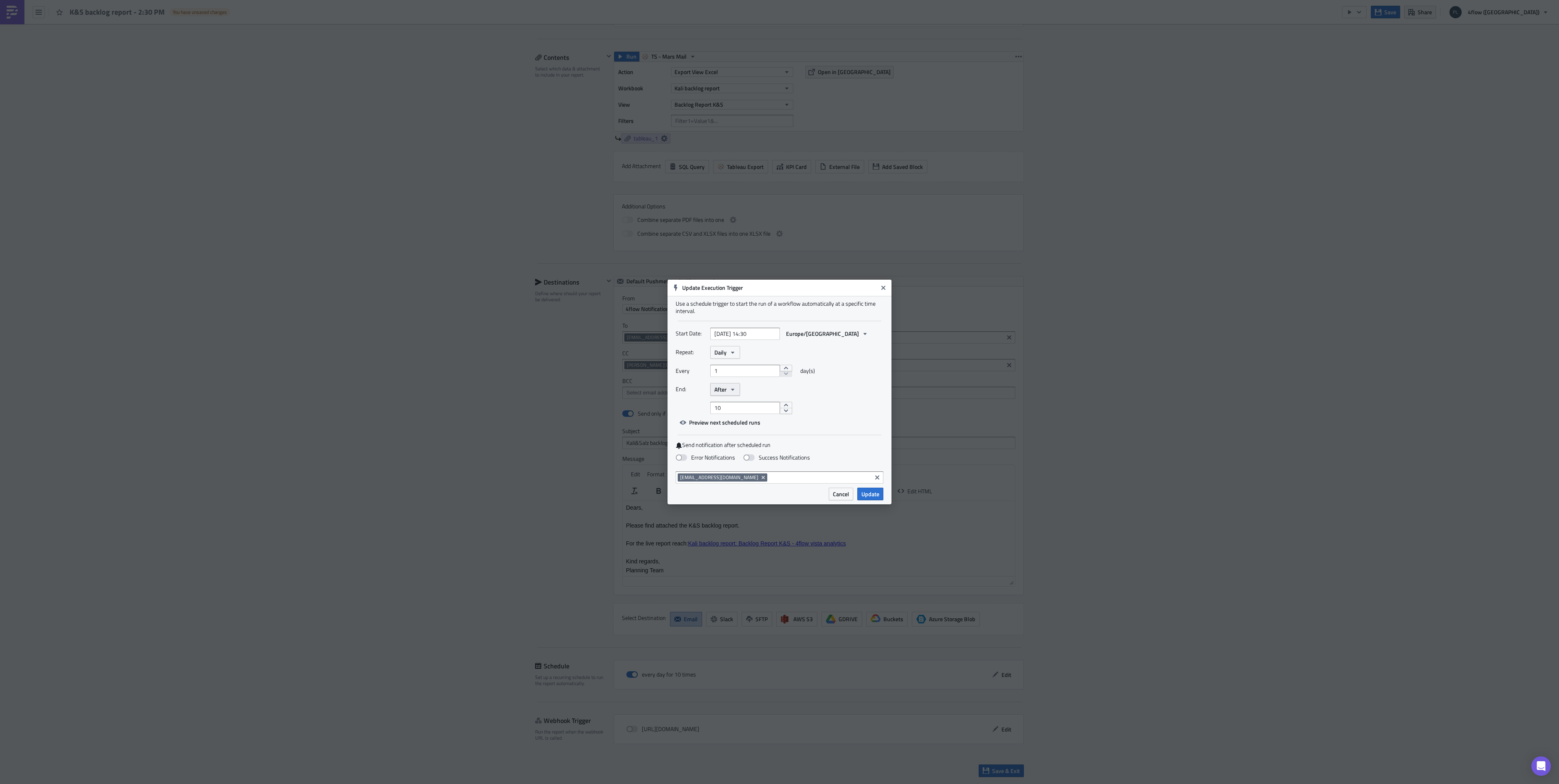
click at [725, 389] on span "After" at bounding box center [720, 390] width 12 height 8
click at [728, 403] on div "Never" at bounding box center [749, 403] width 68 height 8
click at [876, 486] on span "Update" at bounding box center [870, 488] width 18 height 8
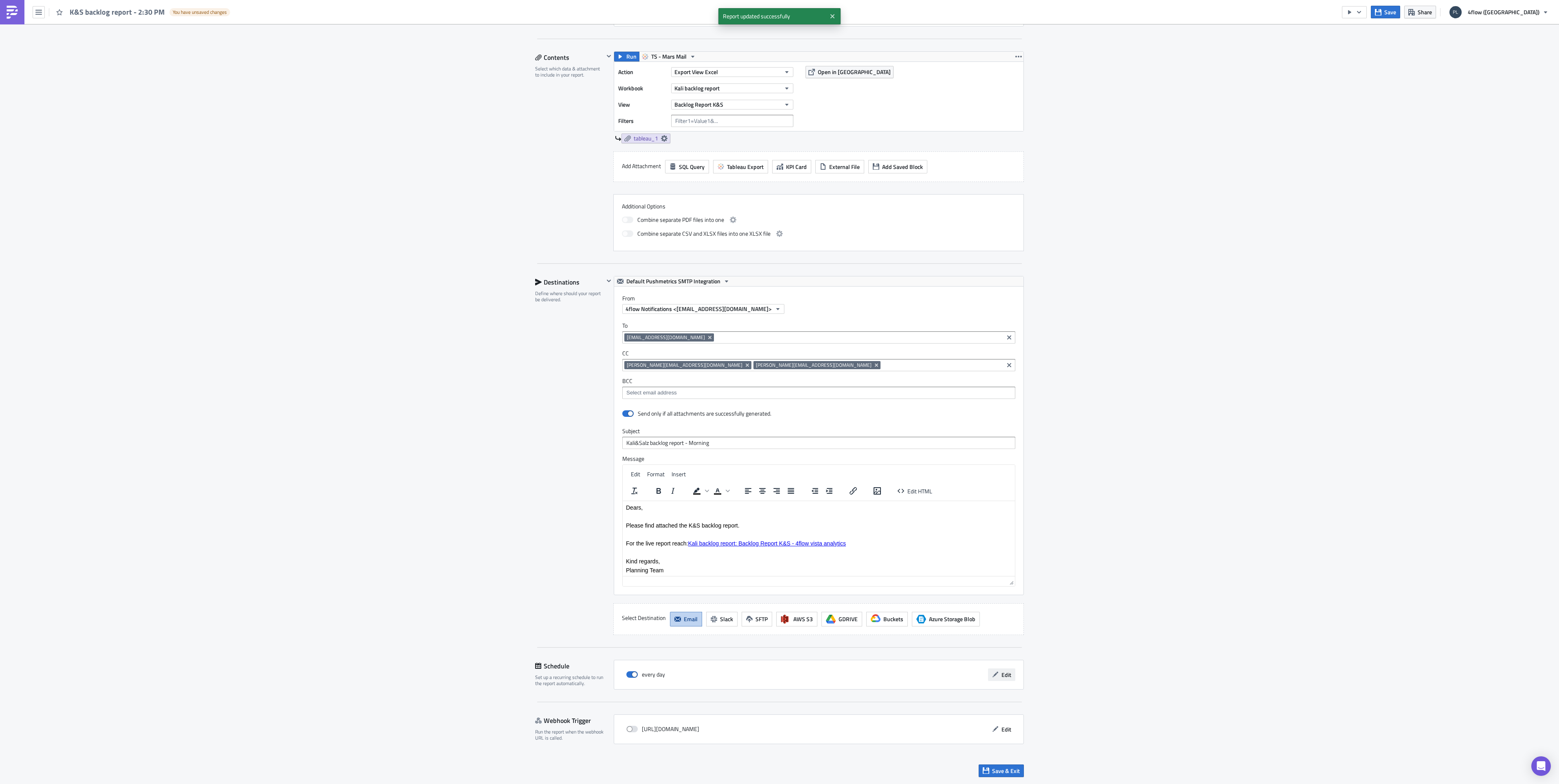
click at [1005, 671] on span "Edit" at bounding box center [1006, 675] width 10 height 8
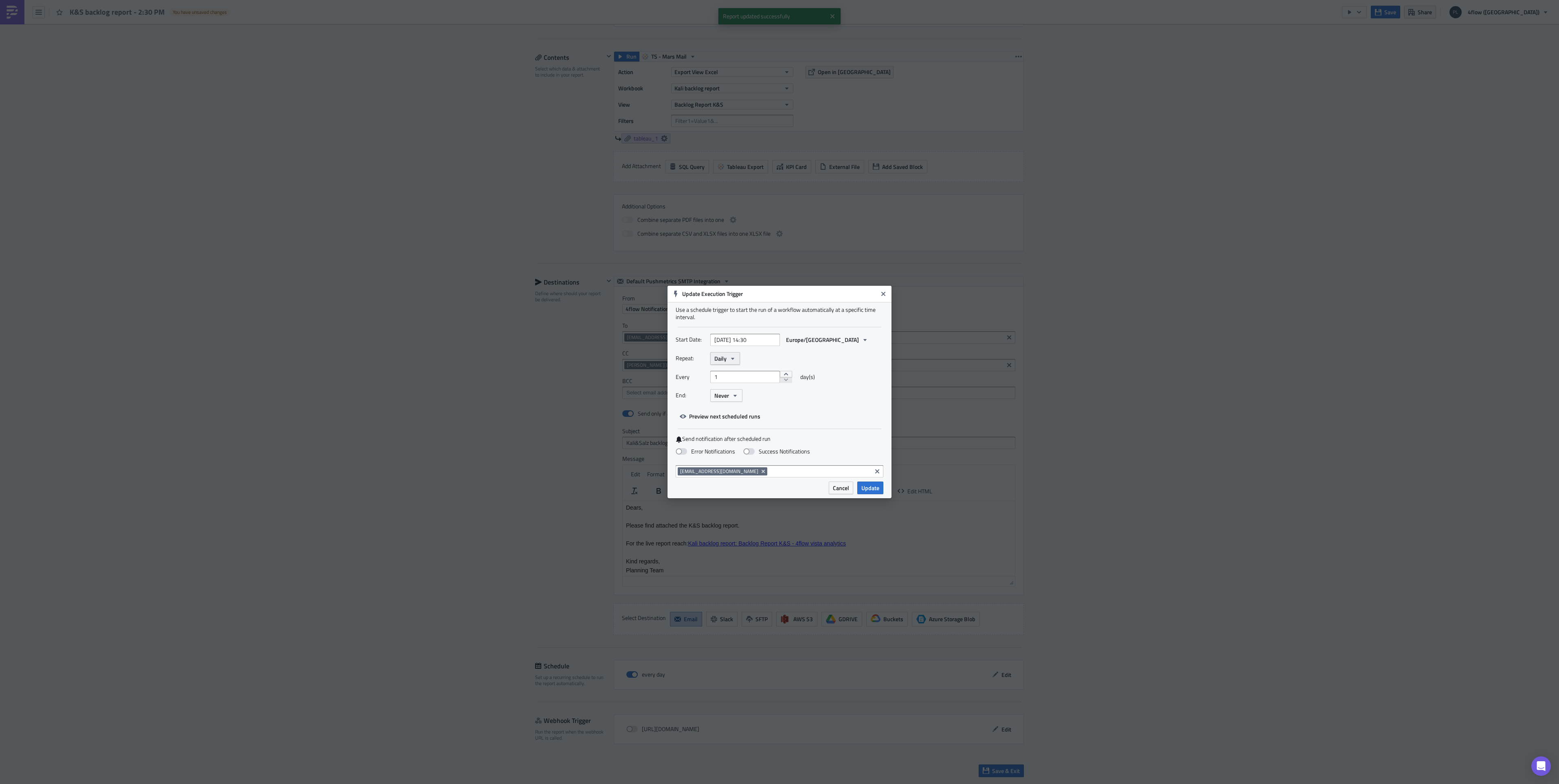
click at [727, 359] on button "Daily" at bounding box center [725, 358] width 30 height 13
click at [884, 290] on button "Close" at bounding box center [884, 294] width 12 height 12
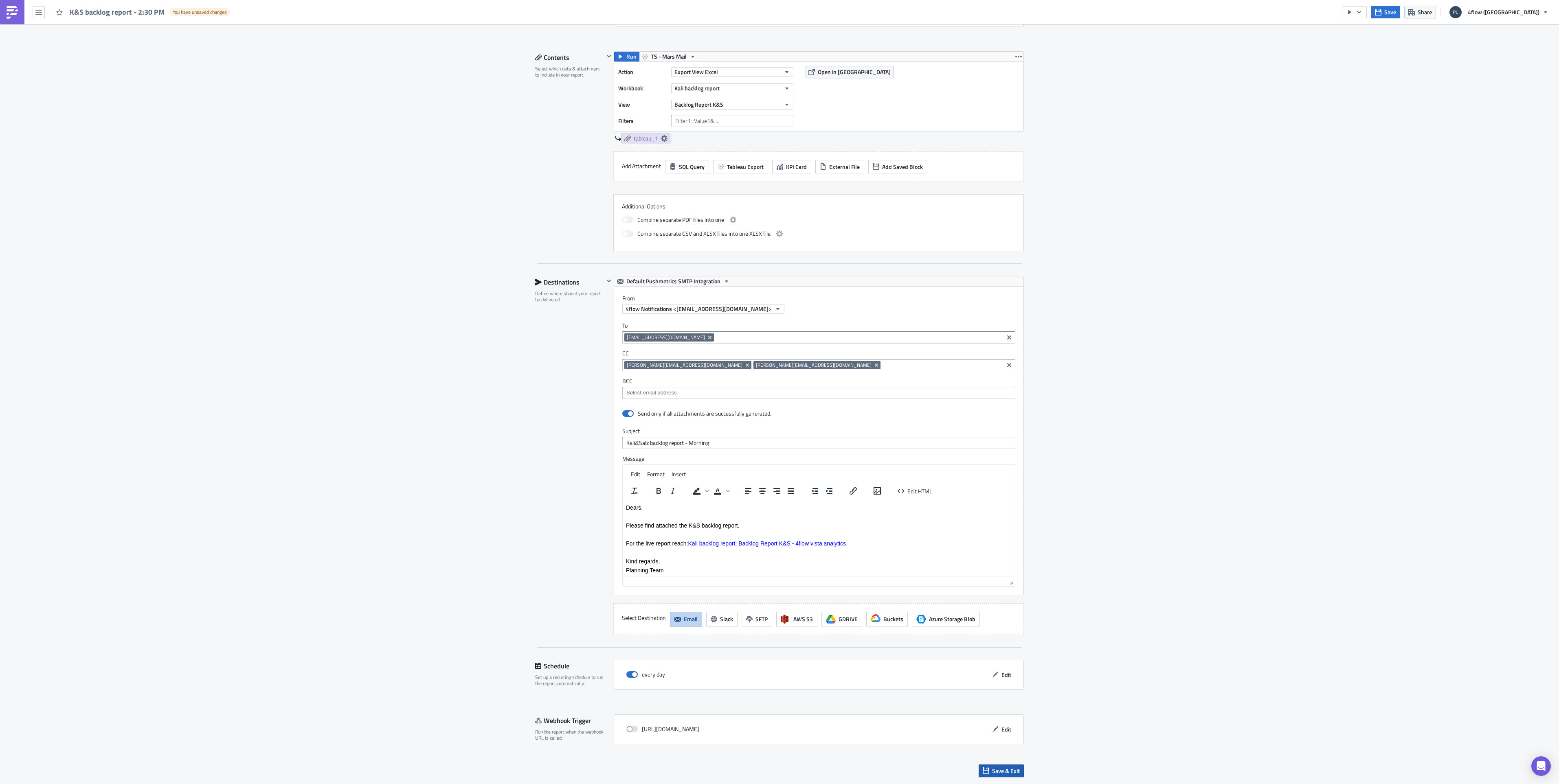
click at [994, 775] on button "Save & Exit" at bounding box center [1001, 771] width 45 height 13
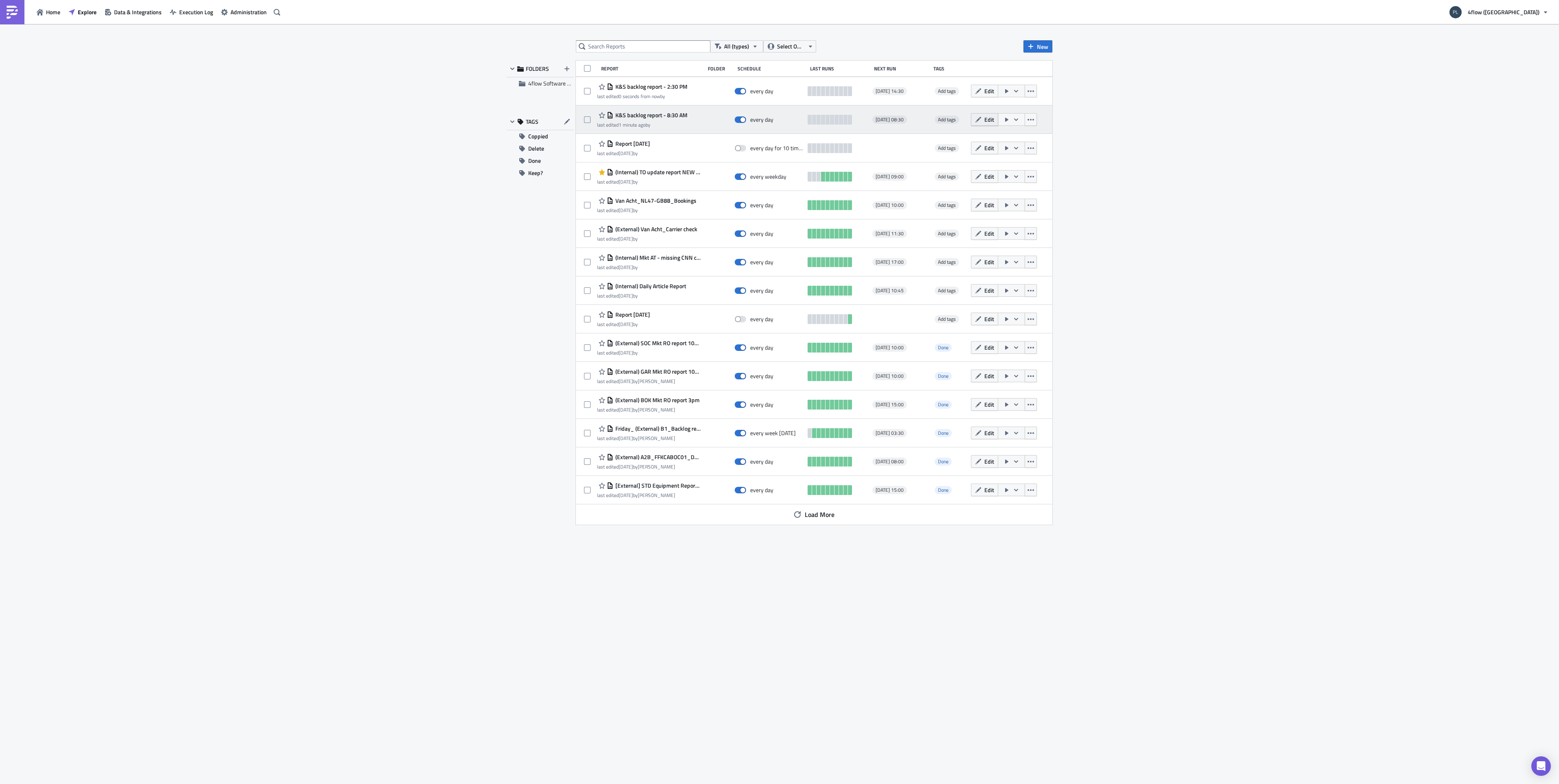
click at [986, 122] on span "Edit" at bounding box center [989, 119] width 10 height 8
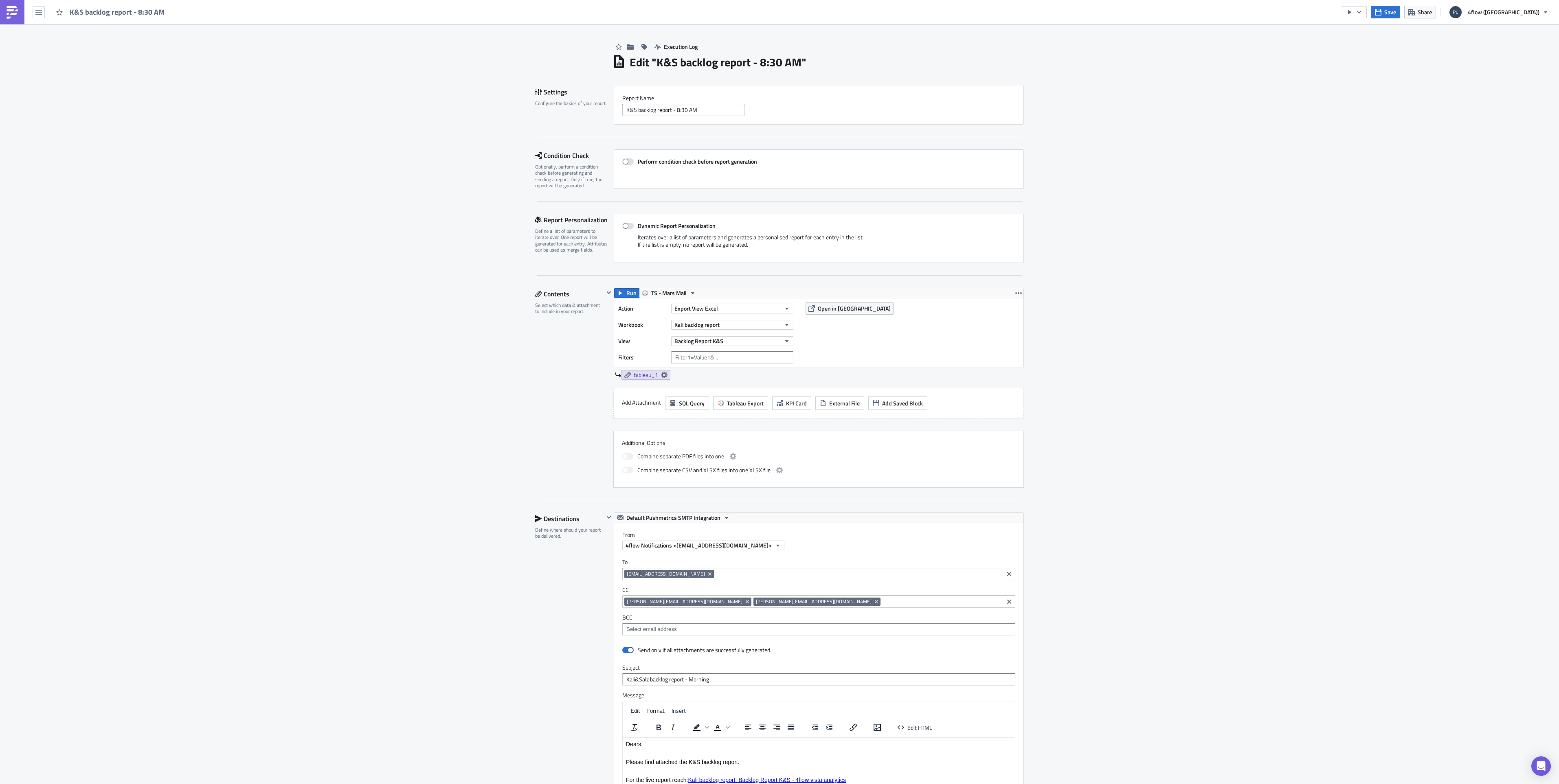
scroll to position [237, 0]
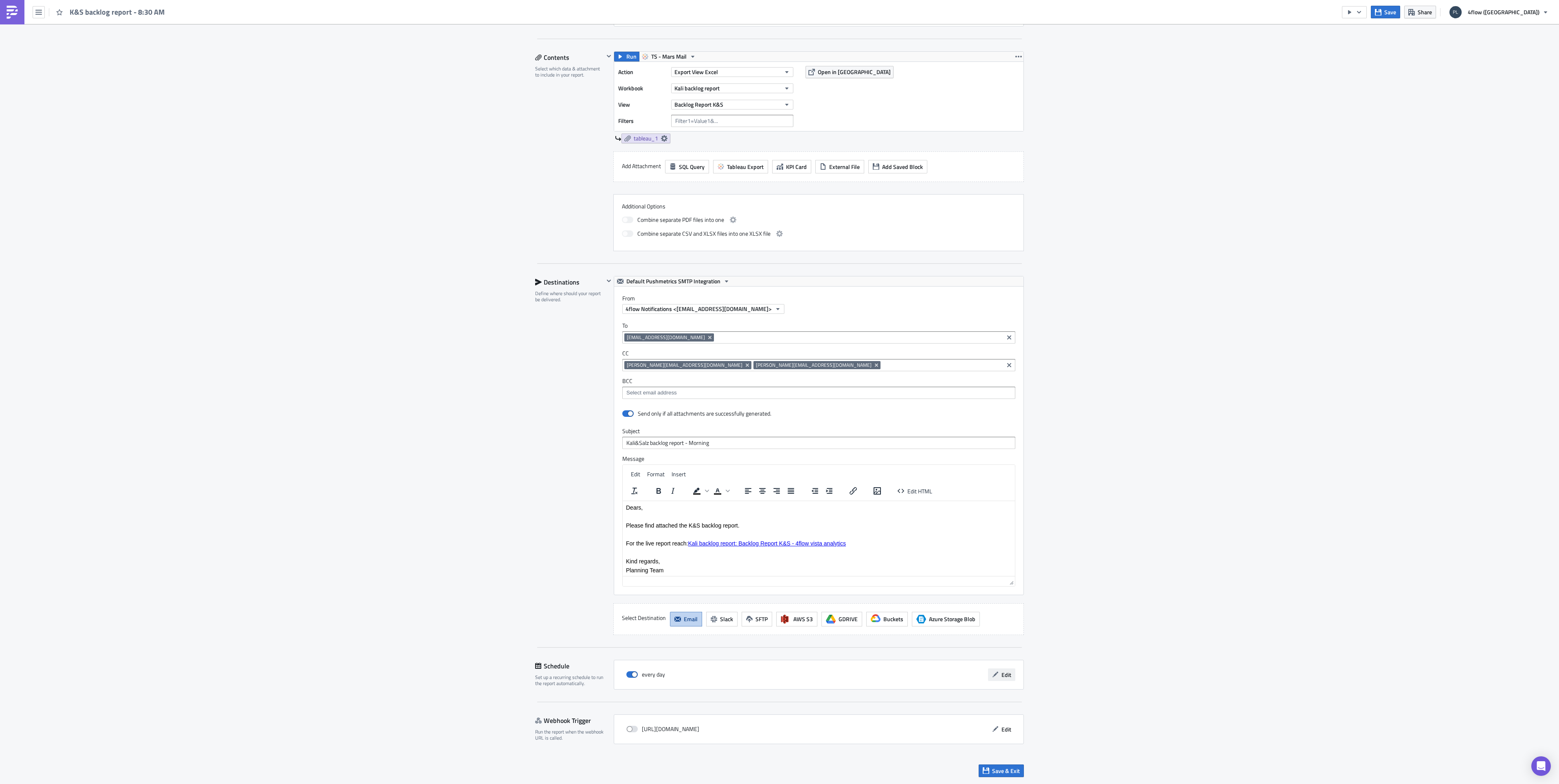
click at [996, 678] on button "Edit" at bounding box center [1002, 675] width 27 height 13
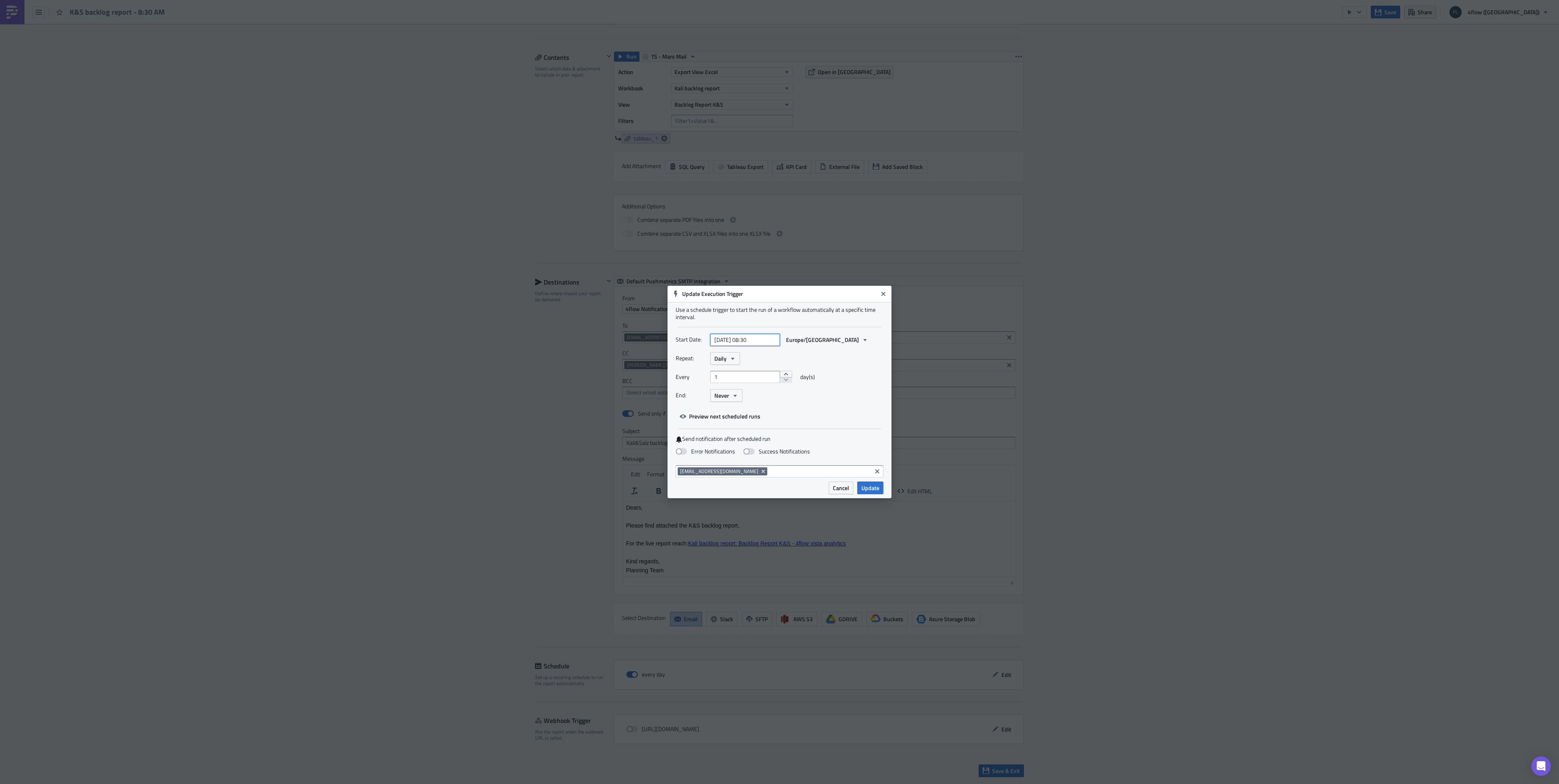
click at [771, 338] on input "[DATE] 08:30" at bounding box center [745, 340] width 70 height 12
select select "7"
select select "2025"
click at [703, 436] on div "25" at bounding box center [705, 436] width 12 height 11
type input "2025-08-25 08:30"
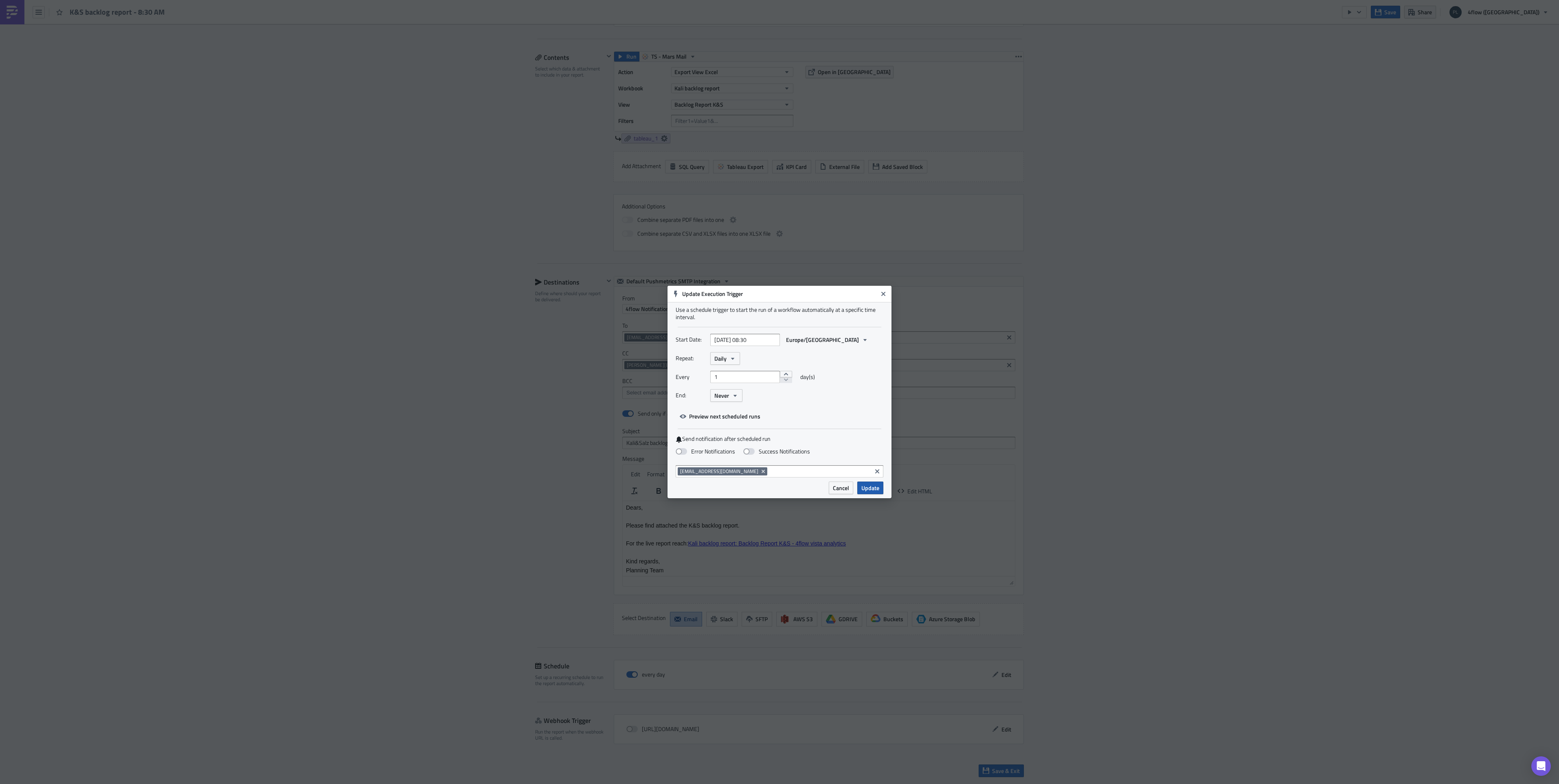
click at [868, 486] on span "Update" at bounding box center [870, 488] width 18 height 8
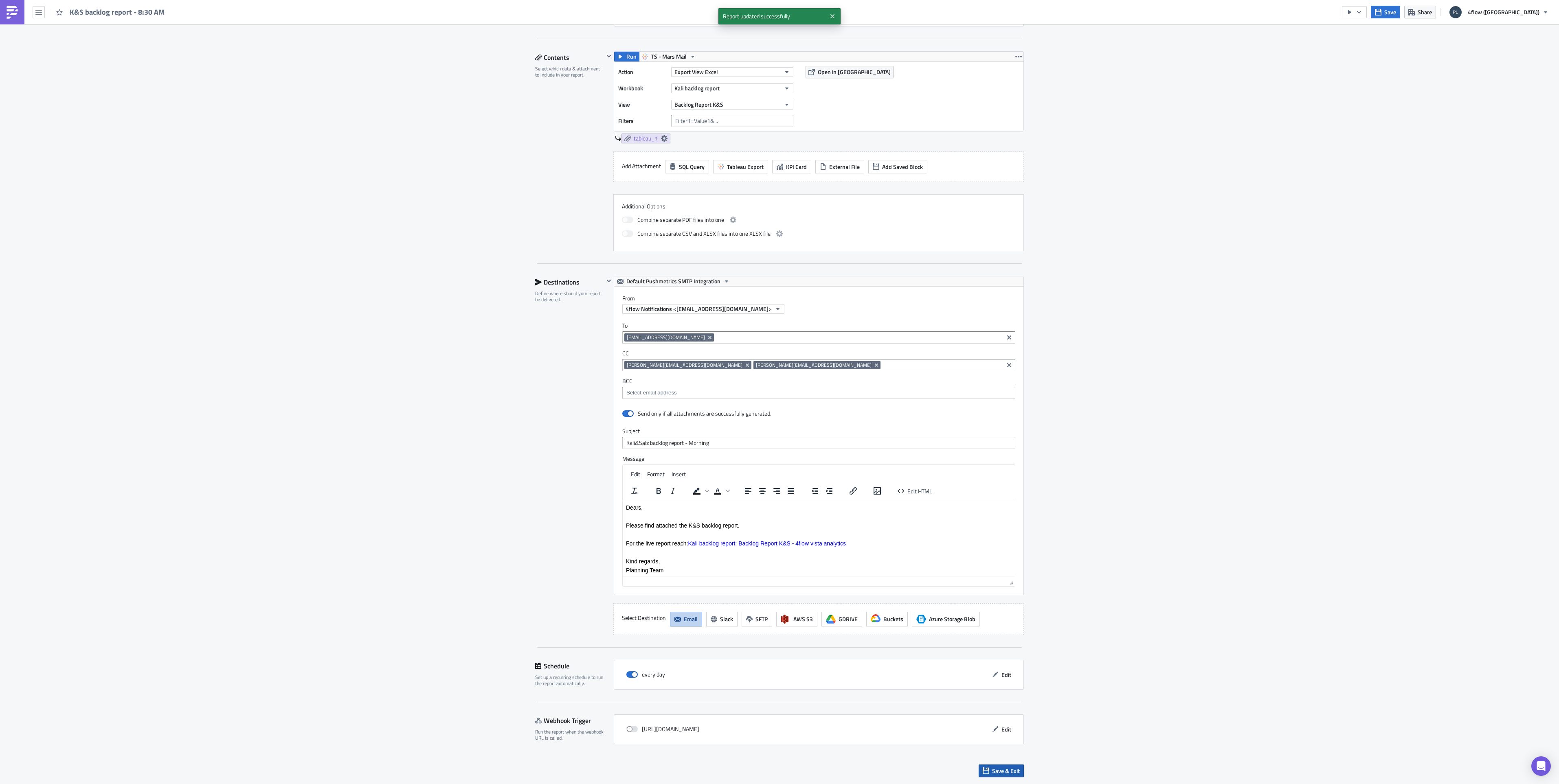
click at [994, 772] on span "Save & Exit" at bounding box center [1006, 771] width 28 height 8
